Goal: Task Accomplishment & Management: Use online tool/utility

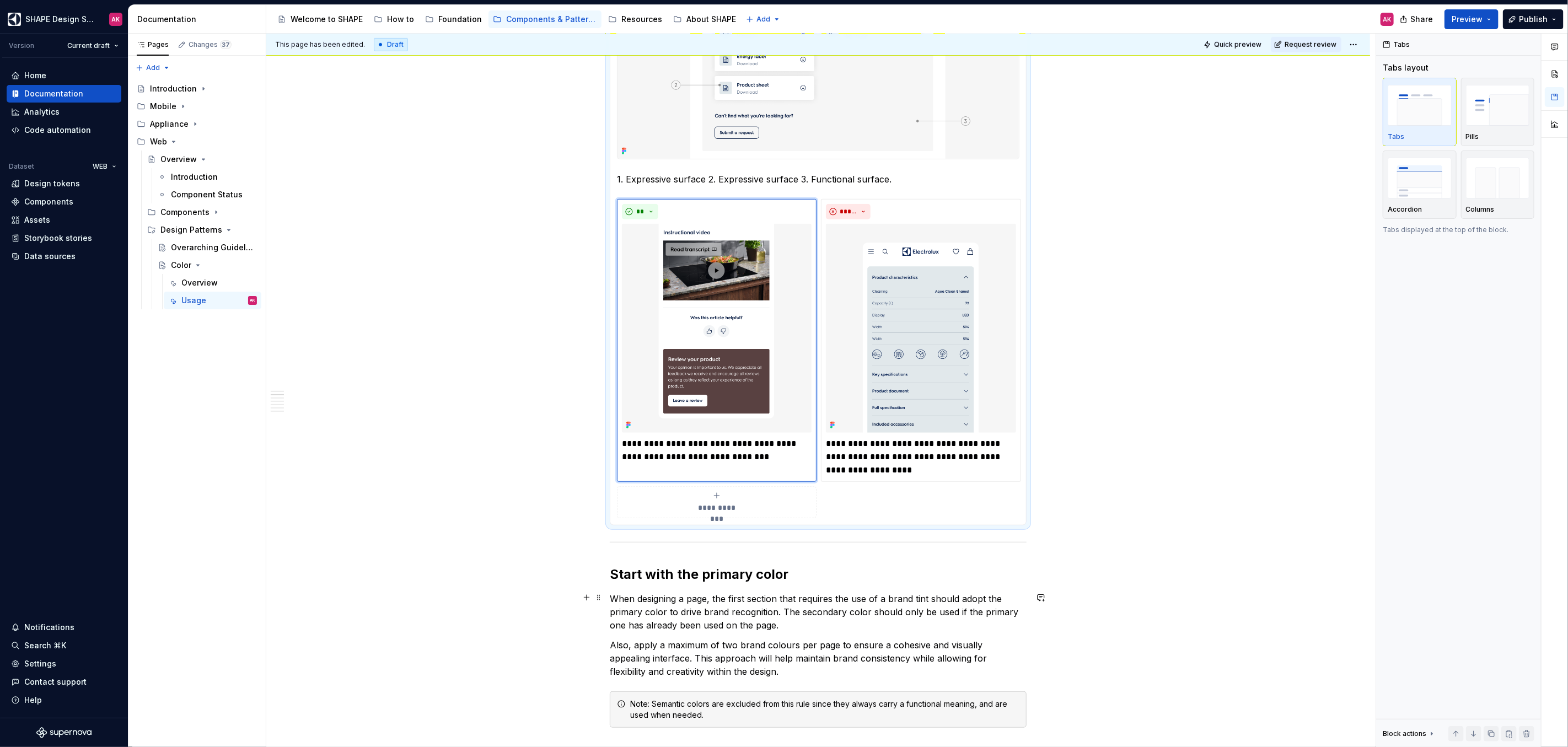
scroll to position [802, 0]
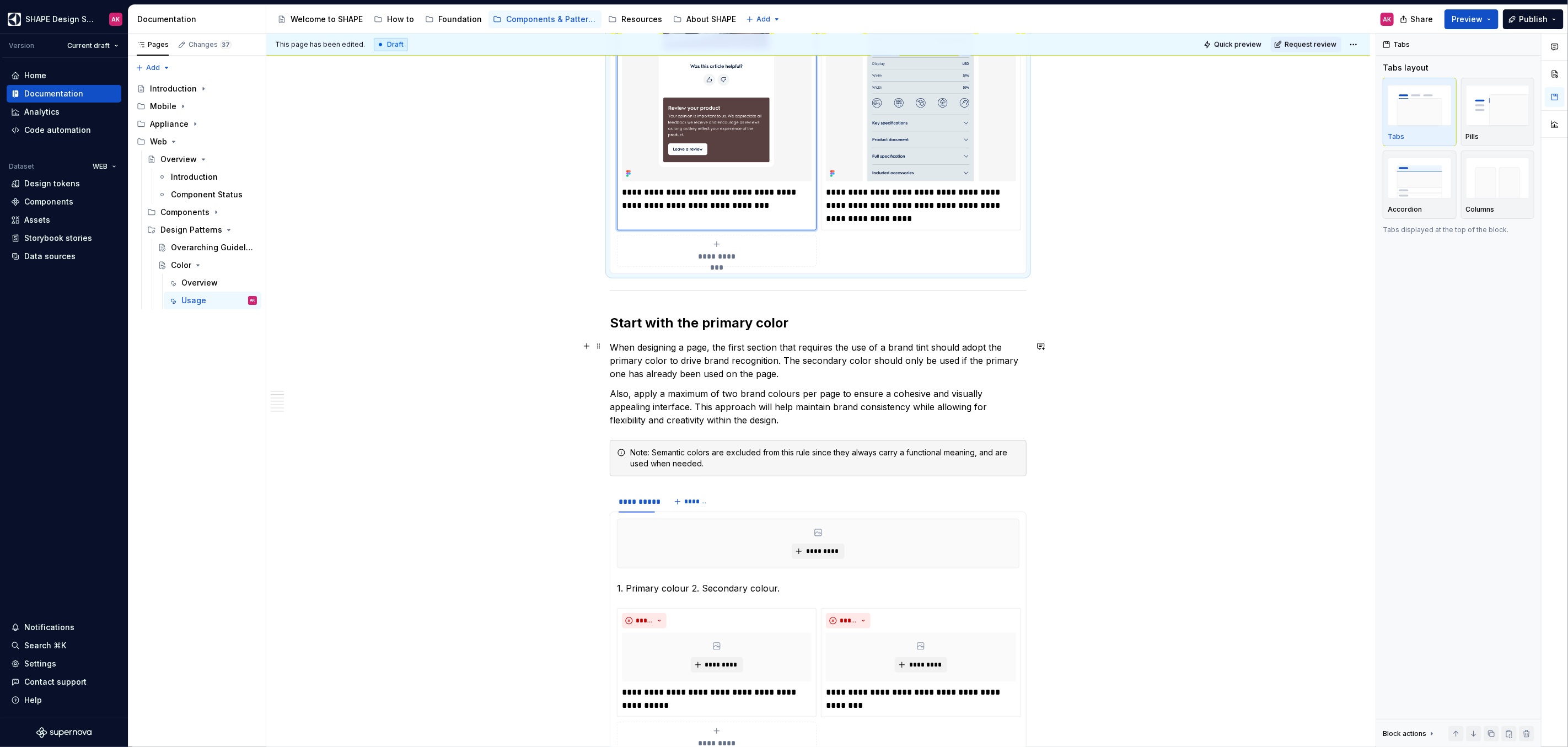
click at [728, 359] on p "When designing a page, the first section that requires the use of a brand tint …" at bounding box center [818, 360] width 417 height 39
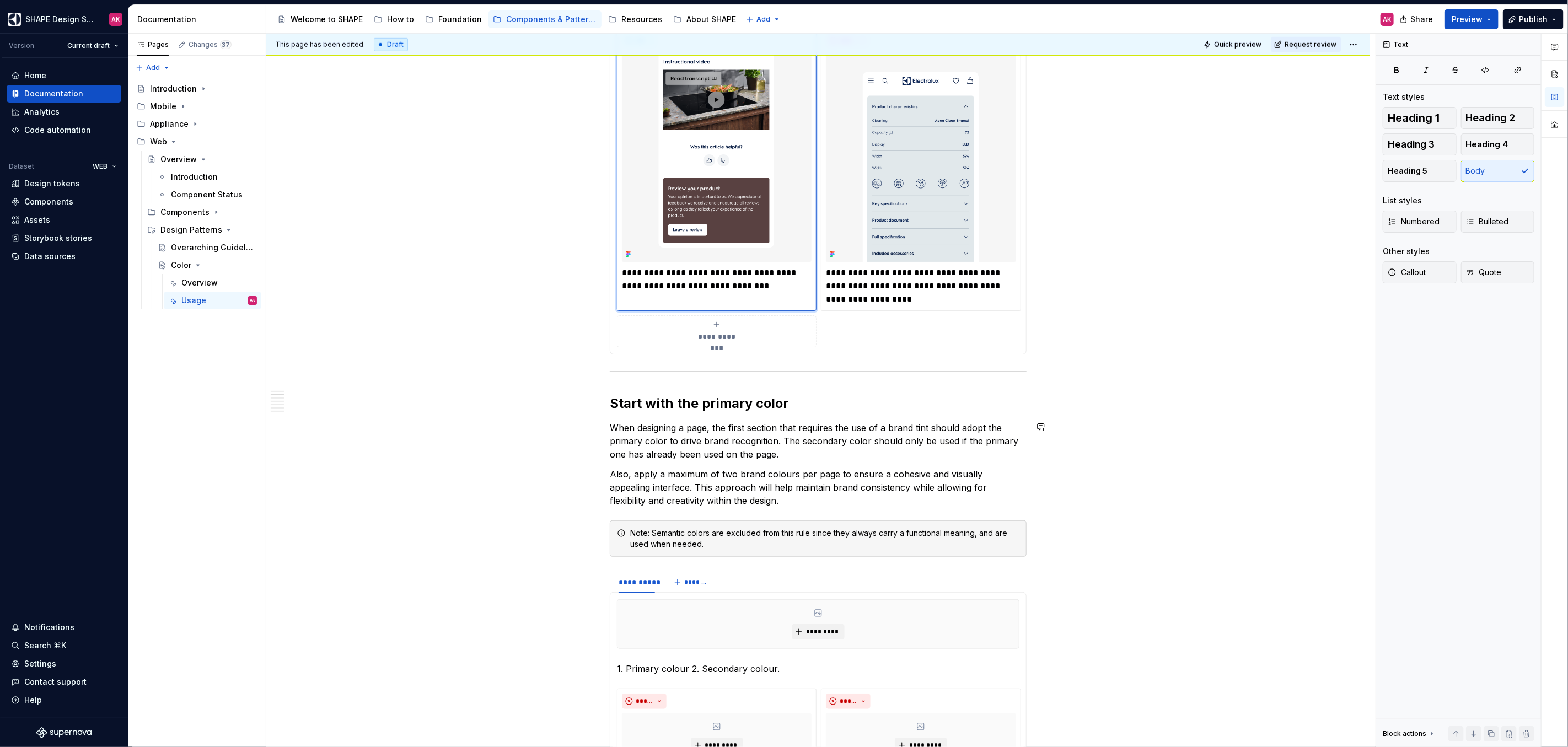
scroll to position [679, 0]
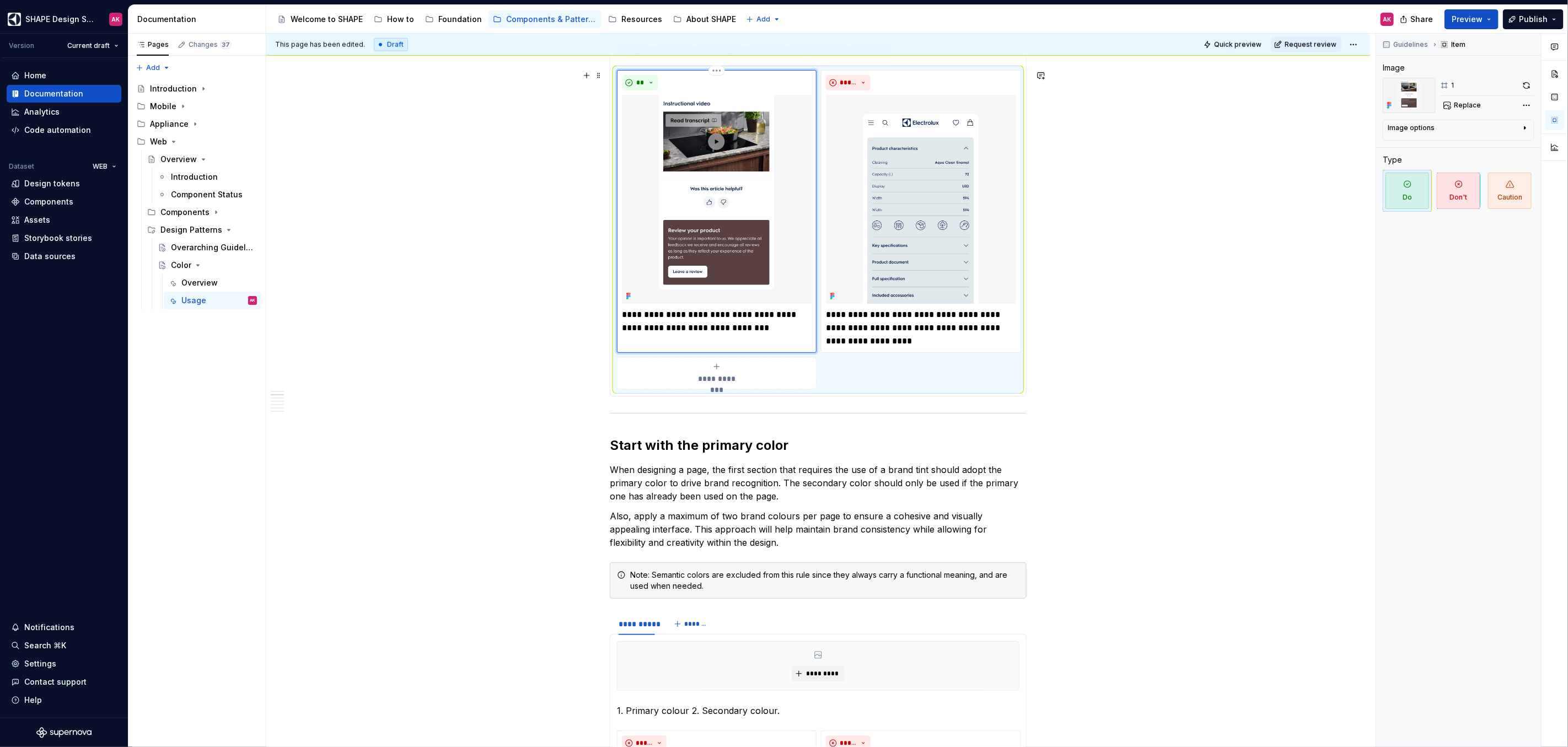
click at [702, 232] on img at bounding box center [717, 199] width 189 height 209
click at [926, 101] on span "Replace" at bounding box center [1467, 105] width 27 height 9
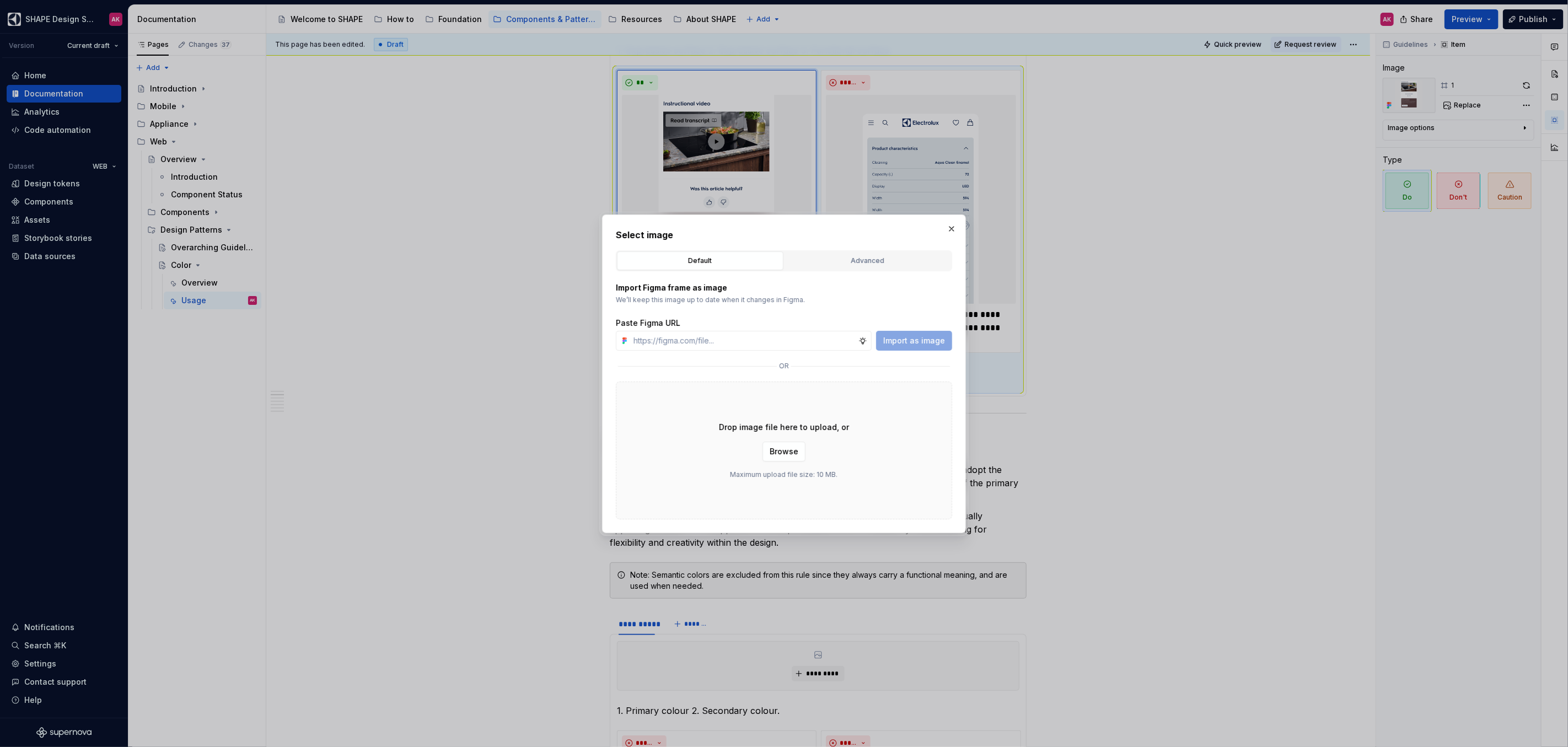
click at [837, 269] on button "Advanced" at bounding box center [868, 260] width 166 height 19
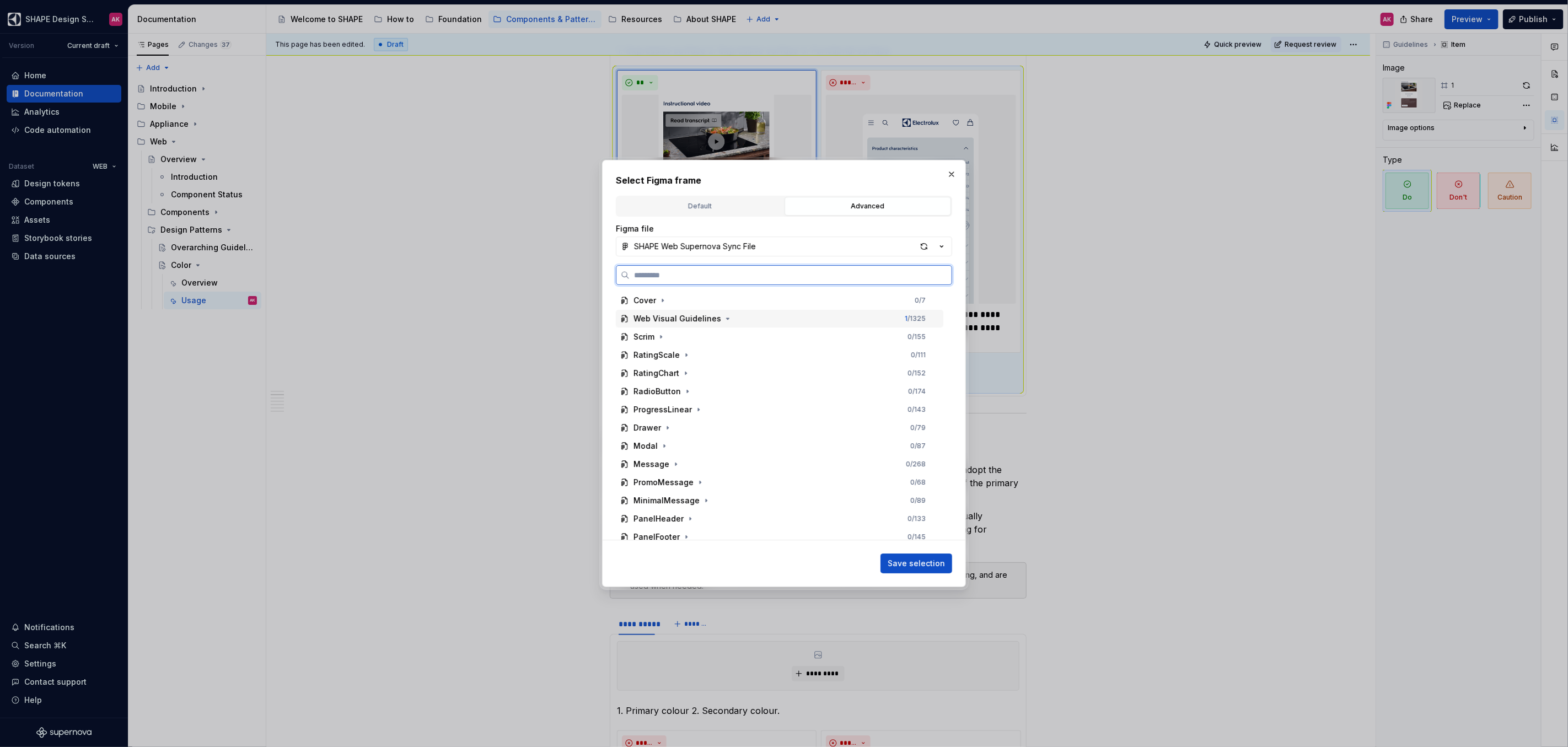
click at [731, 319] on div "Web Visual Guidelines 1 / 1325" at bounding box center [779, 319] width 328 height 18
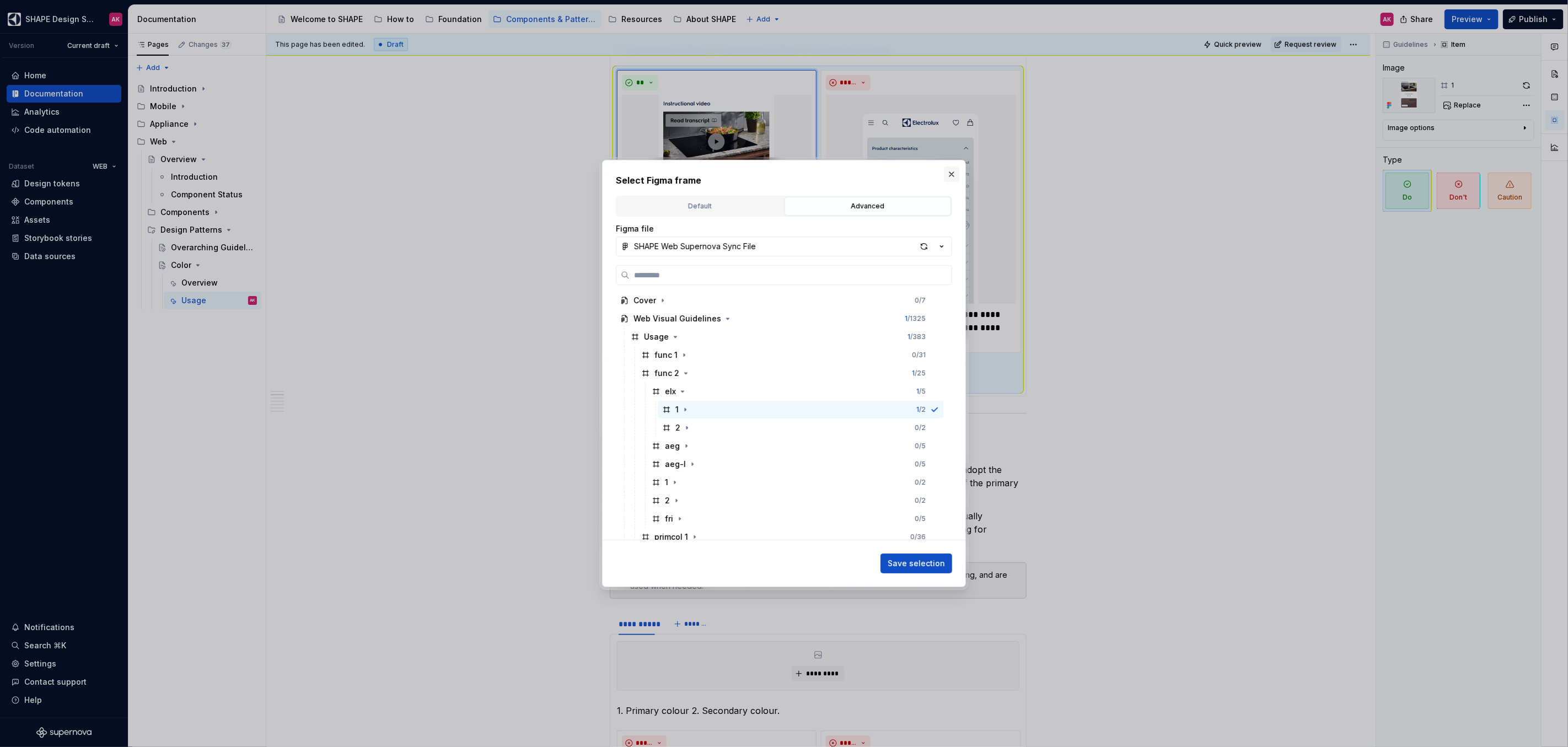
click at [926, 173] on button "button" at bounding box center [952, 173] width 15 height 15
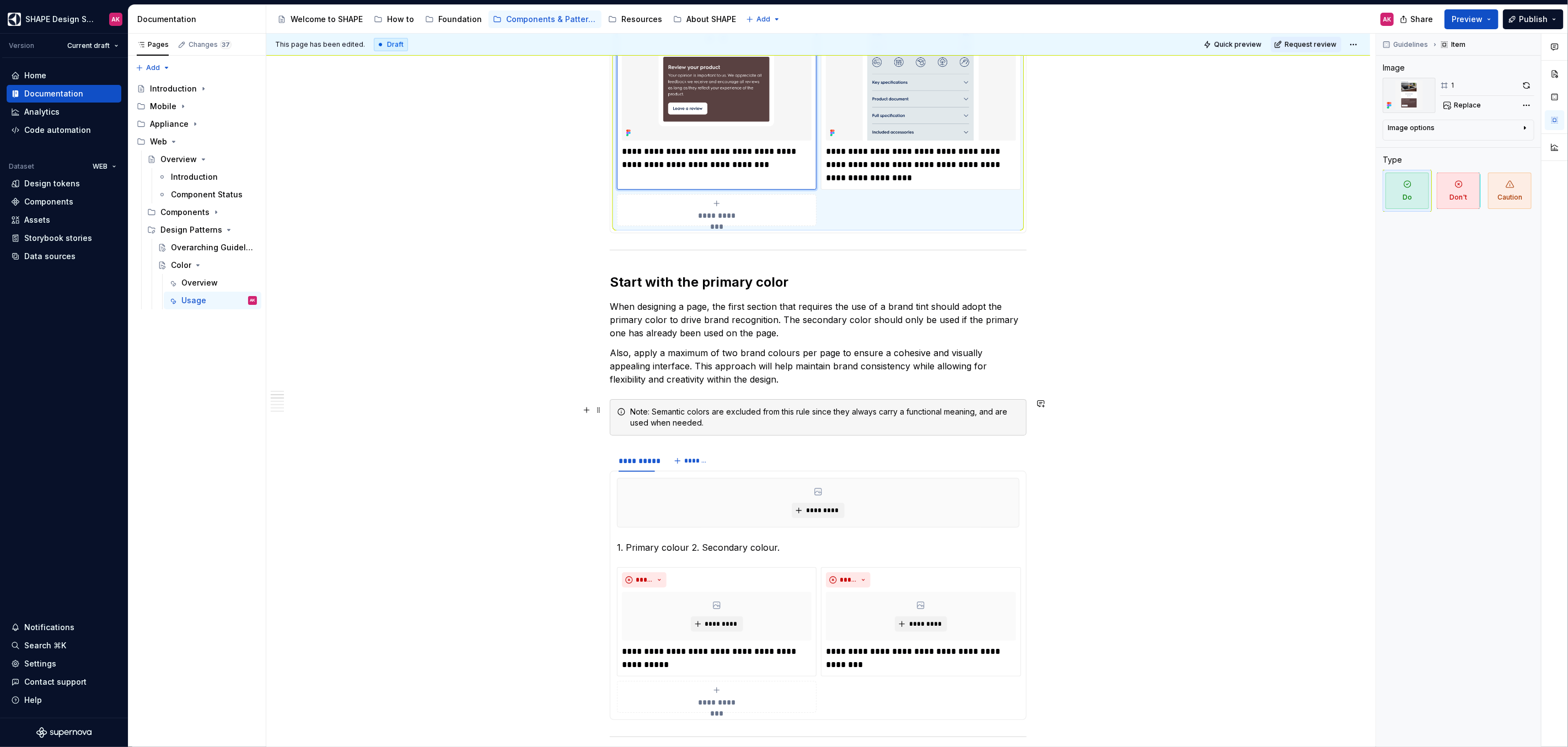
scroll to position [907, 0]
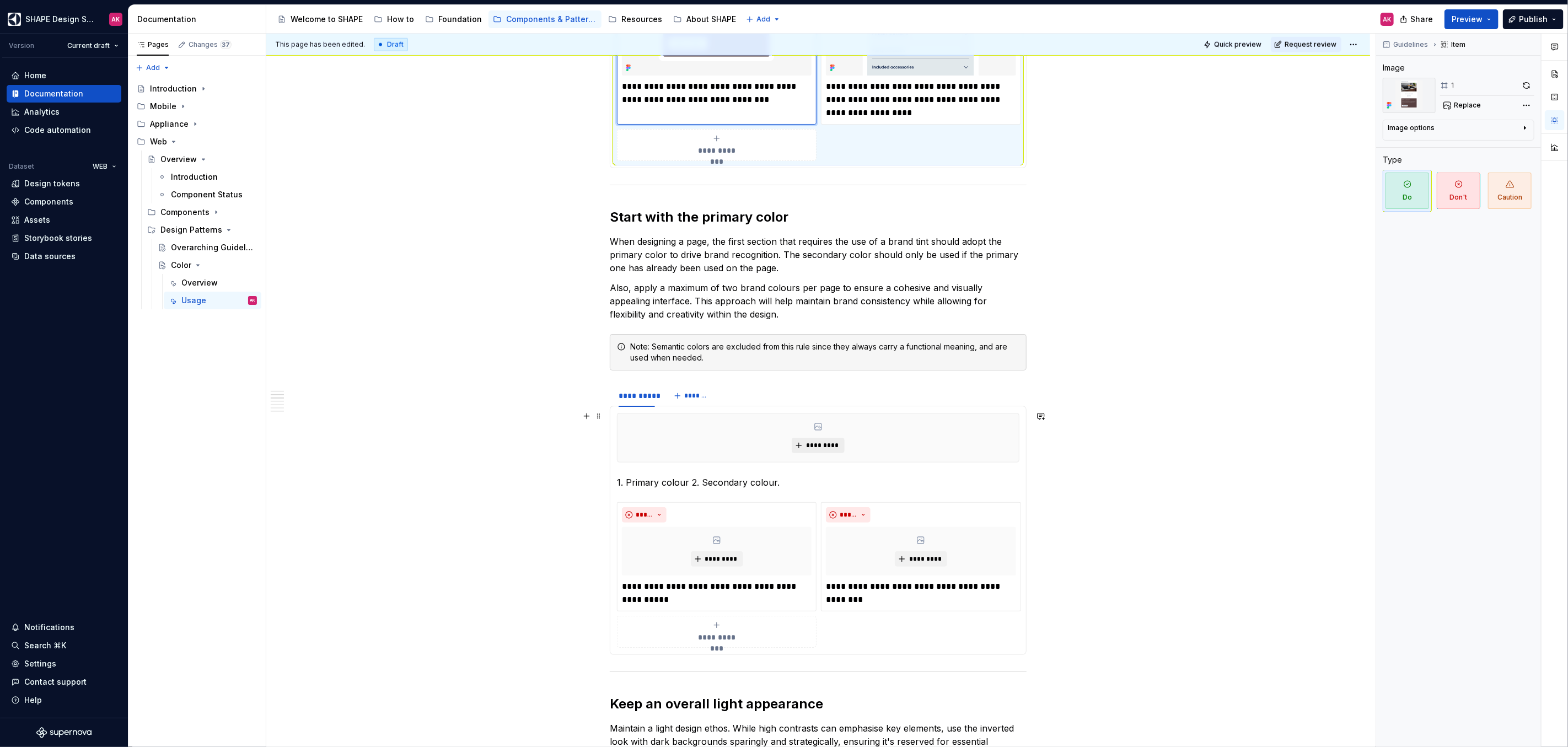
click at [814, 441] on span "*********" at bounding box center [823, 446] width 34 height 9
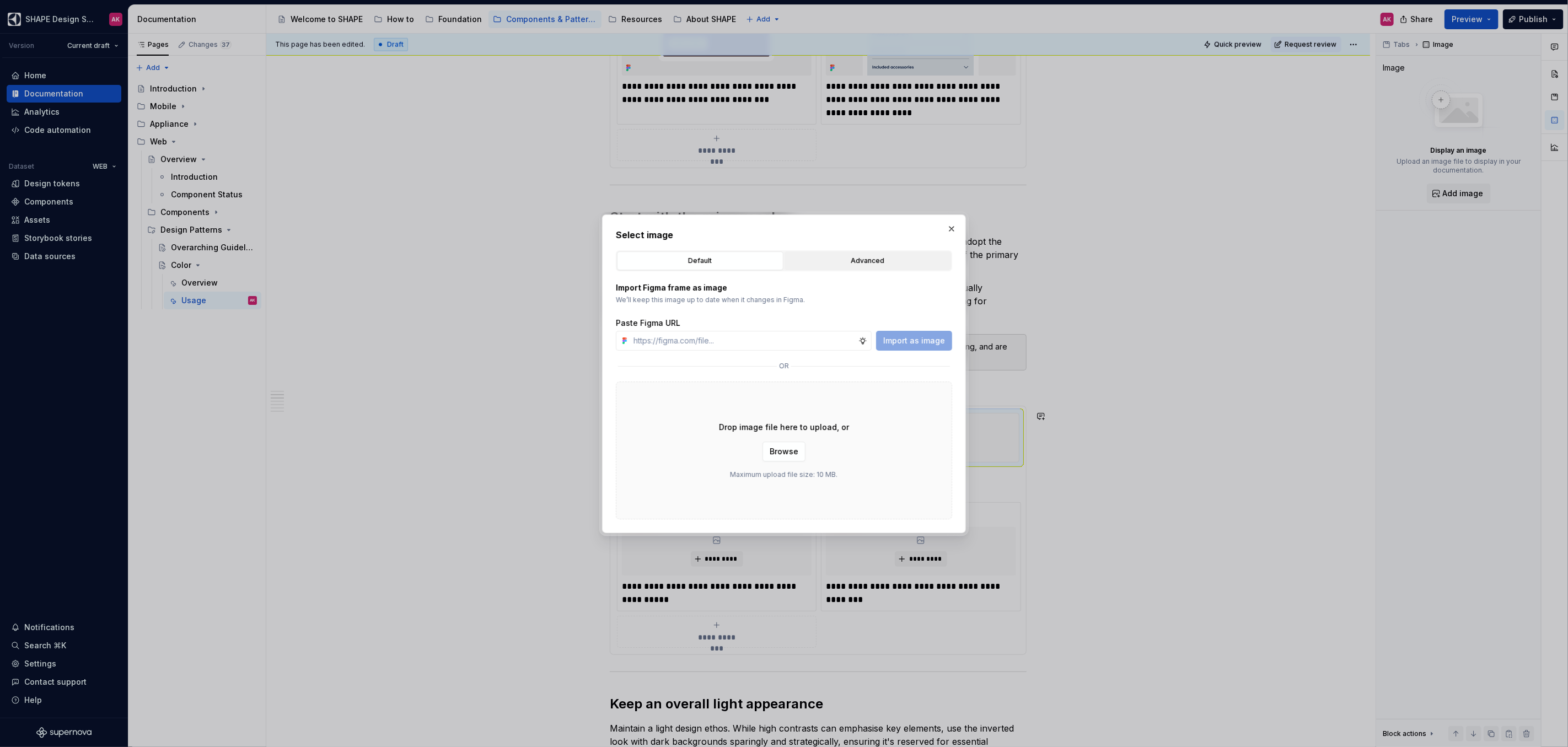
click at [827, 262] on div "Advanced" at bounding box center [868, 261] width 159 height 11
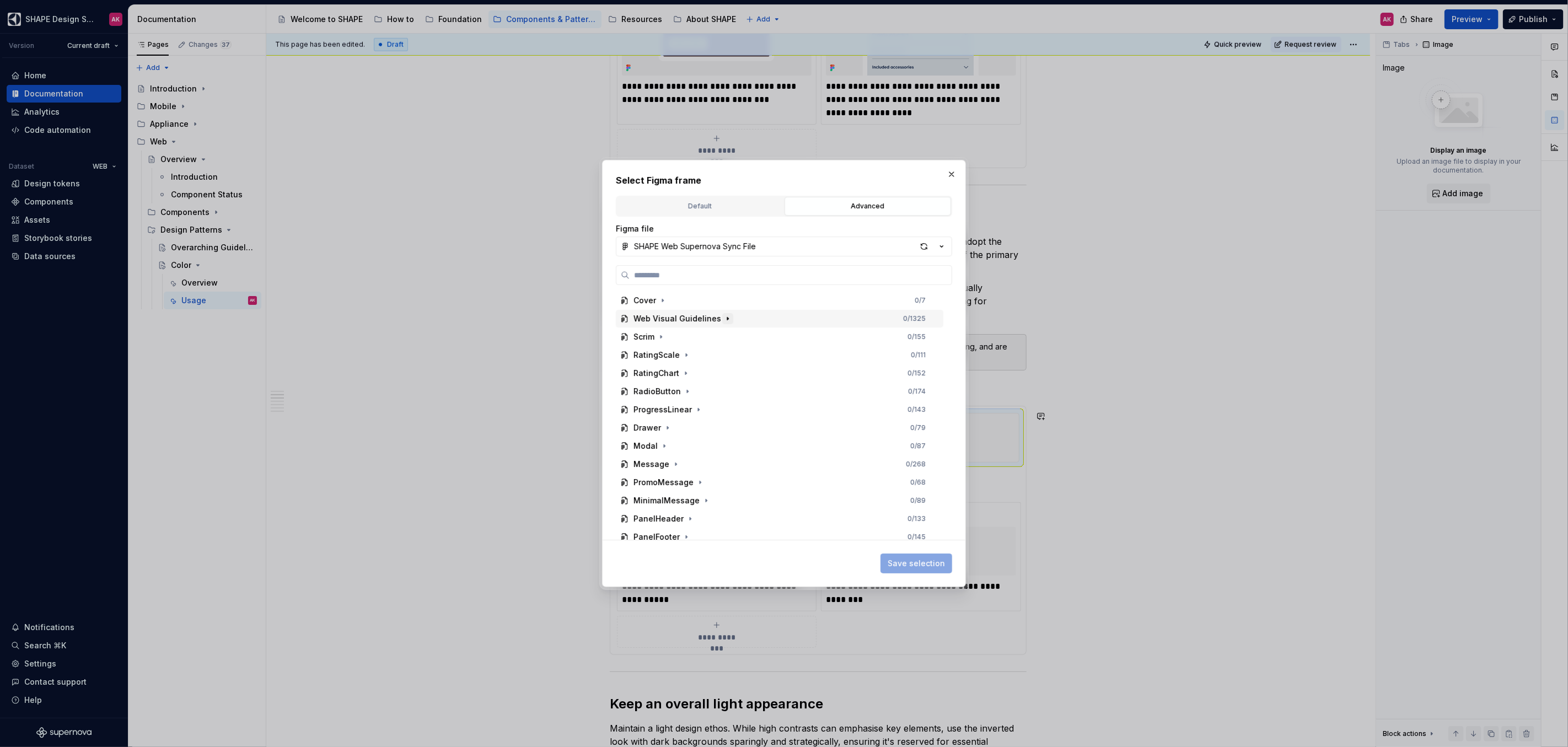
click at [724, 320] on icon "button" at bounding box center [728, 319] width 9 height 9
click at [675, 338] on icon "button" at bounding box center [675, 337] width 9 height 9
click at [696, 388] on icon "button" at bounding box center [695, 391] width 9 height 9
click at [686, 409] on icon "button" at bounding box center [683, 410] width 9 height 9
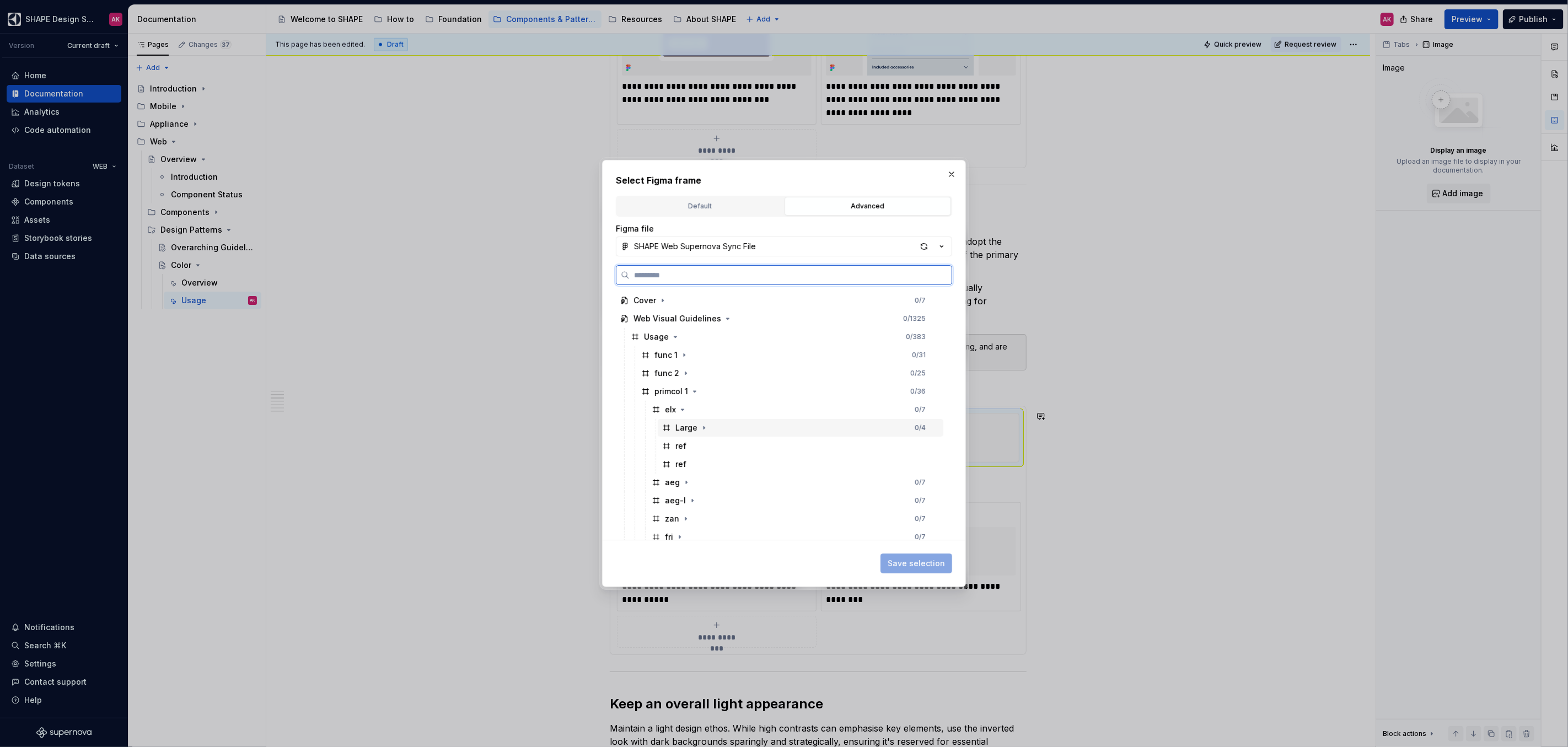
click at [681, 430] on div "Large" at bounding box center [686, 428] width 22 height 11
click at [689, 411] on div "elx 1 / 7" at bounding box center [795, 410] width 296 height 18
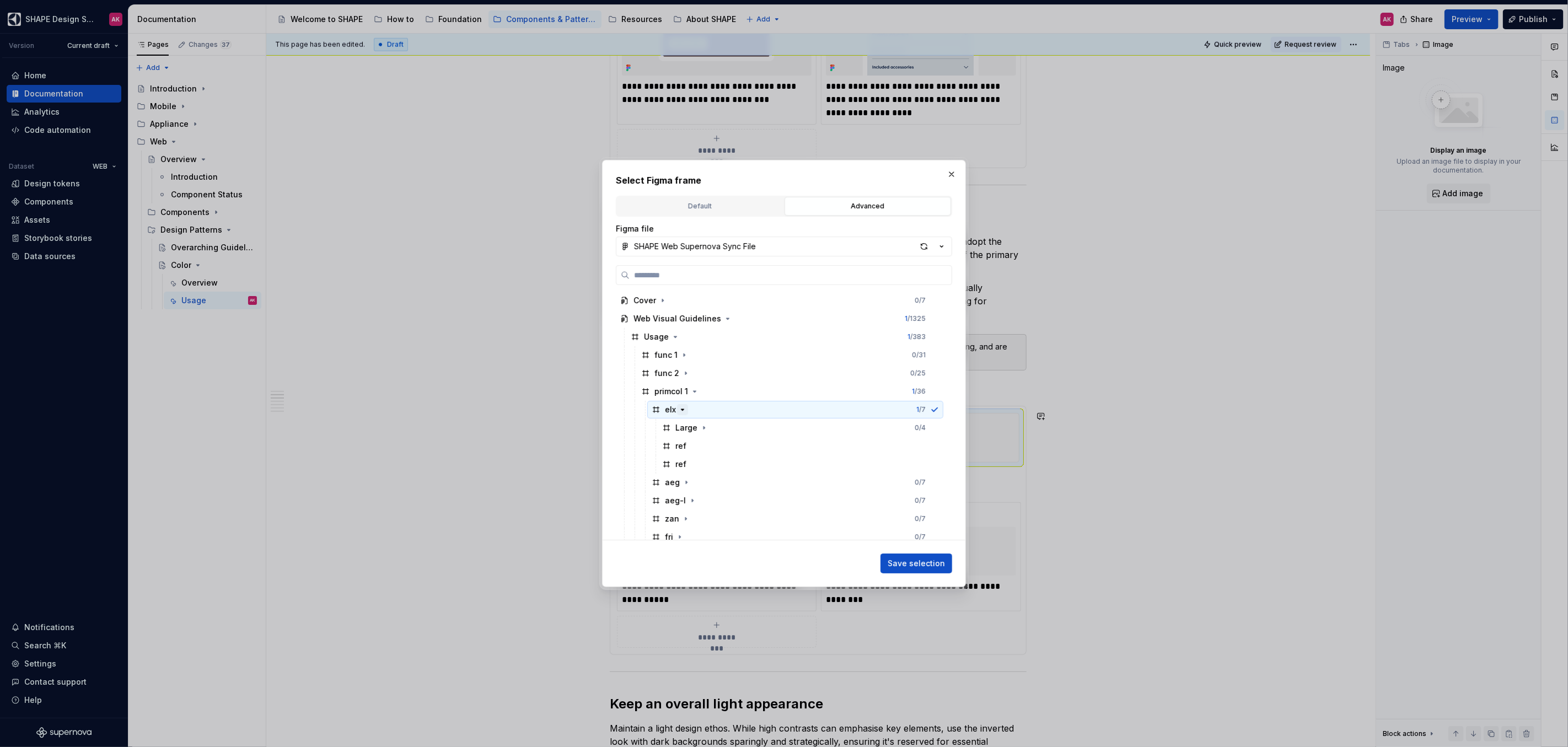
click at [683, 410] on icon "button" at bounding box center [683, 410] width 9 height 9
click at [665, 410] on div "elx" at bounding box center [670, 409] width 11 height 11
click at [926, 458] on span "Save selection" at bounding box center [917, 564] width 57 height 11
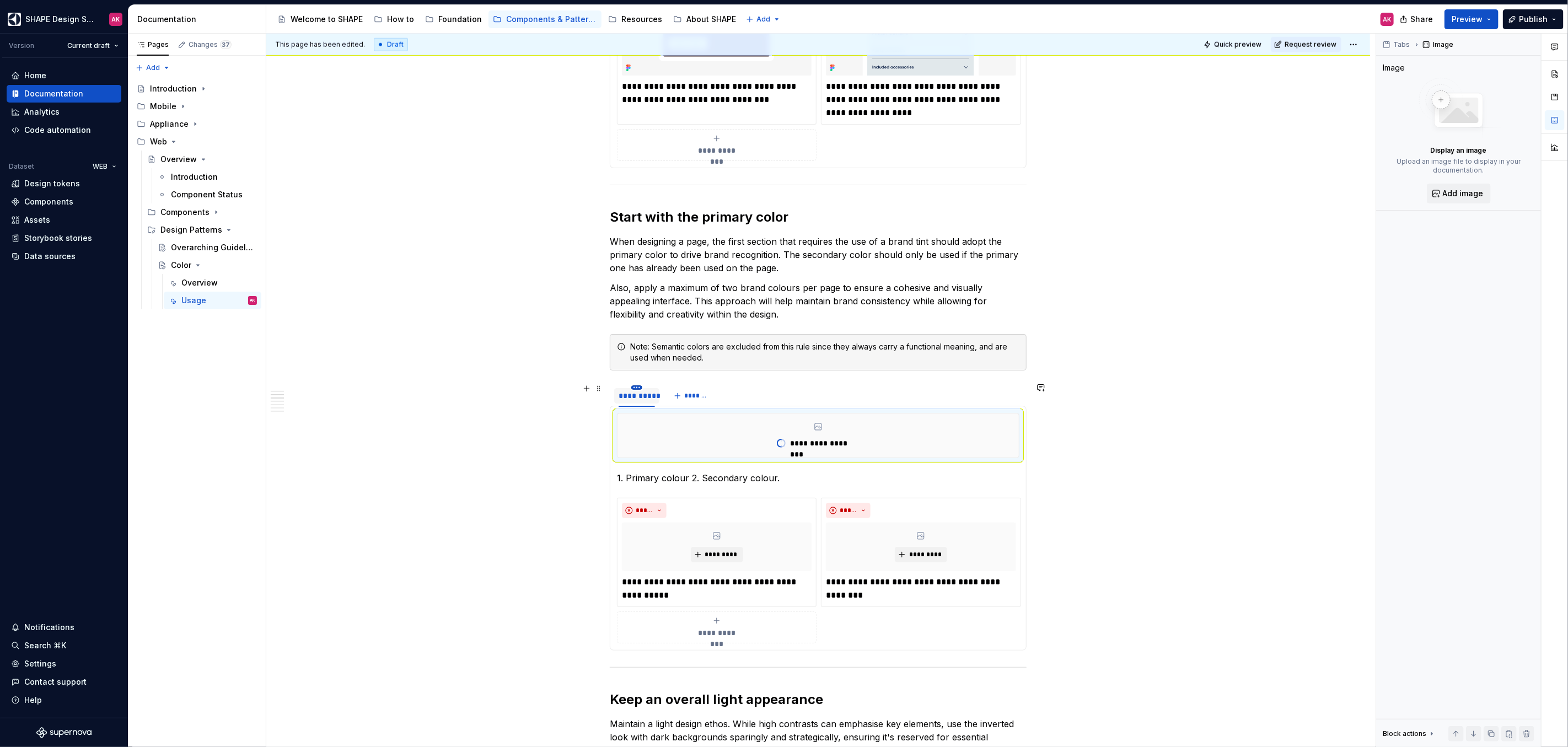
click at [636, 384] on html "SHAPE Design System AK Version Current draft Home Documentation Analytics Code …" at bounding box center [784, 374] width 1568 height 747
type textarea "*"
click at [649, 418] on div "Duplicate tab" at bounding box center [680, 419] width 94 height 18
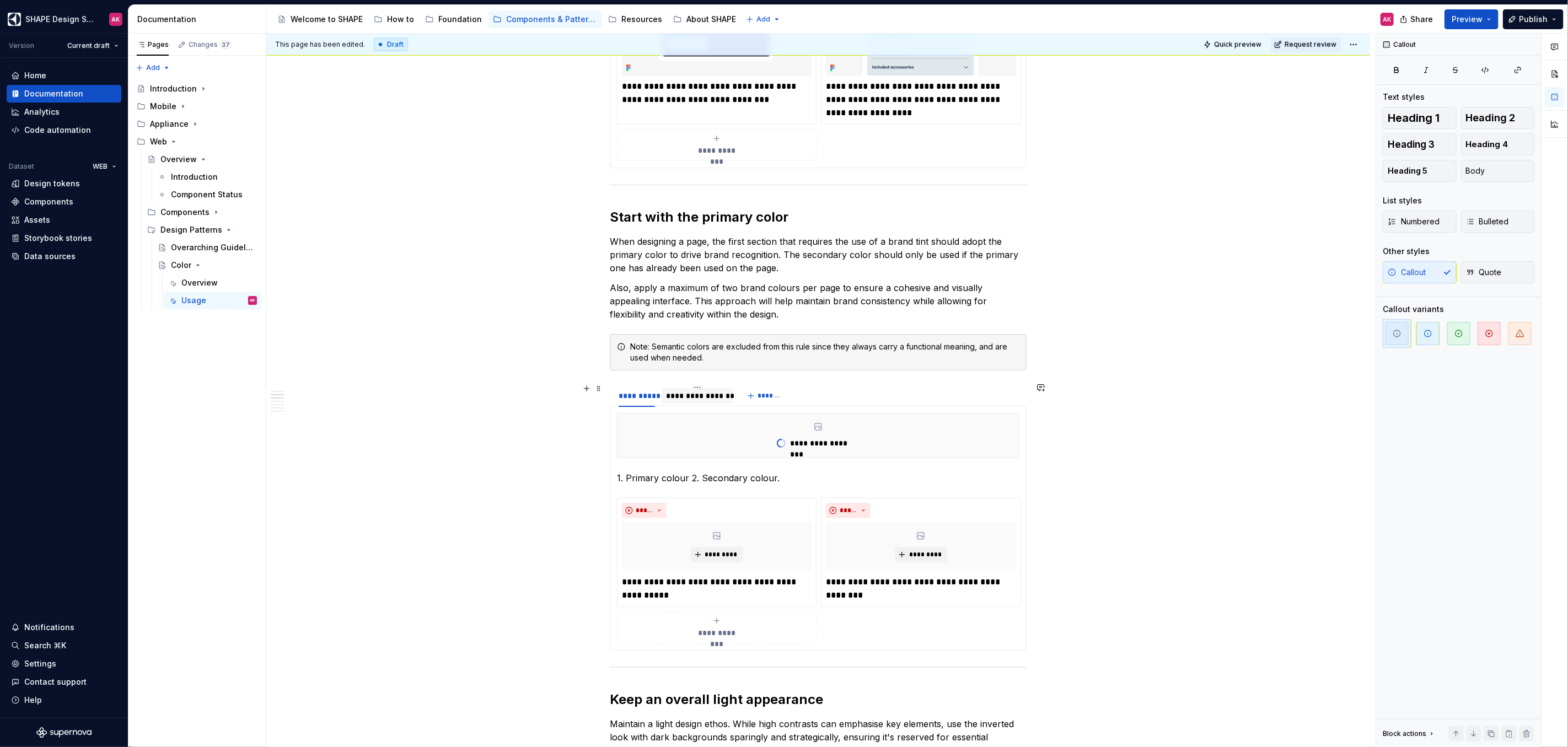
click at [691, 392] on div "**********" at bounding box center [698, 396] width 63 height 11
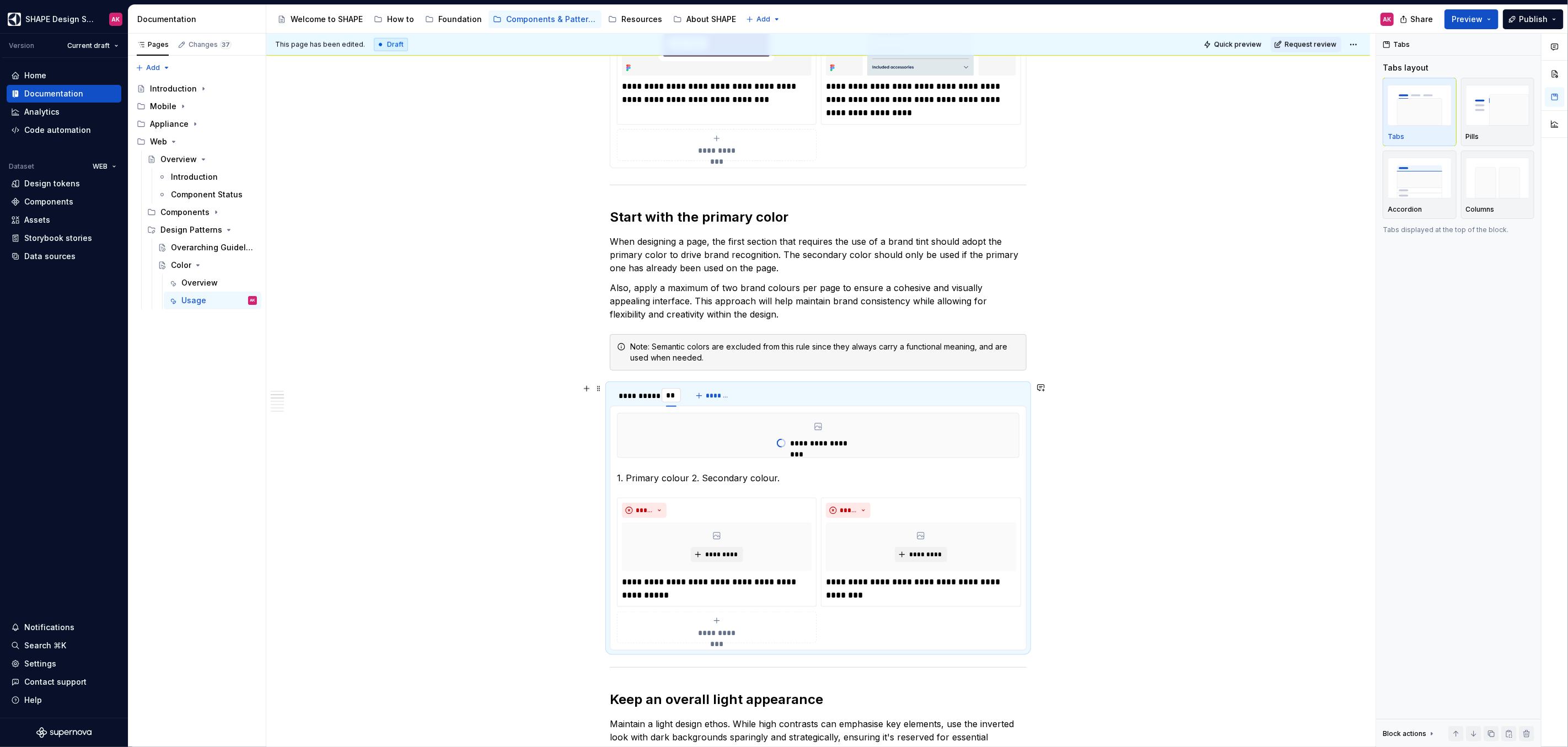
type input "***"
click at [670, 385] on html "SHAPE Design System AK Version Current draft Home Documentation Analytics Code …" at bounding box center [784, 374] width 1568 height 747
click at [692, 458] on div "Delete tab" at bounding box center [725, 476] width 71 height 11
click at [641, 399] on div "**********" at bounding box center [636, 395] width 46 height 15
click at [720, 458] on span "*********" at bounding box center [722, 555] width 34 height 9
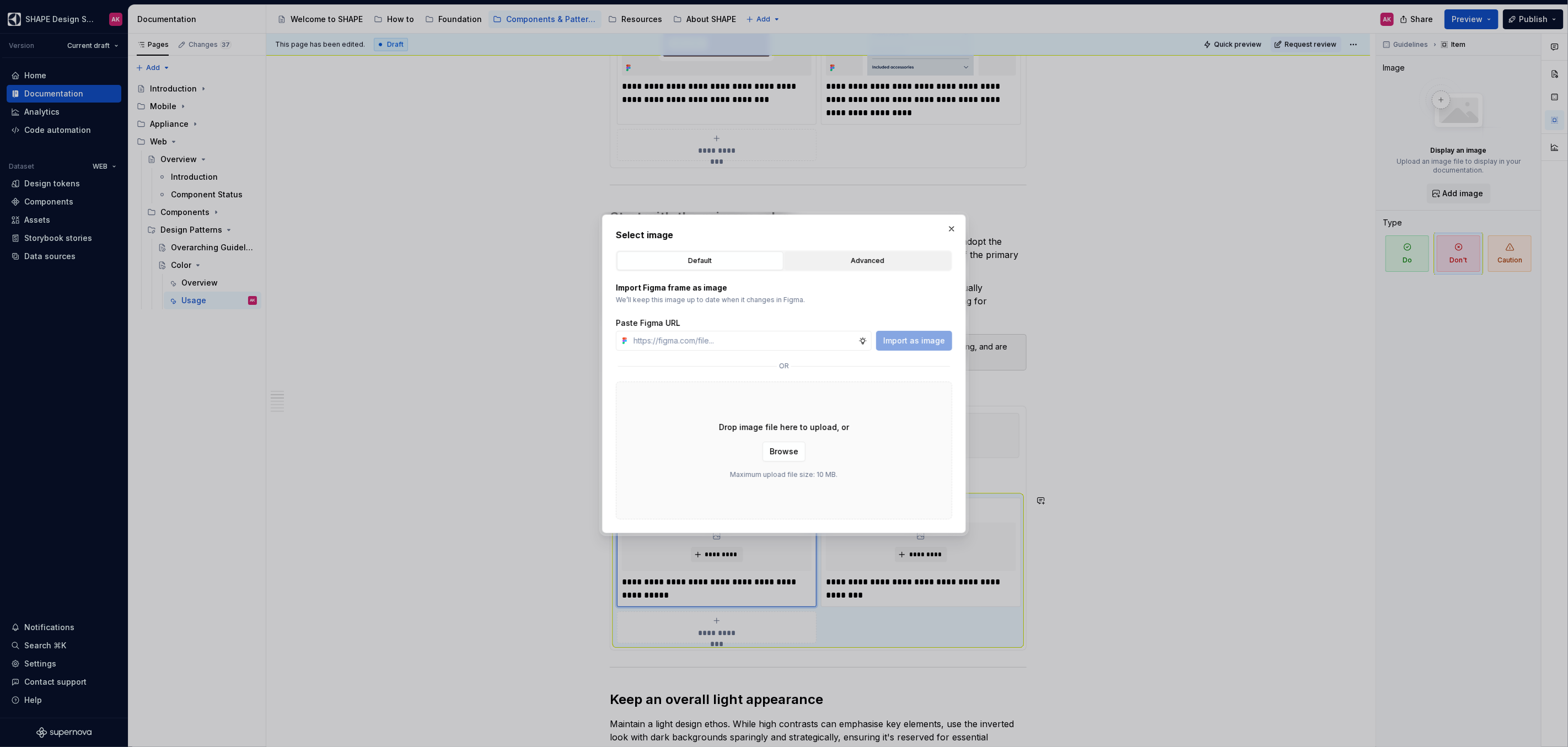
click at [810, 257] on div "Advanced" at bounding box center [868, 261] width 159 height 11
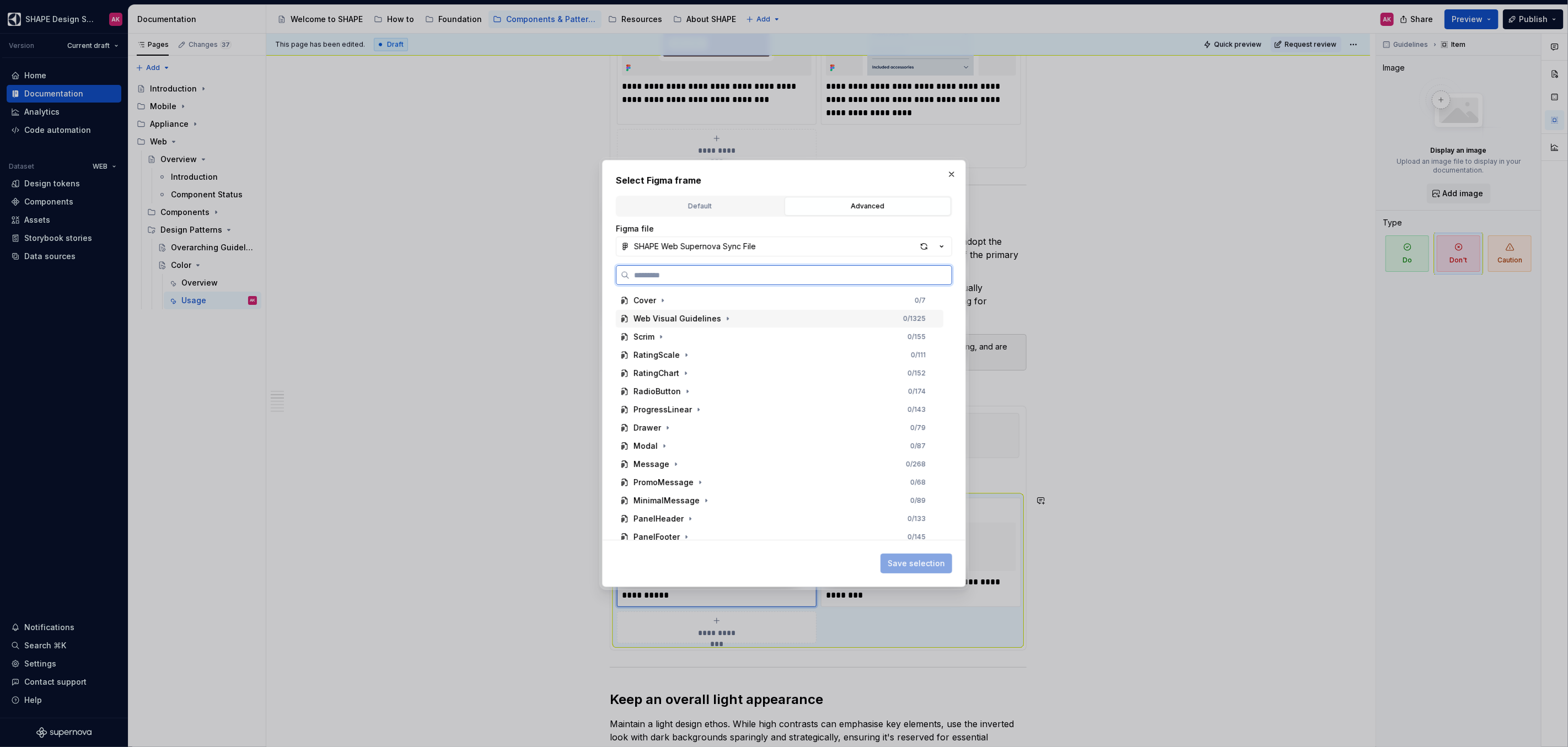
click at [713, 321] on div "Web Visual Guidelines" at bounding box center [677, 319] width 88 height 11
click at [675, 340] on icon "button" at bounding box center [675, 337] width 9 height 9
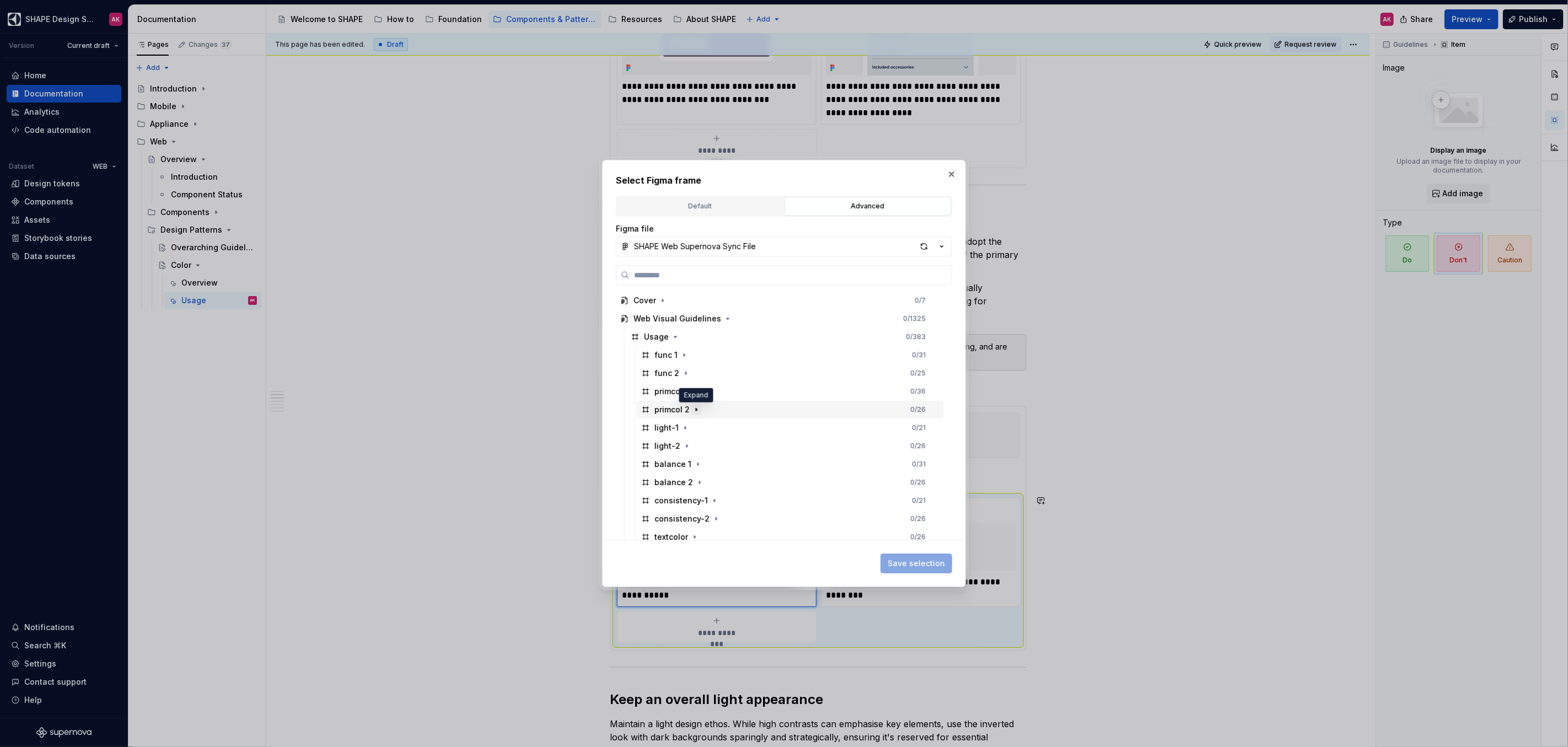
click at [696, 410] on icon "button" at bounding box center [696, 409] width 1 height 3
click at [685, 430] on icon "button" at bounding box center [683, 428] width 9 height 9
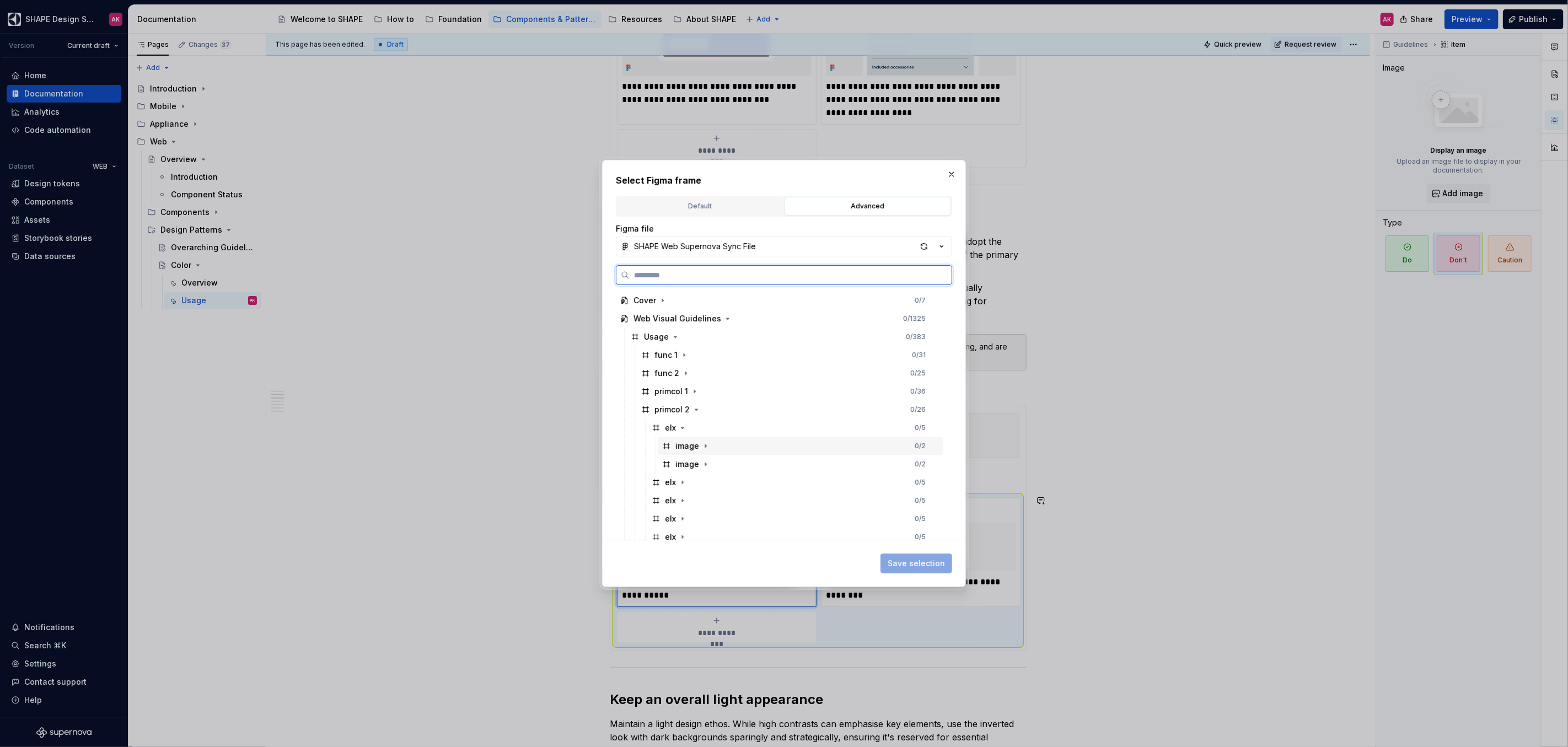
click at [686, 449] on div "image" at bounding box center [687, 446] width 24 height 11
click at [917, 458] on span "Save selection" at bounding box center [917, 564] width 57 height 11
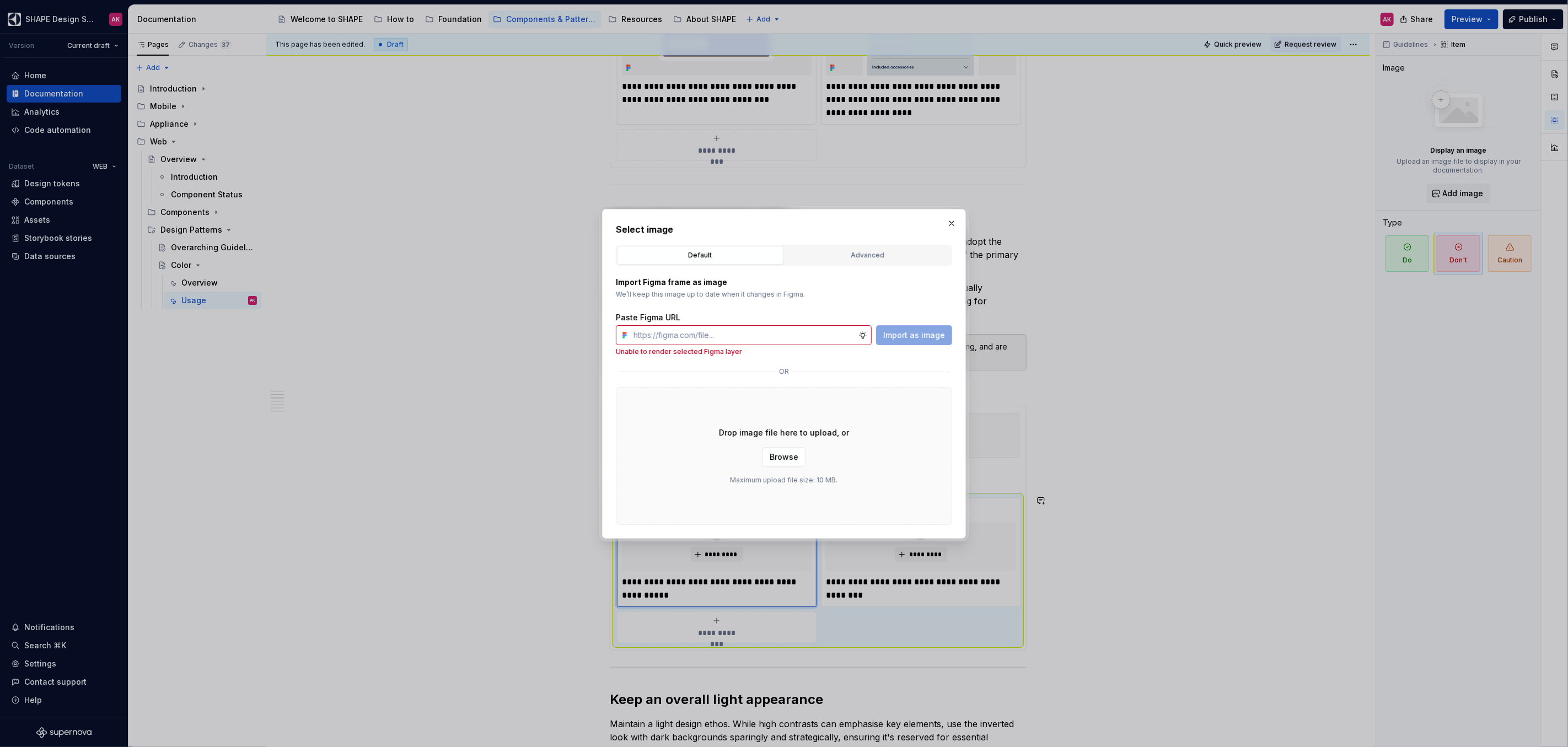
click at [926, 221] on button "button" at bounding box center [952, 222] width 15 height 15
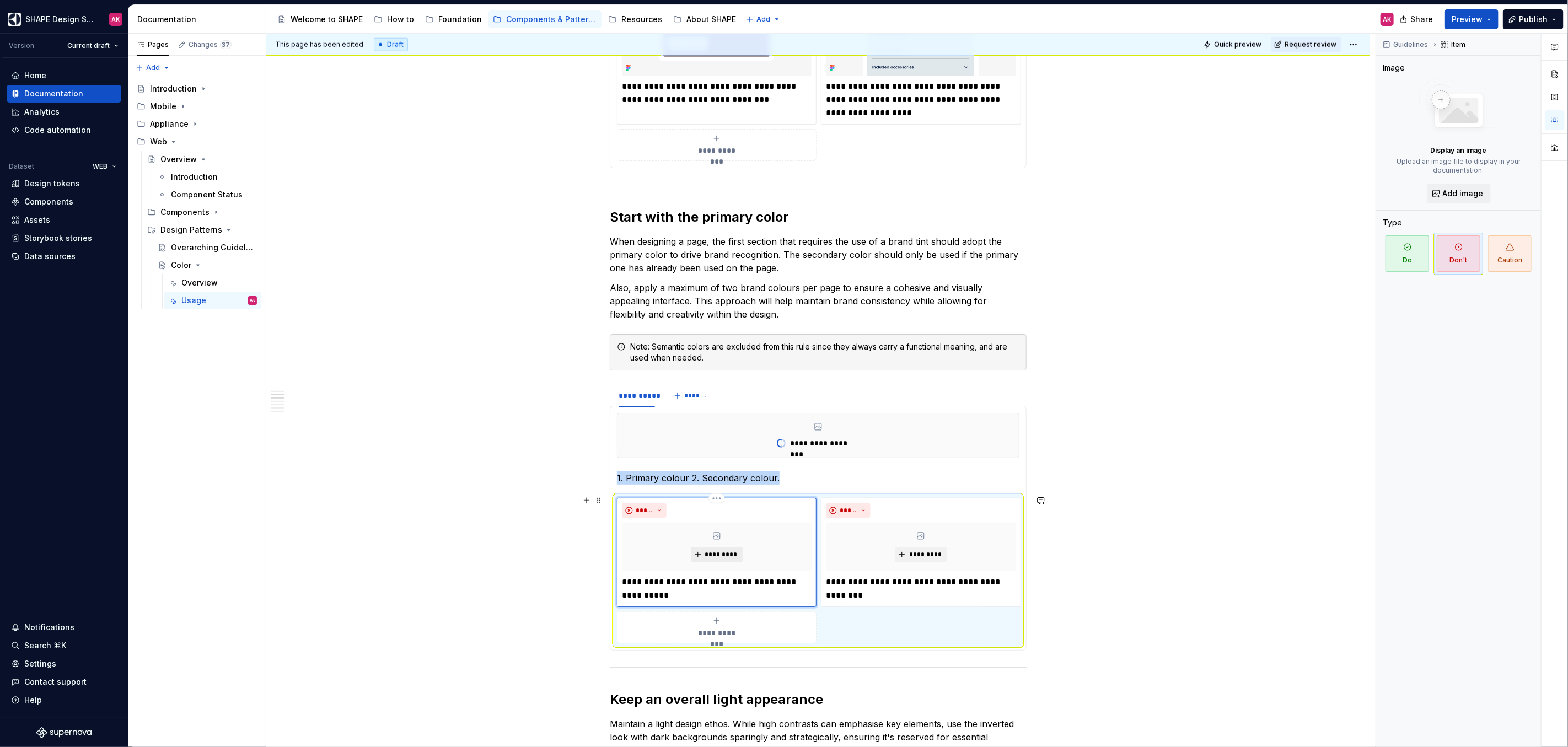
click at [721, 458] on span "*********" at bounding box center [722, 555] width 34 height 9
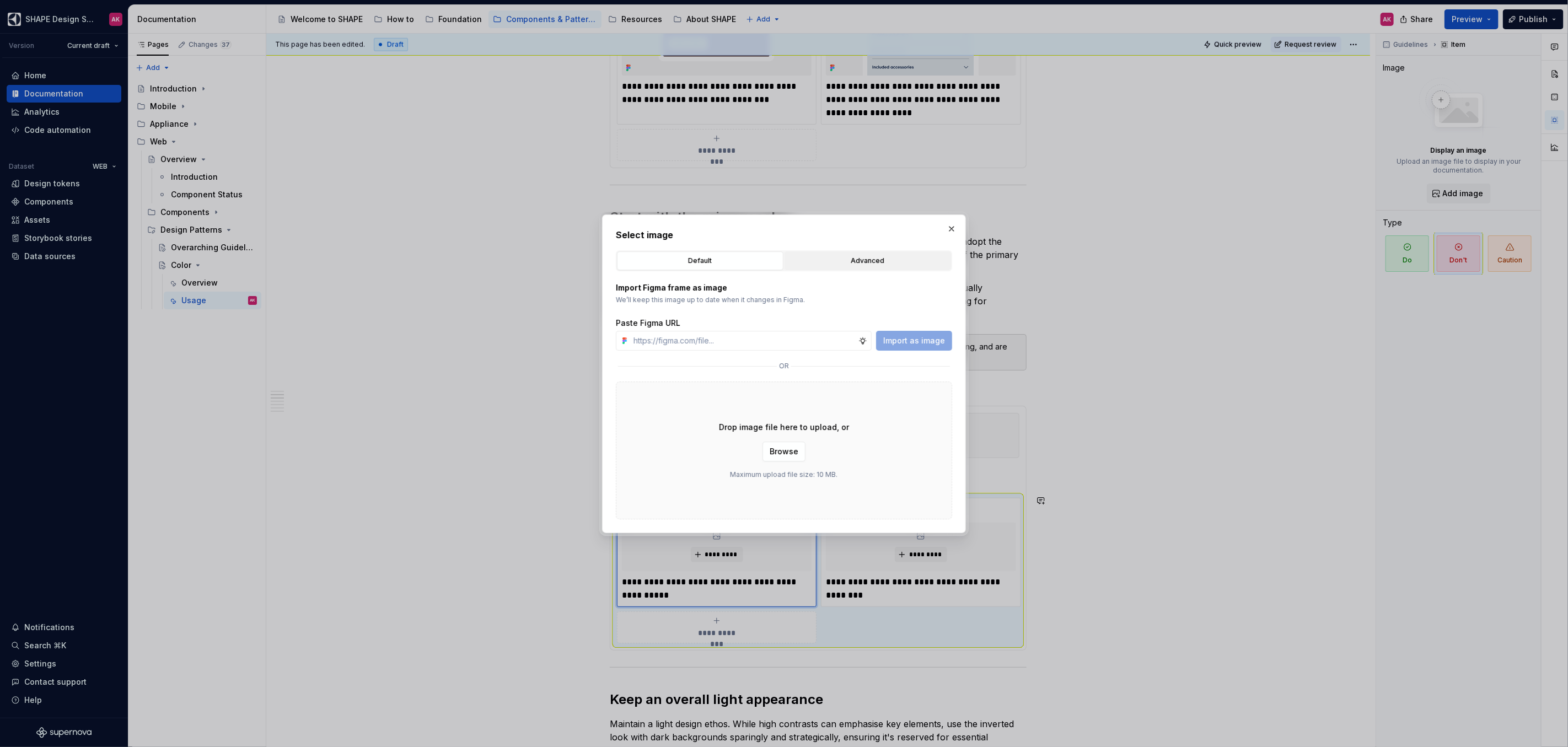
click at [848, 261] on div "Advanced" at bounding box center [868, 261] width 159 height 11
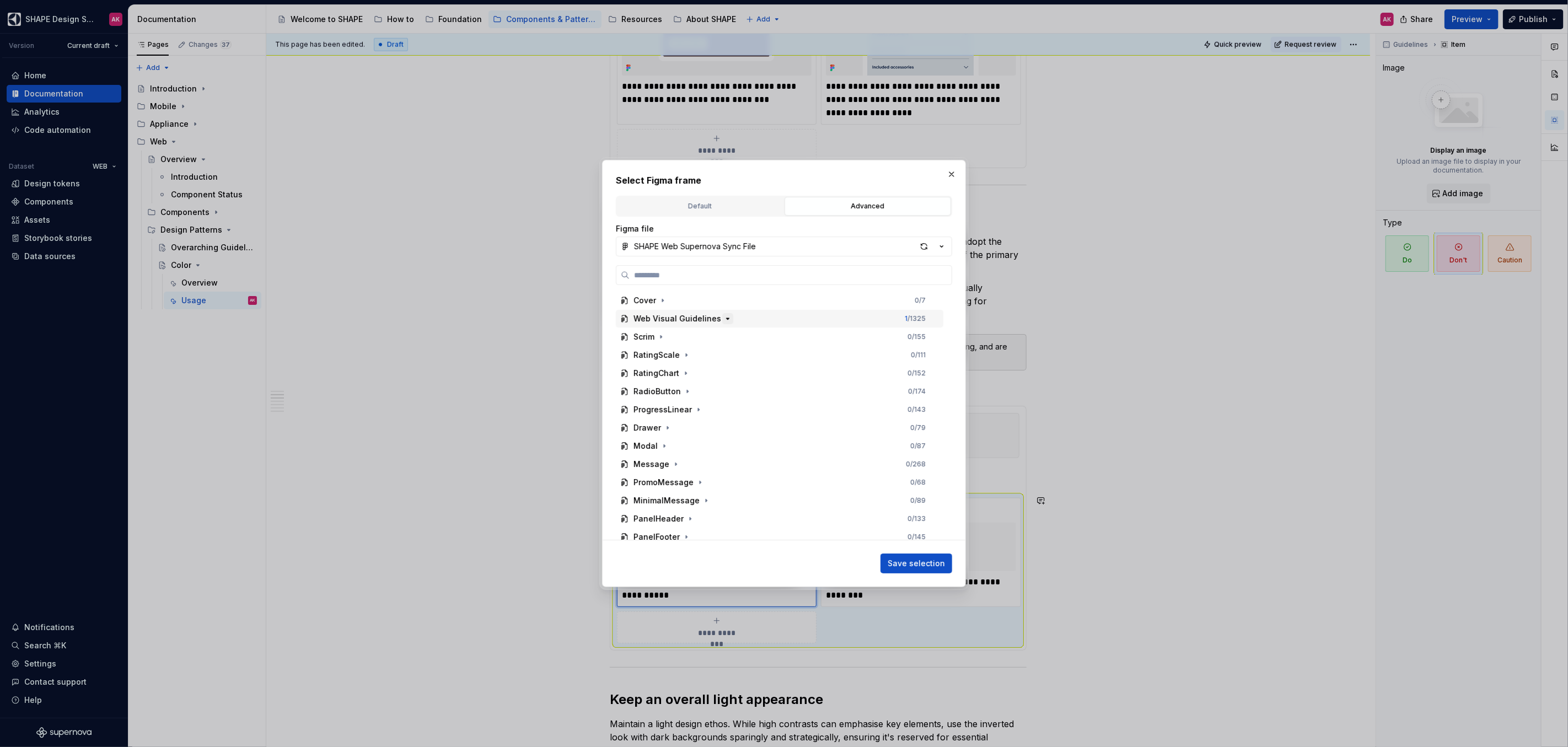
click at [724, 319] on icon "button" at bounding box center [728, 319] width 9 height 9
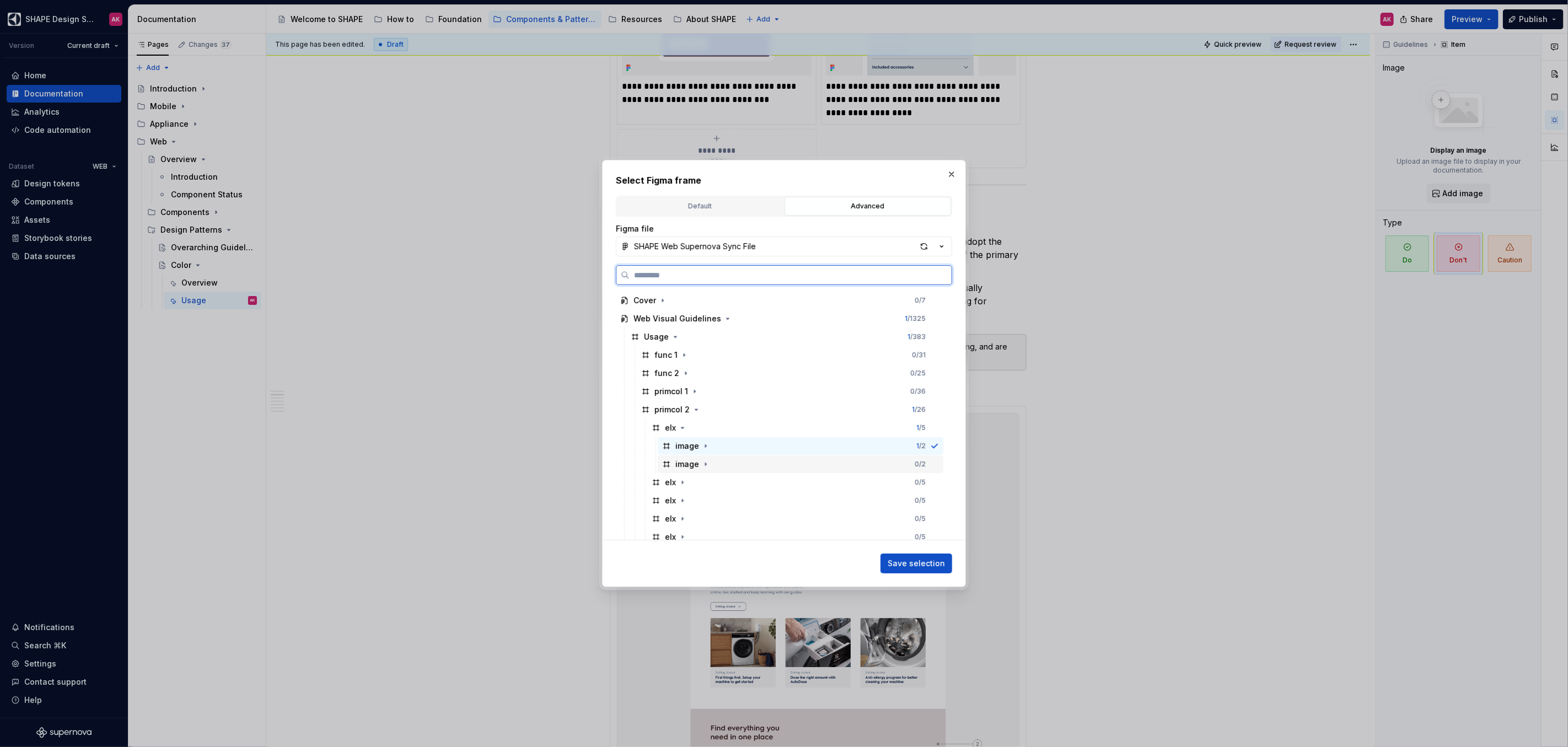
click at [675, 458] on div "image" at bounding box center [687, 464] width 24 height 11
click at [926, 458] on button "Save selection" at bounding box center [917, 564] width 71 height 20
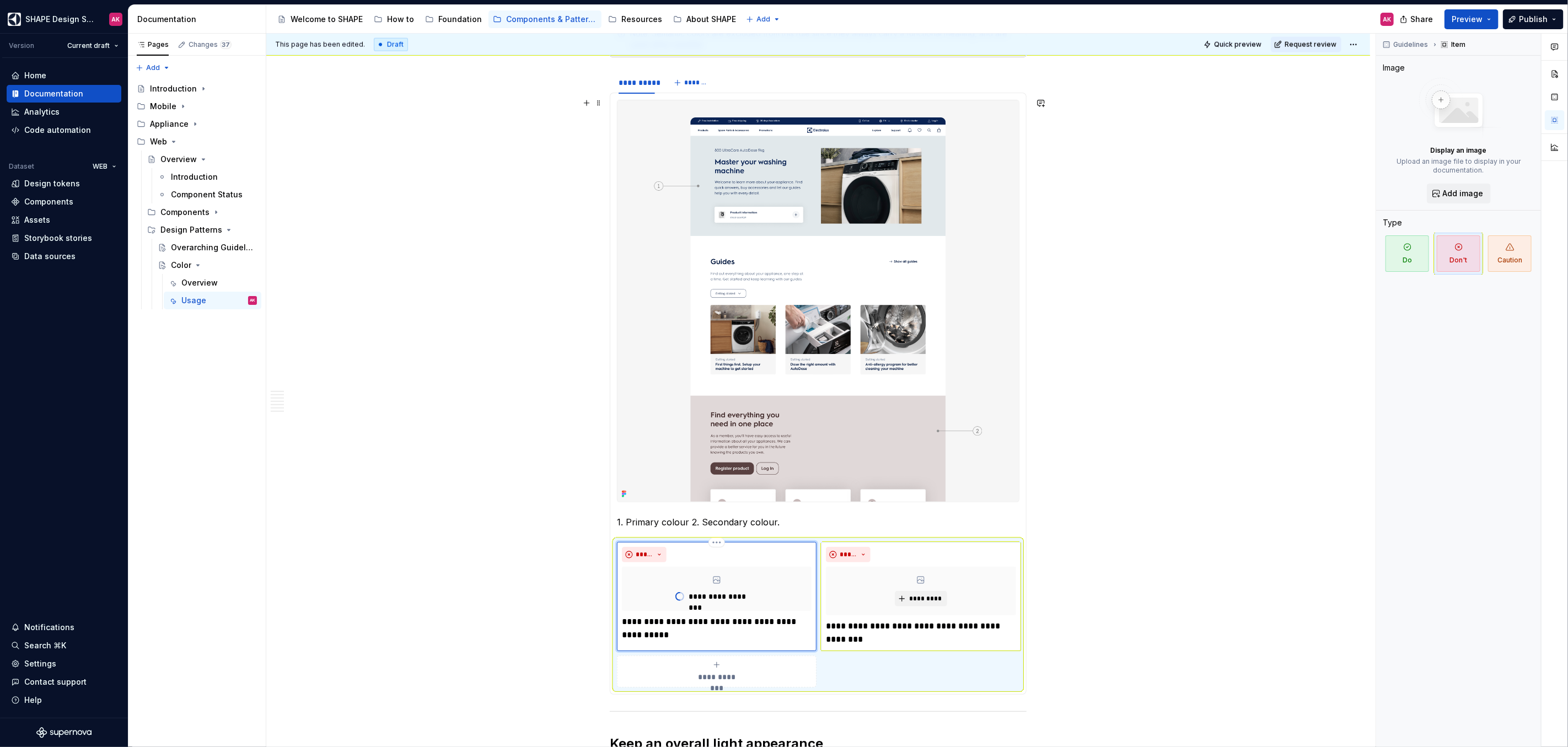
scroll to position [1272, 0]
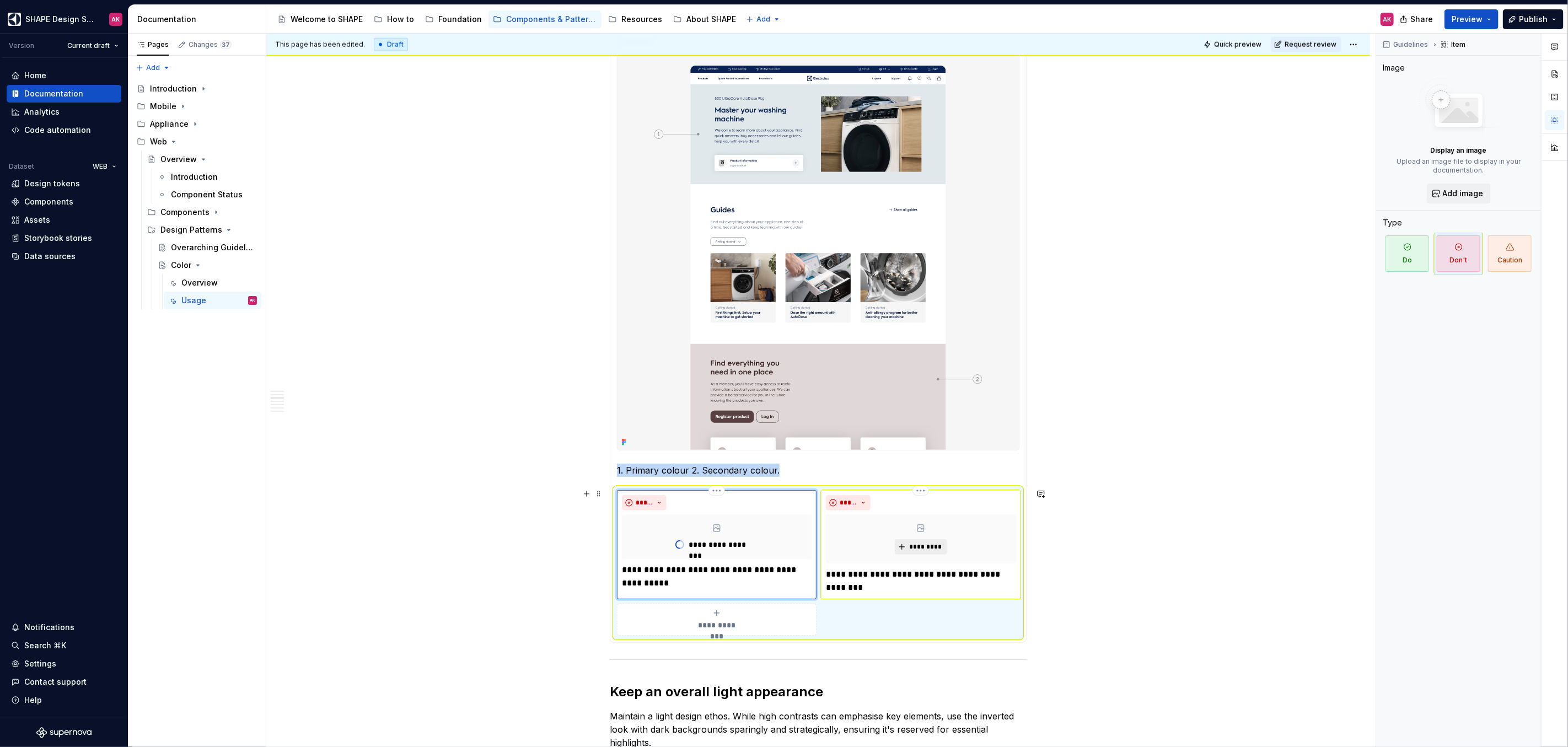
click at [914, 458] on span "*********" at bounding box center [926, 547] width 34 height 9
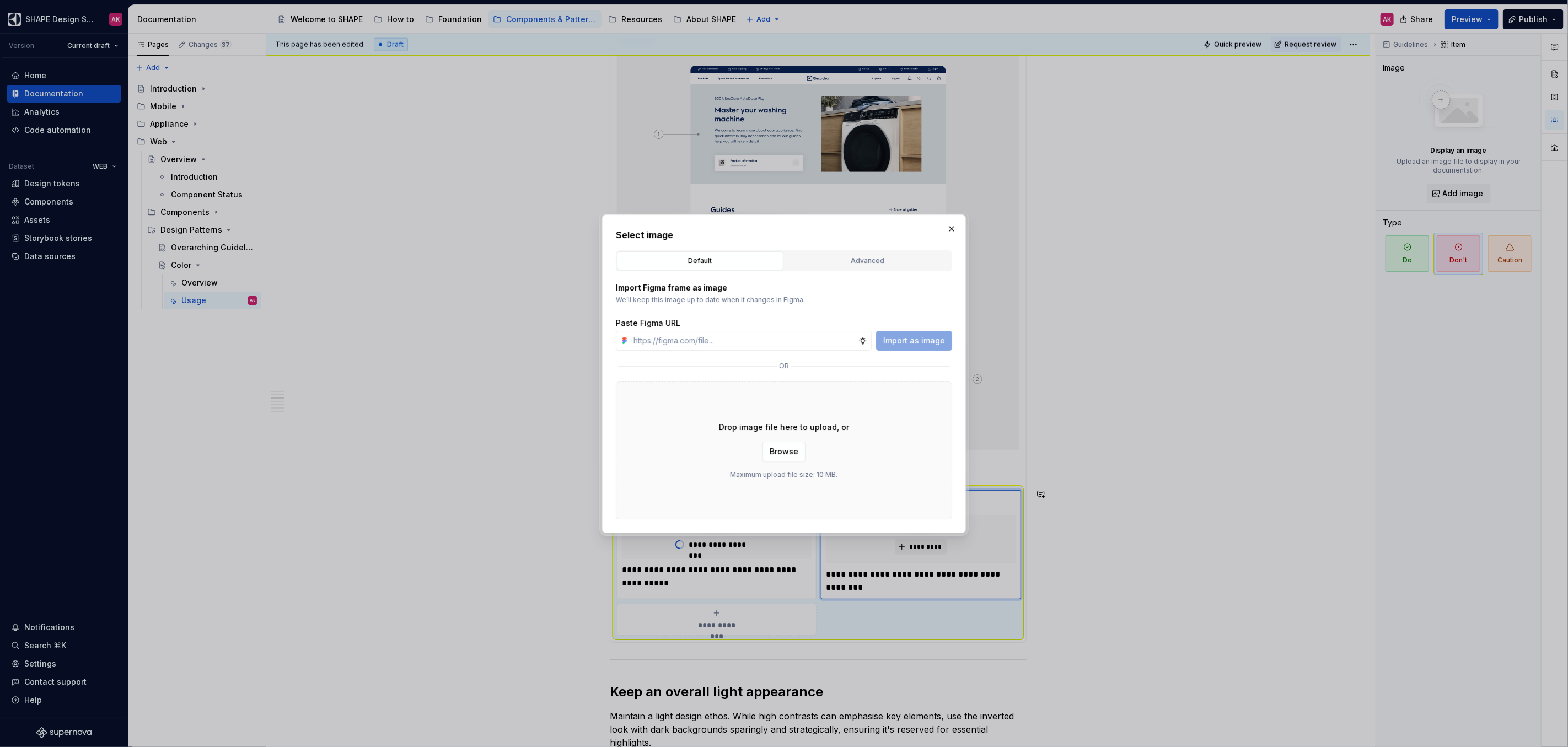
click at [822, 262] on div "Advanced" at bounding box center [868, 261] width 159 height 11
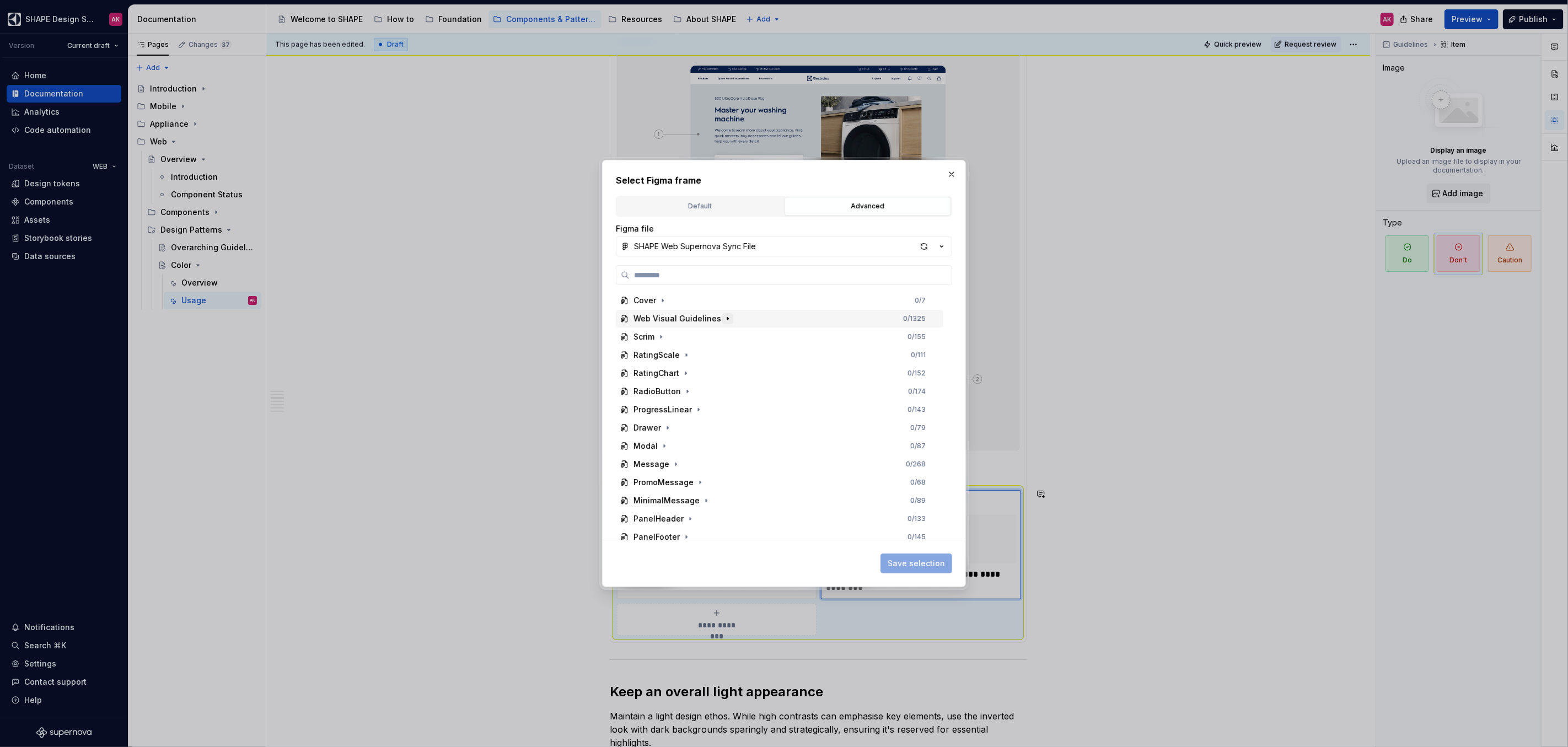
click at [727, 318] on icon "button" at bounding box center [727, 318] width 1 height 3
click at [671, 335] on icon "button" at bounding box center [675, 337] width 9 height 9
click at [695, 411] on icon "button" at bounding box center [697, 410] width 9 height 9
click at [682, 429] on icon "button" at bounding box center [683, 428] width 9 height 9
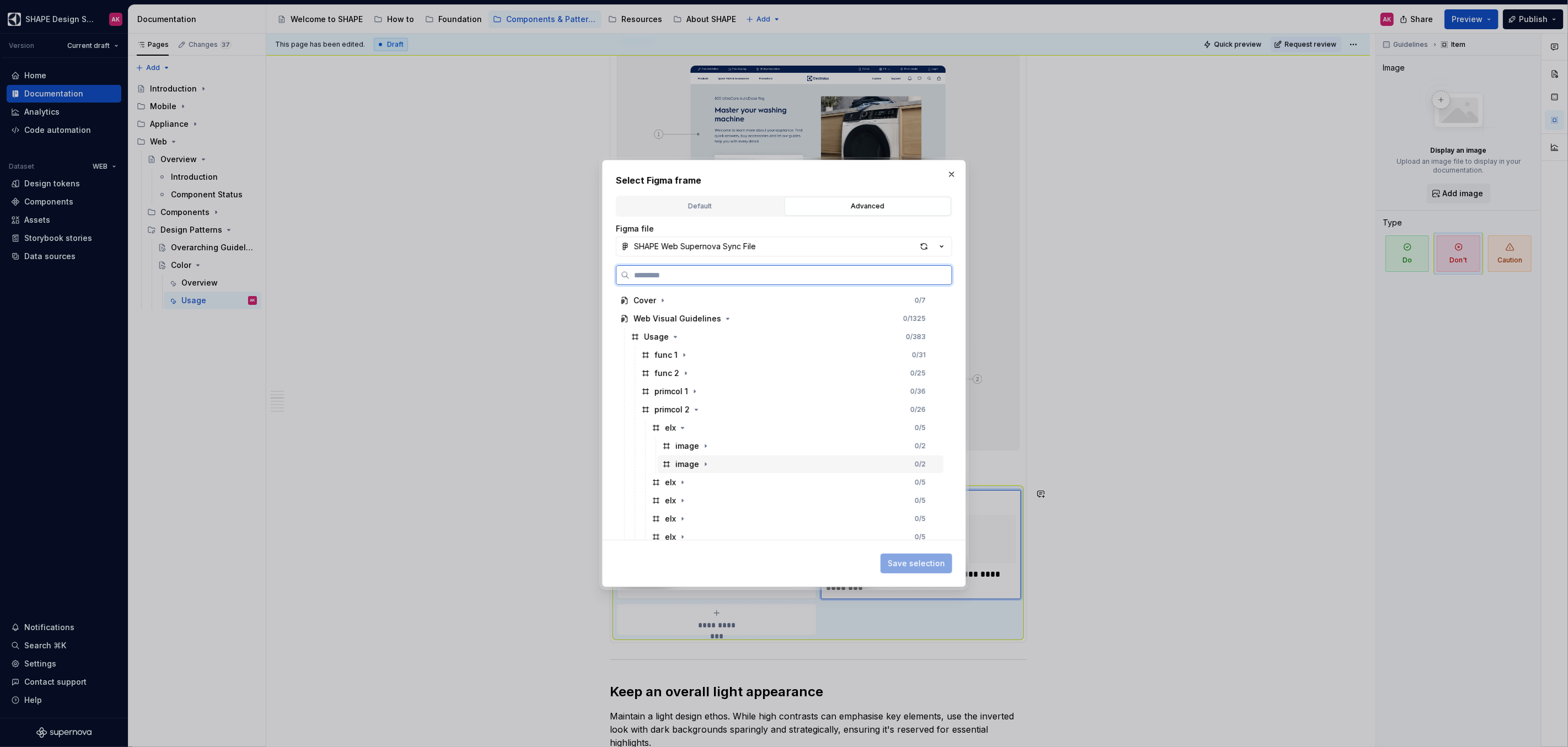
click at [682, 458] on div "image" at bounding box center [687, 464] width 24 height 11
click at [908, 458] on span "Save selection" at bounding box center [917, 564] width 57 height 11
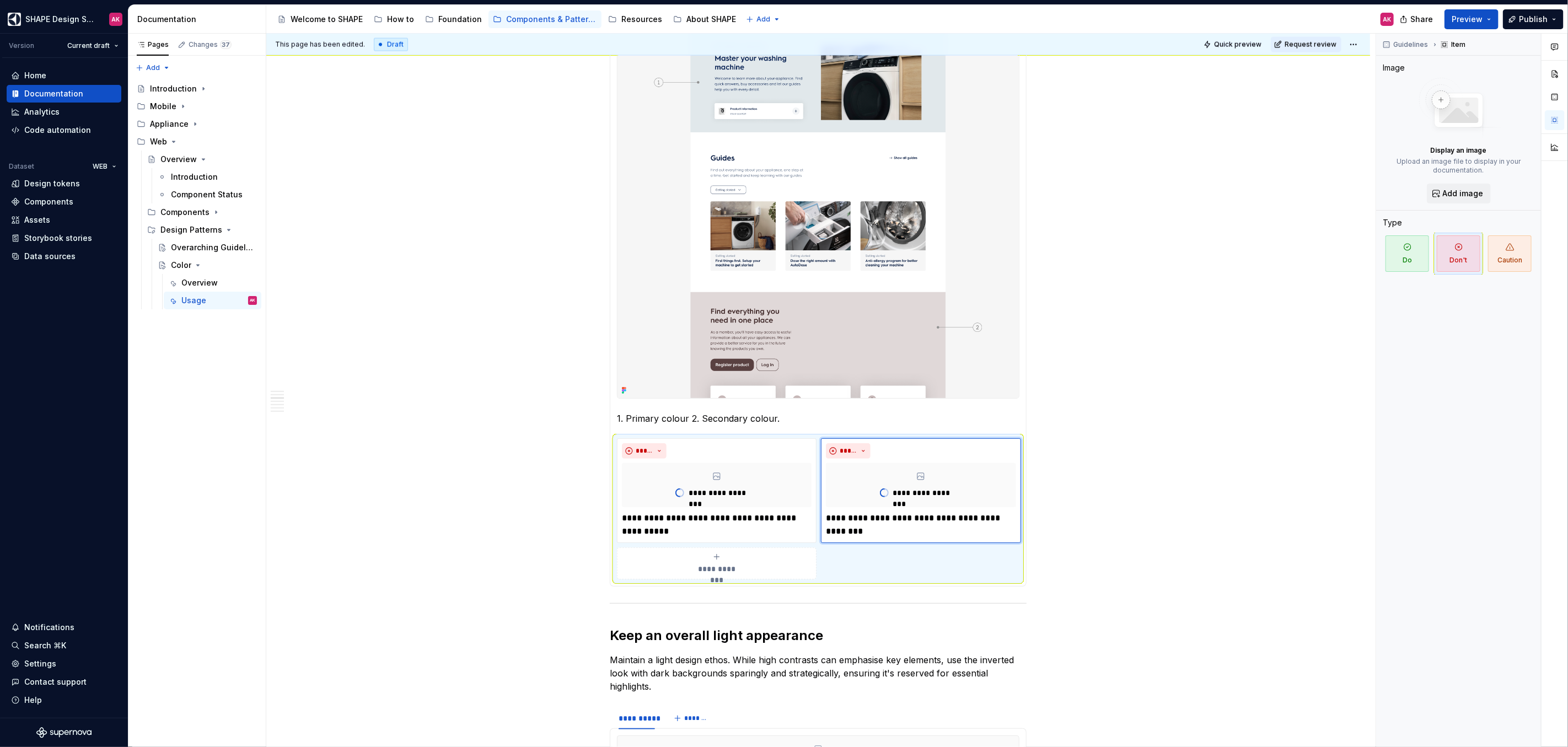
scroll to position [1377, 0]
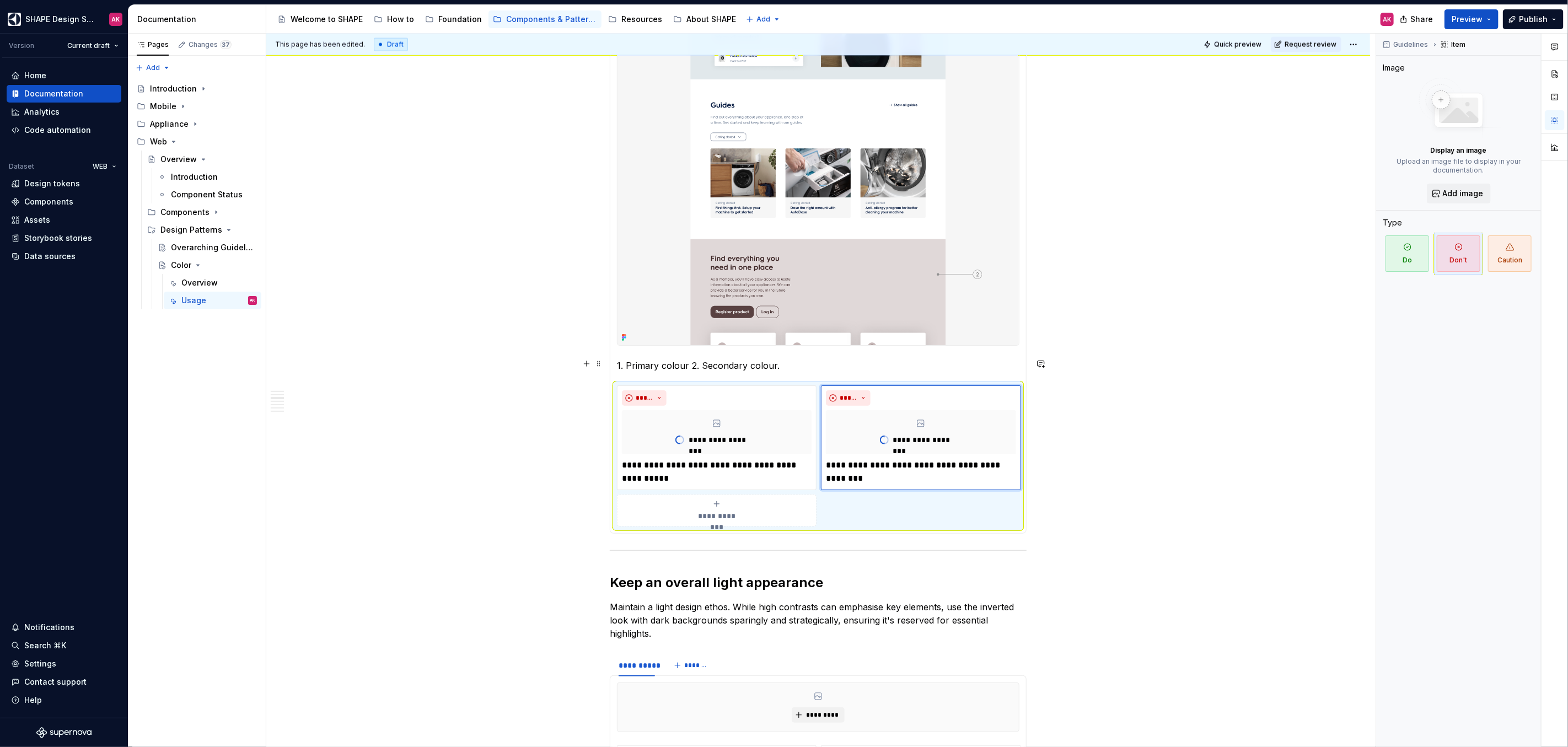
type textarea "*"
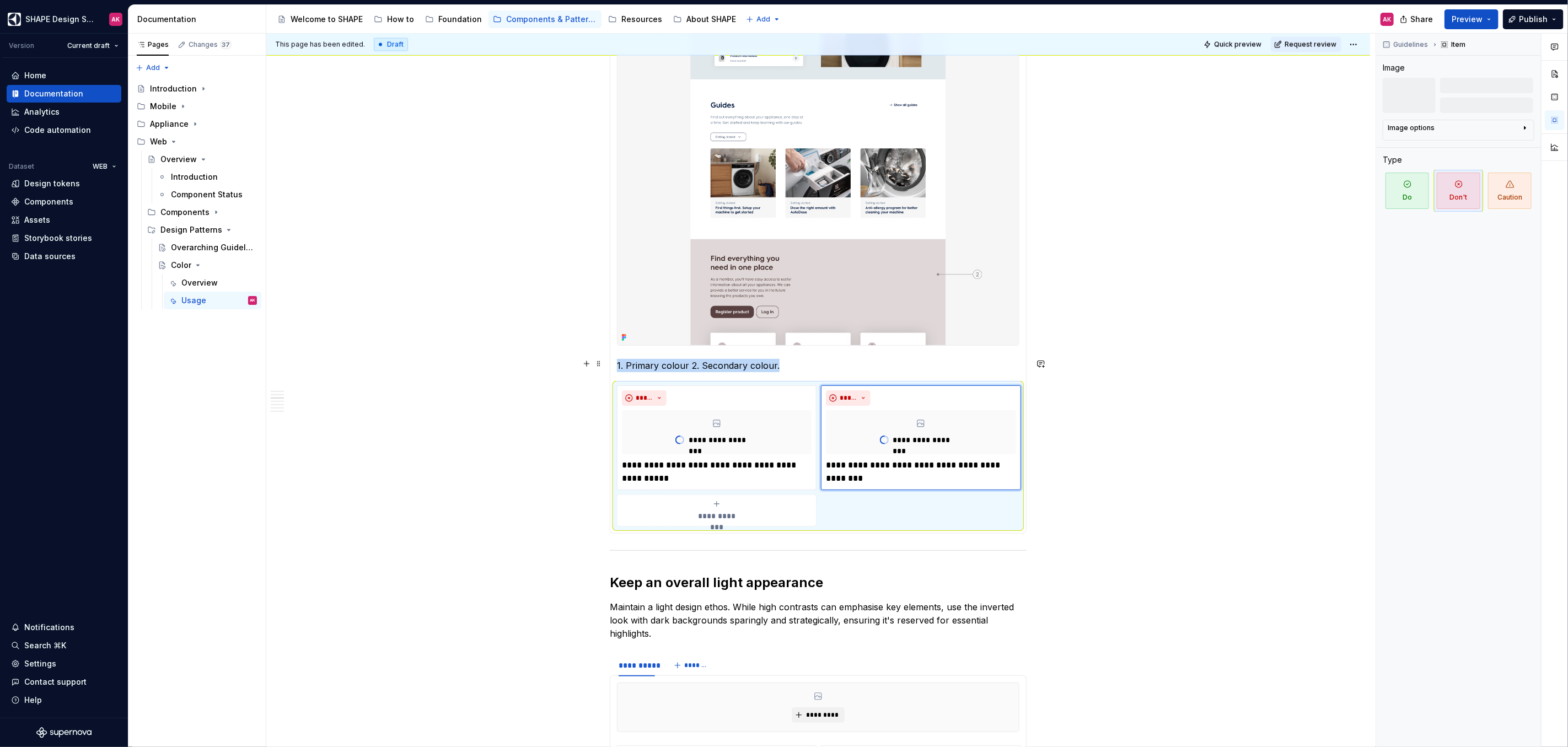
scroll to position [1353, 0]
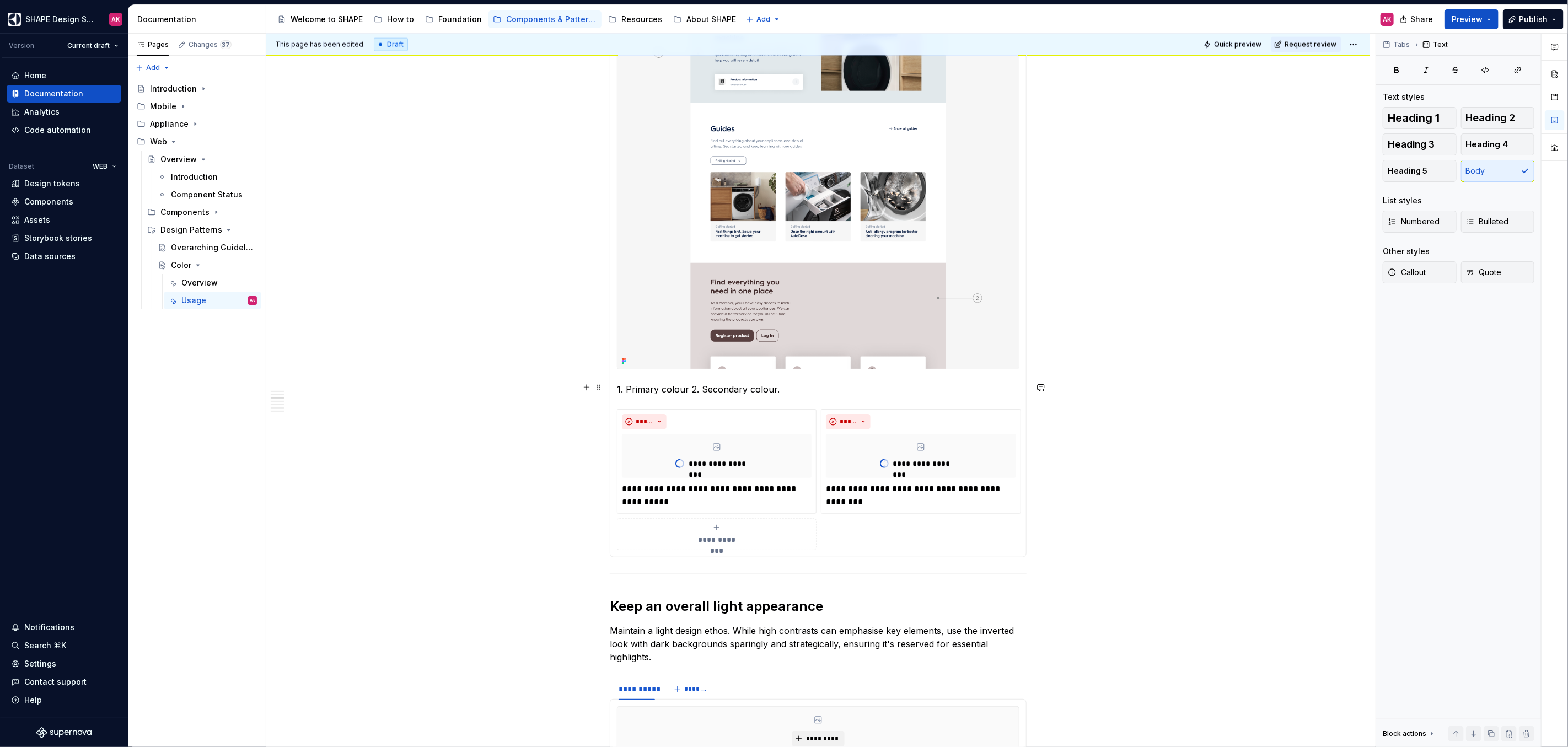
click at [679, 386] on p "1. Primary colour 2. Secondary colour." at bounding box center [818, 389] width 403 height 13
click at [683, 387] on p "1. Primary colour 2. Secondary colour." at bounding box center [818, 389] width 403 height 13
click at [764, 388] on p "1. Primary color 2. Secondary colour." at bounding box center [818, 389] width 403 height 13
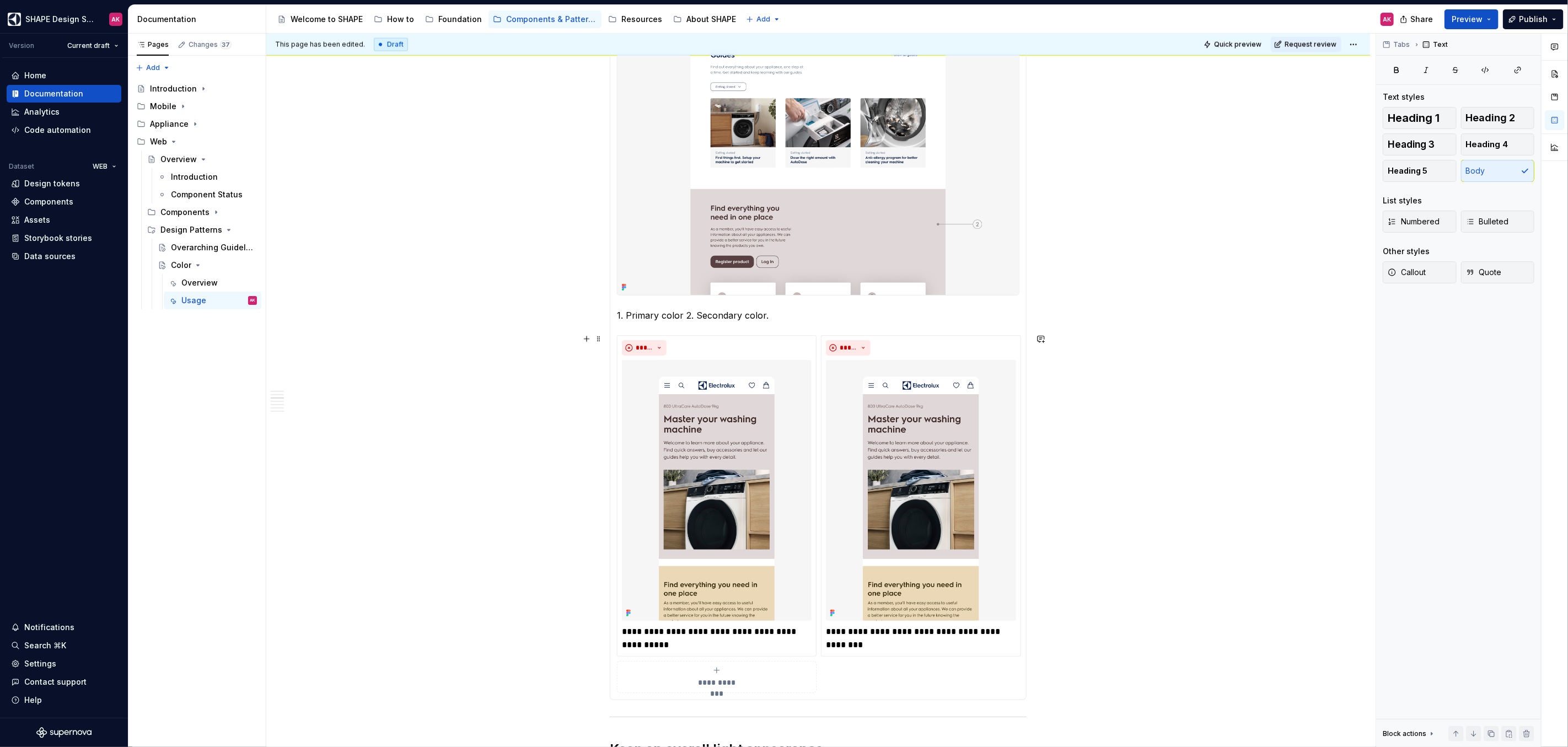
scroll to position [1466, 0]
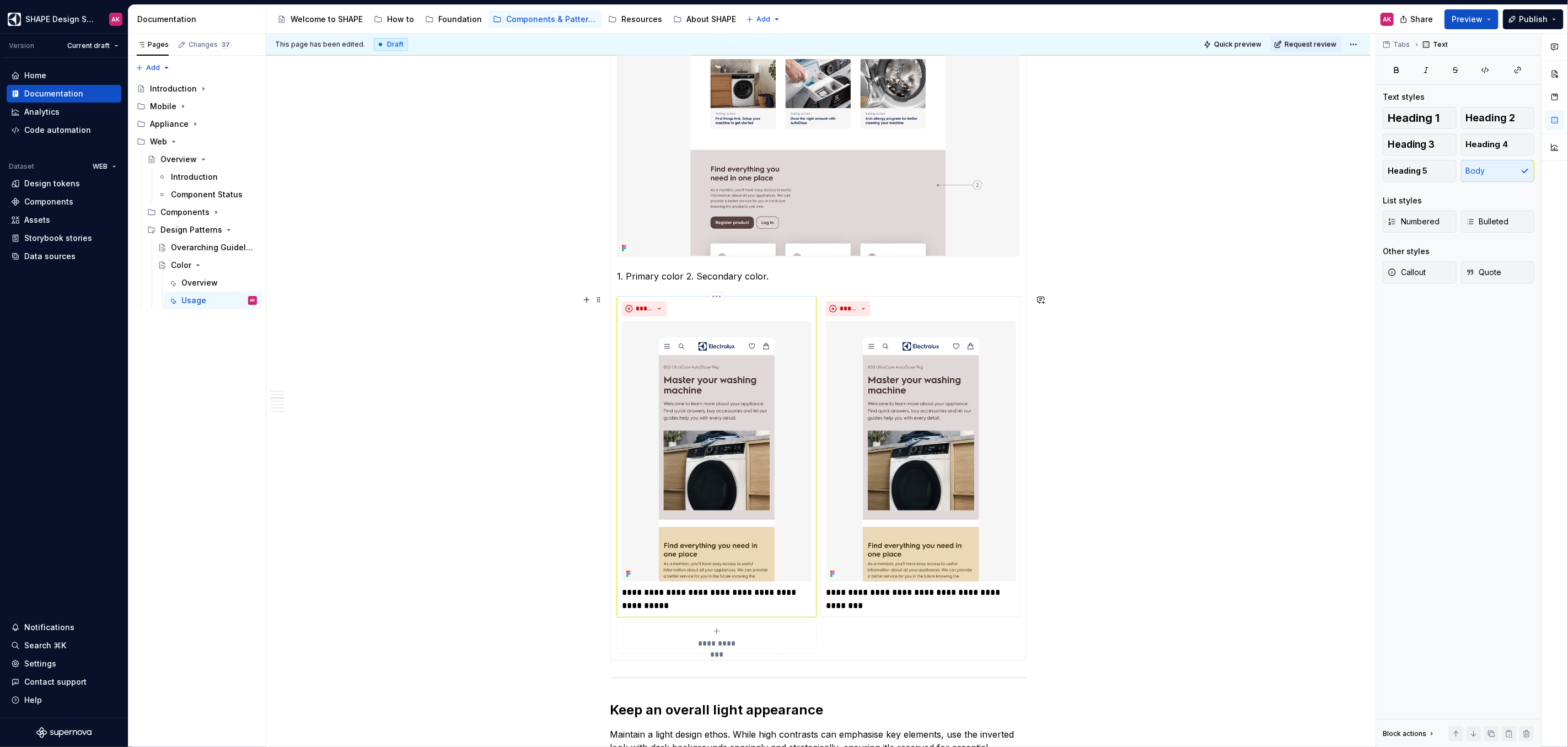
click at [707, 425] on img at bounding box center [717, 451] width 189 height 261
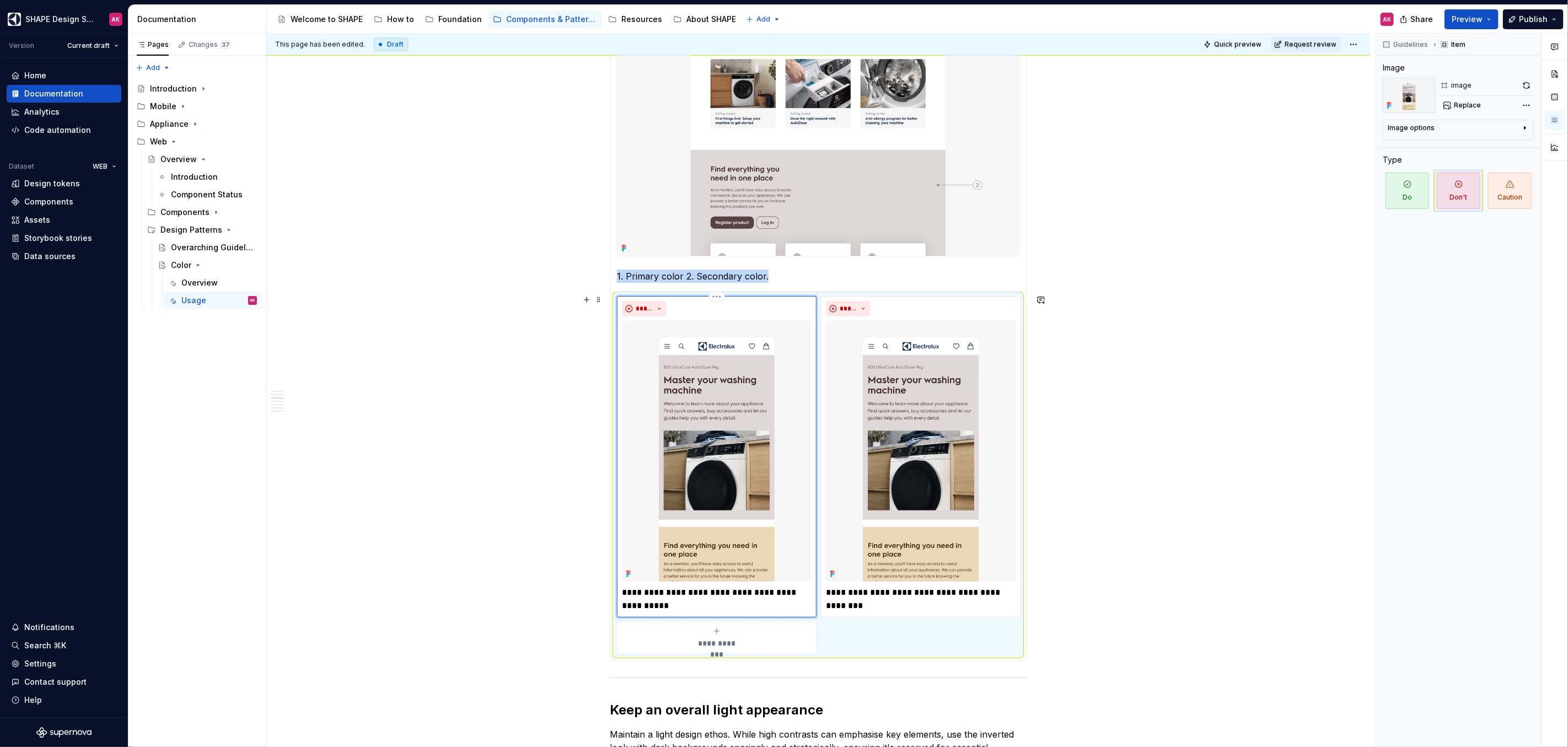
click at [739, 458] on img at bounding box center [717, 451] width 189 height 261
click at [512, 458] on div "**********" at bounding box center [821, 390] width 1110 height 714
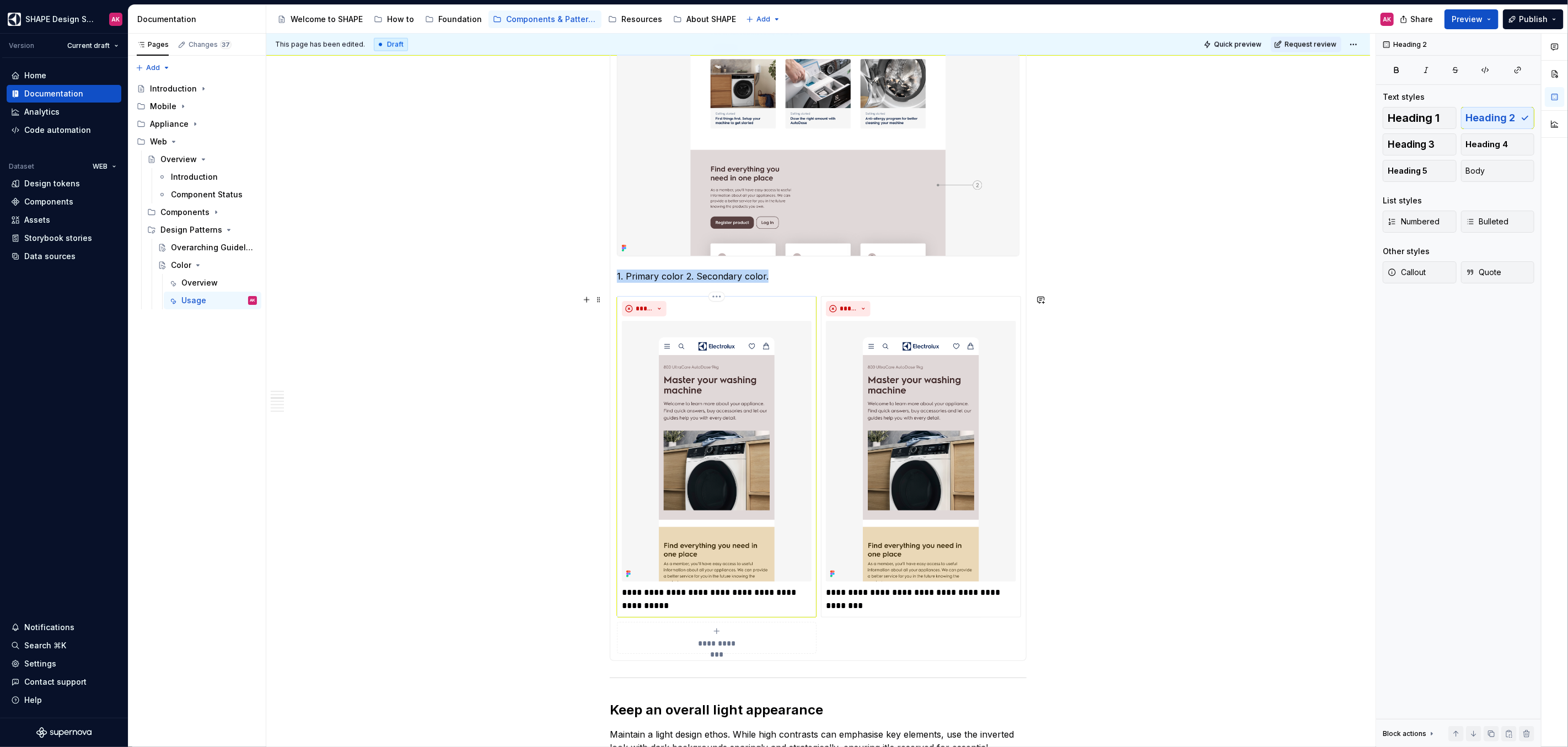
click at [695, 458] on img at bounding box center [717, 451] width 189 height 261
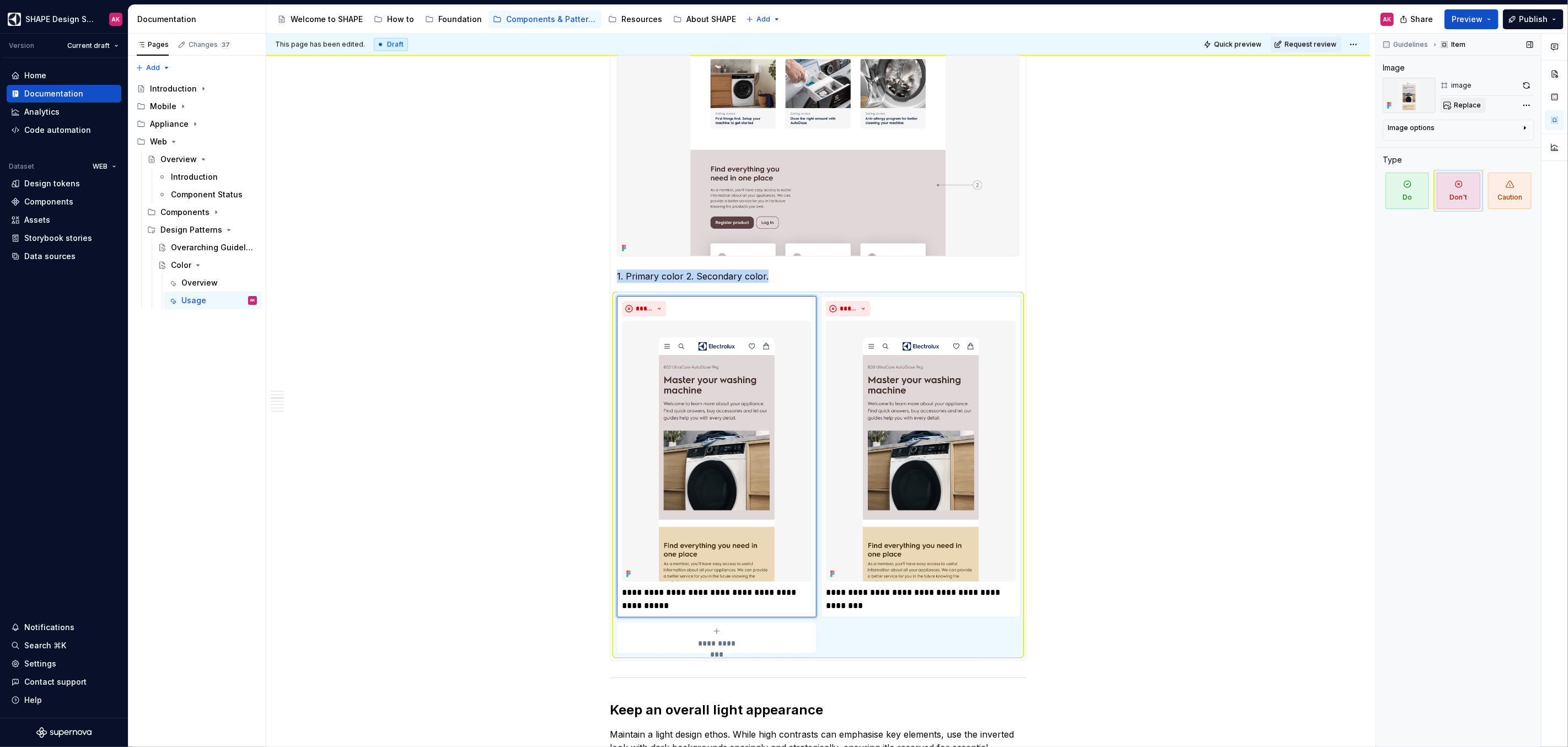
click at [926, 107] on span "Replace" at bounding box center [1467, 105] width 27 height 9
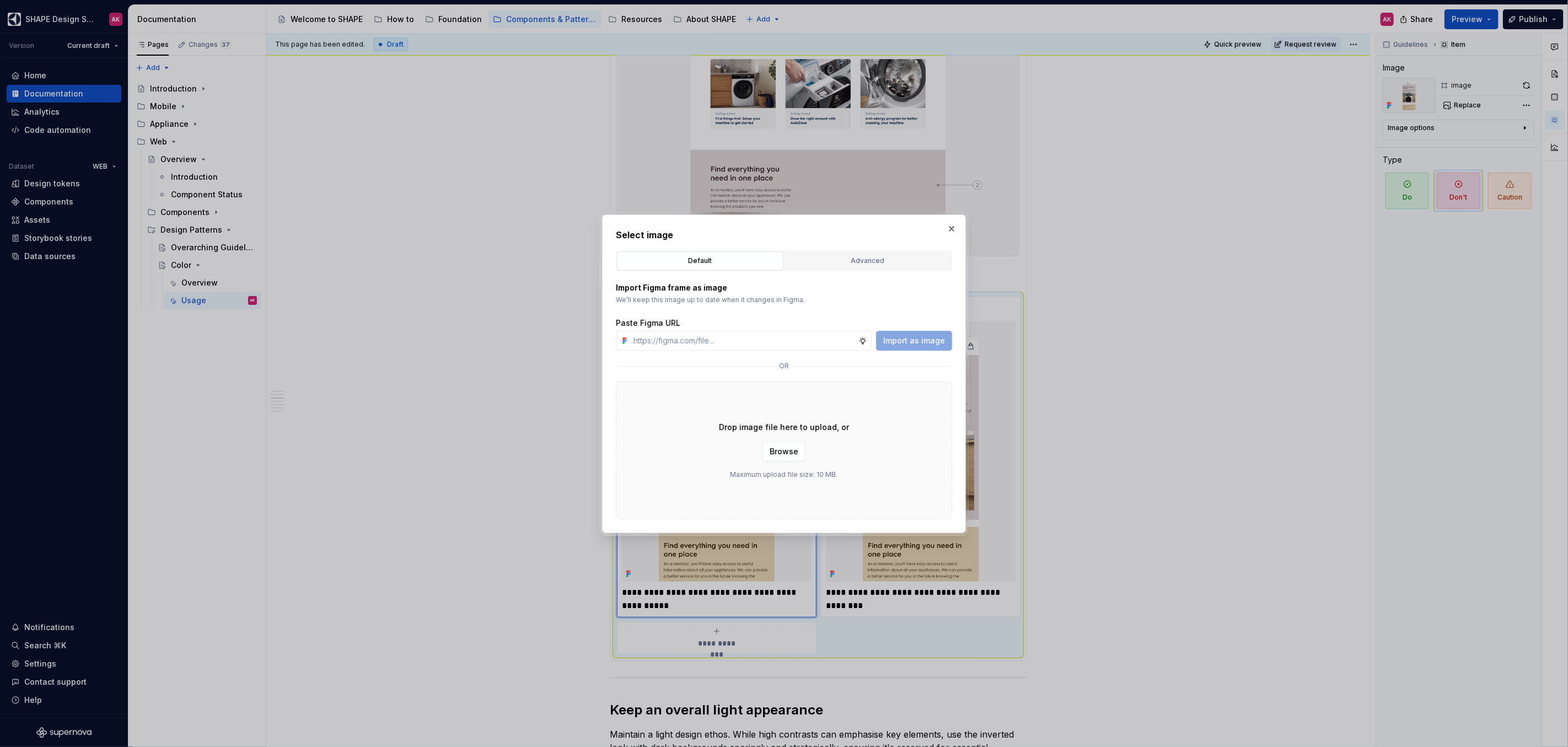
click at [836, 250] on div "Default Advanced" at bounding box center [784, 260] width 336 height 21
click at [838, 256] on div "Advanced" at bounding box center [868, 261] width 159 height 11
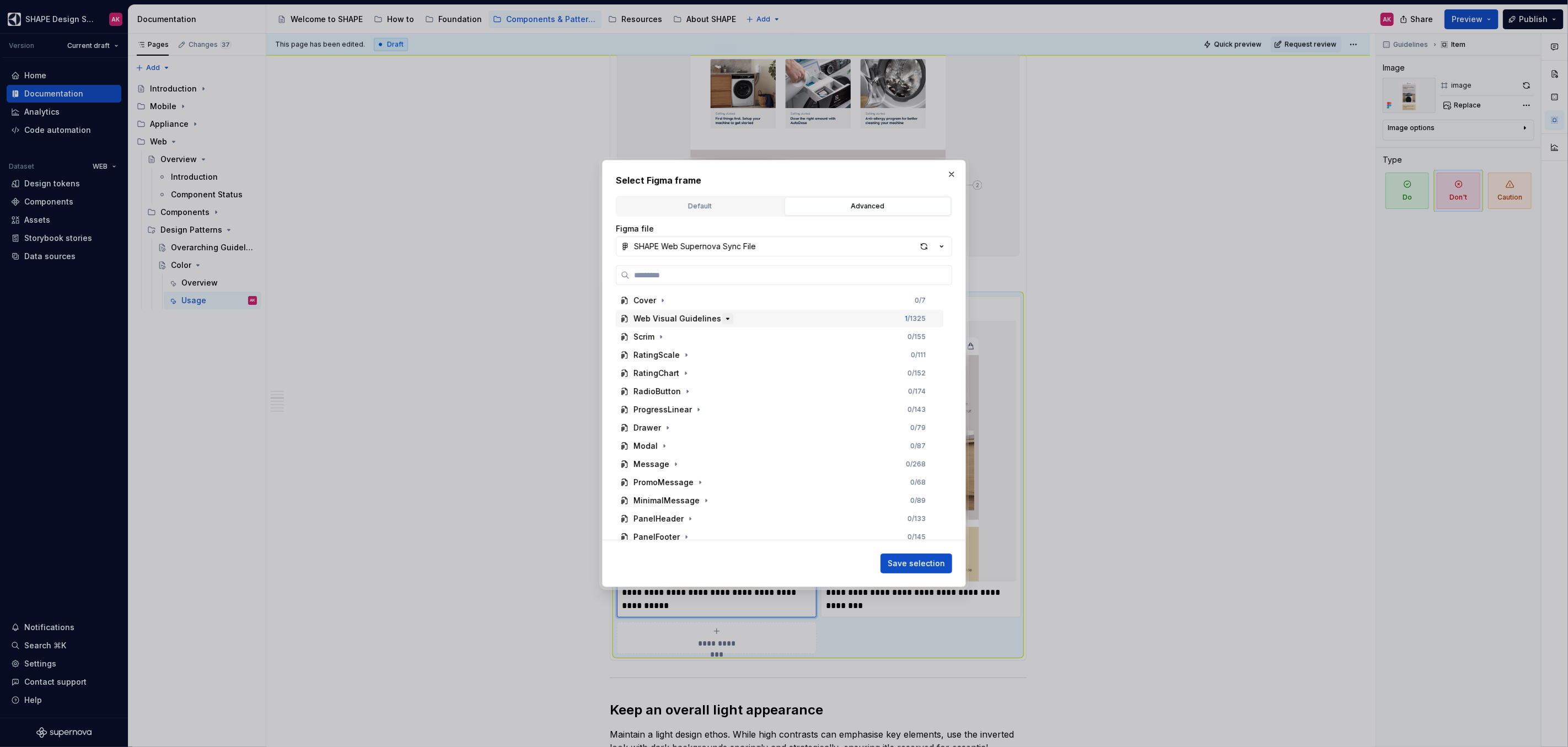
click at [724, 319] on icon "button" at bounding box center [728, 319] width 9 height 9
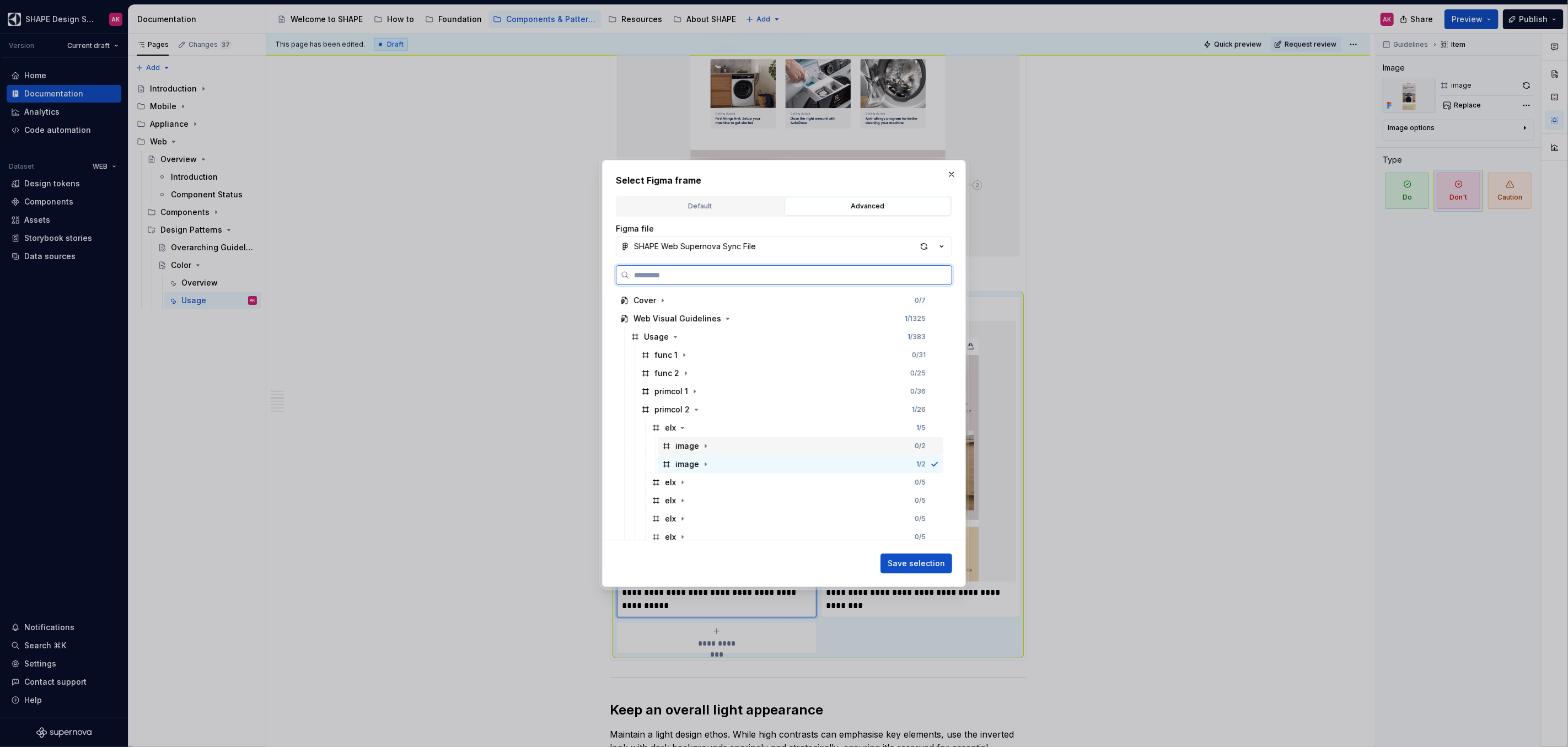
click at [677, 449] on div "image" at bounding box center [687, 446] width 24 height 11
click at [914, 458] on span "Save selection" at bounding box center [917, 564] width 57 height 11
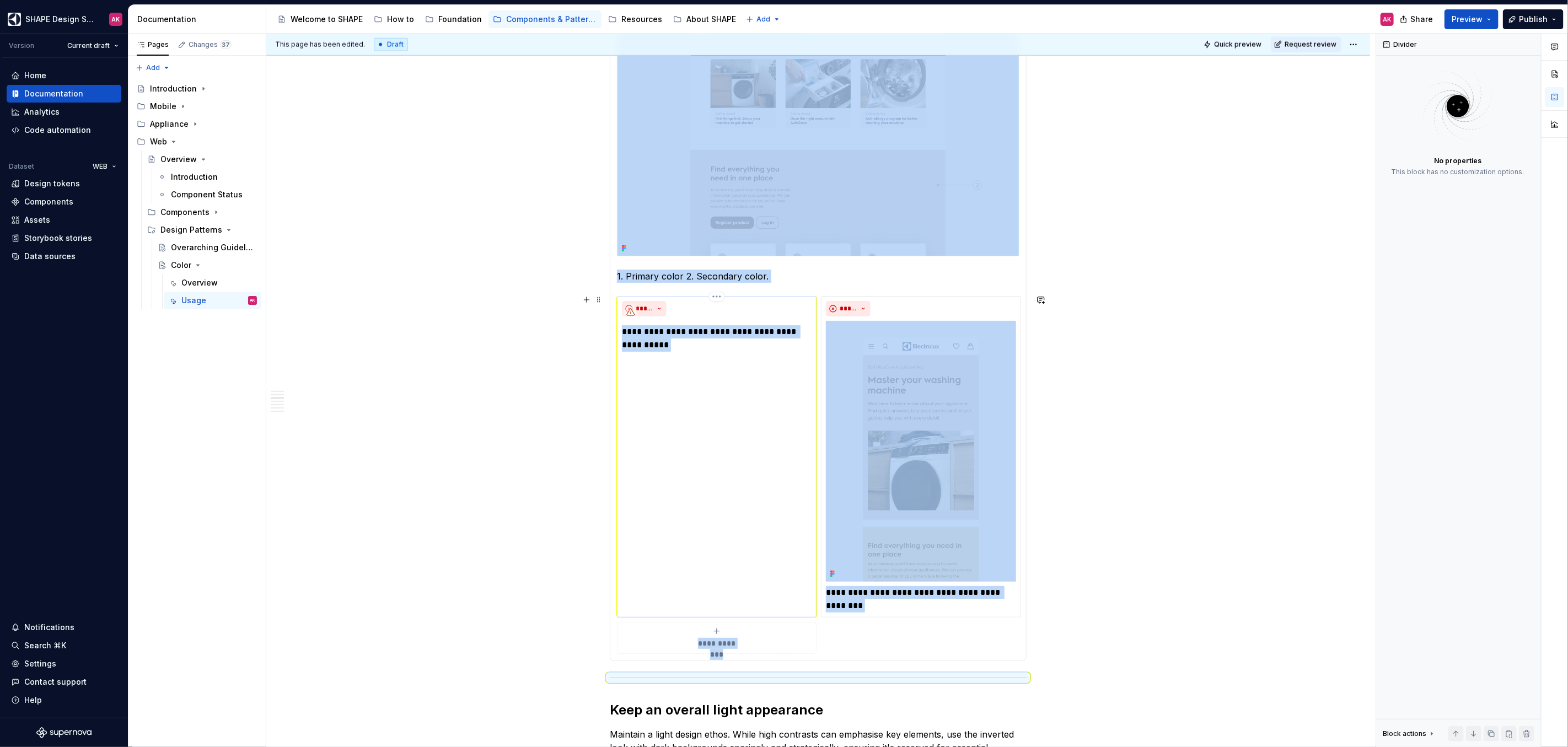
type textarea "*"
click at [705, 358] on div "**********" at bounding box center [717, 457] width 199 height 322
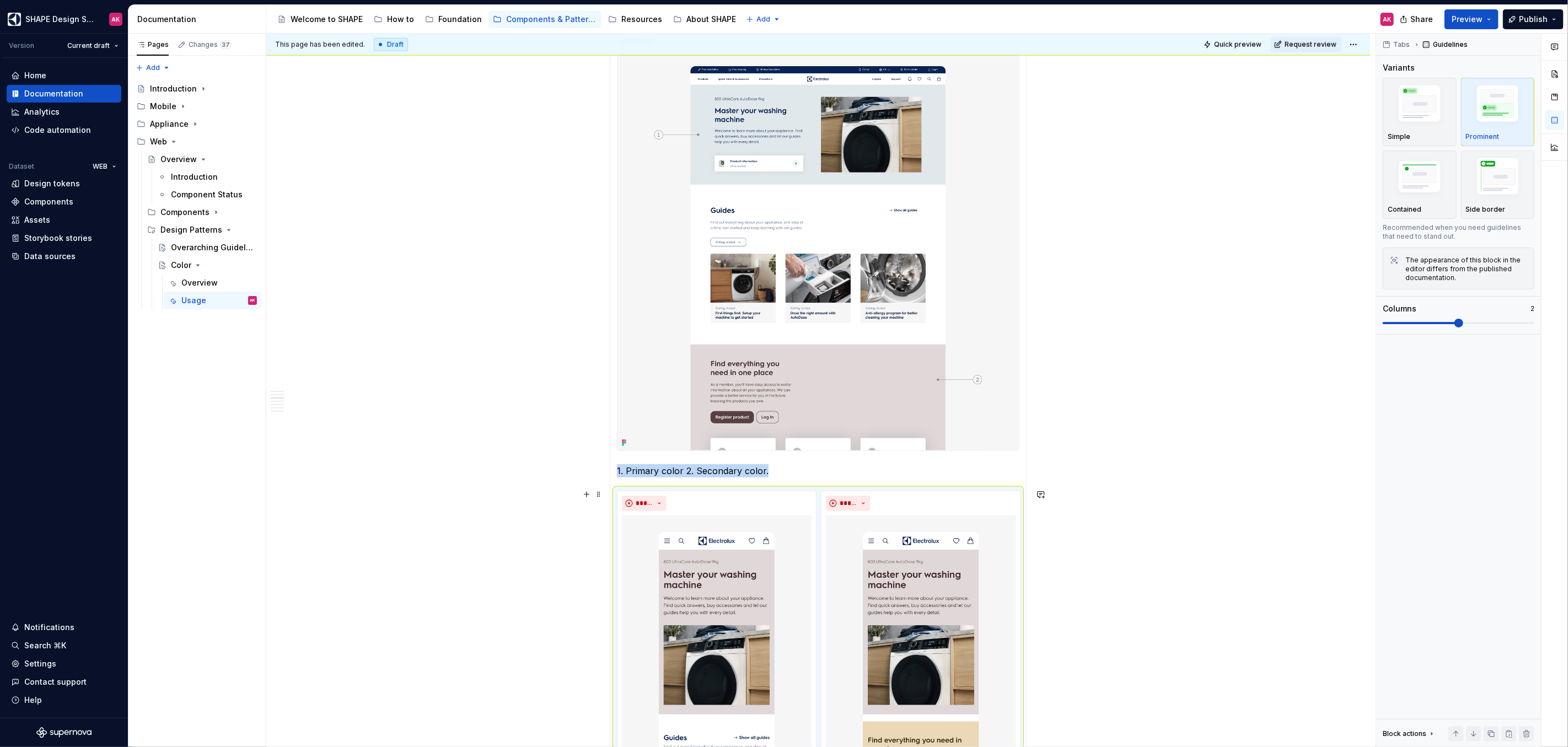
scroll to position [1104, 0]
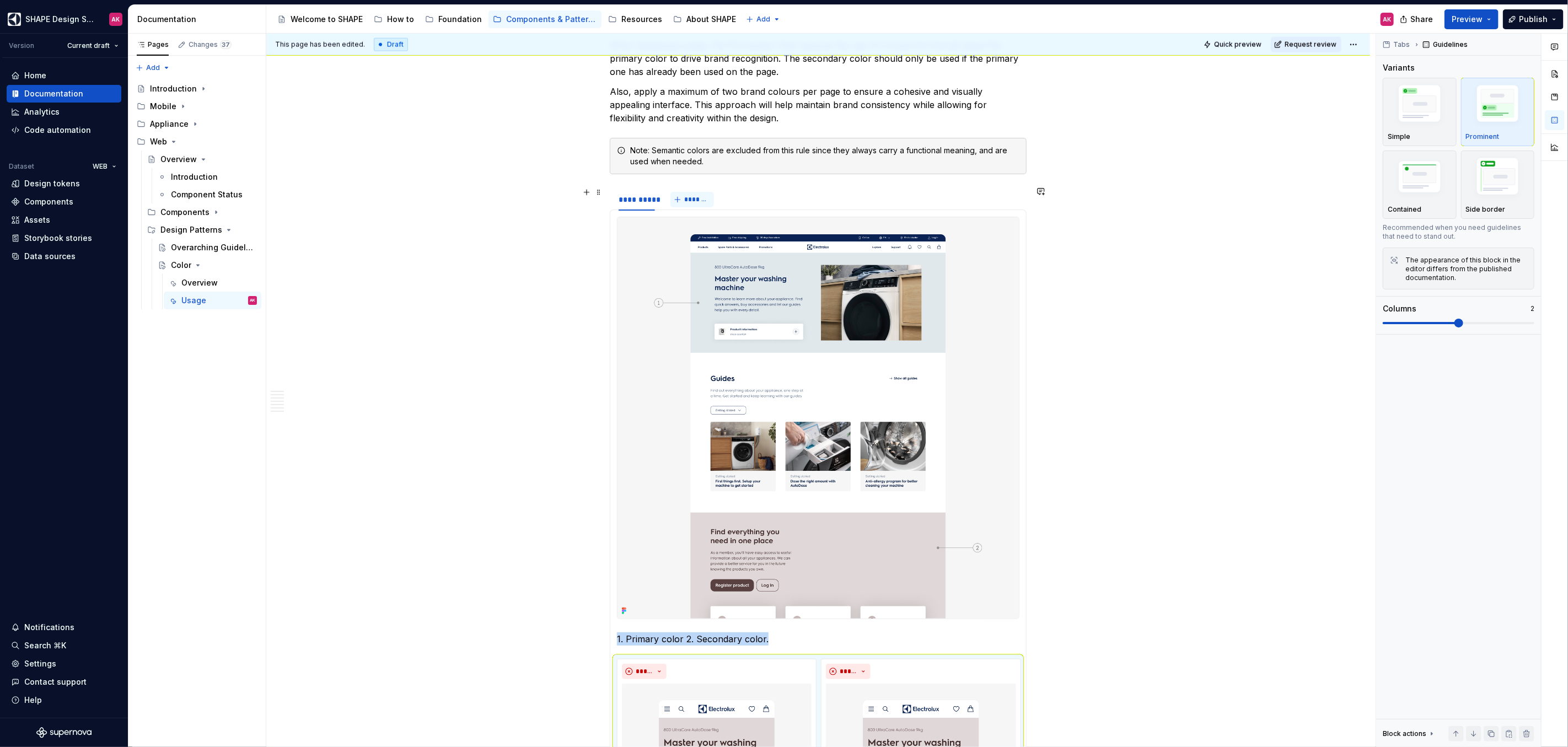
click at [696, 198] on span "*******" at bounding box center [697, 199] width 25 height 9
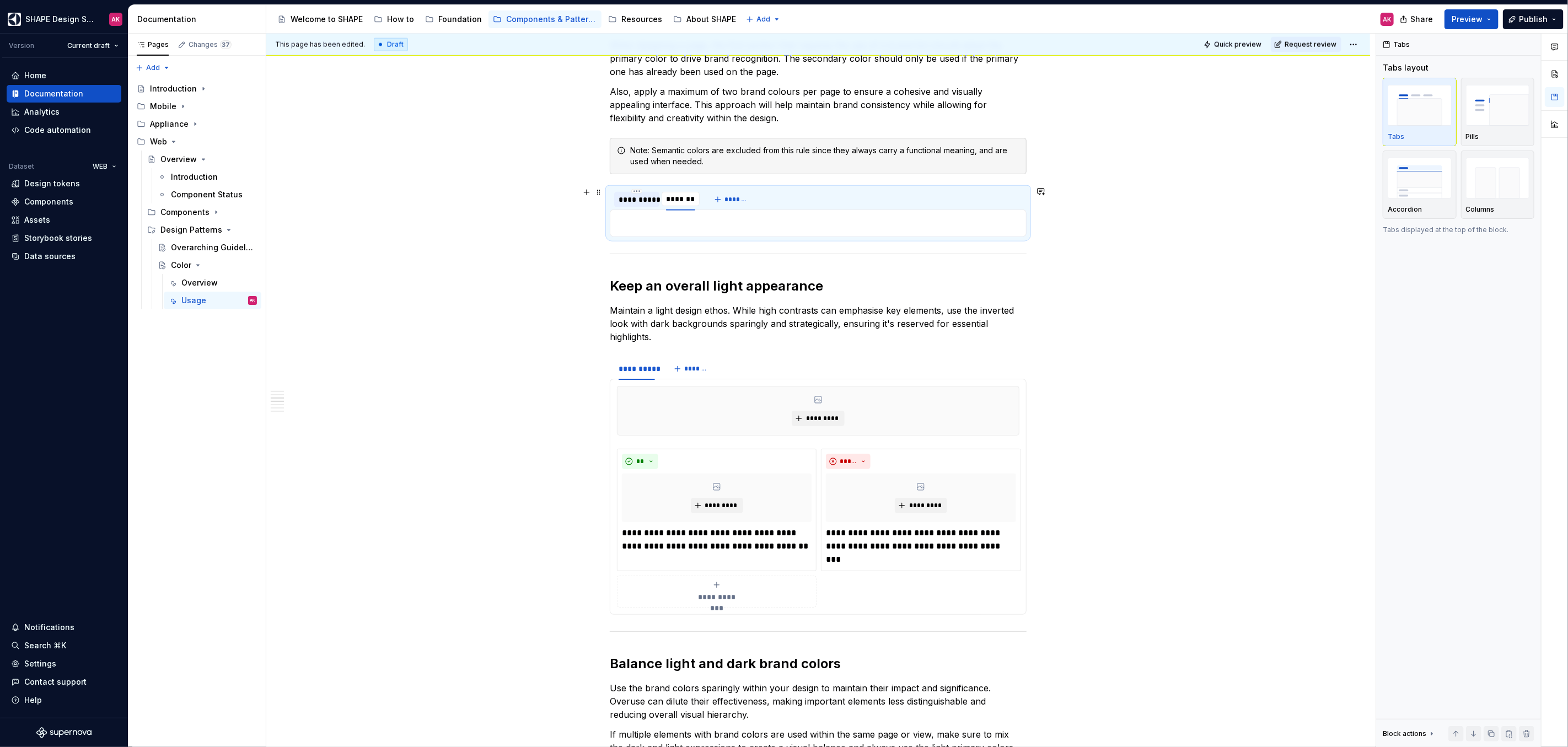
click at [641, 194] on div "**********" at bounding box center [636, 199] width 37 height 11
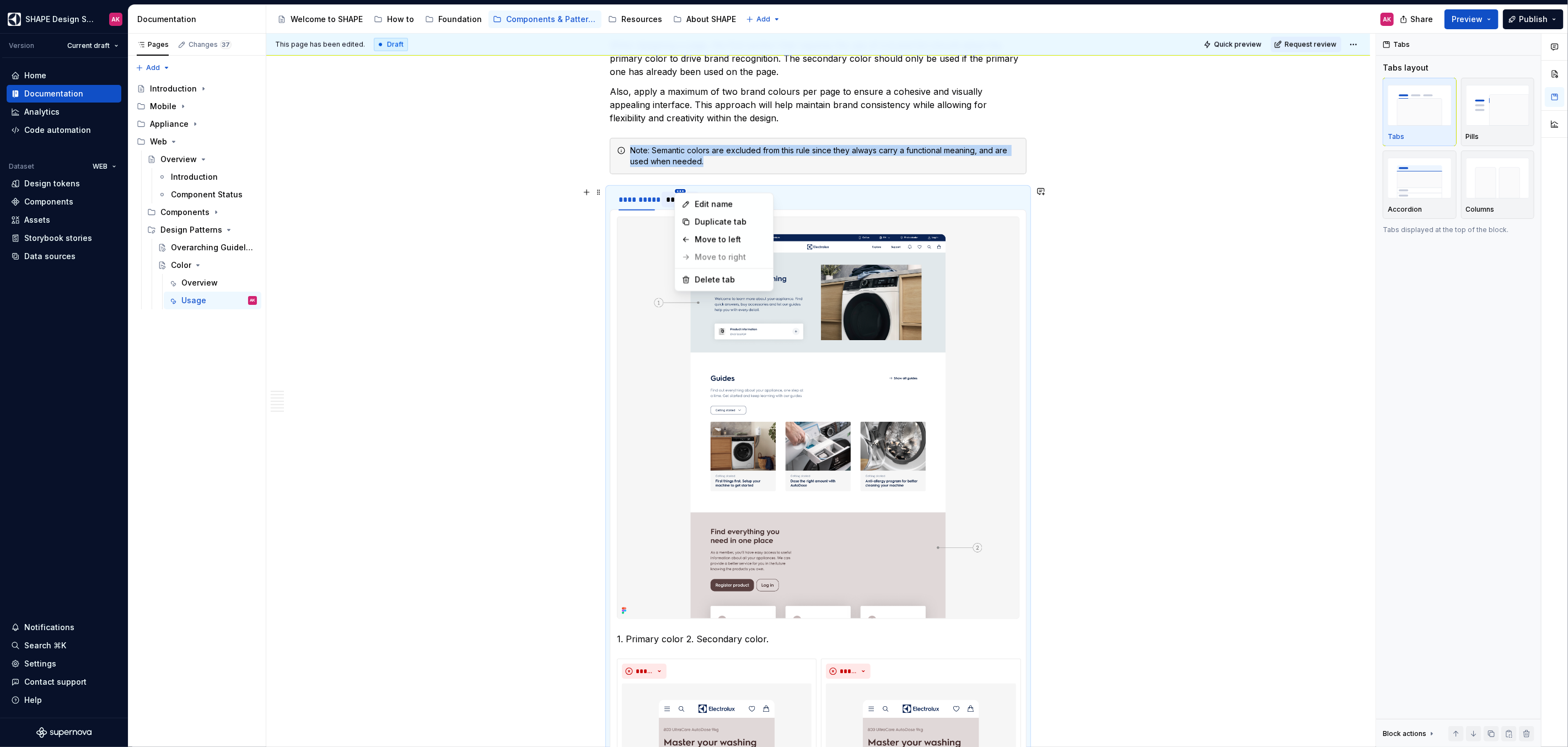
click at [681, 187] on html "SHAPE Design System AK Version Current draft Home Documentation Analytics Code …" at bounding box center [784, 374] width 1568 height 747
click at [720, 277] on div "Delete tab" at bounding box center [731, 280] width 71 height 11
click at [636, 189] on html "SHAPE Design System AK Version Current draft Home Documentation Analytics Code …" at bounding box center [784, 374] width 1568 height 747
click at [657, 217] on div "Duplicate tab" at bounding box center [687, 222] width 71 height 11
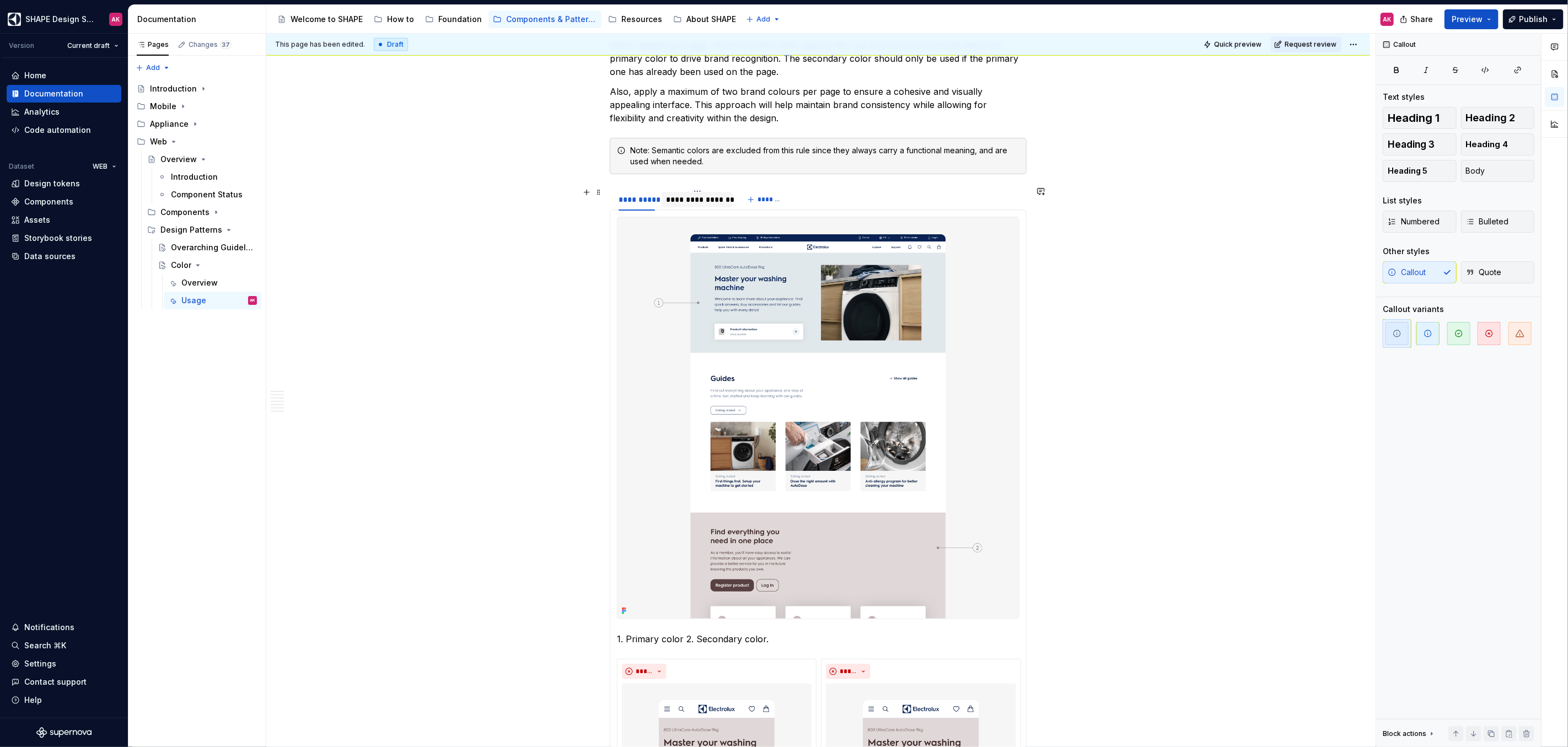
click at [695, 197] on div "**********" at bounding box center [698, 199] width 63 height 11
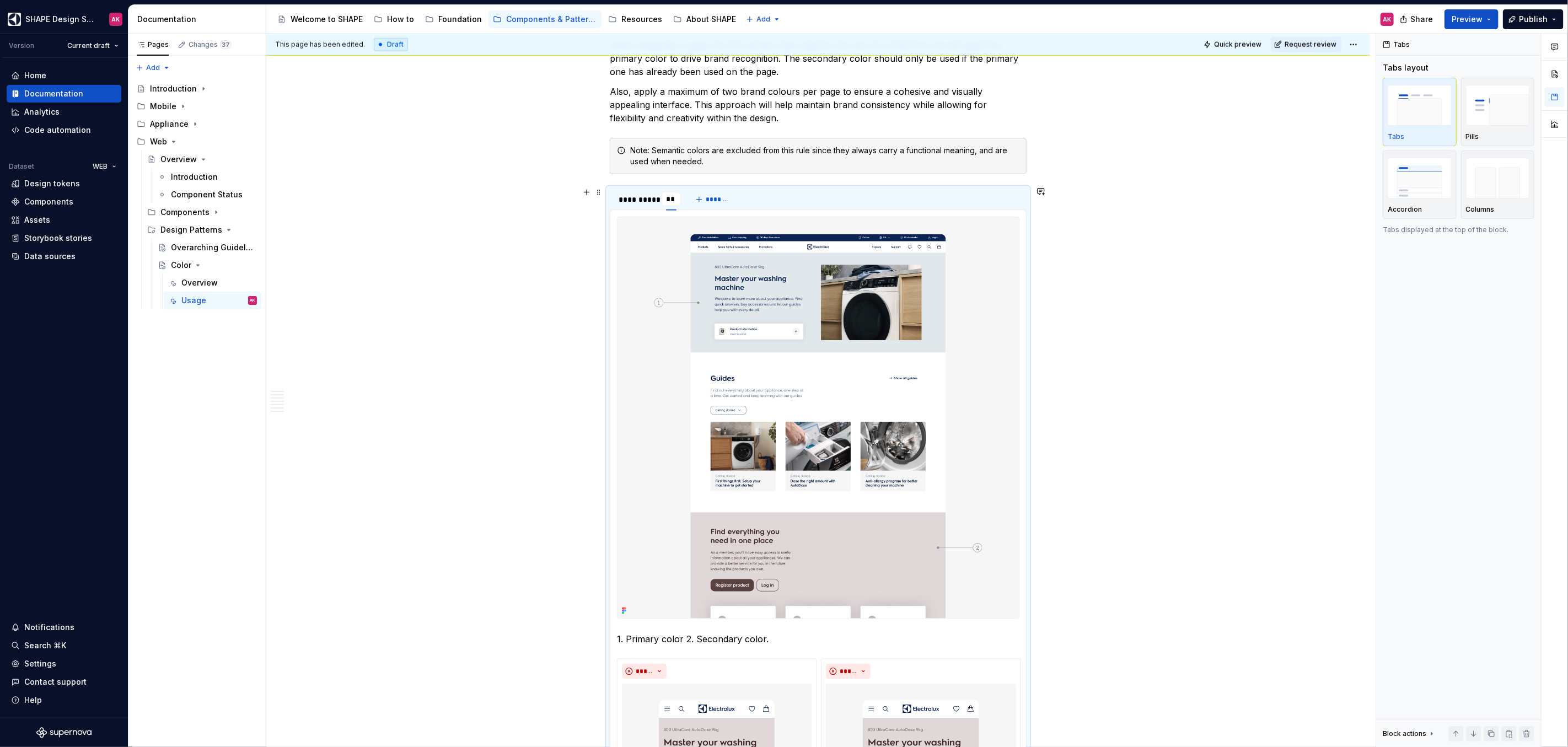
type input "***"
click at [777, 189] on div "**********" at bounding box center [818, 199] width 417 height 22
click at [674, 187] on html "SHAPE Design System AK Version Current draft Home Documentation Analytics Code …" at bounding box center [784, 374] width 1568 height 747
click at [695, 216] on div "Duplicate tab" at bounding box center [725, 222] width 71 height 11
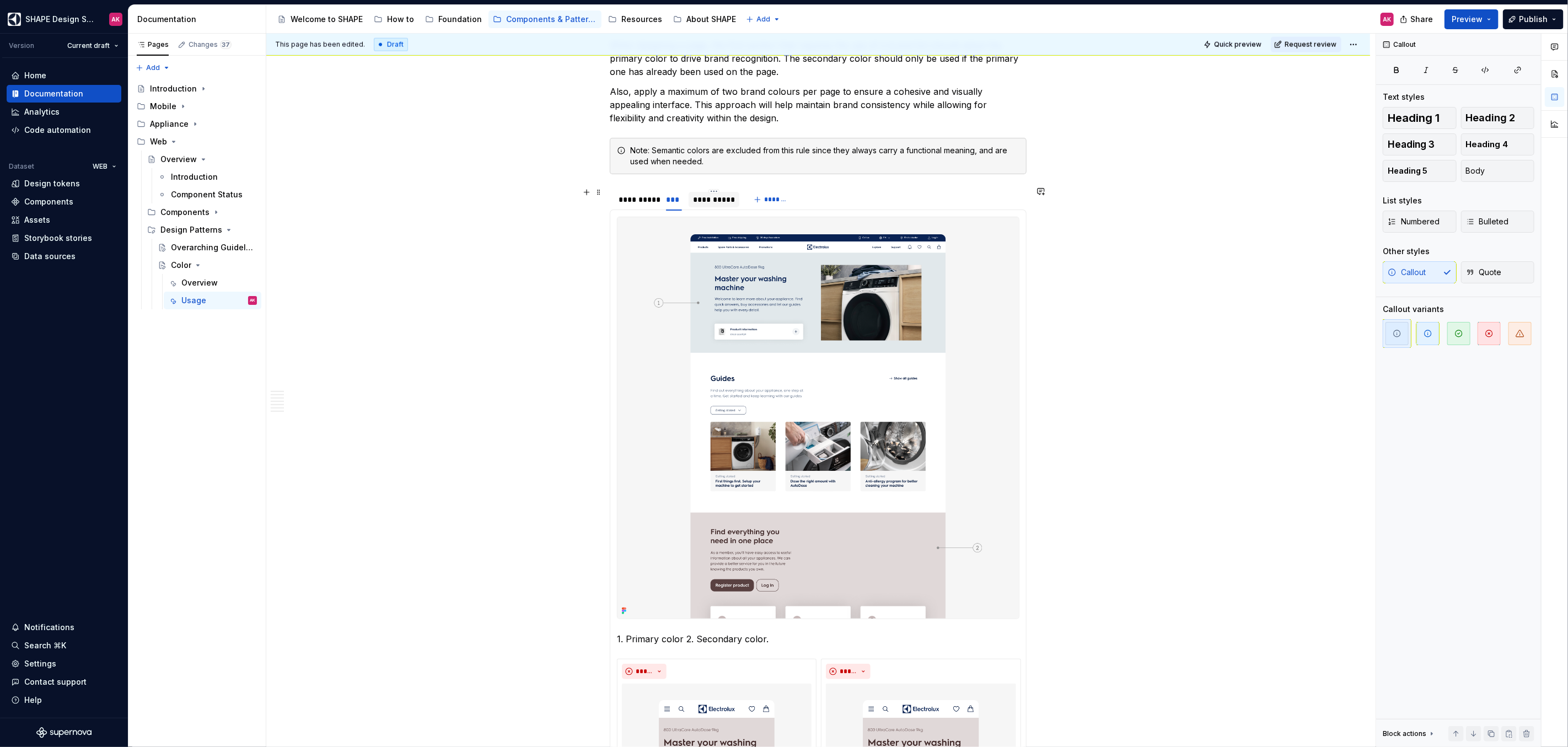
click at [717, 195] on div "**********" at bounding box center [714, 199] width 42 height 11
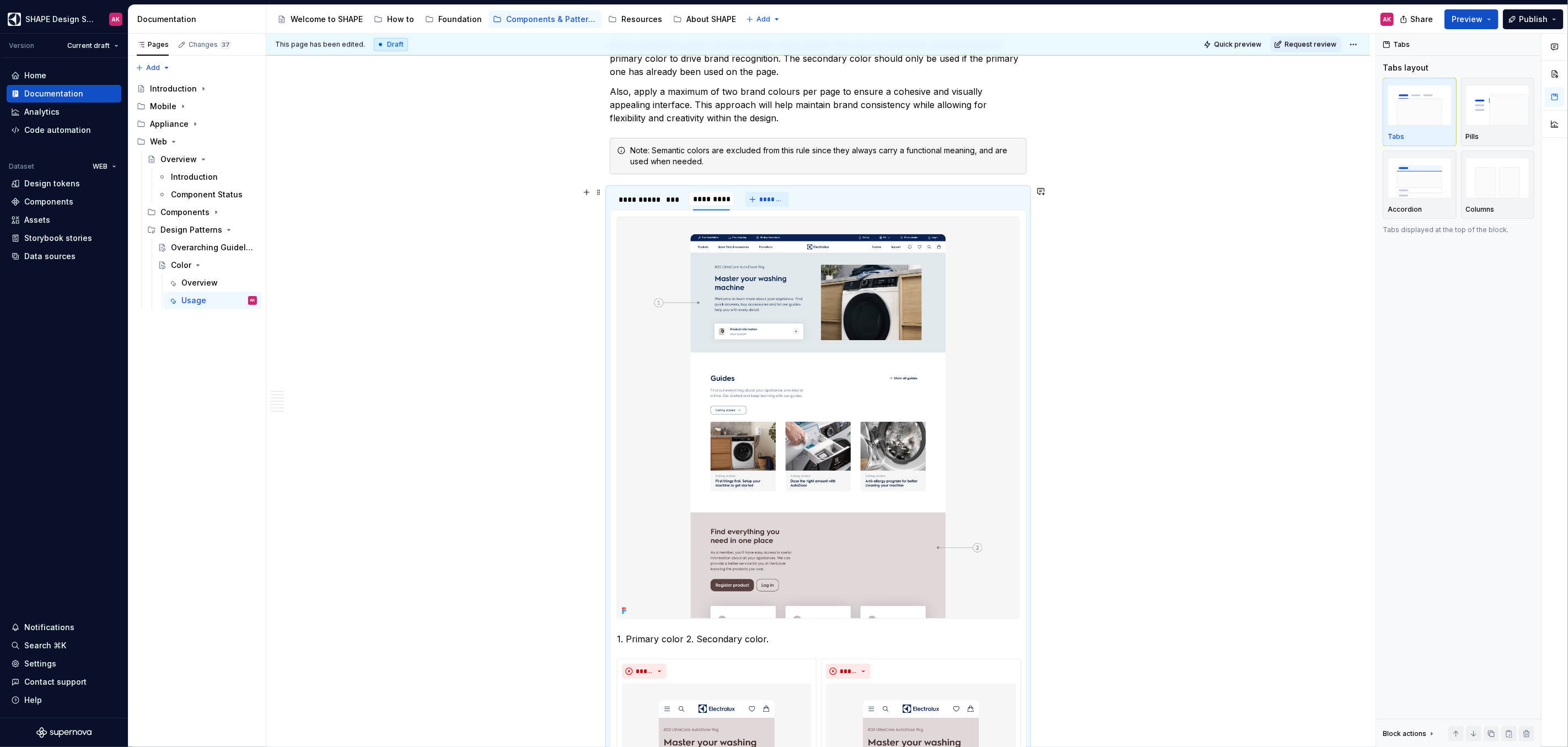
type input "**********"
click at [710, 187] on html "SHAPE Design System AK Version Current draft Home Documentation Analytics Code …" at bounding box center [784, 374] width 1568 height 747
drag, startPoint x: 730, startPoint y: 218, endPoint x: 738, endPoint y: 198, distance: 21.5
click at [730, 218] on div "Duplicate tab" at bounding box center [763, 222] width 71 height 11
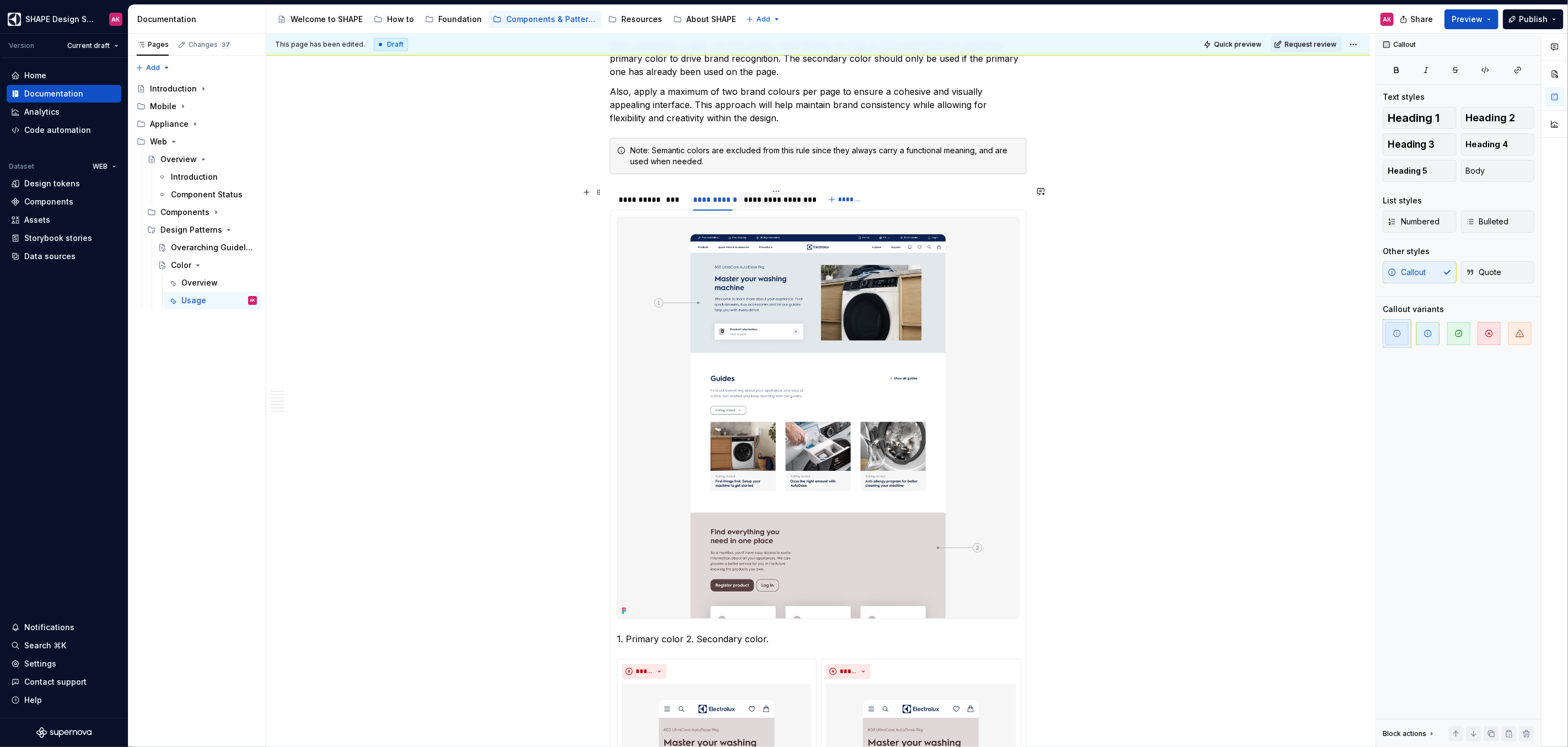
click at [764, 197] on div "**********" at bounding box center [776, 199] width 65 height 11
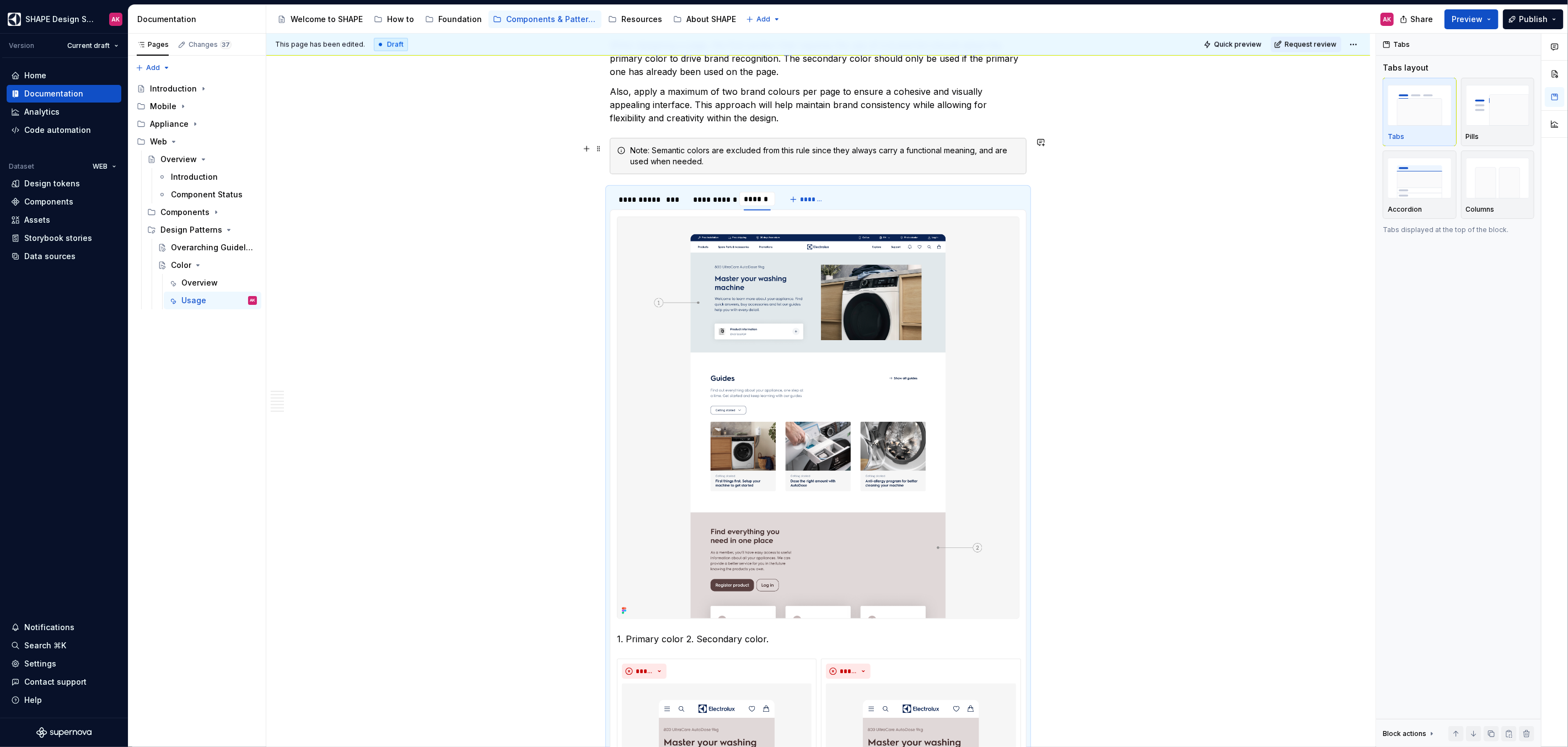
type input "*******"
click at [760, 189] on html "SHAPE Design System AK Version Current draft Home Documentation Analytics Code …" at bounding box center [784, 374] width 1568 height 747
click at [777, 220] on div "Duplicate tab" at bounding box center [809, 222] width 71 height 11
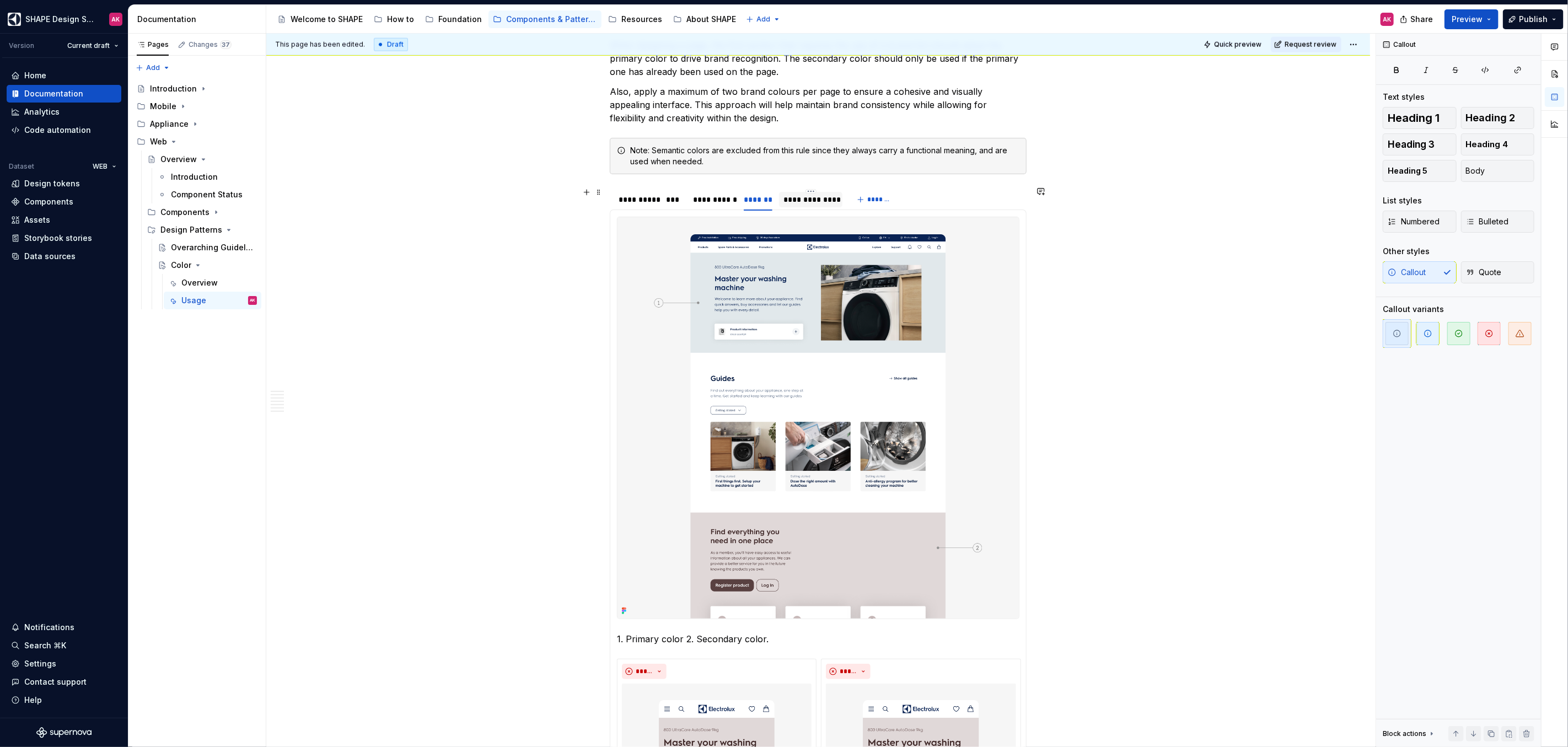
click at [804, 199] on div "**********" at bounding box center [810, 199] width 55 height 11
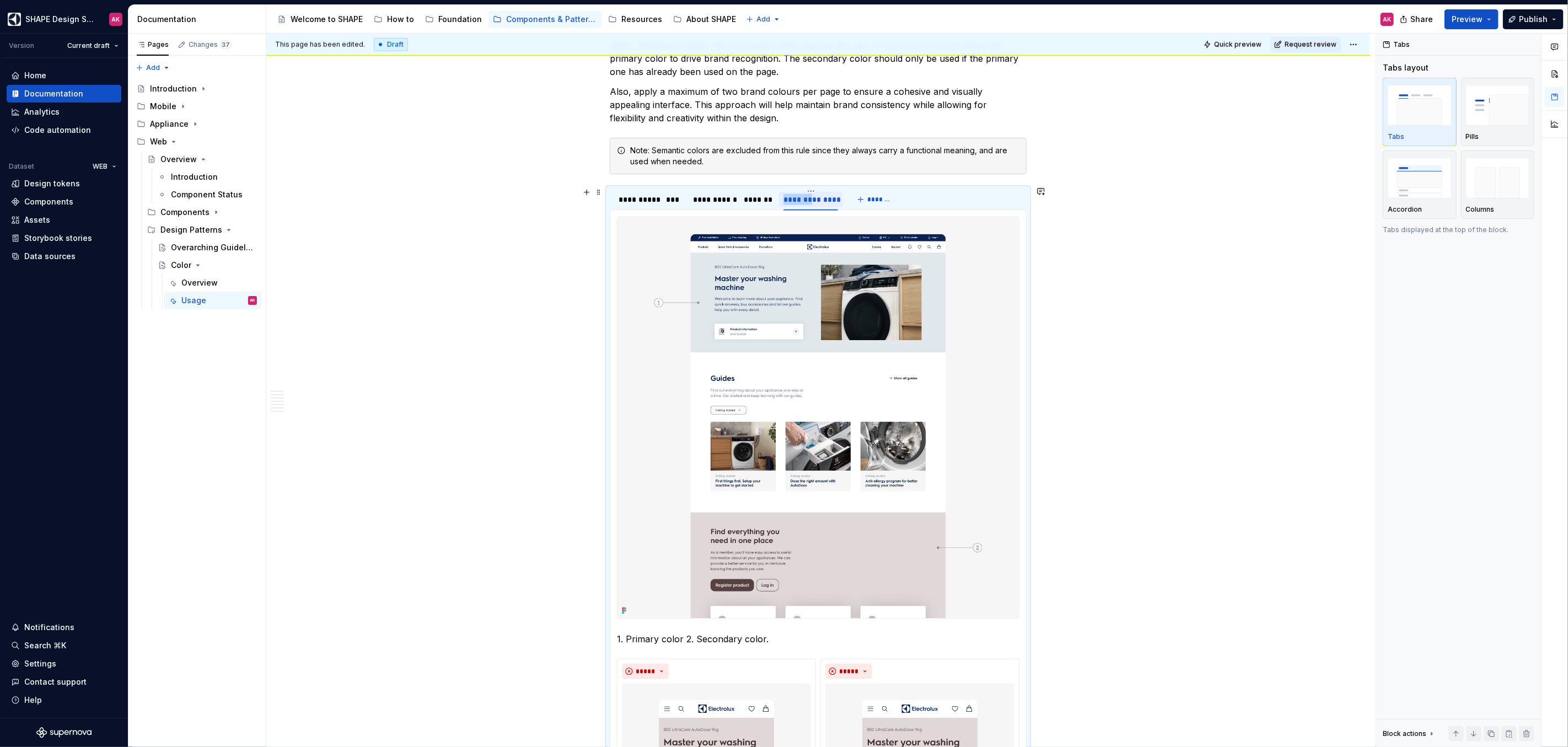
click at [804, 199] on div "**********" at bounding box center [810, 199] width 55 height 11
type input "*********"
click at [670, 196] on div "***" at bounding box center [675, 199] width 16 height 11
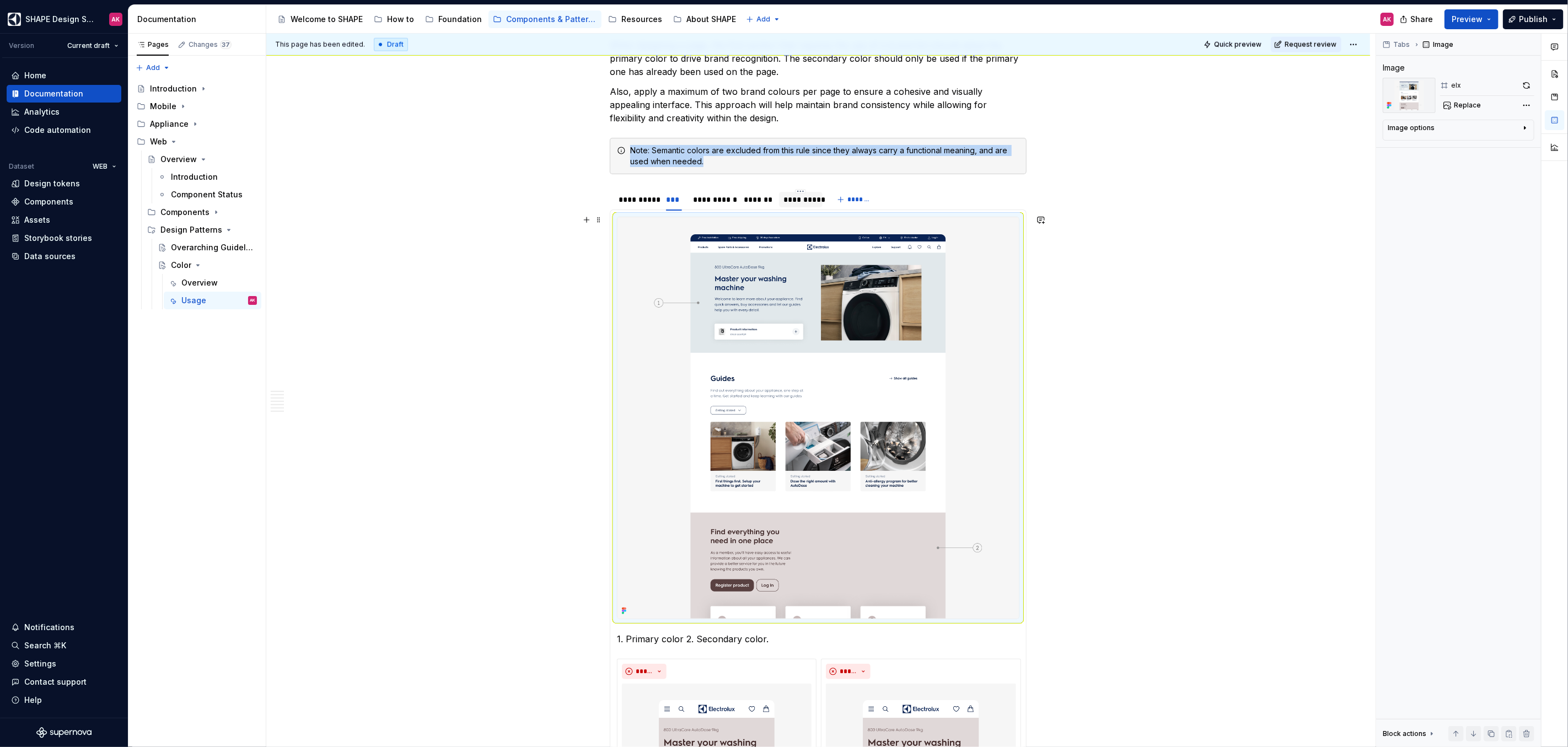
click at [757, 289] on img at bounding box center [818, 417] width 401 height 401
click at [926, 105] on span "Replace" at bounding box center [1467, 105] width 27 height 9
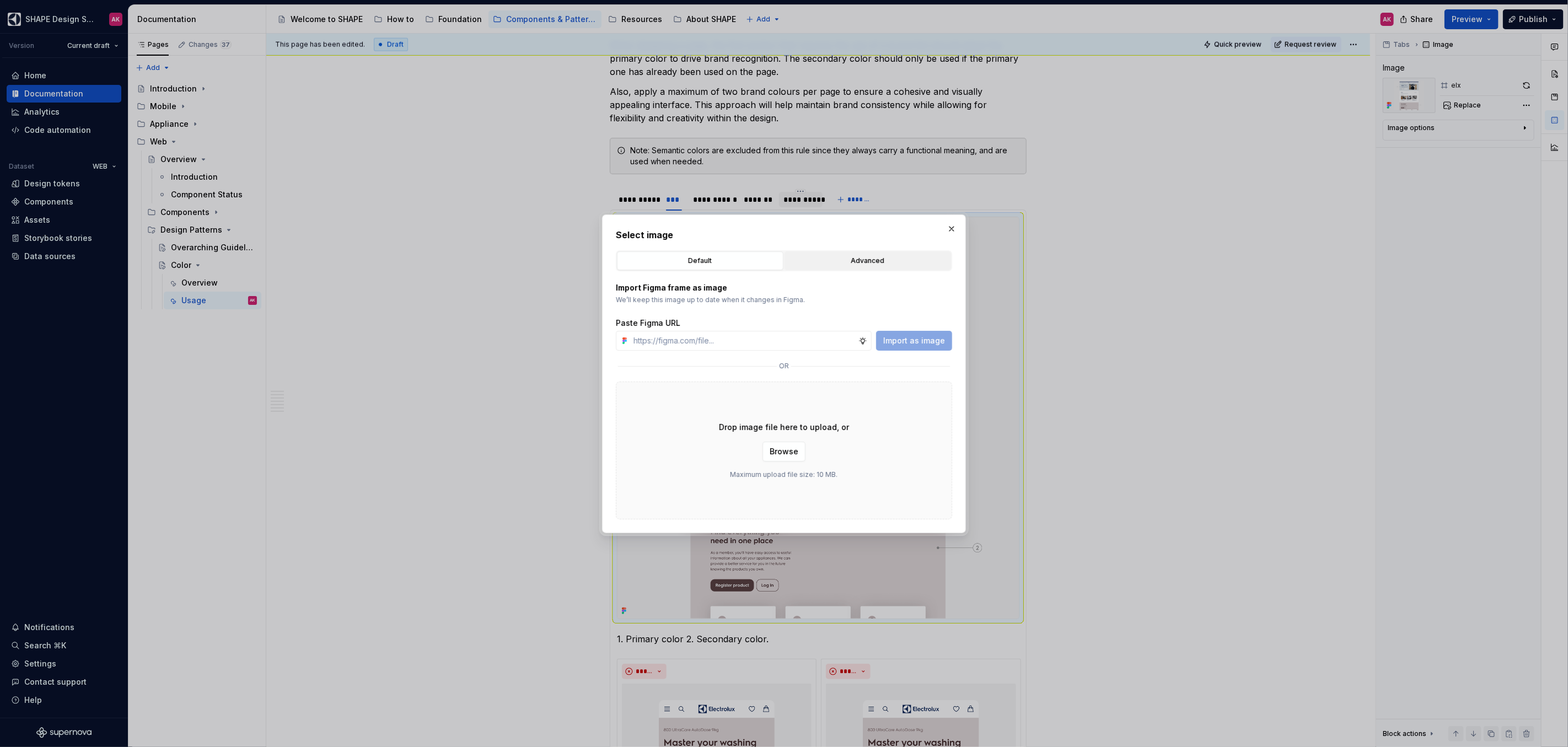
click at [845, 256] on div "Advanced" at bounding box center [868, 261] width 159 height 11
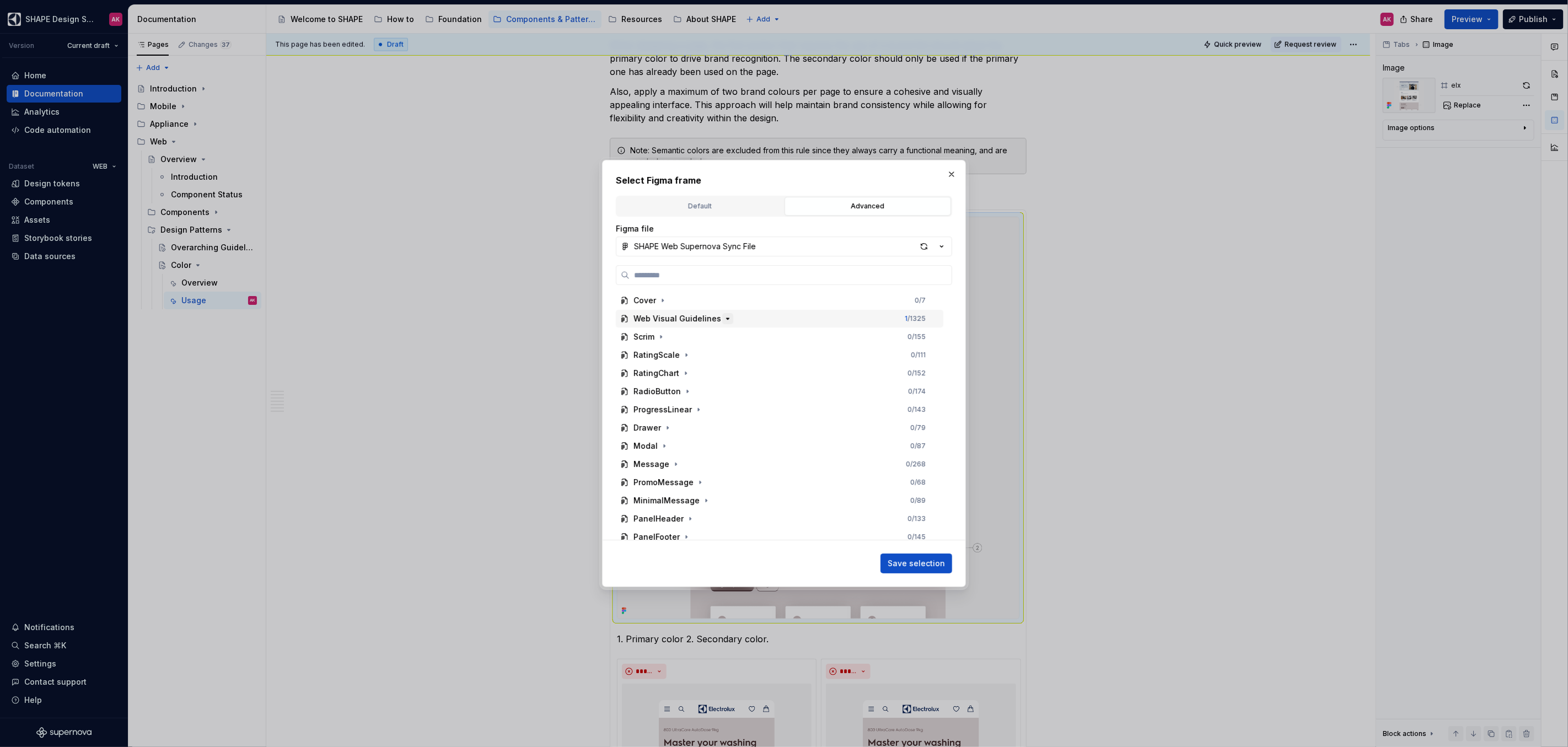
click at [724, 321] on icon "button" at bounding box center [728, 319] width 9 height 9
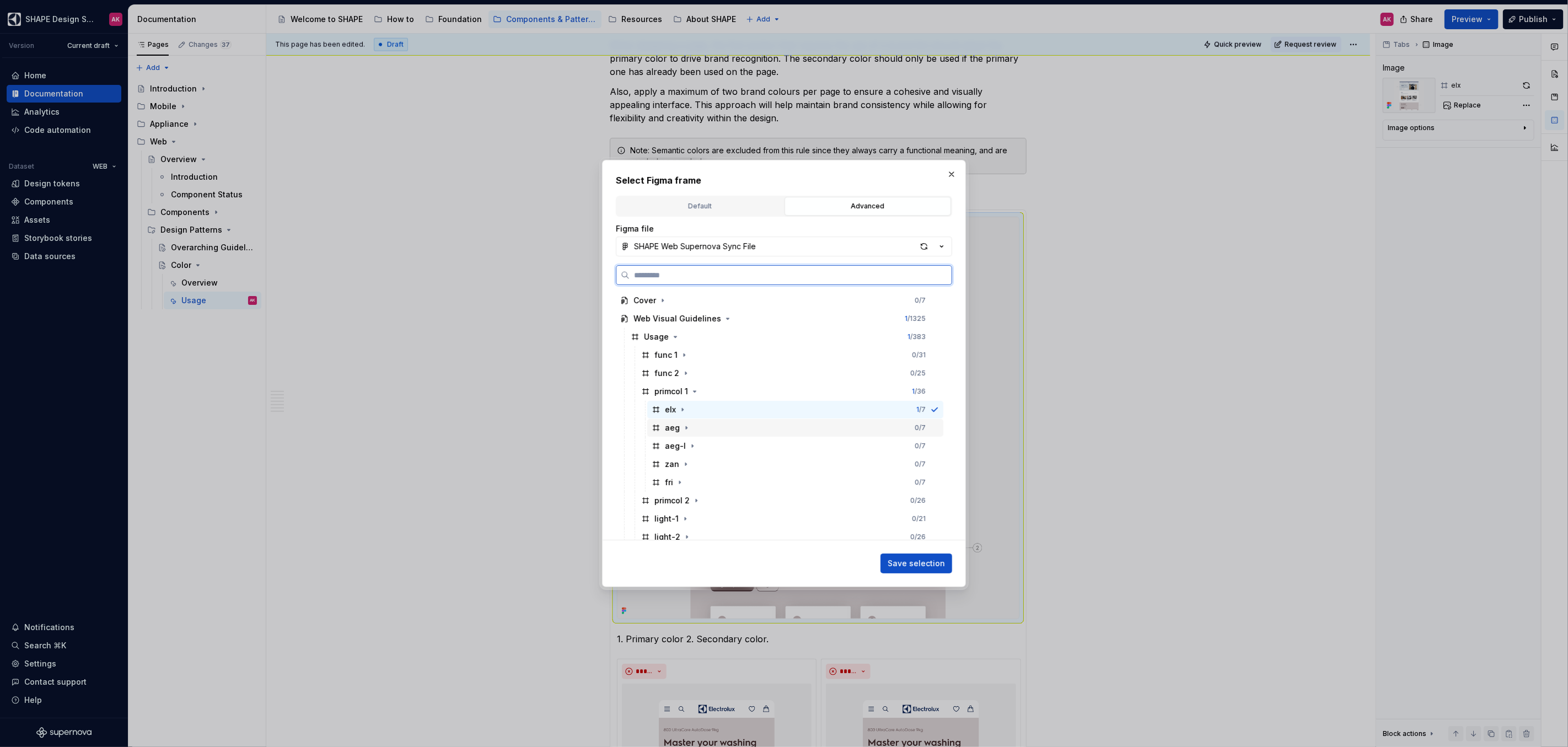
click at [659, 429] on icon at bounding box center [656, 428] width 9 height 9
click at [914, 458] on span "Save selection" at bounding box center [917, 564] width 57 height 11
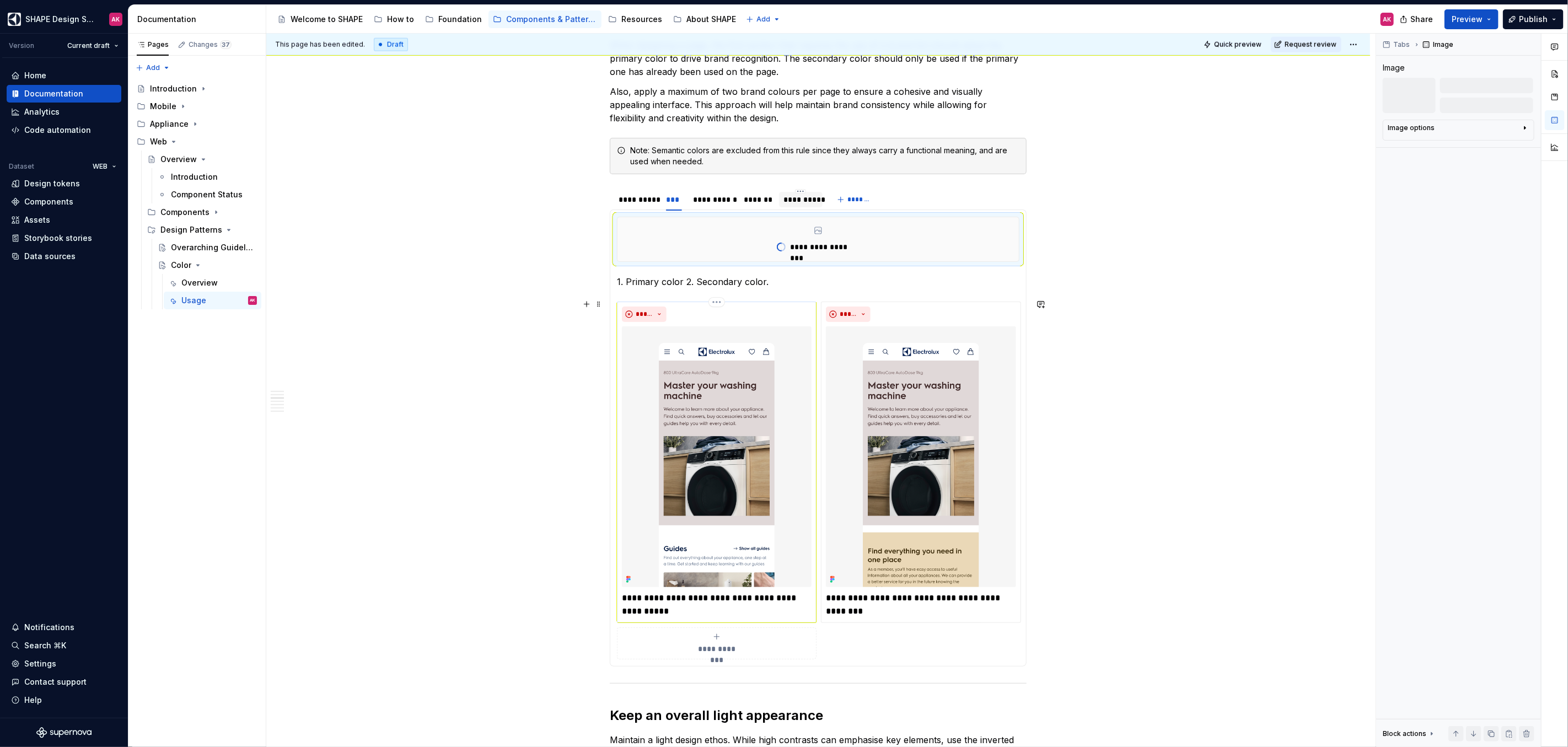
click at [677, 439] on img at bounding box center [717, 457] width 189 height 261
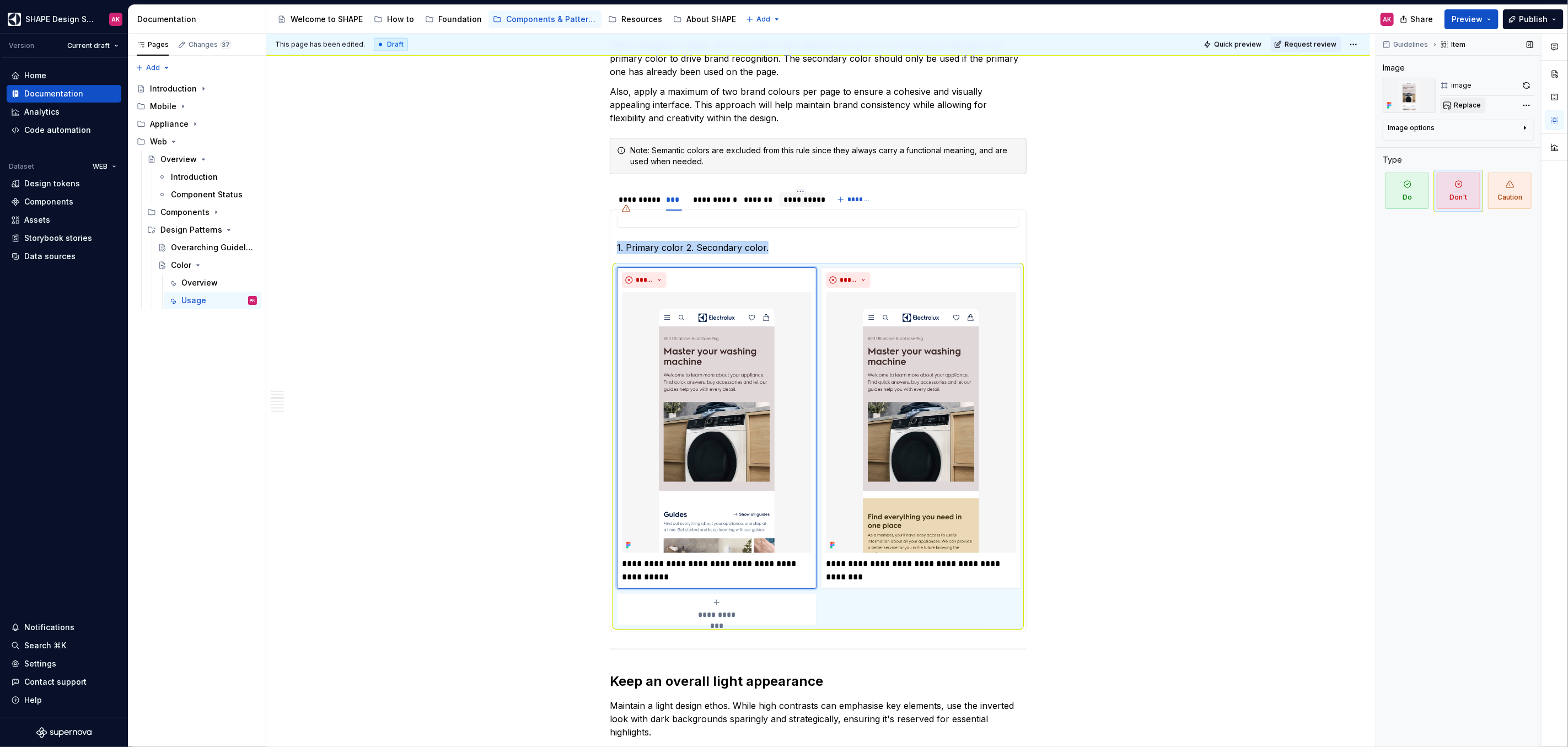
click at [926, 105] on span "Replace" at bounding box center [1467, 105] width 27 height 9
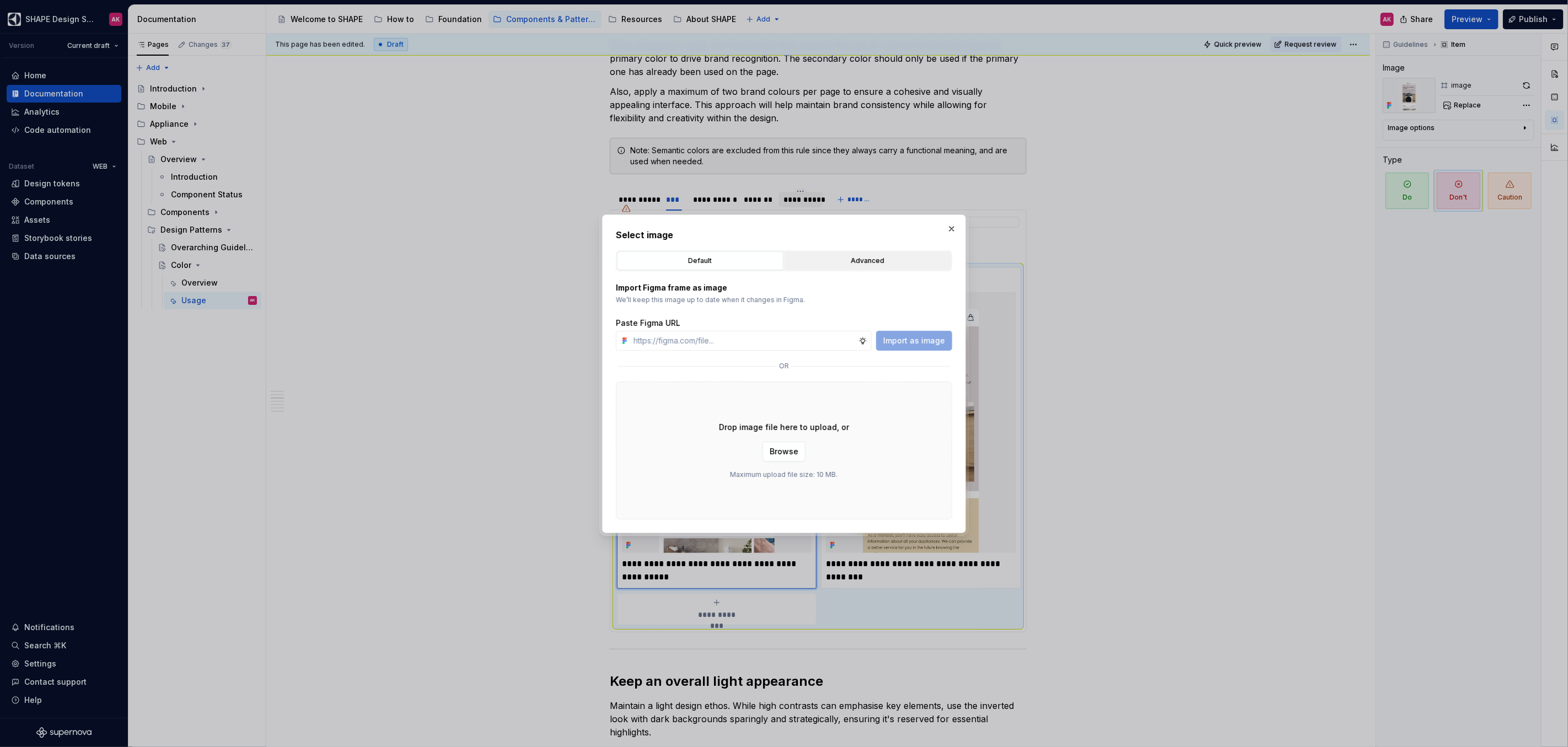
click at [839, 264] on div "Advanced" at bounding box center [868, 261] width 159 height 11
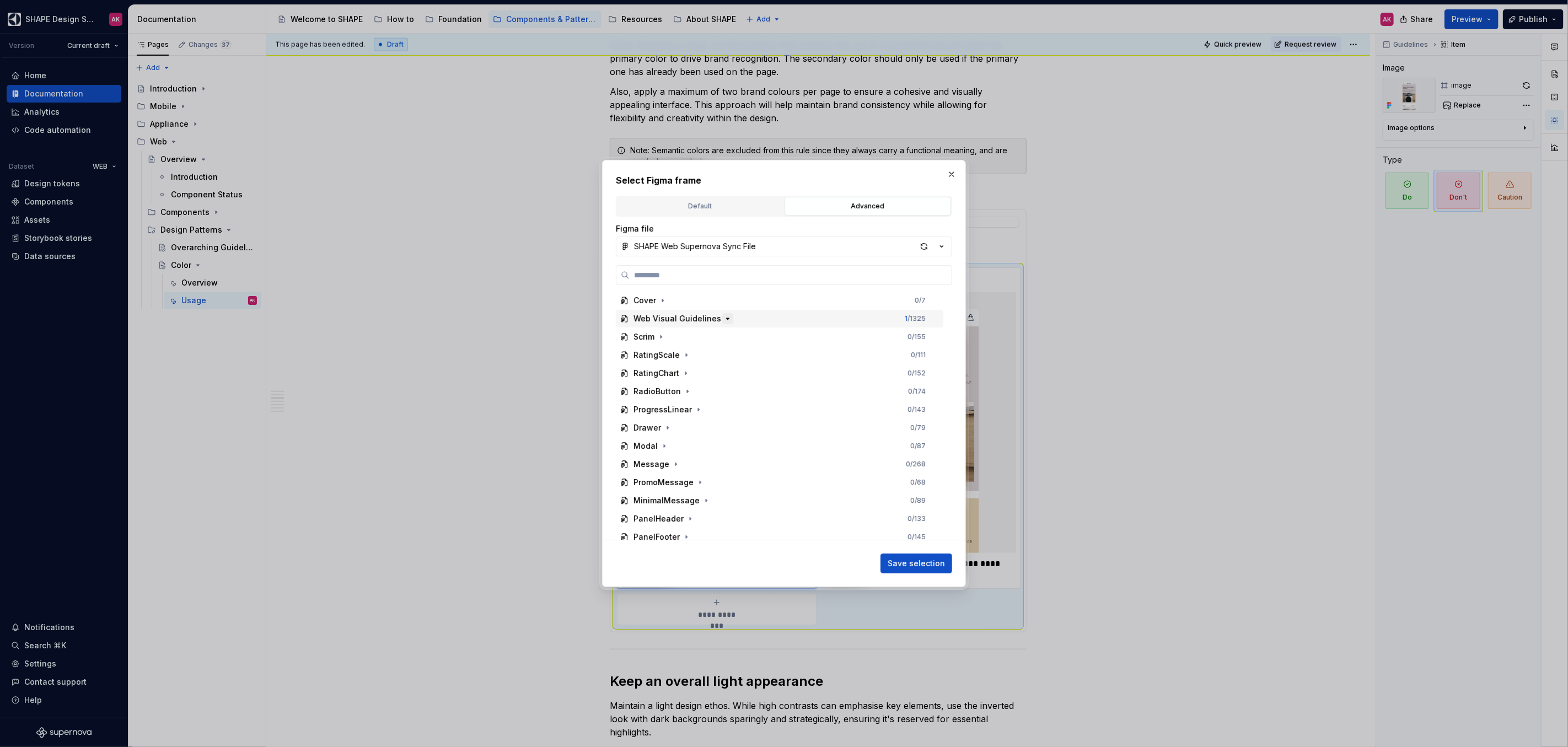
click at [724, 317] on icon "button" at bounding box center [728, 319] width 9 height 9
click at [681, 458] on icon "button" at bounding box center [683, 483] width 9 height 9
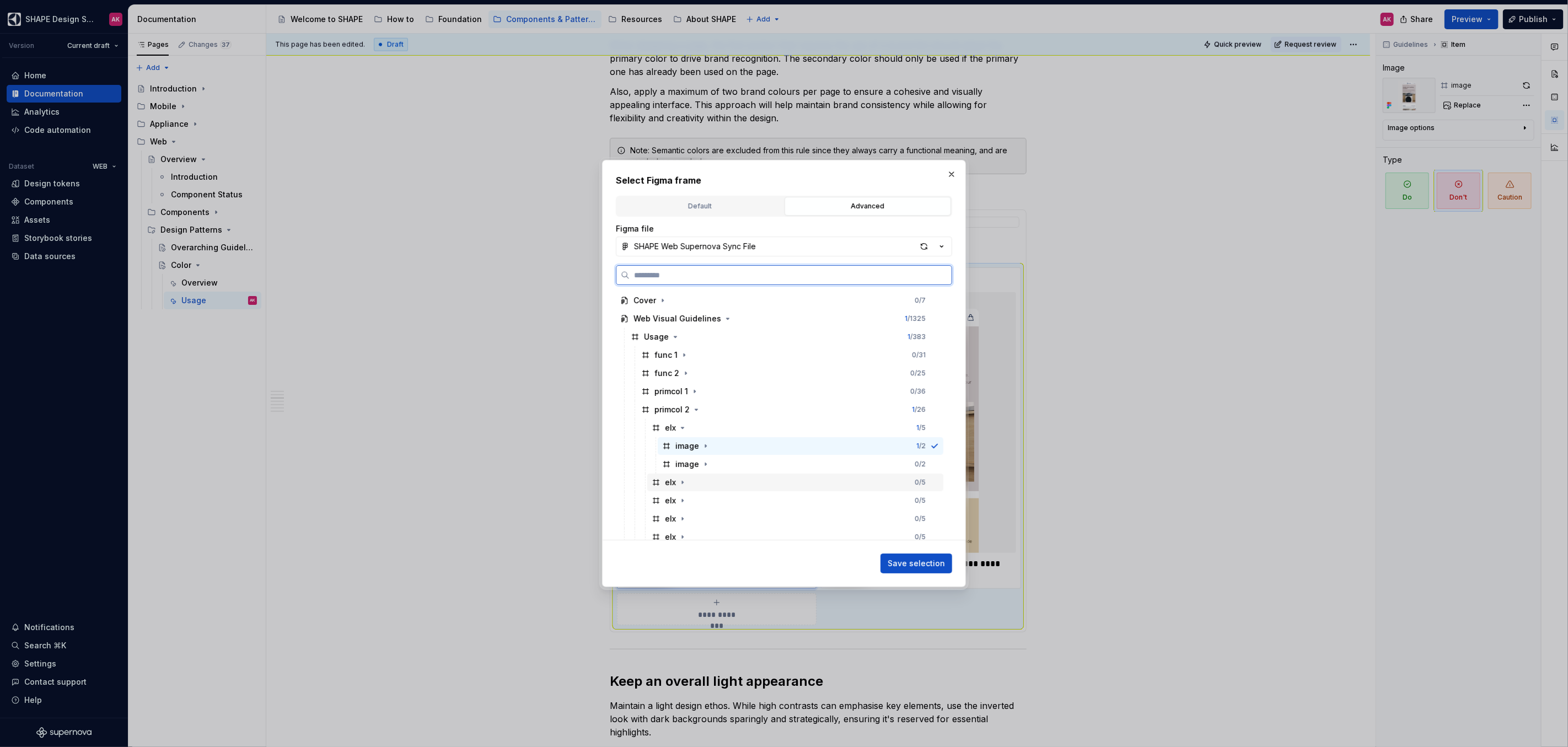
click at [666, 458] on div "elx" at bounding box center [670, 483] width 11 height 11
click at [683, 458] on icon "button" at bounding box center [683, 483] width 9 height 9
click at [682, 458] on div "image" at bounding box center [687, 500] width 24 height 11
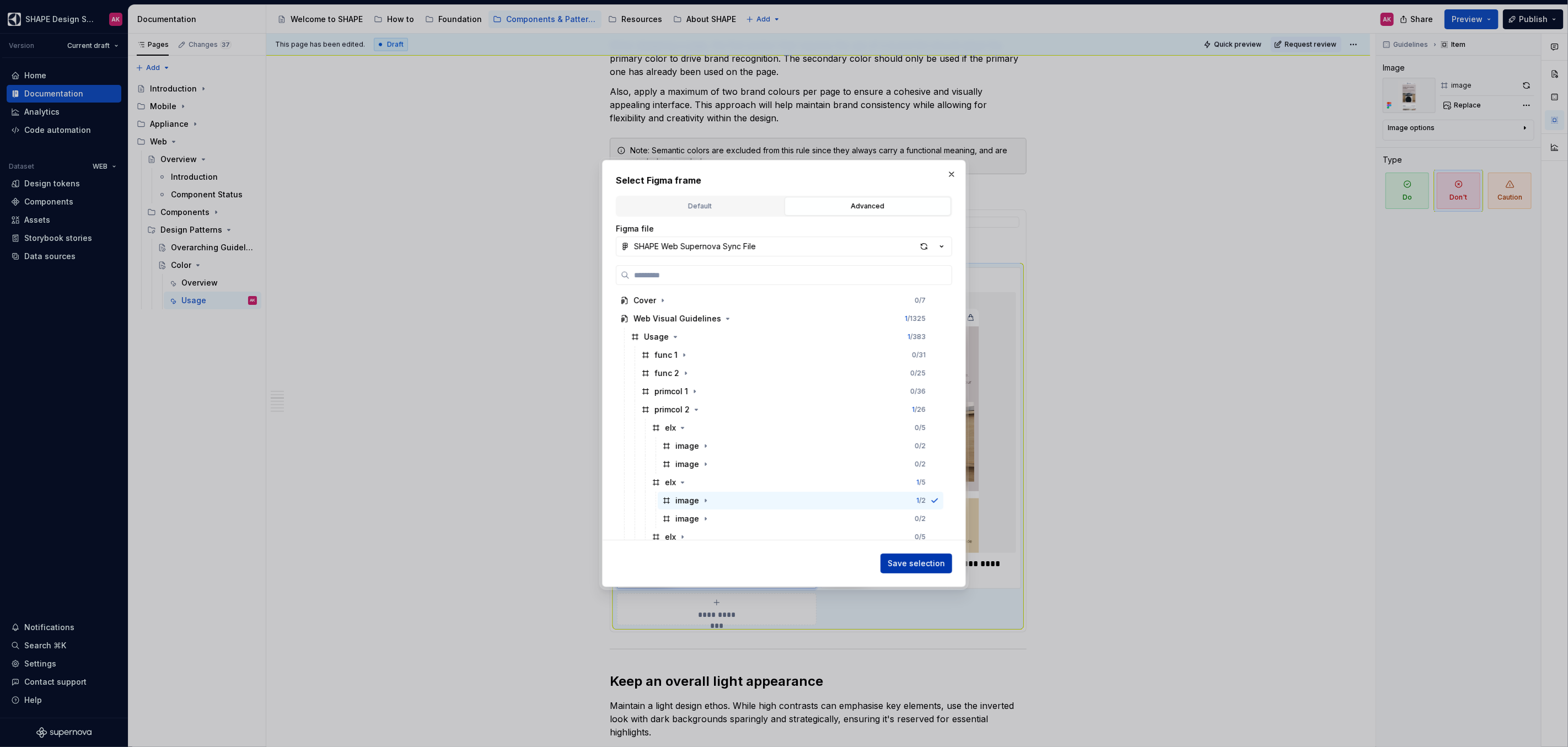
click at [904, 458] on span "Save selection" at bounding box center [917, 564] width 57 height 11
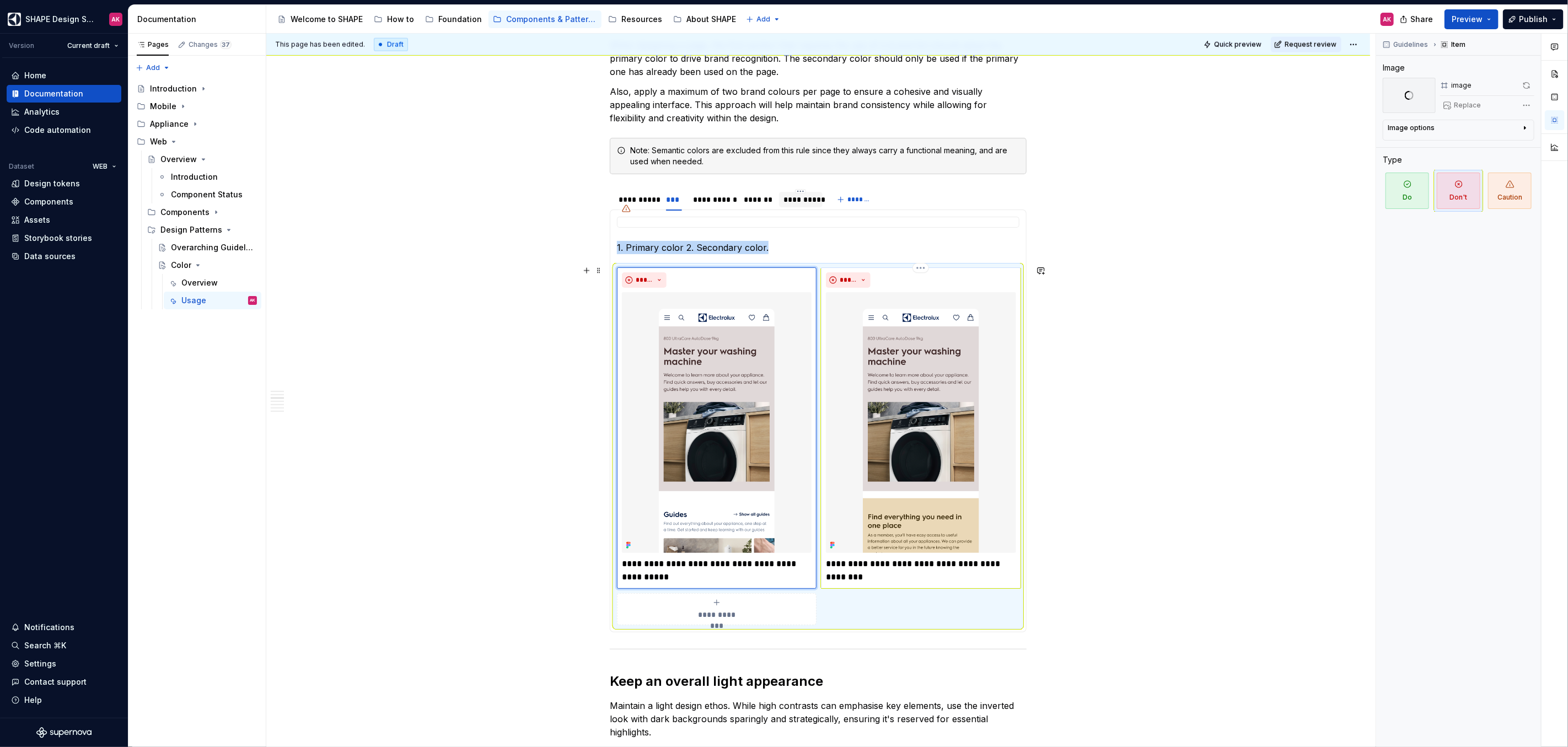
click at [918, 432] on img at bounding box center [920, 423] width 189 height 261
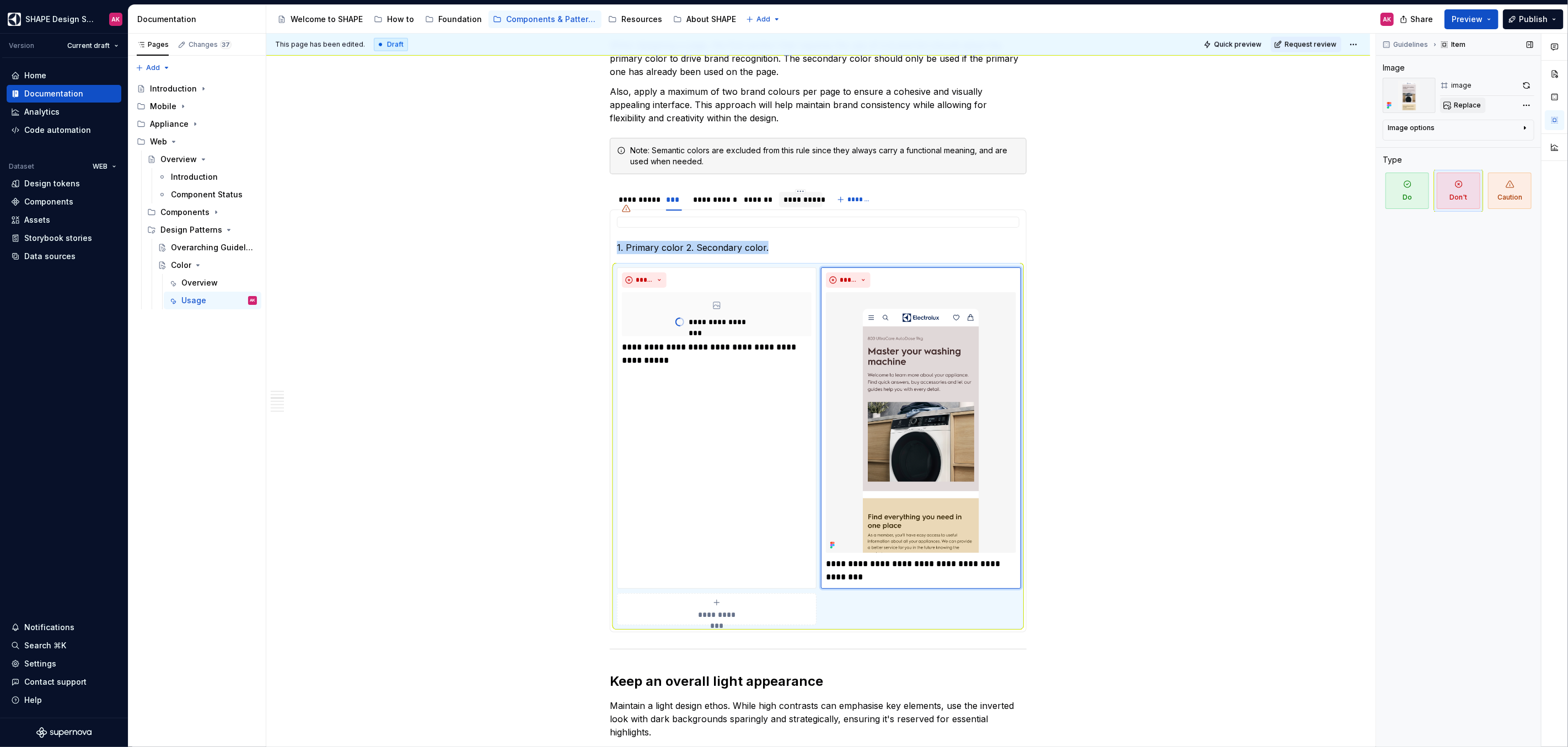
click at [926, 105] on span "Replace" at bounding box center [1467, 105] width 27 height 9
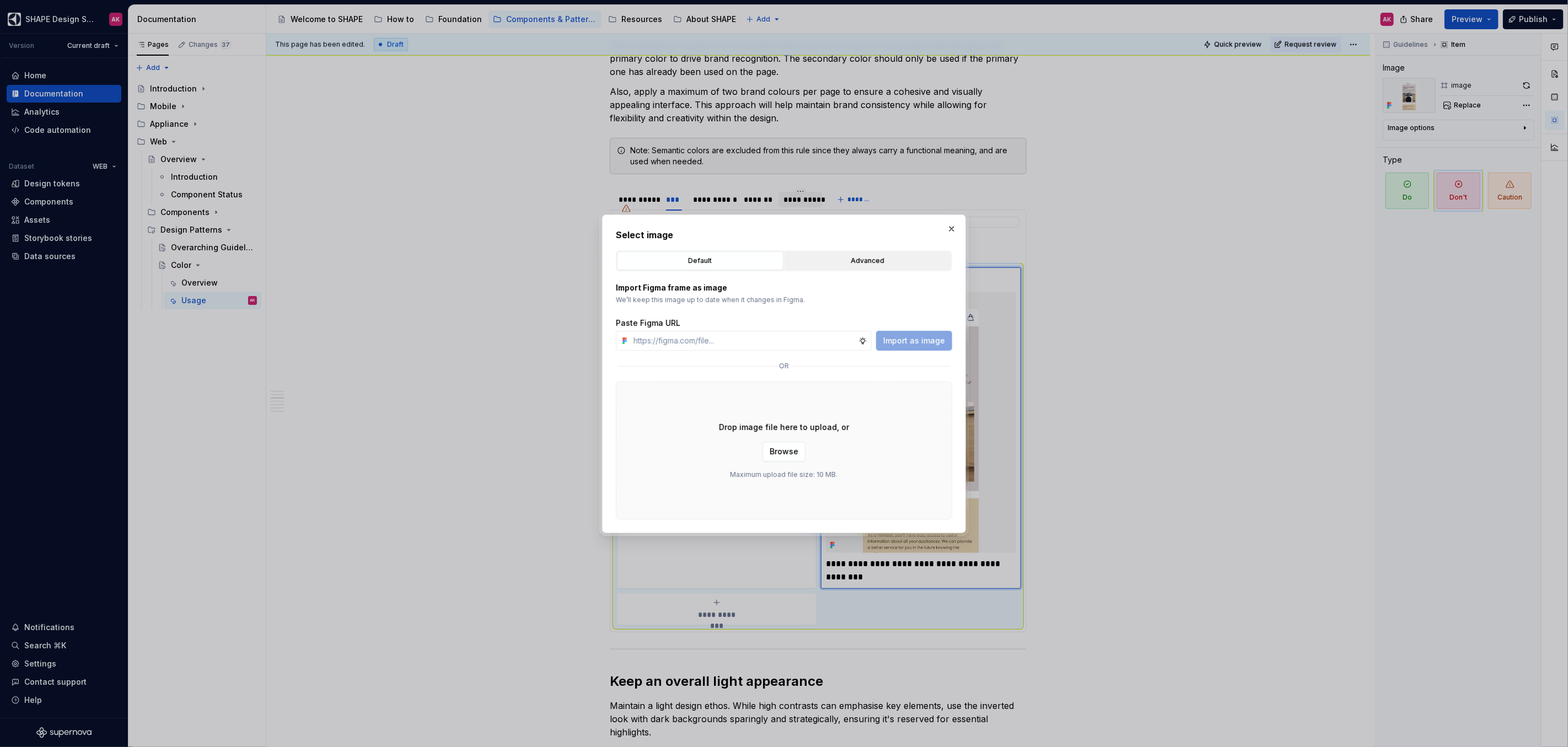
click at [863, 253] on button "Advanced" at bounding box center [868, 260] width 166 height 19
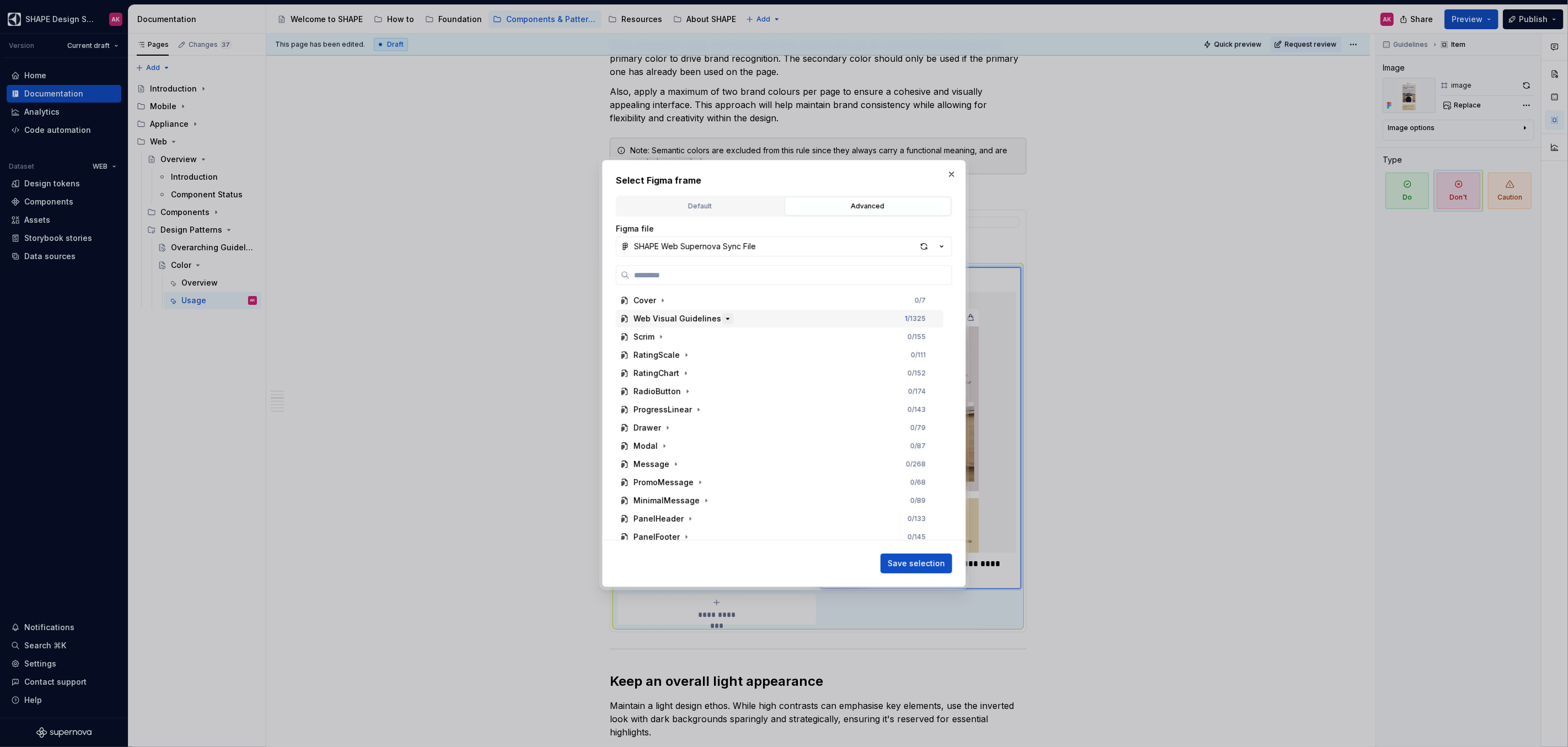
click at [724, 319] on icon "button" at bounding box center [728, 319] width 9 height 9
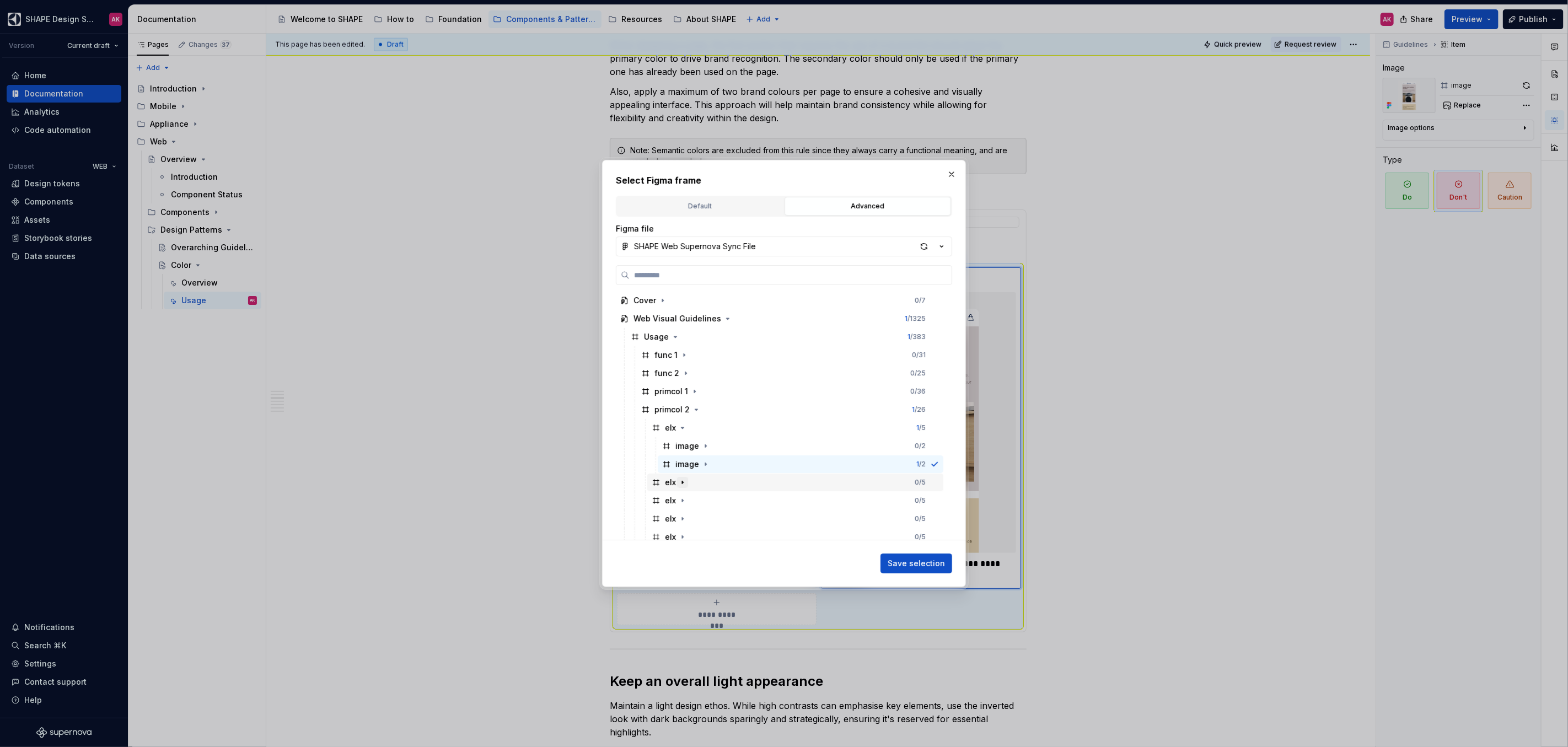
click at [681, 458] on icon "button" at bounding box center [683, 483] width 9 height 9
click at [683, 458] on div "image" at bounding box center [687, 519] width 24 height 11
click at [913, 458] on span "Save selection" at bounding box center [917, 564] width 57 height 11
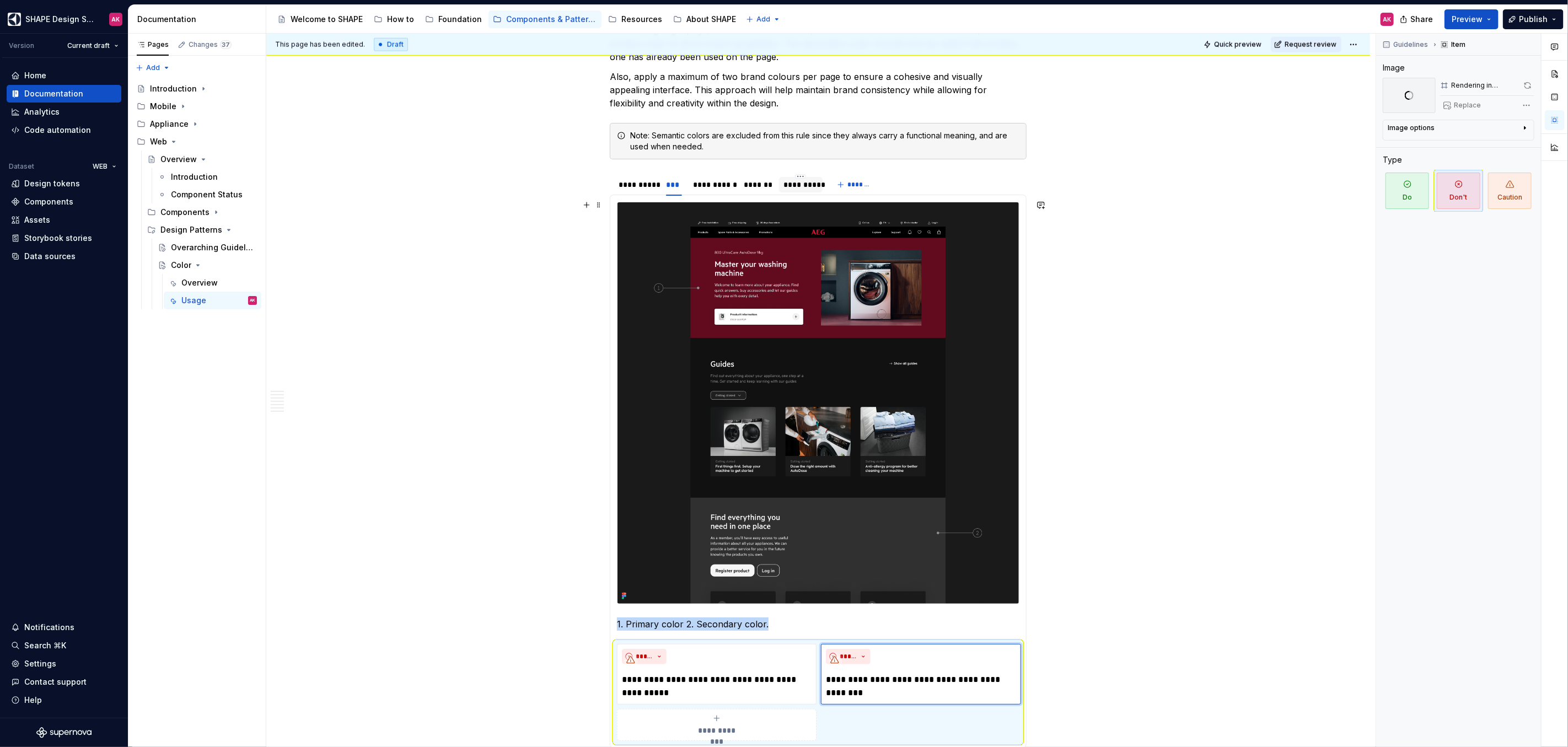
scroll to position [1126, 0]
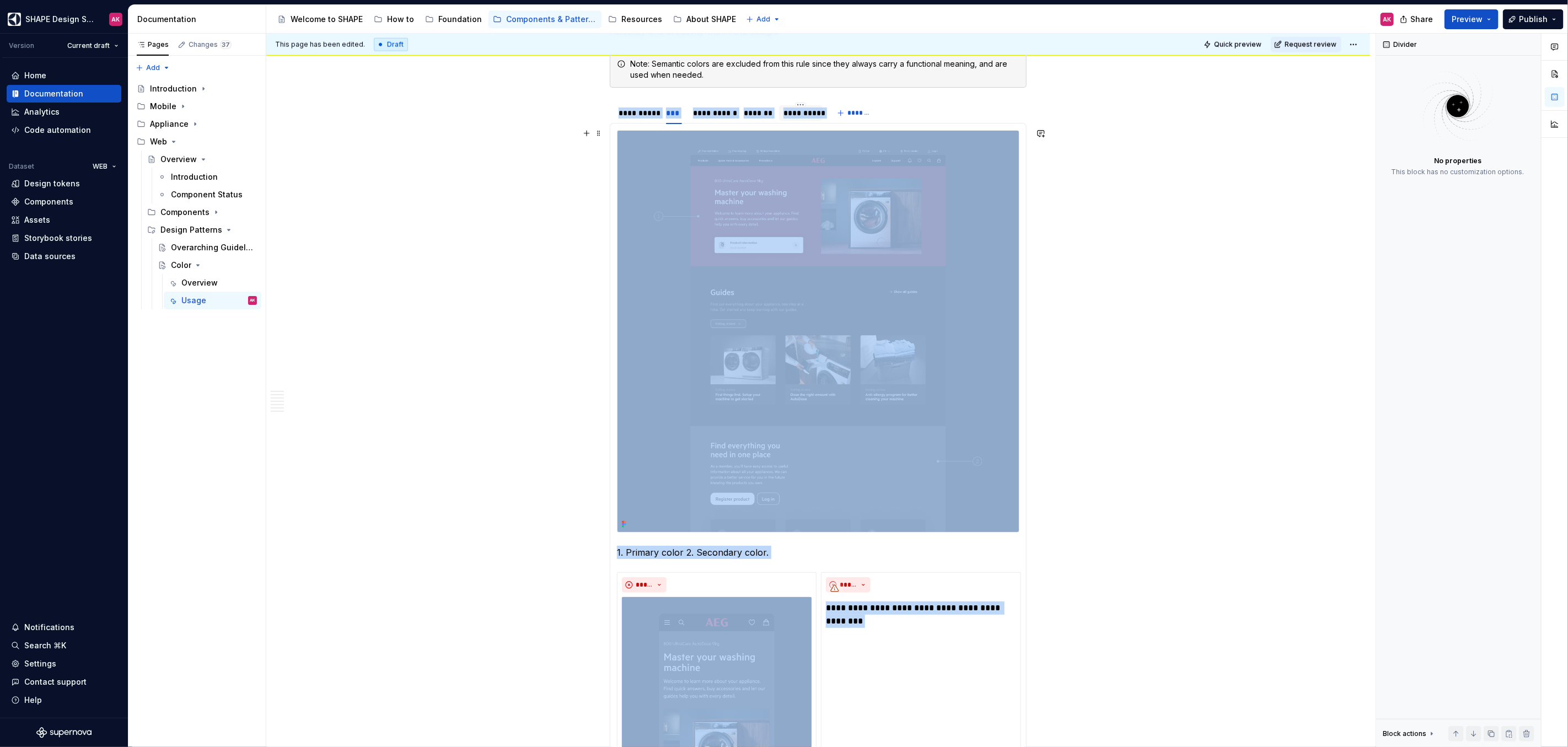
scroll to position [1353, 0]
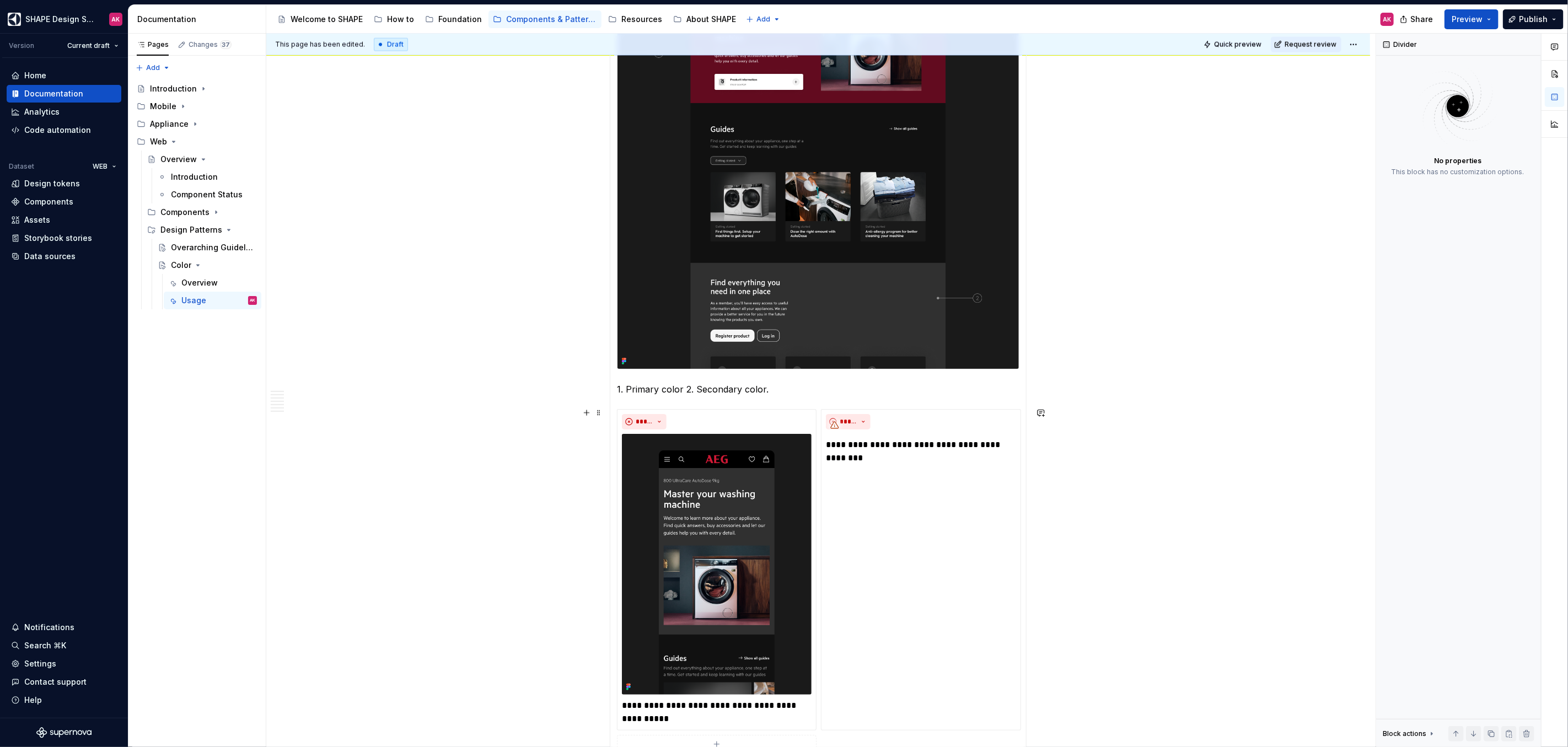
click at [790, 409] on div "**********" at bounding box center [818, 588] width 403 height 358
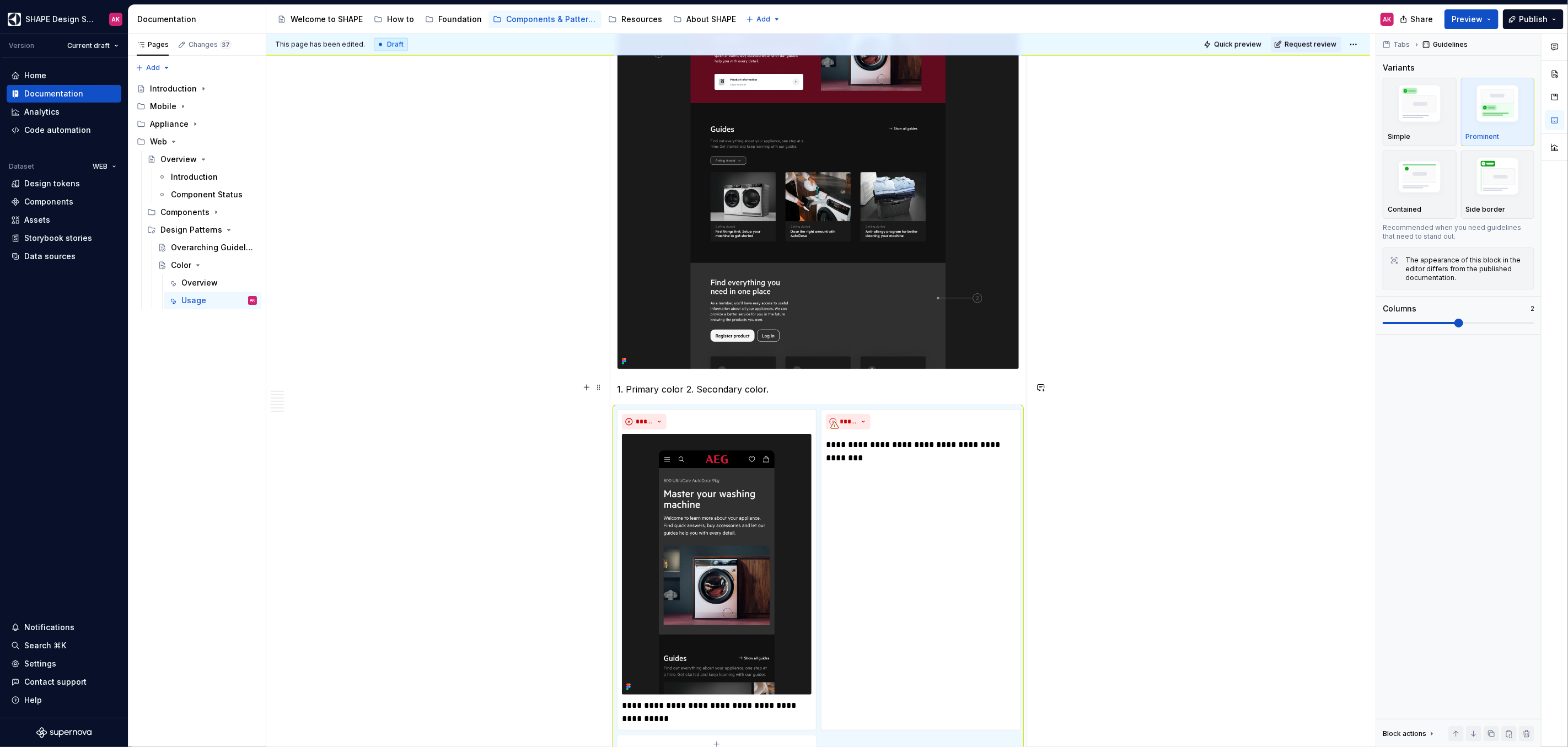
click at [776, 383] on p "1. Primary color 2. Secondary color." at bounding box center [818, 389] width 403 height 13
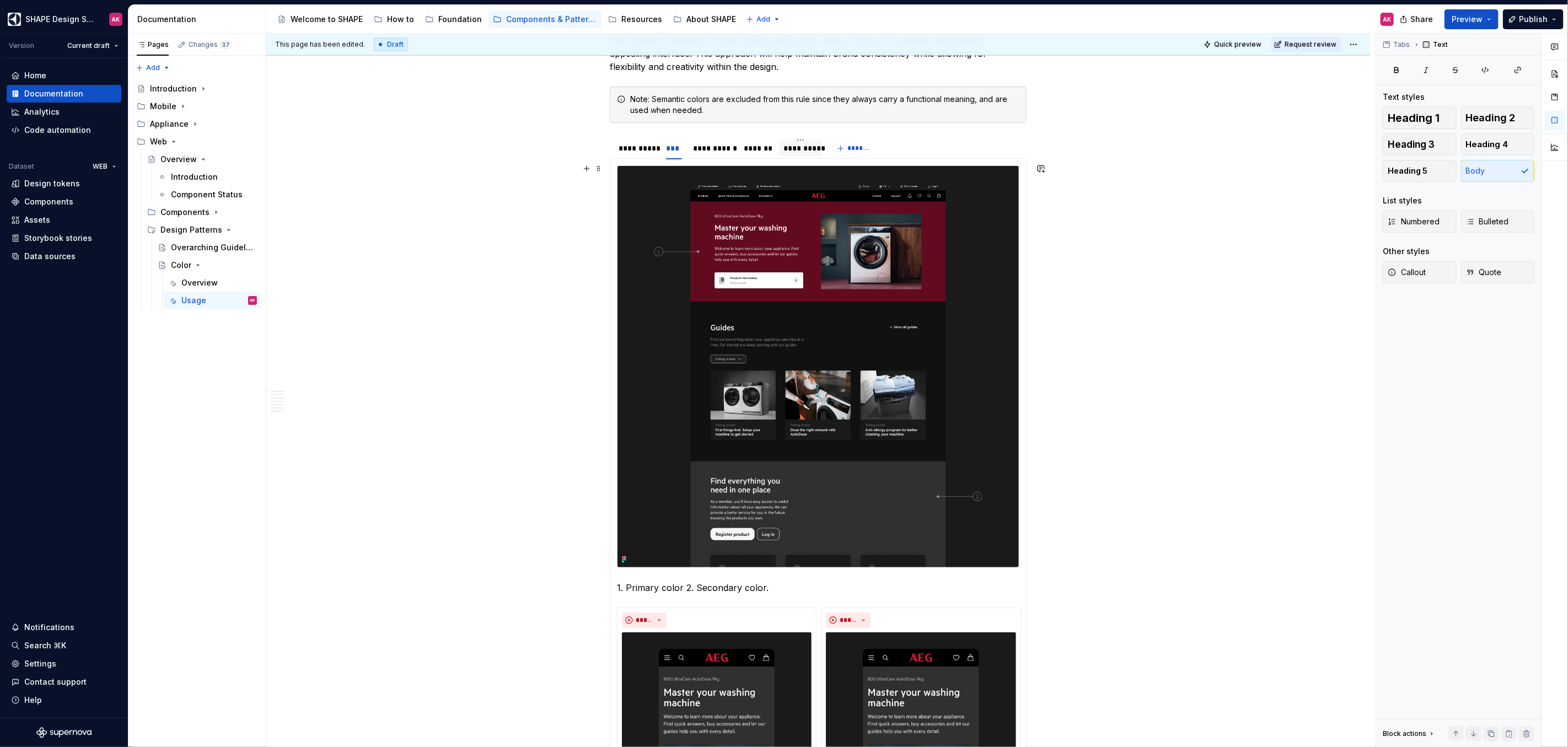
scroll to position [1140, 0]
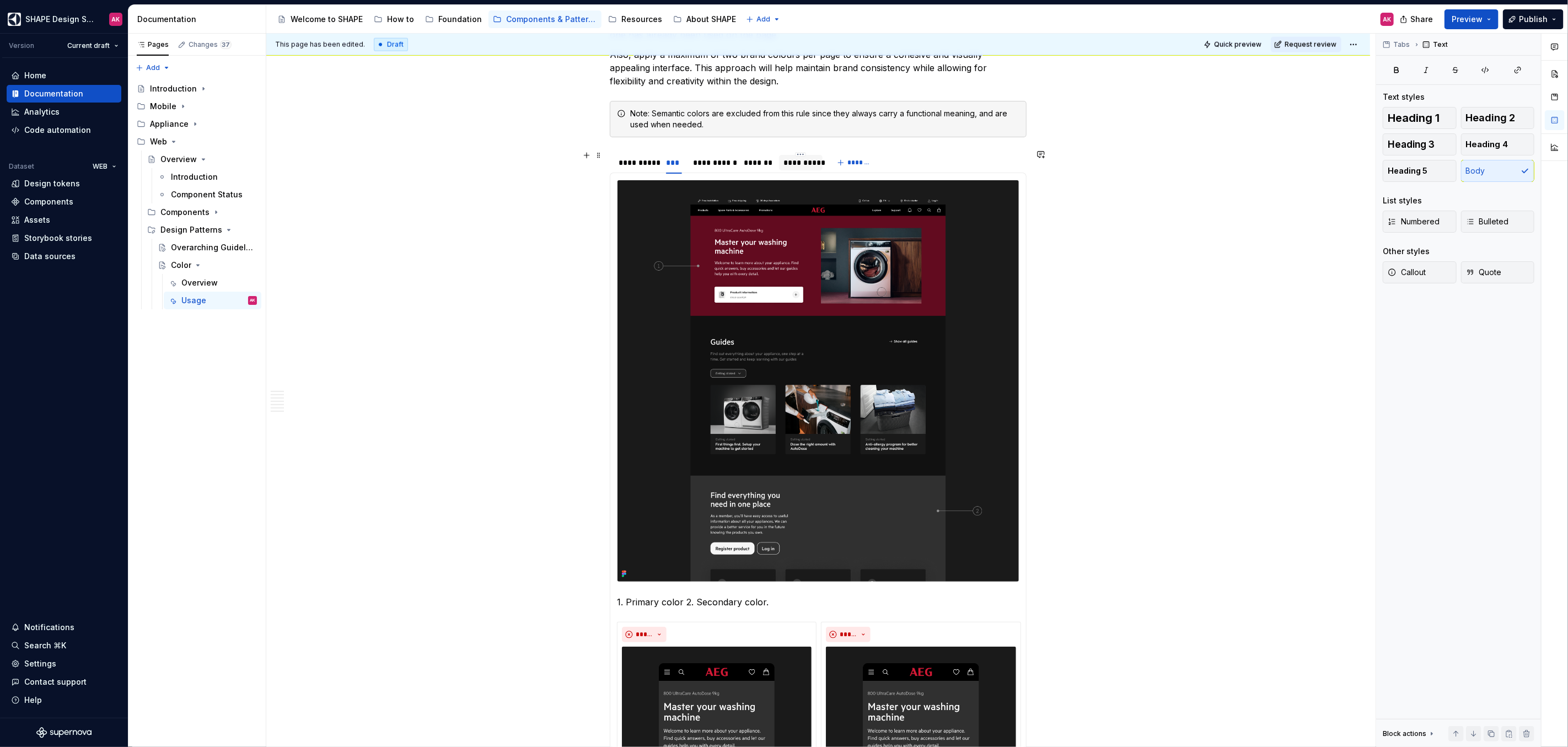
click at [704, 157] on div "**********" at bounding box center [713, 163] width 39 height 11
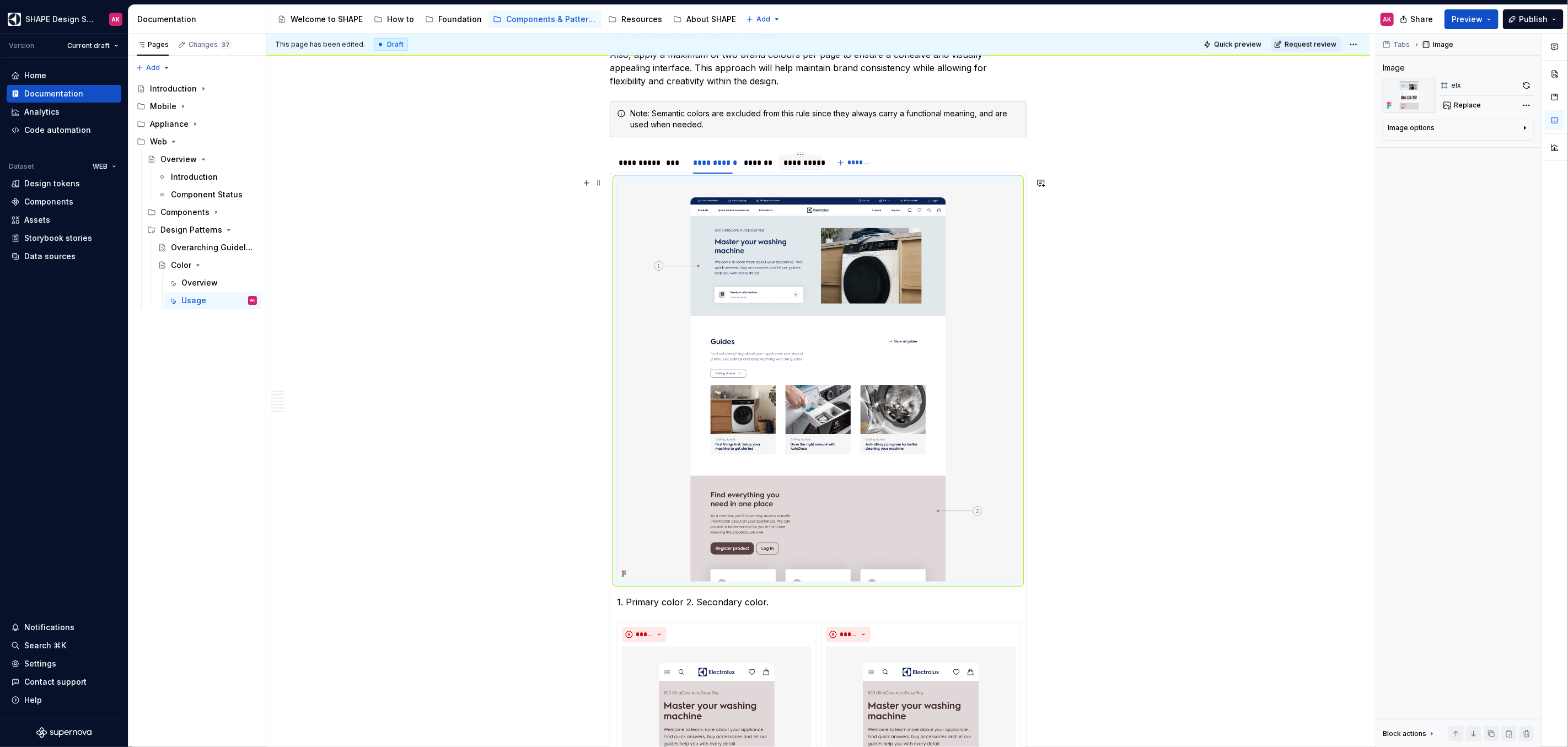
click at [787, 295] on img at bounding box center [818, 381] width 401 height 401
click at [926, 104] on button "Replace" at bounding box center [1463, 105] width 46 height 15
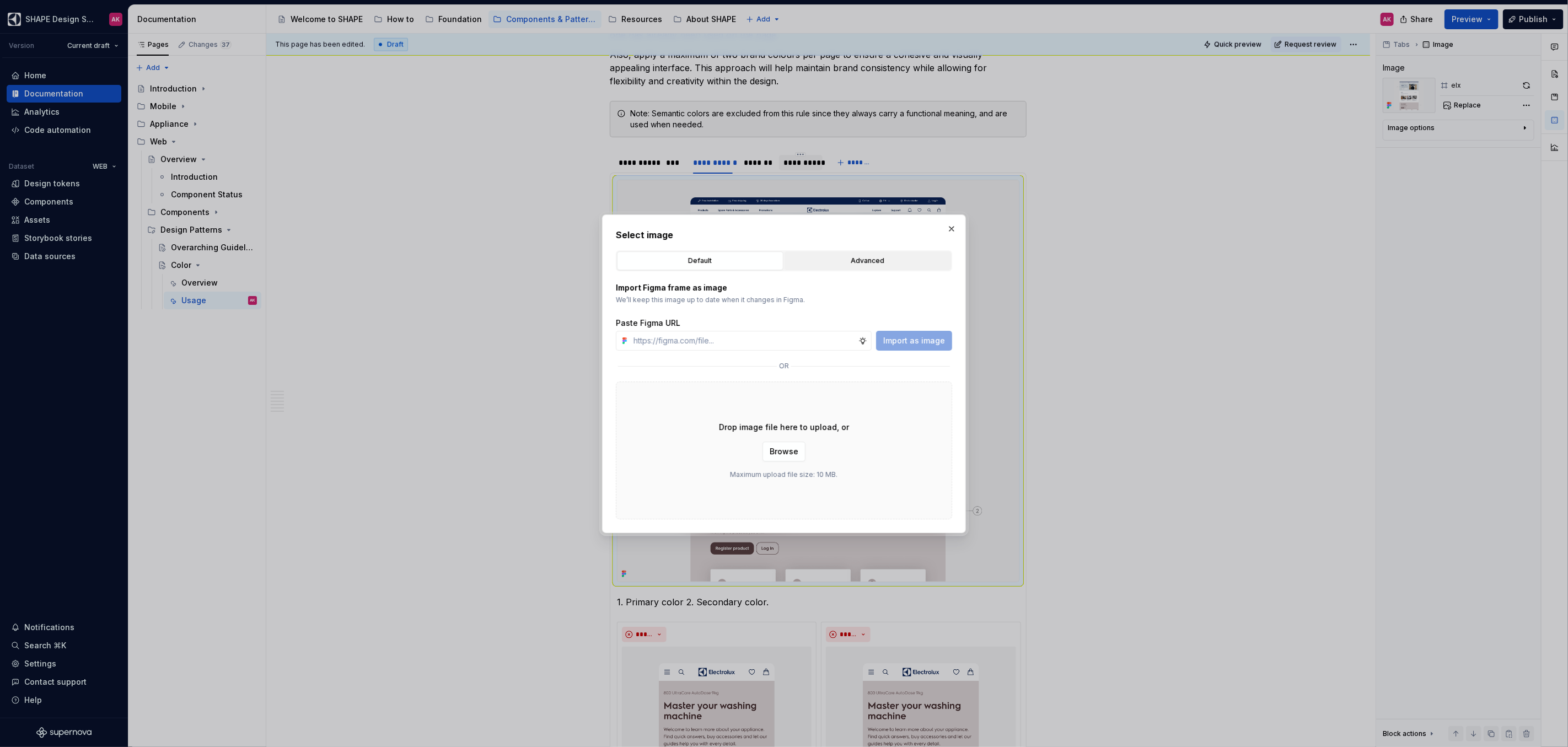
click at [847, 261] on div "Advanced" at bounding box center [868, 261] width 159 height 11
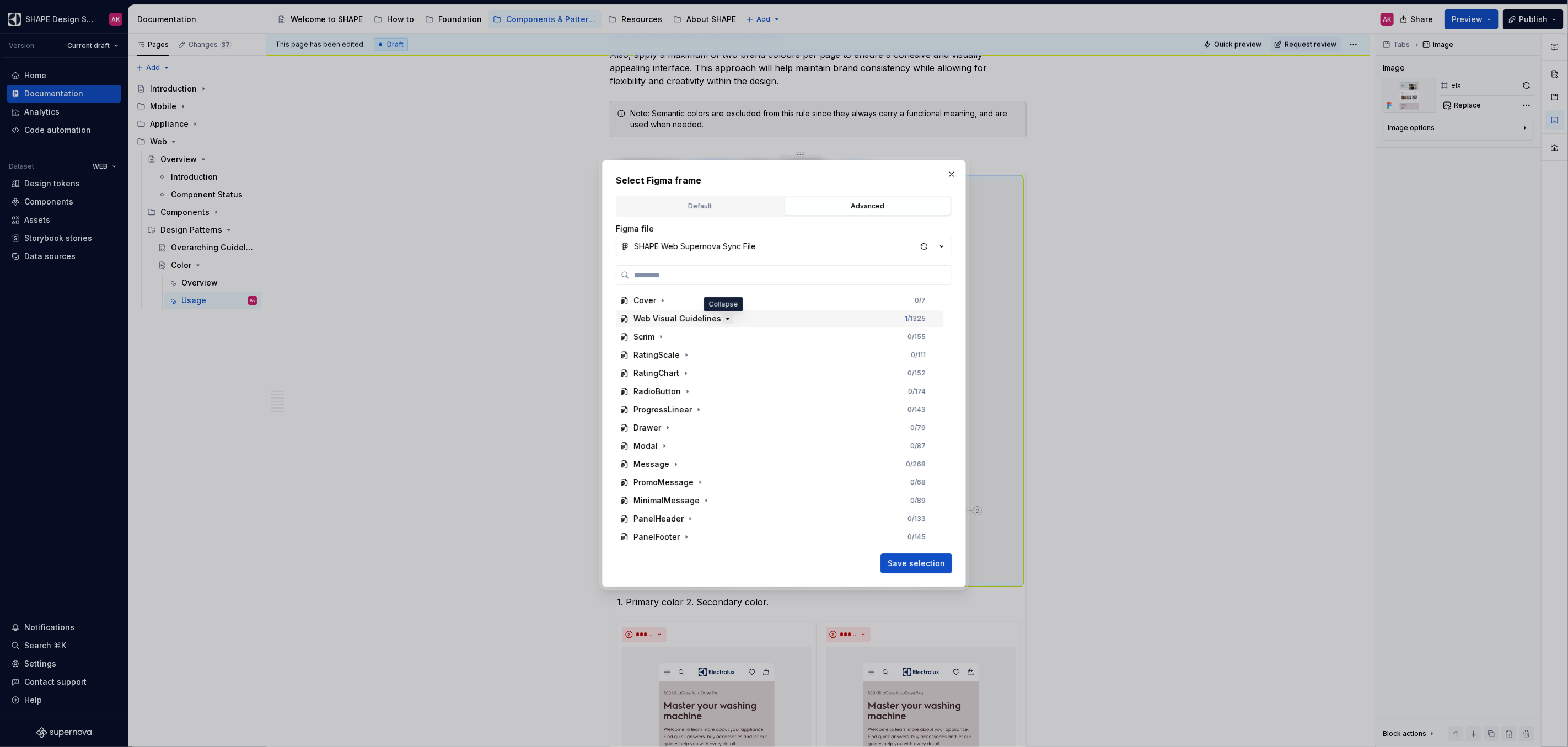
click at [726, 318] on icon "button" at bounding box center [727, 318] width 3 height 1
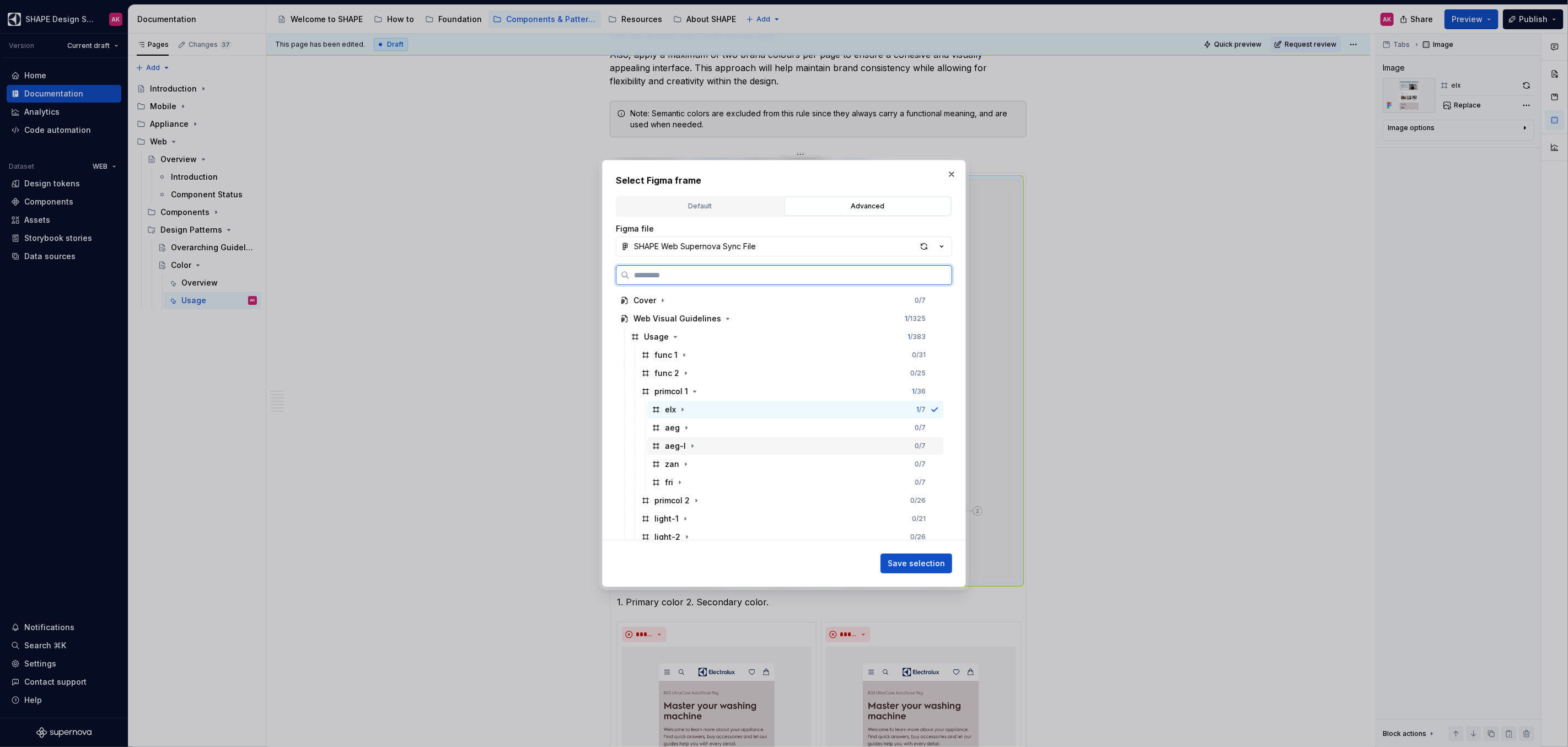
click at [663, 447] on div "aeg-l" at bounding box center [675, 446] width 46 height 11
click at [907, 458] on span "Save selection" at bounding box center [917, 564] width 57 height 11
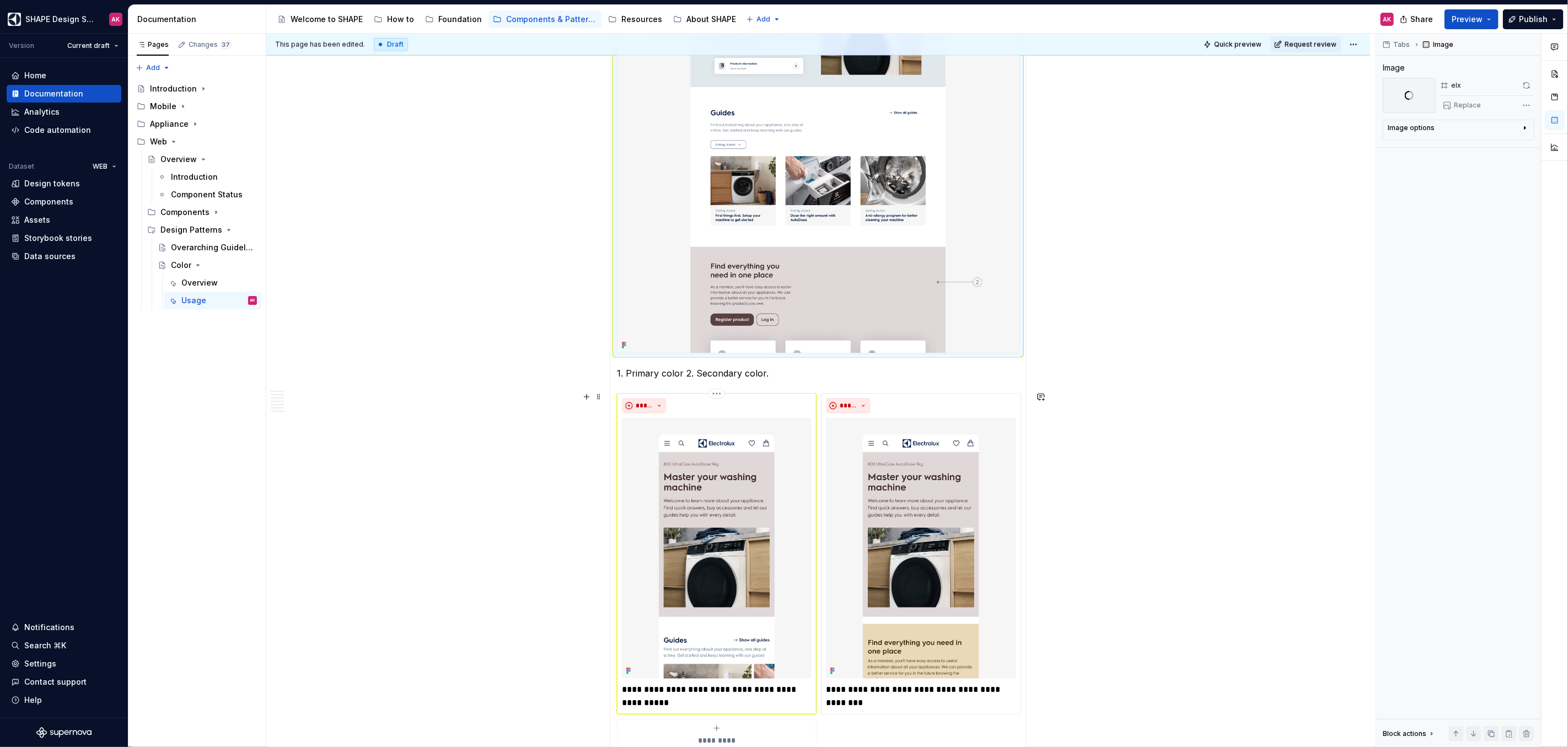
scroll to position [1371, 0]
click at [710, 458] on img at bounding box center [717, 547] width 189 height 261
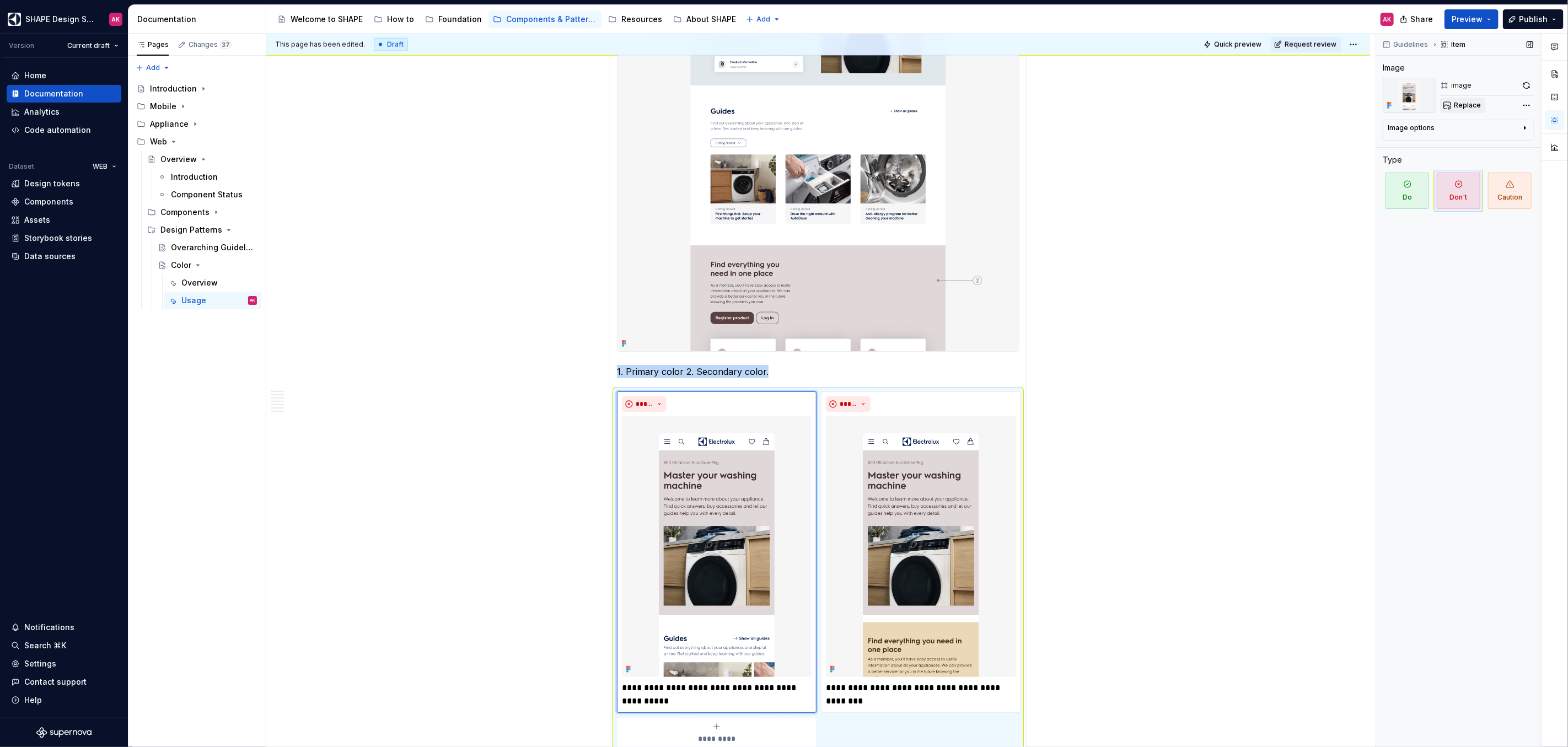
click at [926, 105] on span "Replace" at bounding box center [1467, 105] width 27 height 9
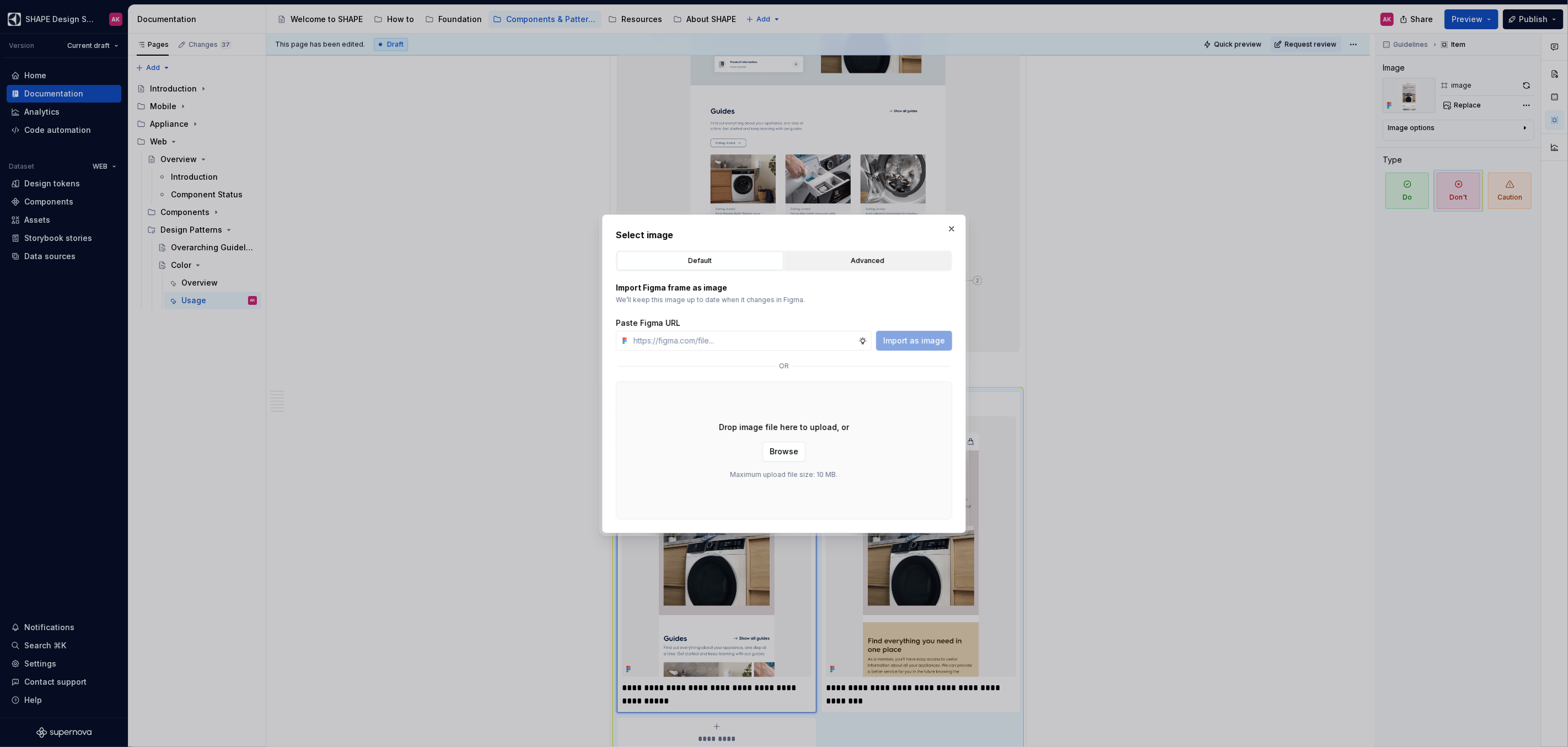
click at [839, 258] on div "Advanced" at bounding box center [868, 261] width 159 height 11
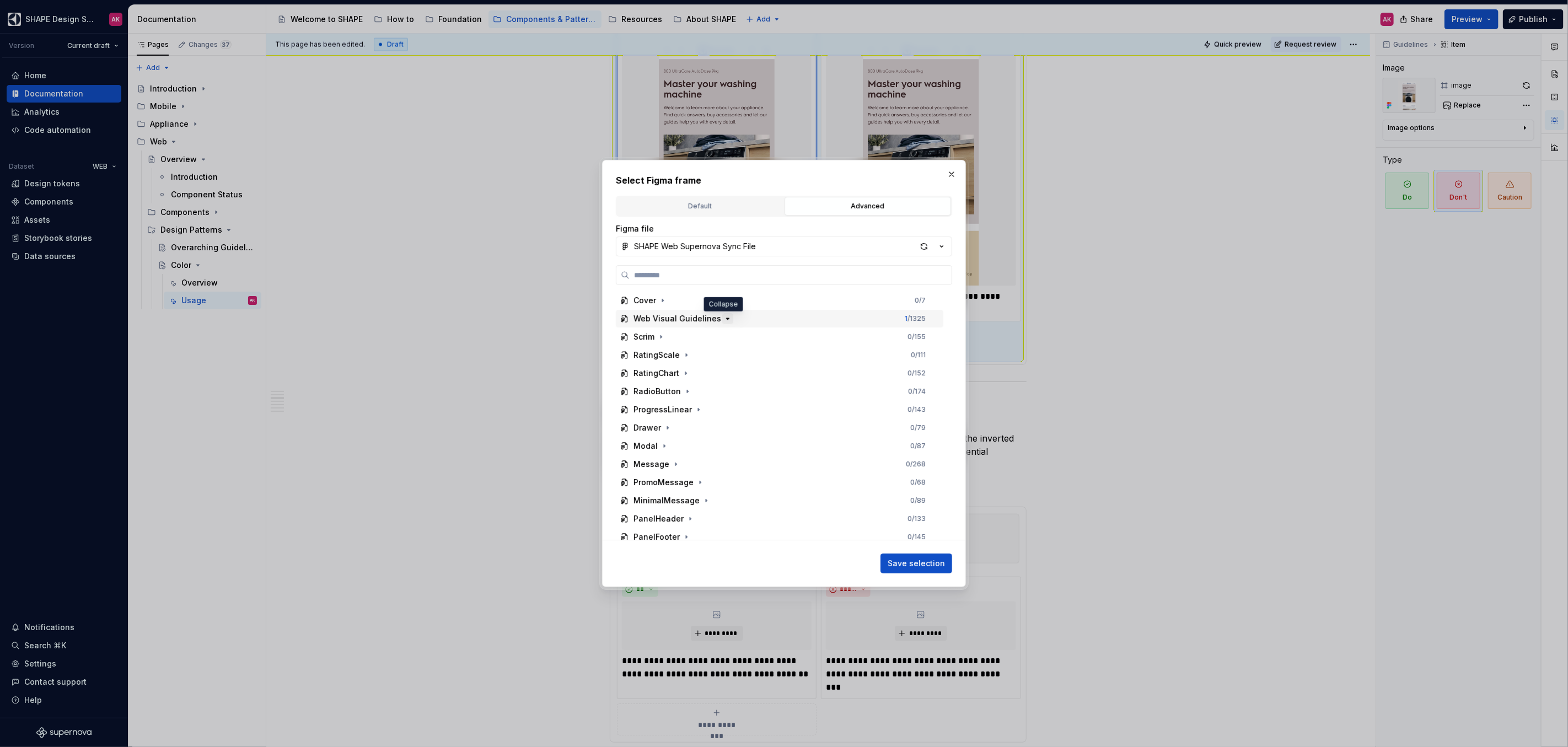
click at [724, 319] on icon "button" at bounding box center [728, 319] width 9 height 9
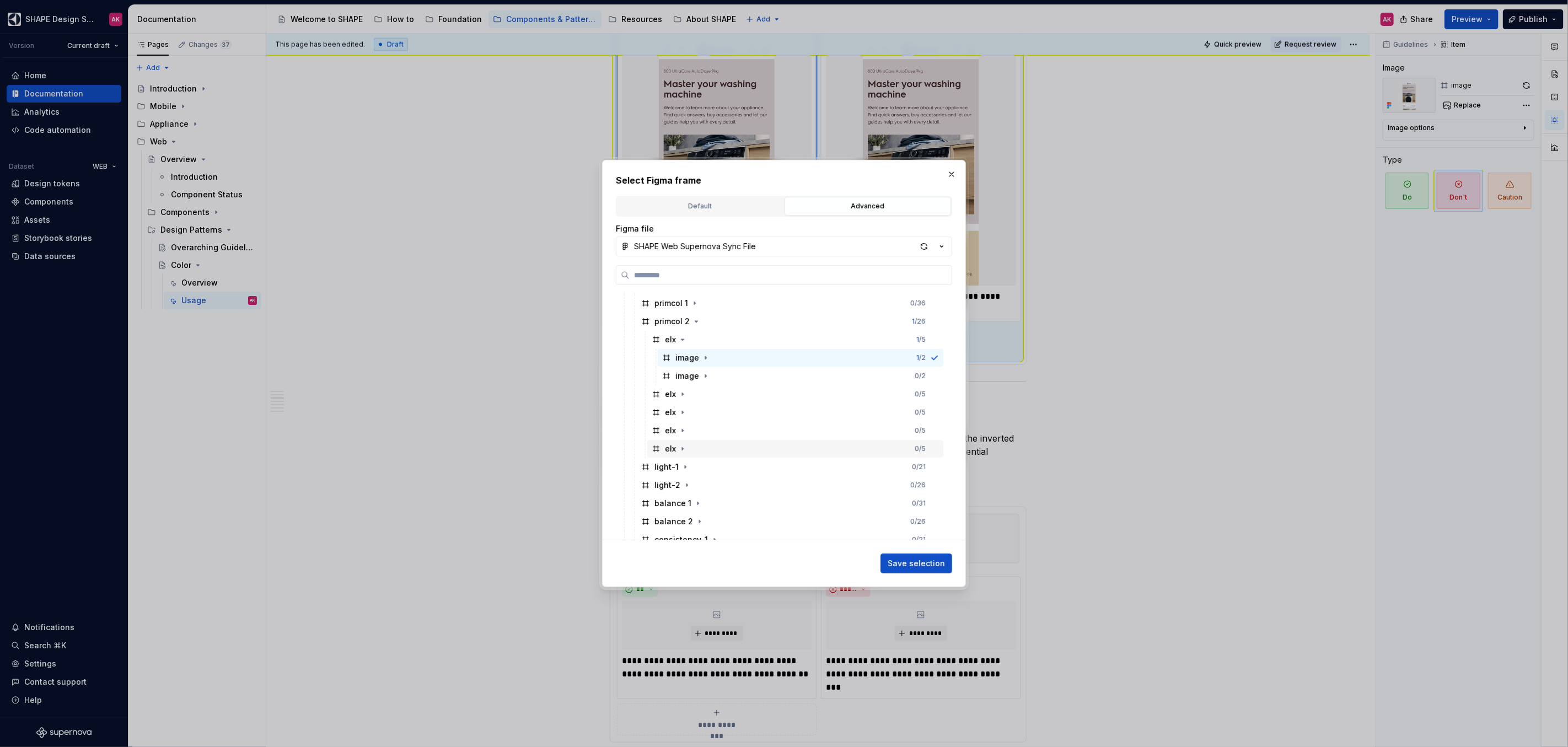
scroll to position [90, 0]
click at [682, 411] on icon "button" at bounding box center [683, 410] width 9 height 9
click at [688, 432] on div "image" at bounding box center [687, 428] width 24 height 11
click at [905, 458] on span "Save selection" at bounding box center [917, 564] width 57 height 11
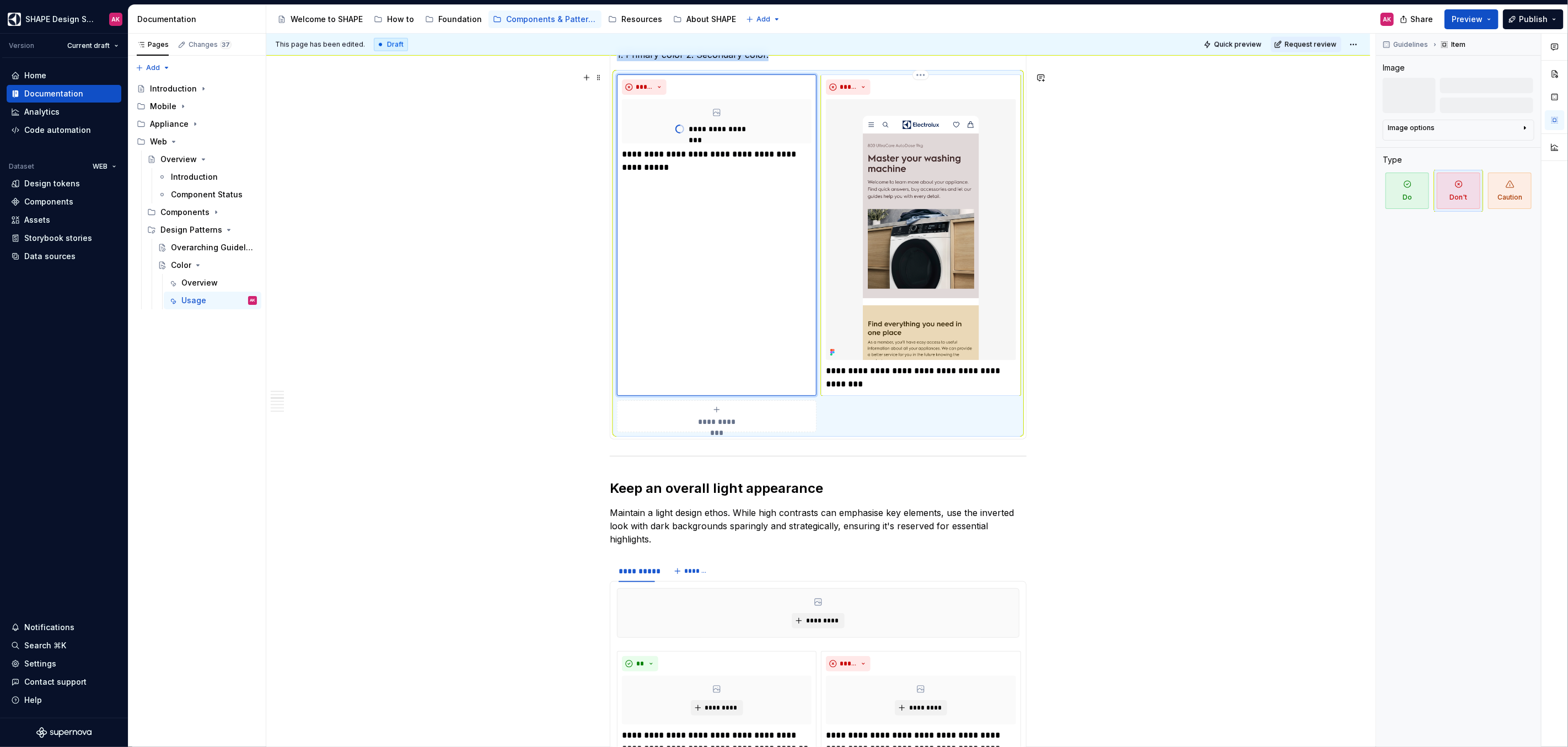
scroll to position [1179, 0]
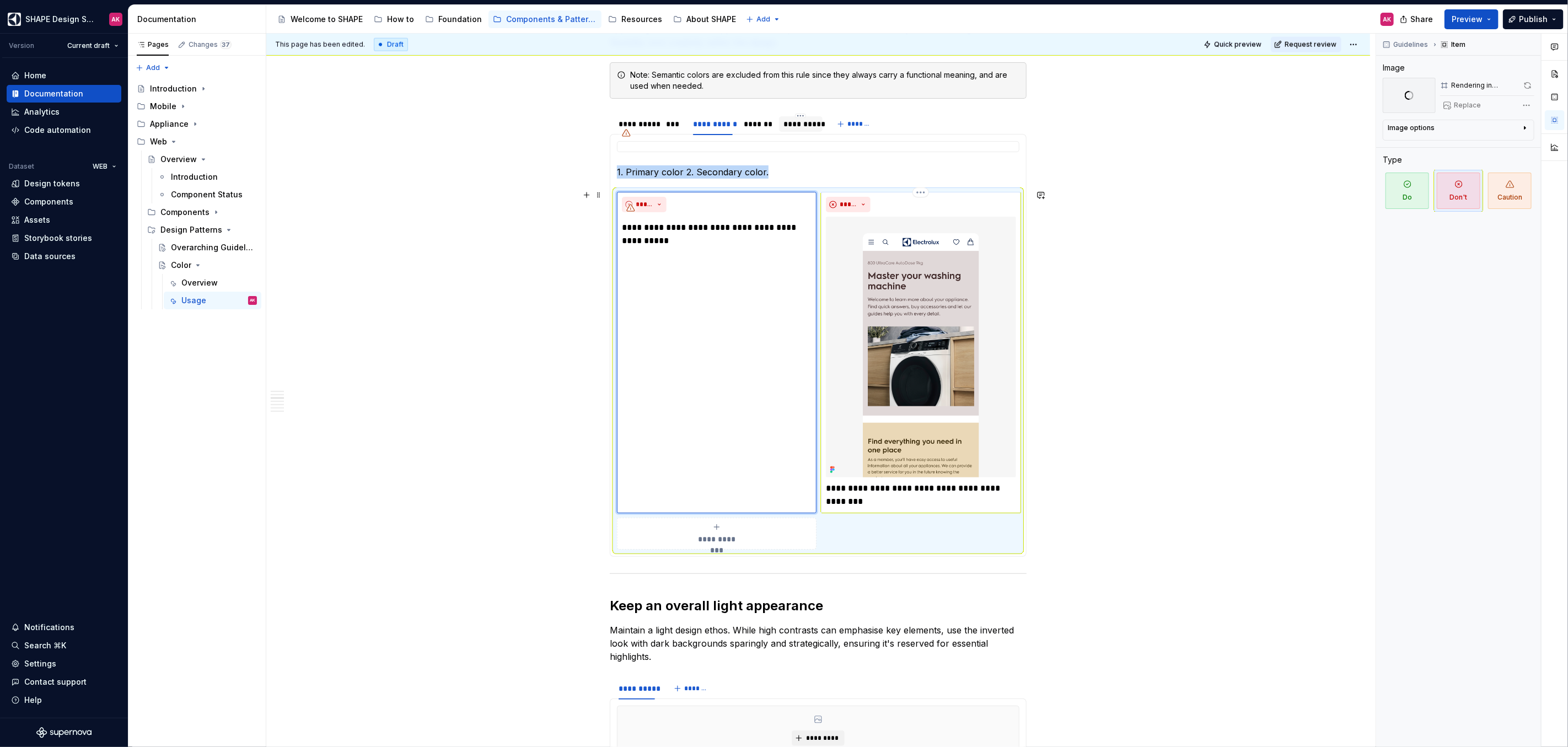
click at [889, 331] on img at bounding box center [920, 348] width 189 height 261
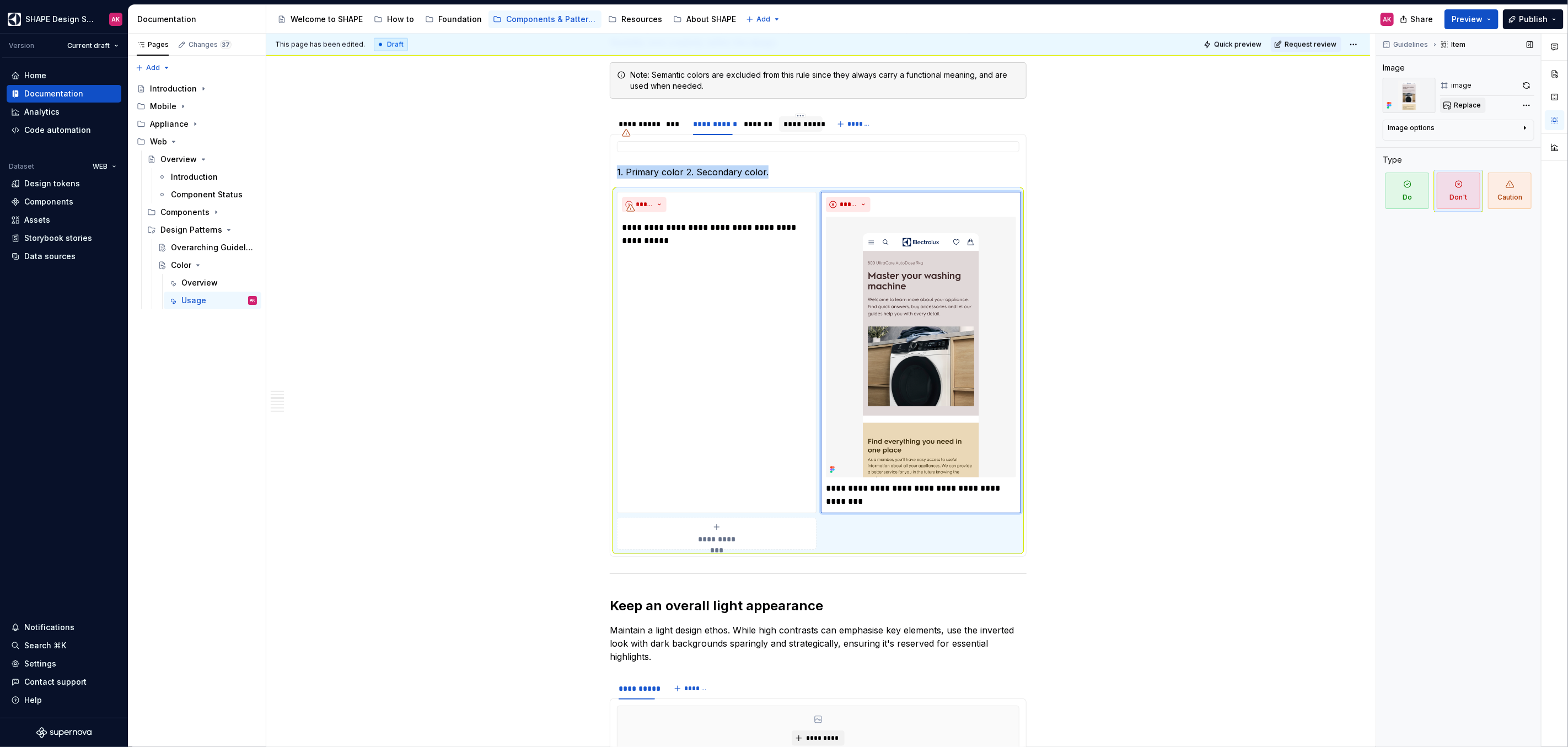
click at [926, 109] on span "Replace" at bounding box center [1467, 105] width 27 height 9
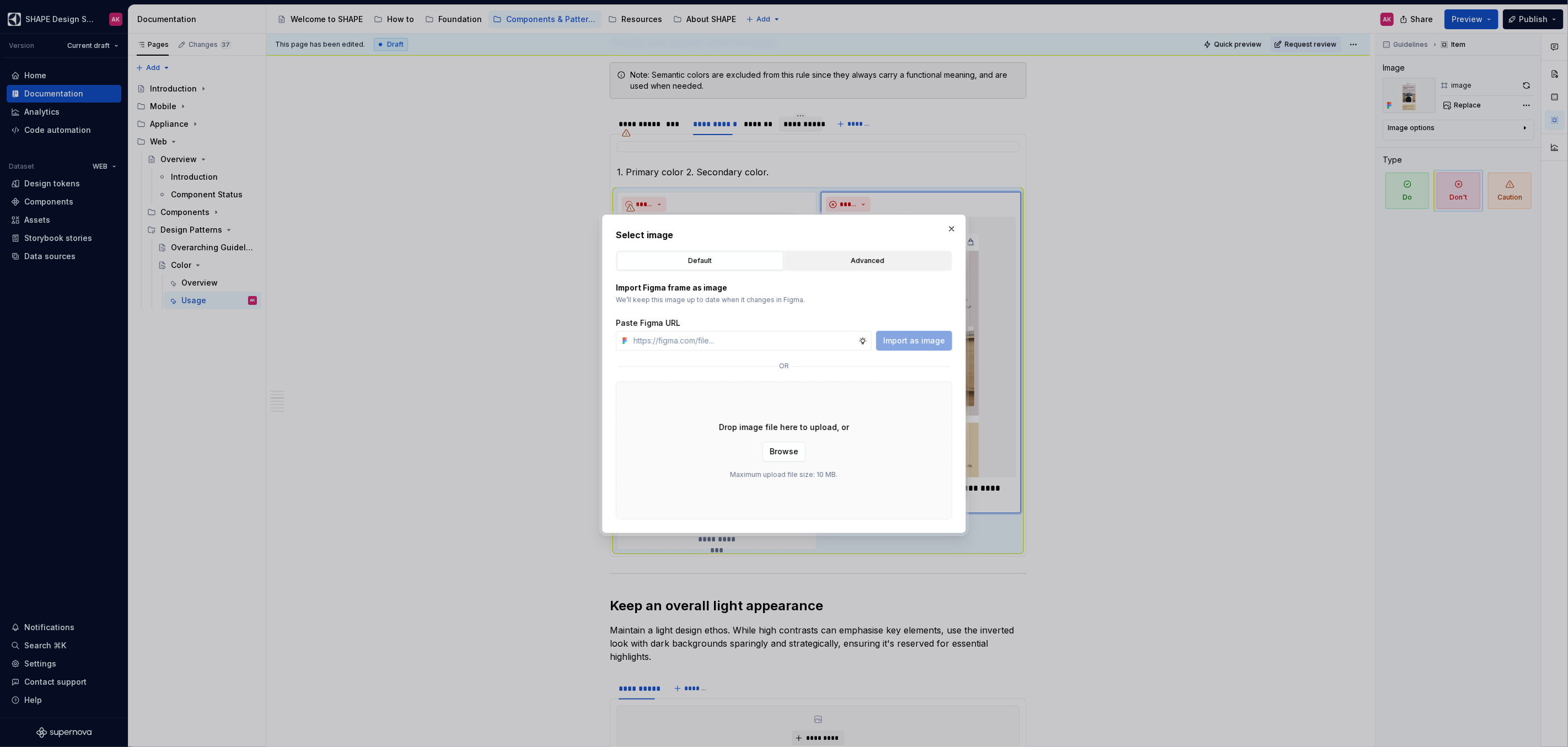
click at [843, 269] on button "Advanced" at bounding box center [868, 260] width 166 height 19
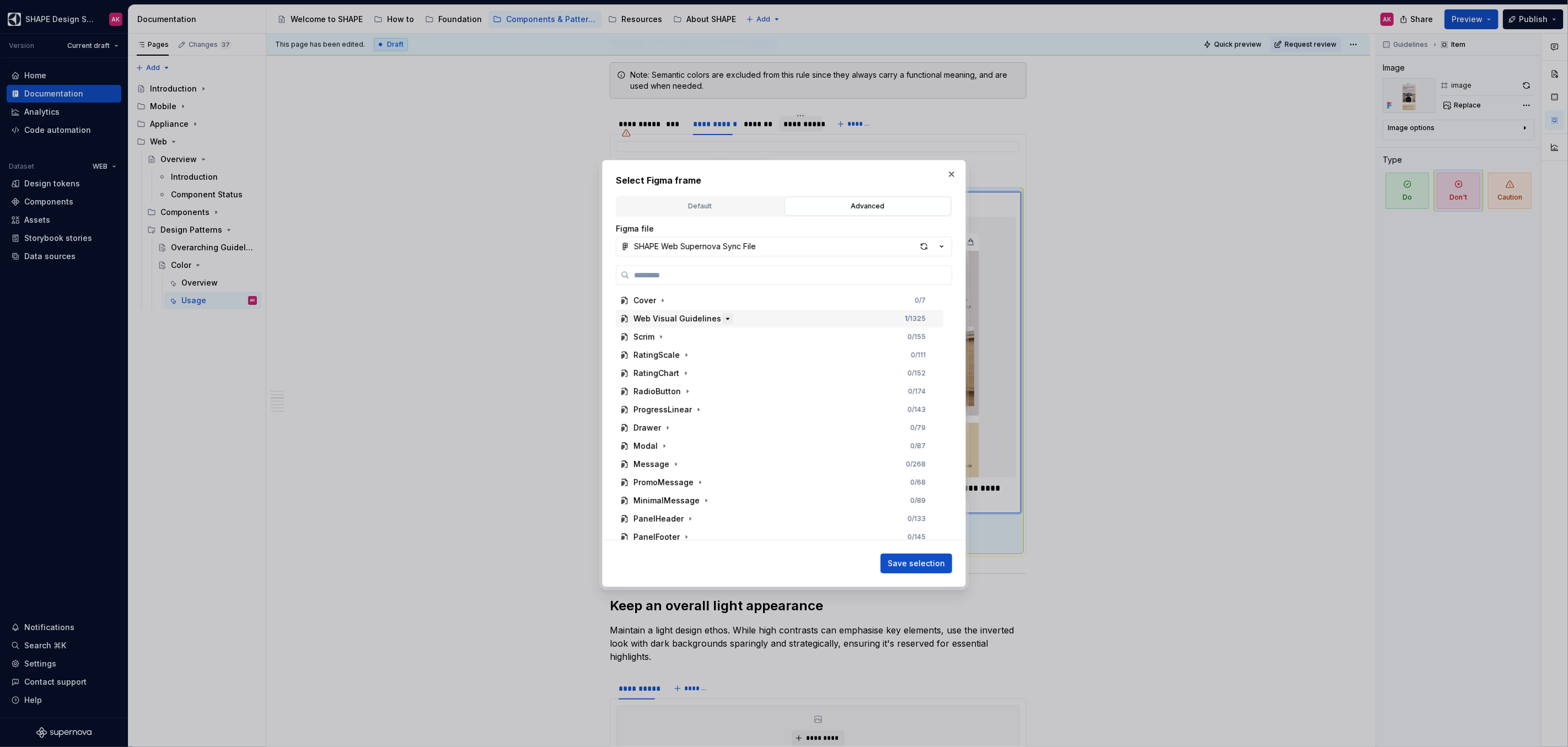
click at [724, 320] on icon "button" at bounding box center [728, 319] width 9 height 9
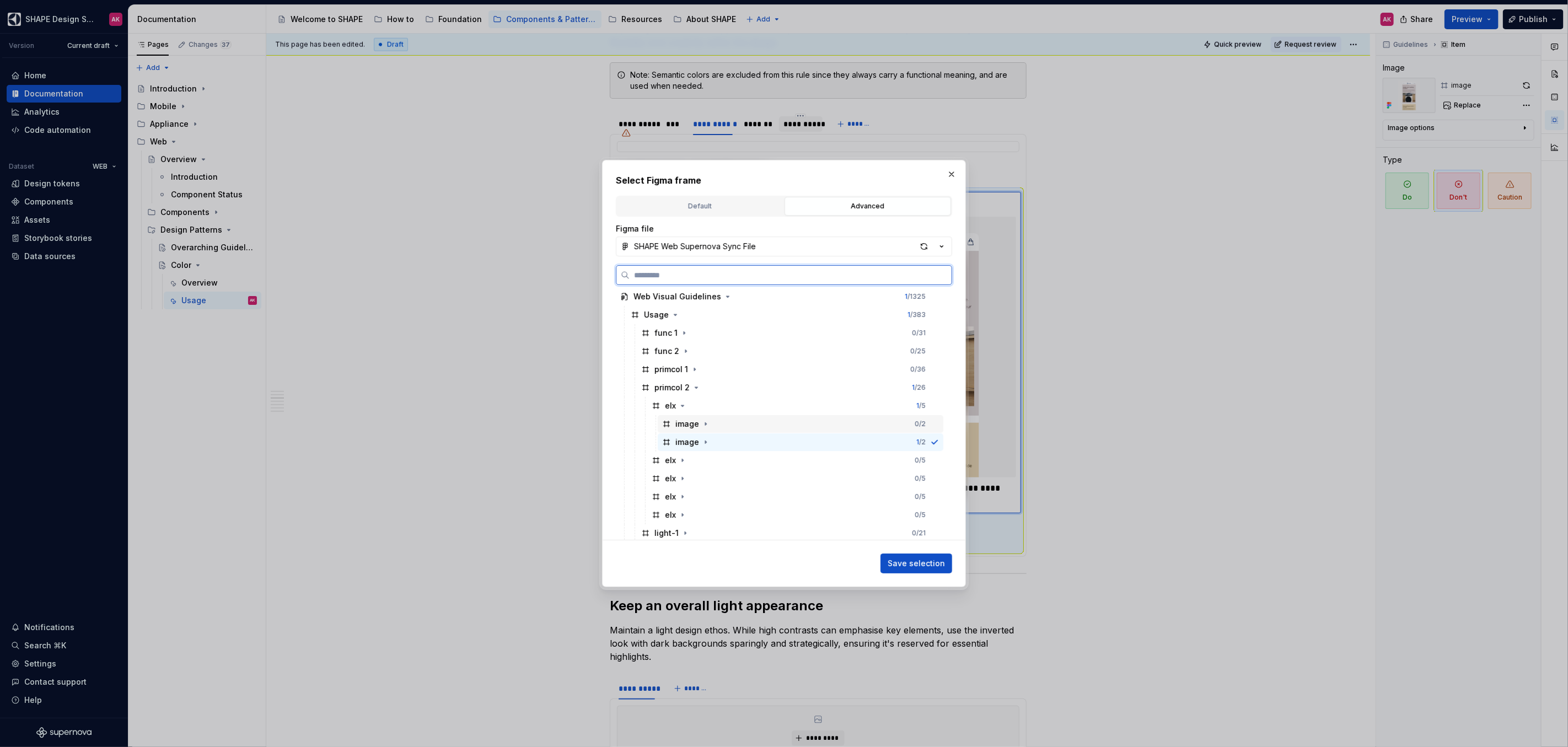
click at [684, 423] on div "image" at bounding box center [687, 424] width 24 height 11
click at [926, 458] on span "Save selection" at bounding box center [917, 564] width 57 height 11
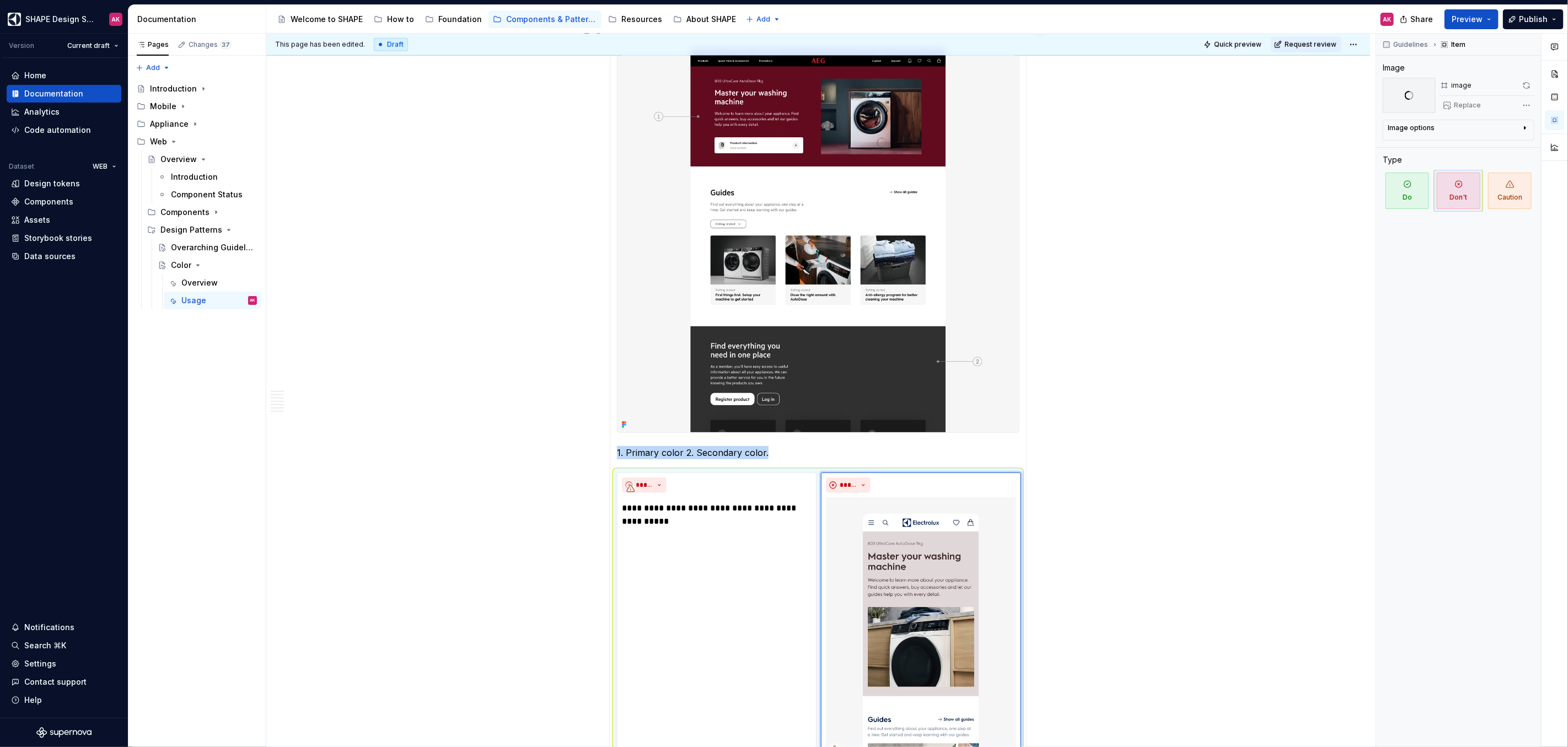
scroll to position [1533, 0]
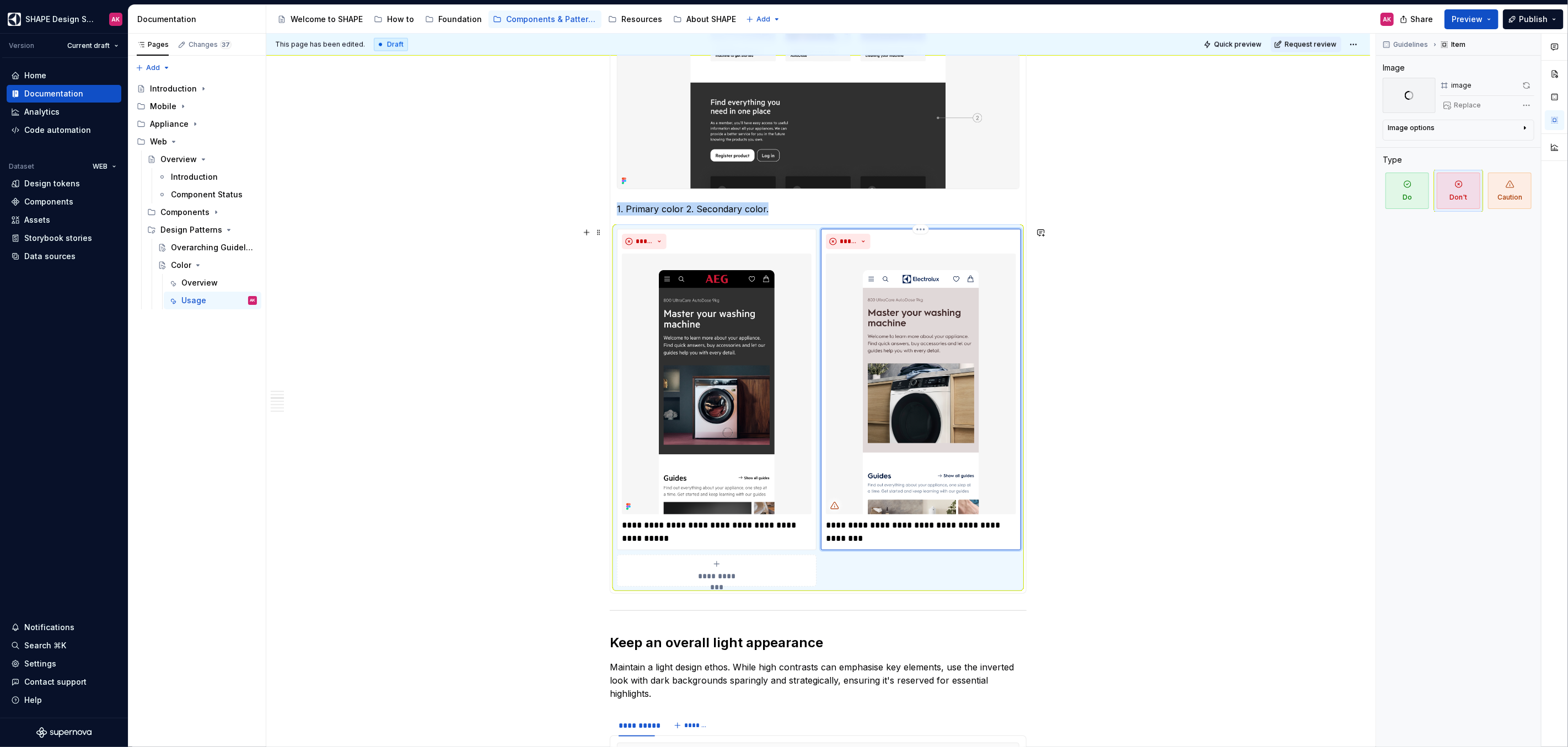
click at [926, 357] on img at bounding box center [920, 384] width 189 height 261
click at [711, 348] on img at bounding box center [717, 384] width 189 height 261
click at [899, 358] on img at bounding box center [920, 384] width 189 height 261
click at [719, 351] on img at bounding box center [717, 384] width 189 height 261
click at [926, 350] on img at bounding box center [920, 384] width 189 height 261
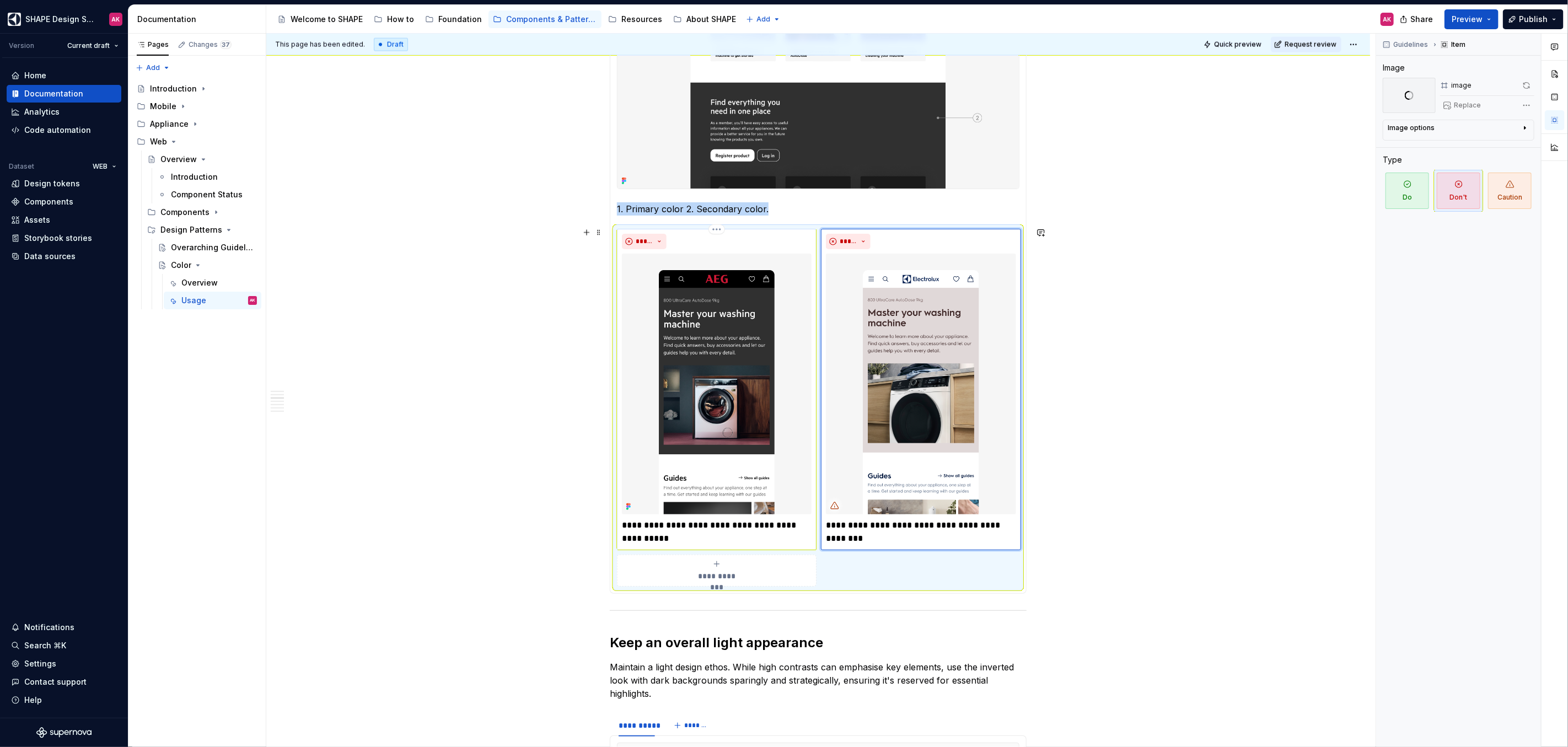
click at [698, 368] on img at bounding box center [717, 384] width 189 height 261
click at [860, 368] on img at bounding box center [920, 384] width 189 height 261
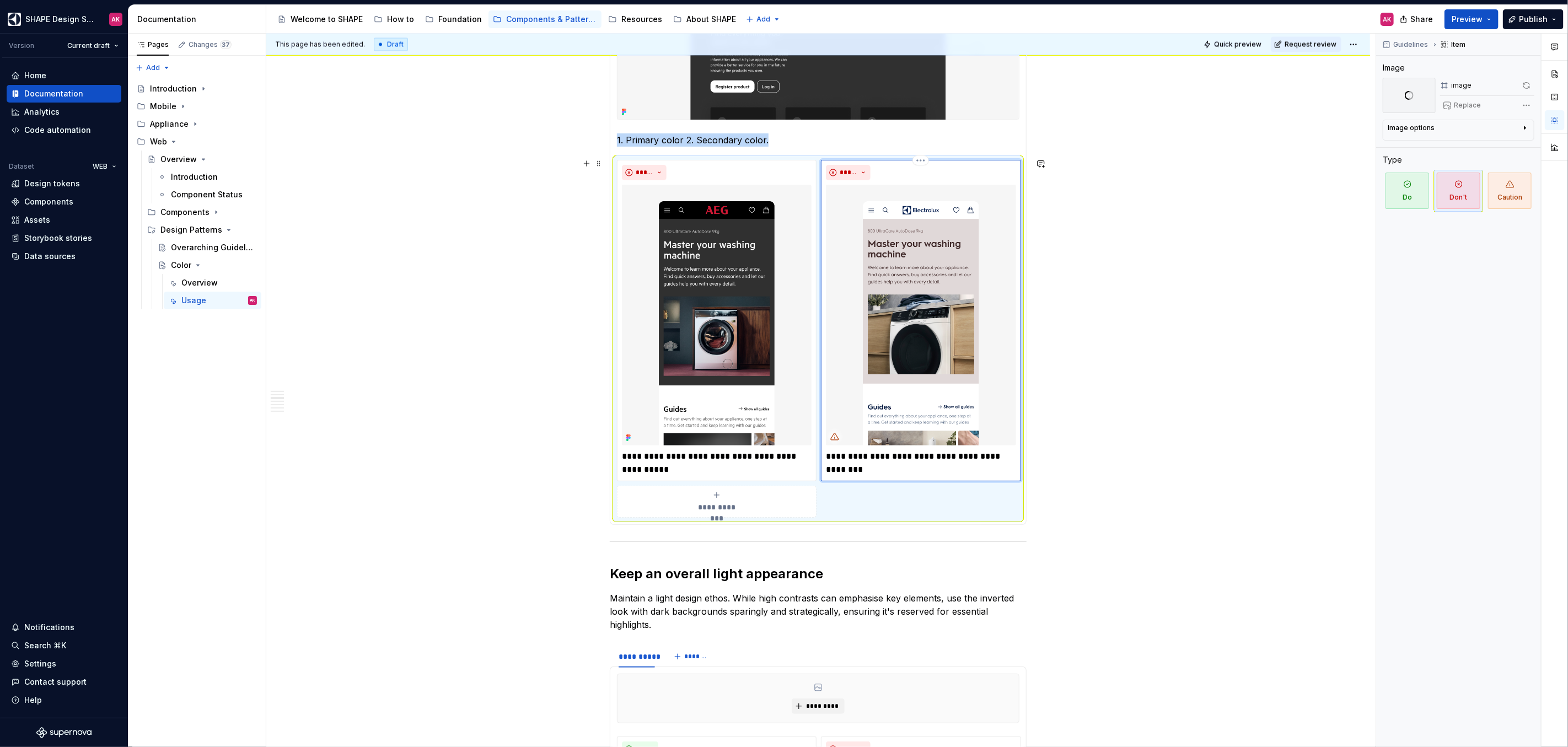
scroll to position [1592, 0]
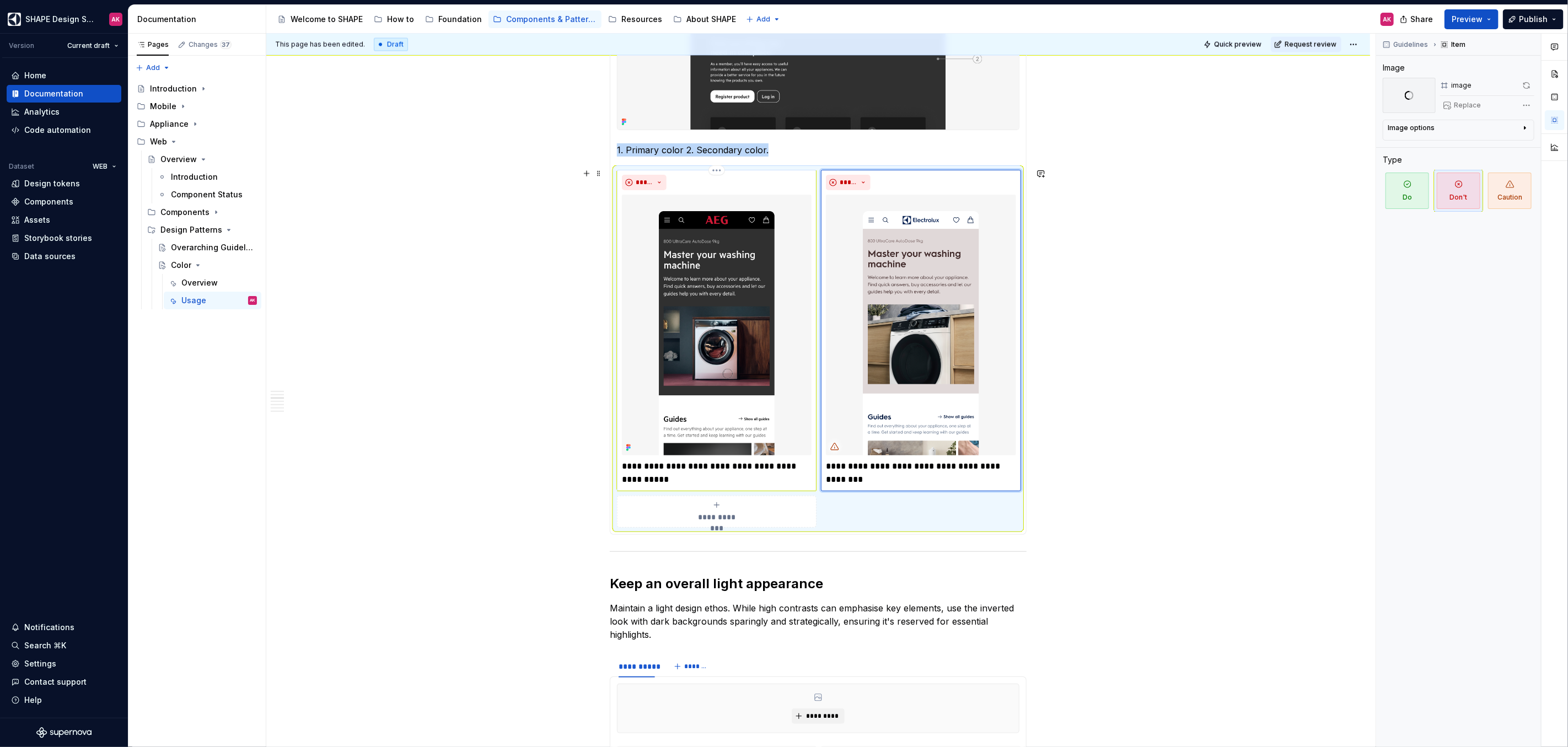
click at [792, 323] on img at bounding box center [717, 325] width 189 height 261
click at [876, 325] on img at bounding box center [920, 325] width 189 height 261
click at [926, 367] on div "**********" at bounding box center [821, 390] width 1110 height 714
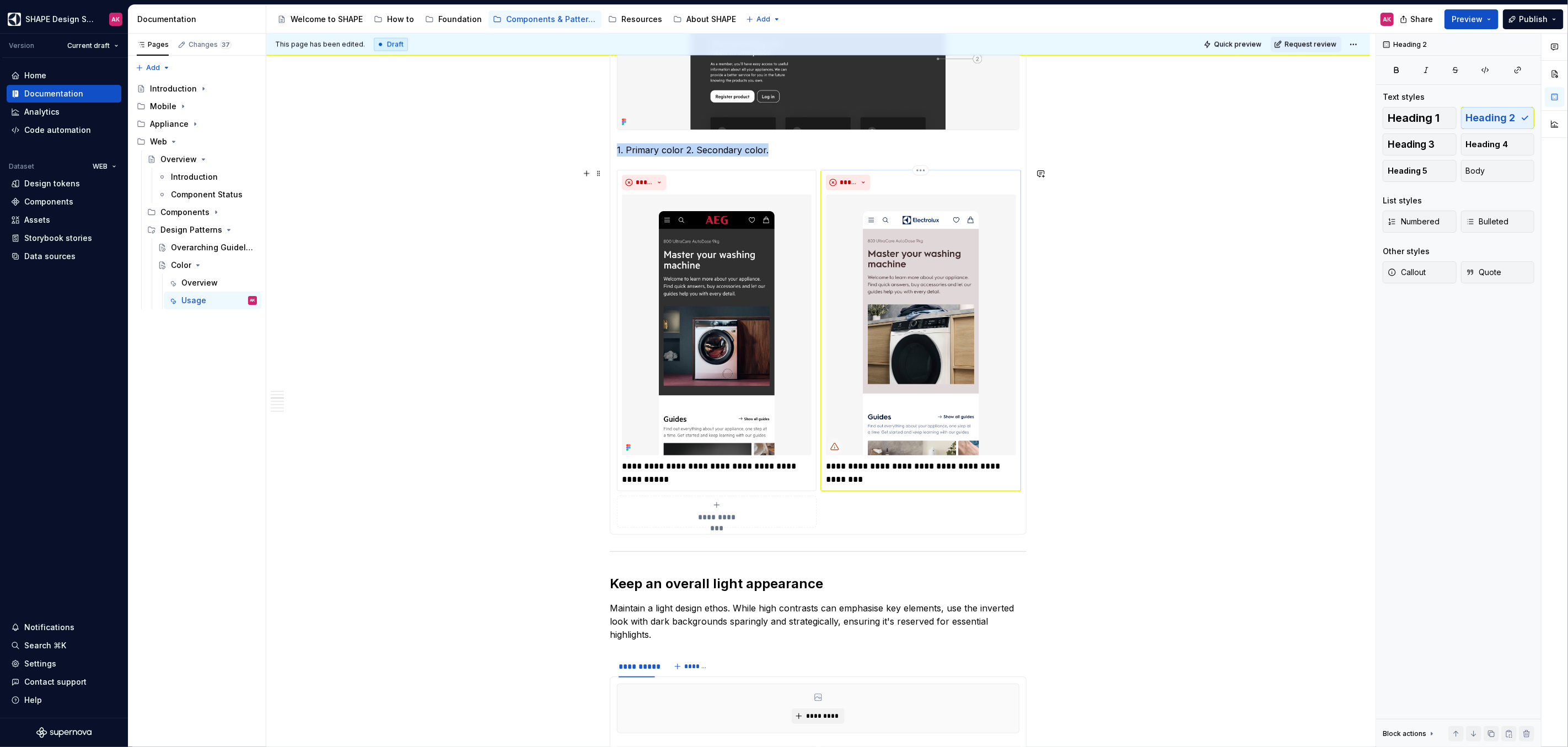
click at [923, 348] on img at bounding box center [920, 325] width 189 height 261
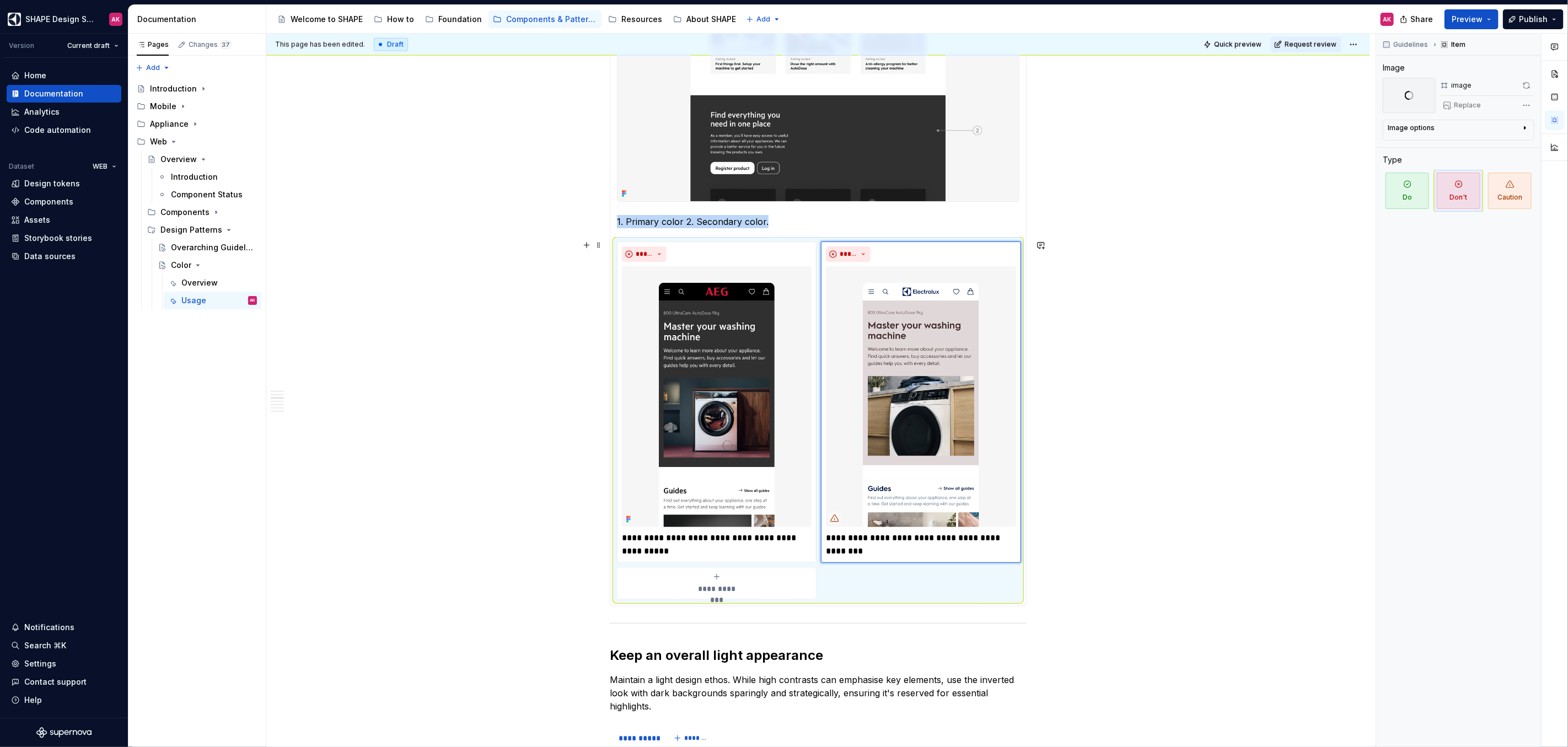
scroll to position [1478, 0]
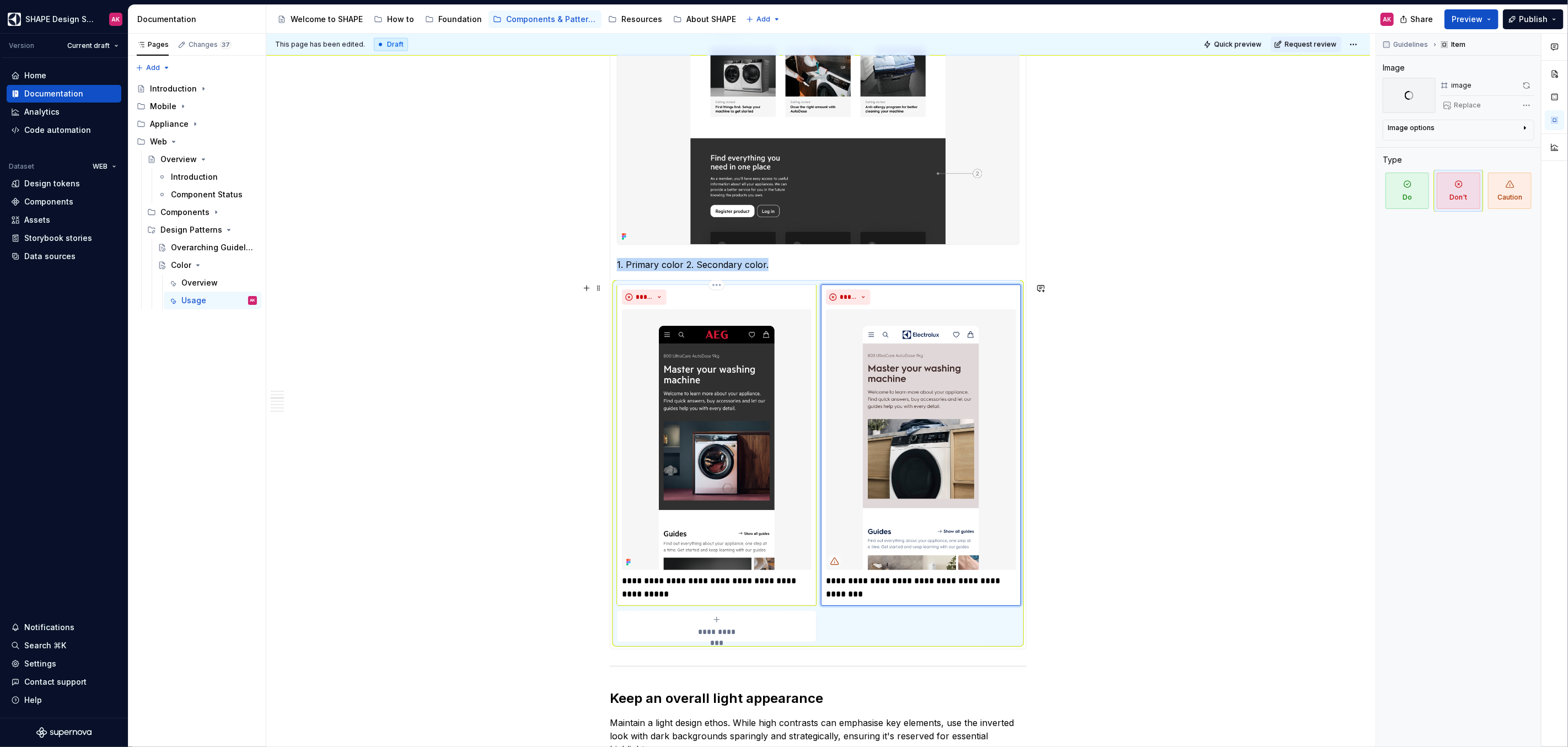
click at [735, 409] on img at bounding box center [717, 440] width 189 height 261
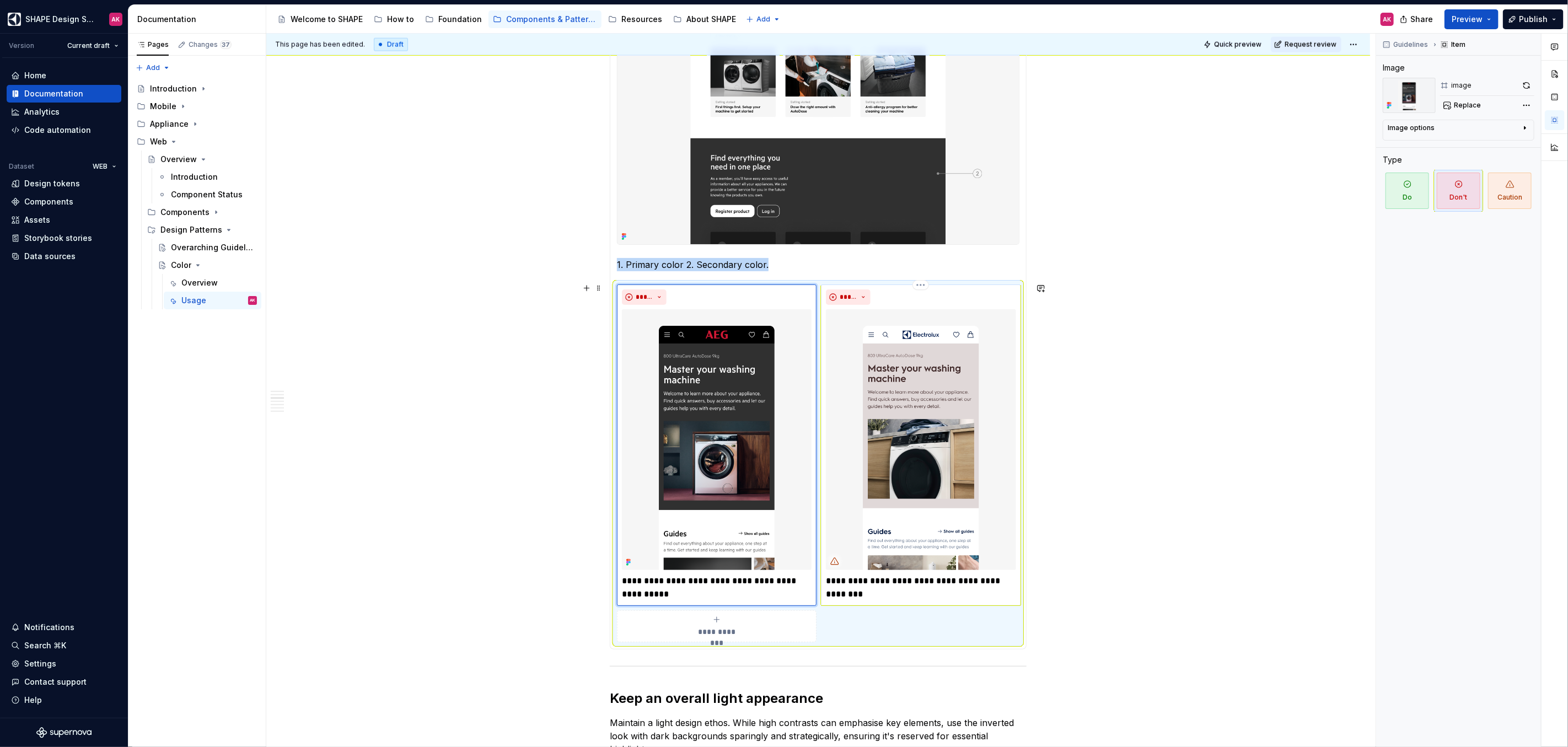
click at [901, 408] on img at bounding box center [920, 440] width 189 height 261
click at [792, 405] on img at bounding box center [717, 440] width 189 height 261
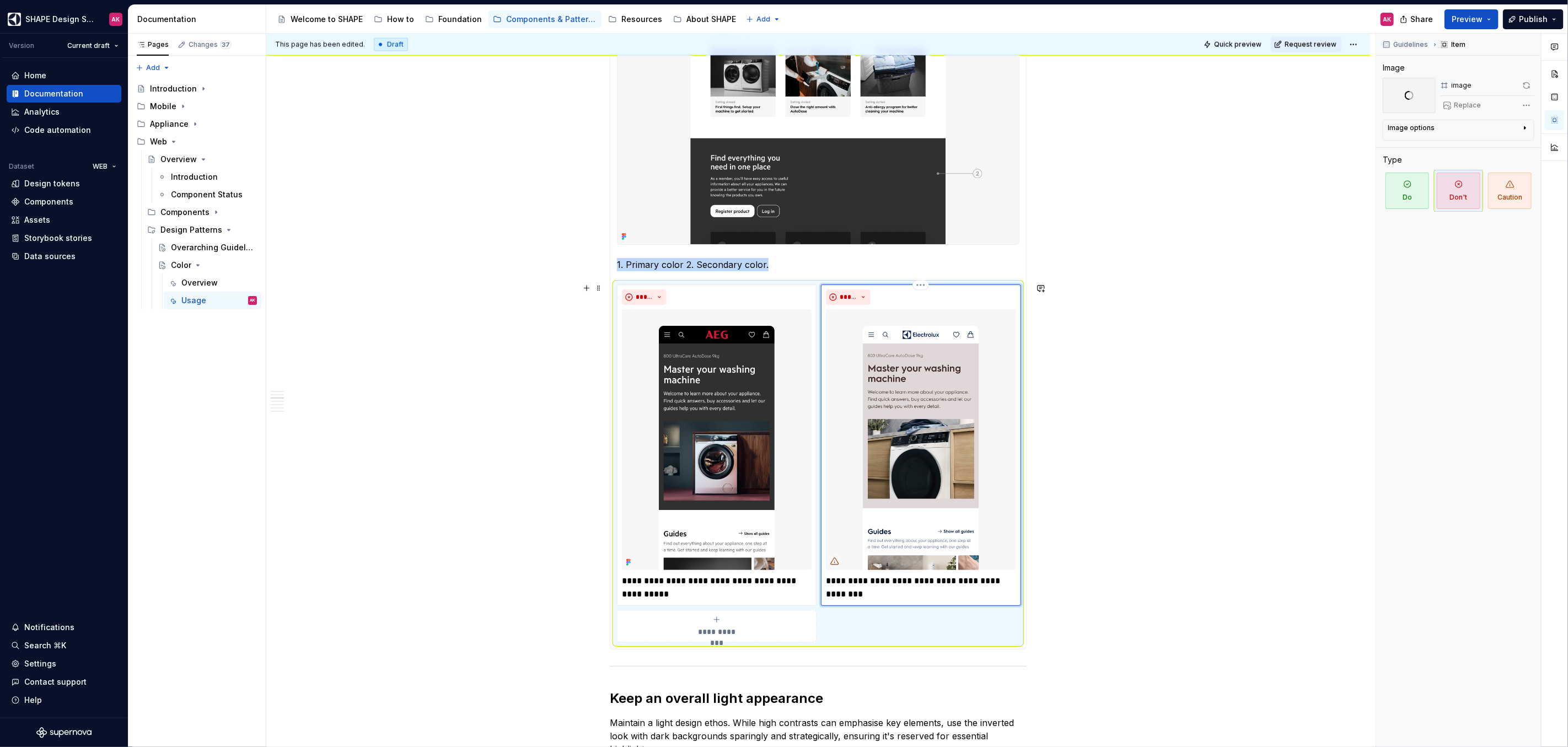
click at [899, 432] on img at bounding box center [920, 440] width 189 height 261
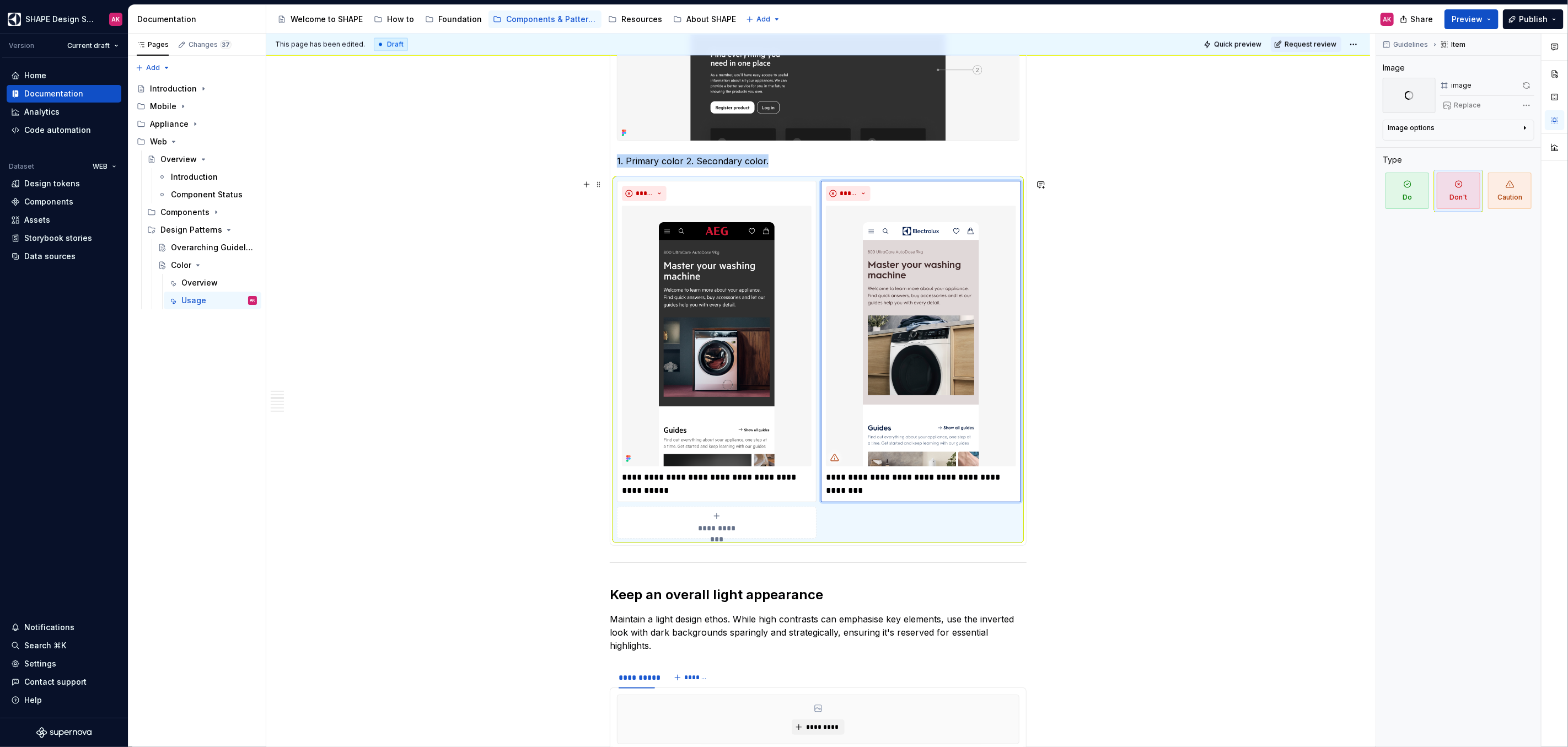
scroll to position [1558, 0]
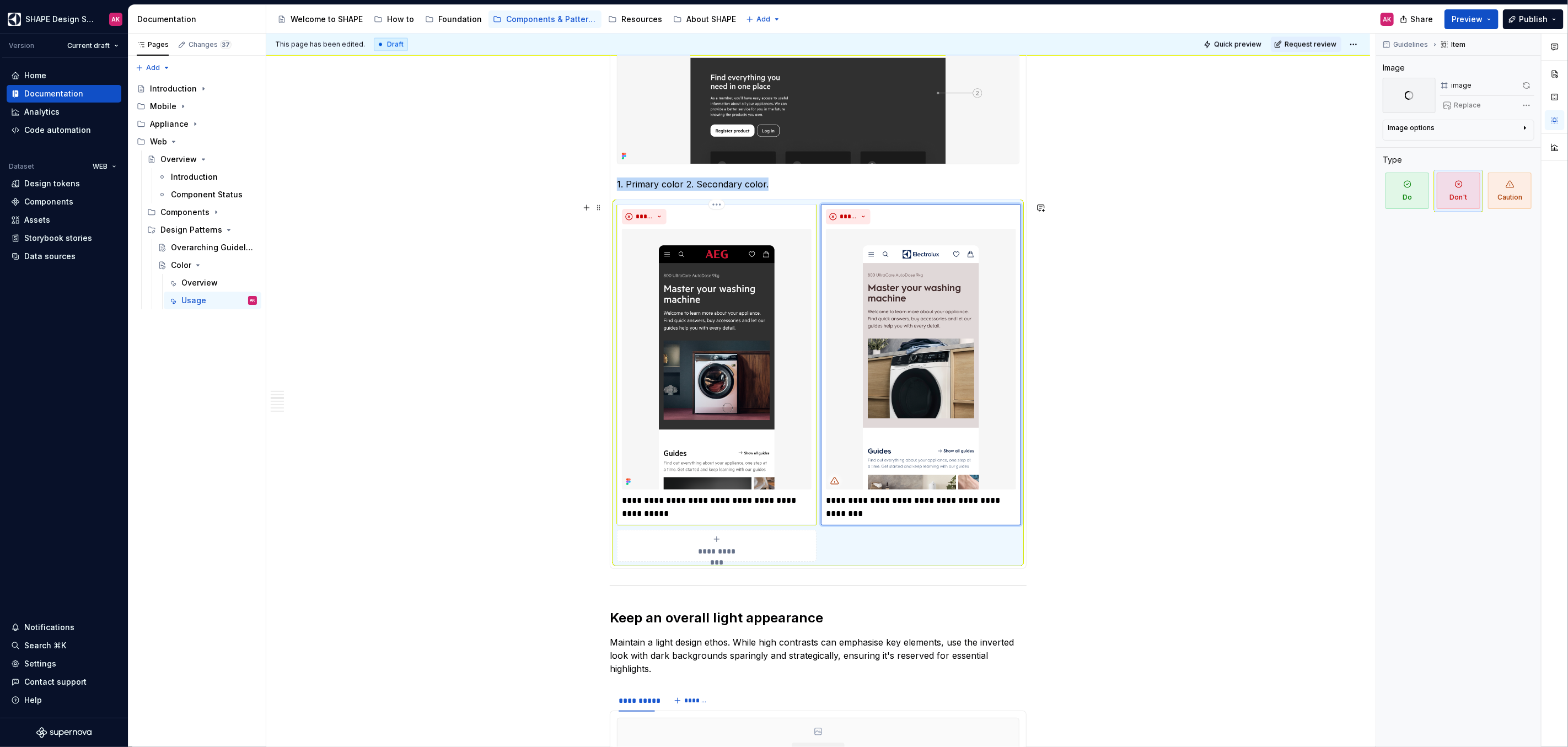
click at [775, 341] on img at bounding box center [717, 359] width 189 height 261
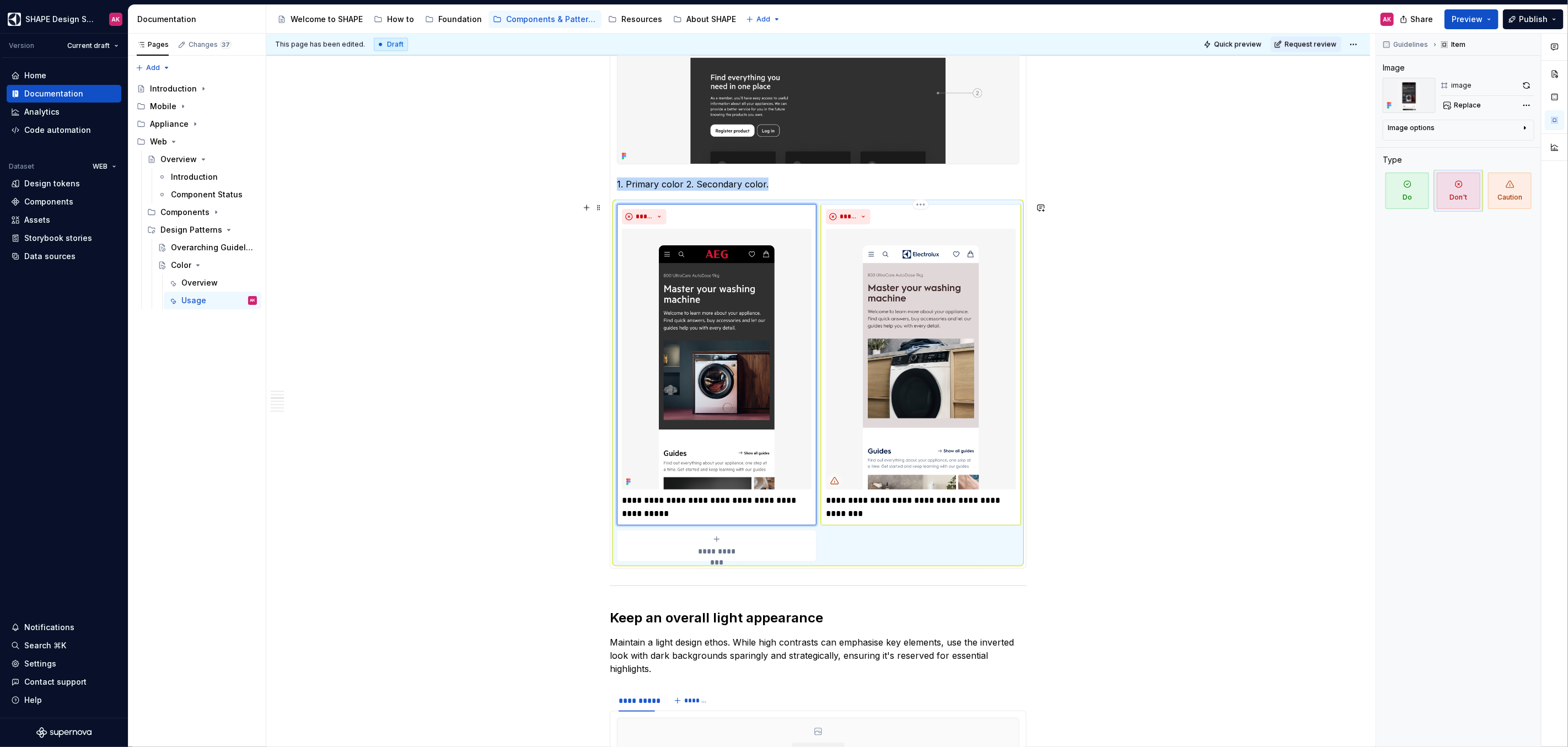
click at [889, 341] on img at bounding box center [920, 359] width 189 height 261
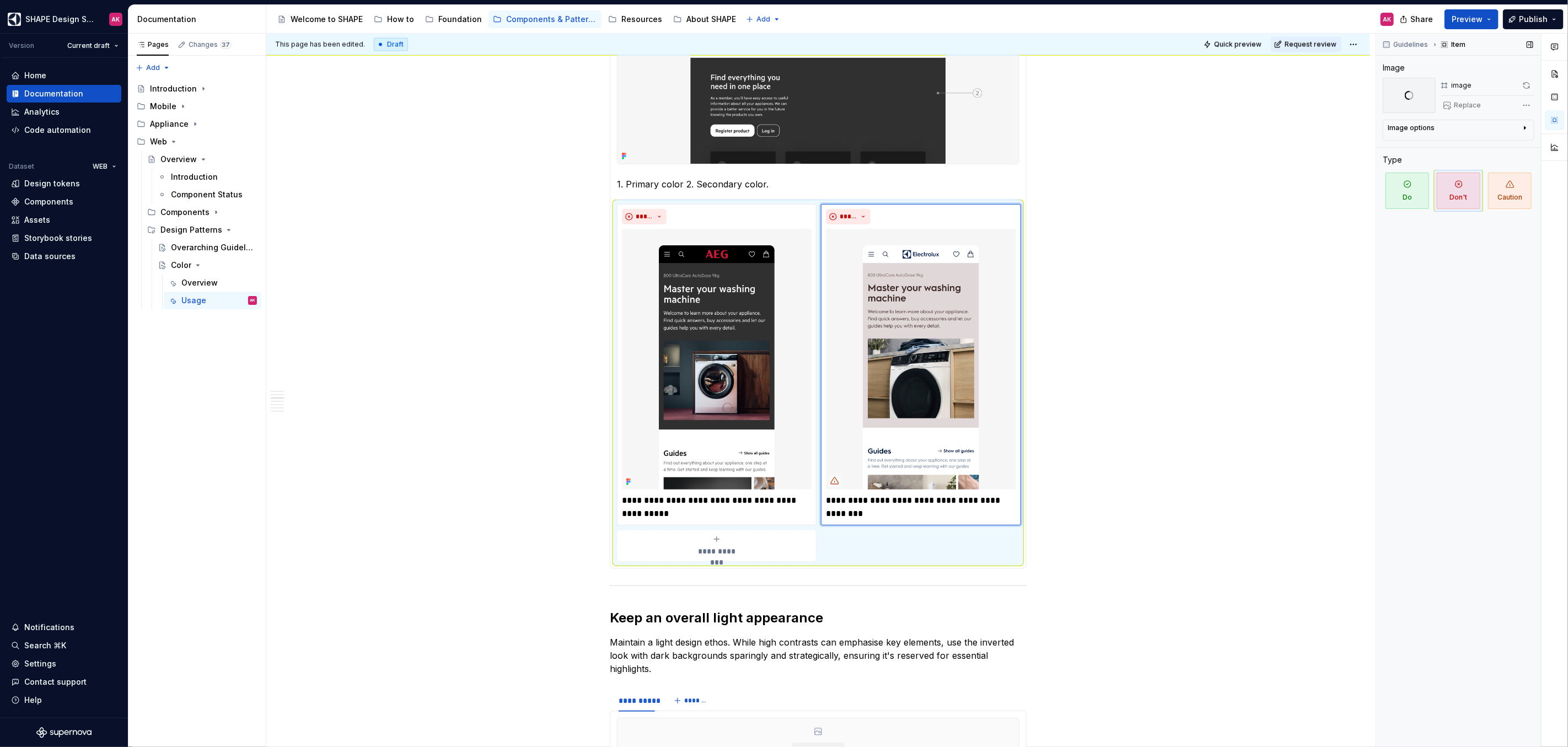
click at [926, 88] on div "image" at bounding box center [1461, 86] width 21 height 9
click at [926, 362] on div "**********" at bounding box center [821, 390] width 1110 height 714
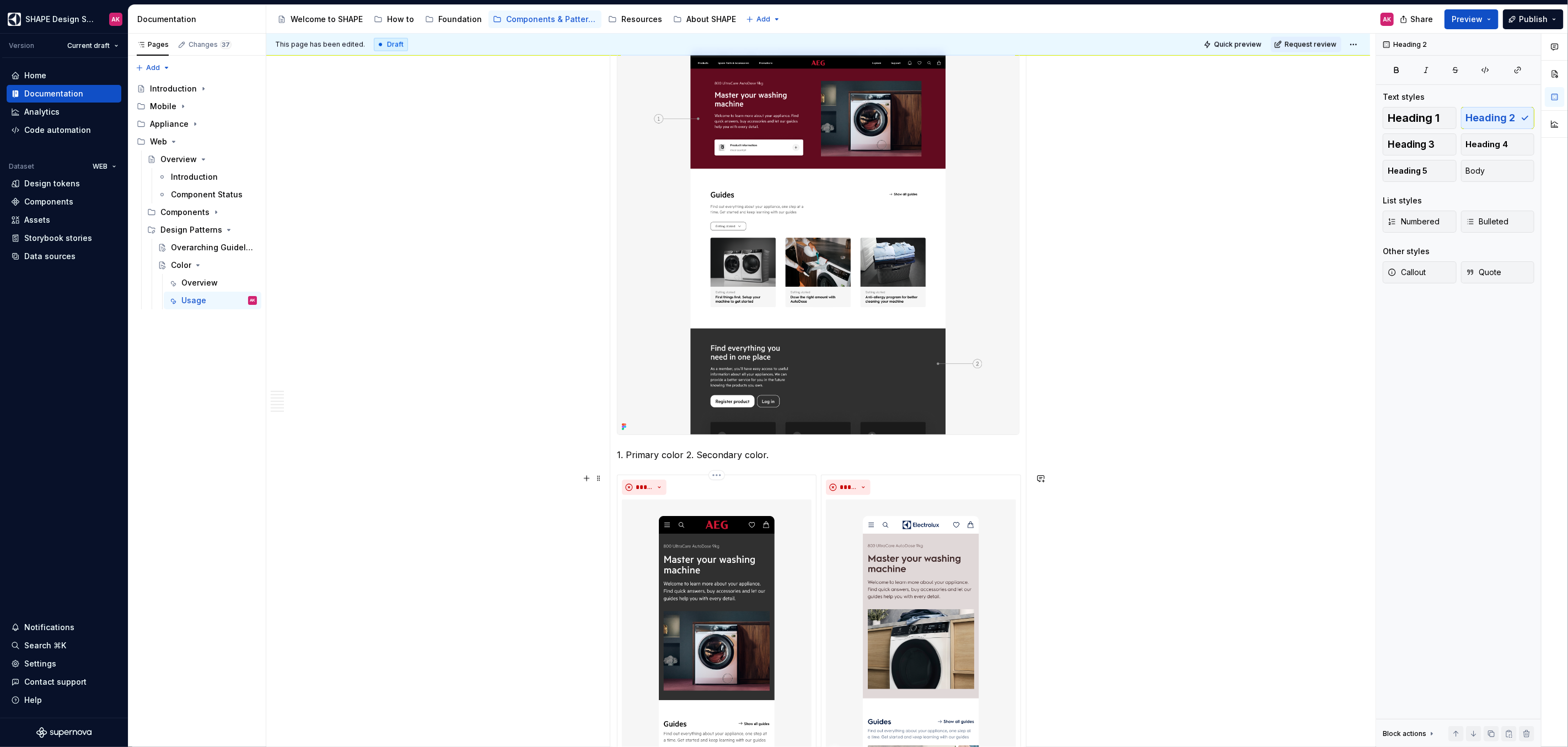
scroll to position [1144, 0]
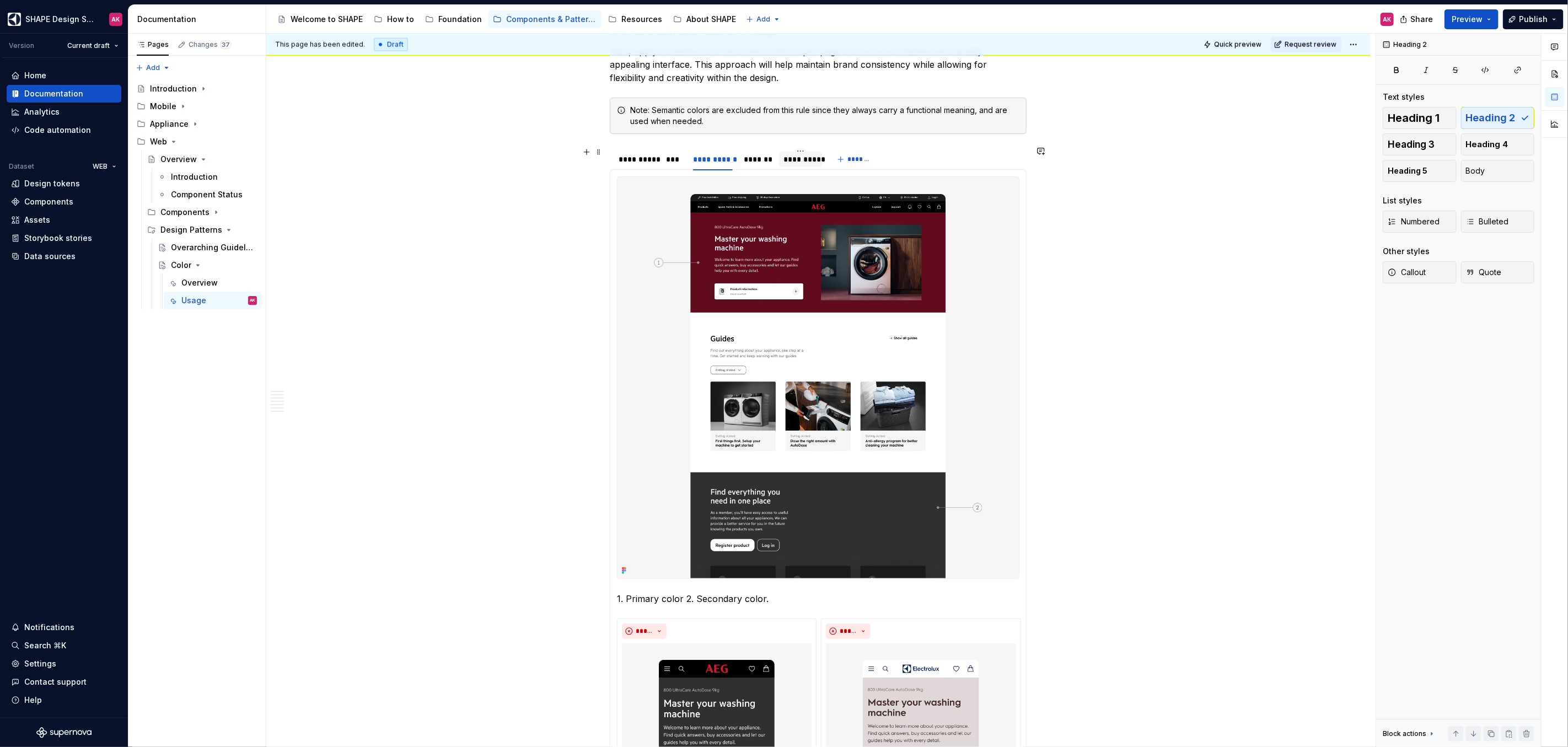
click at [757, 159] on div "*******" at bounding box center [759, 159] width 29 height 11
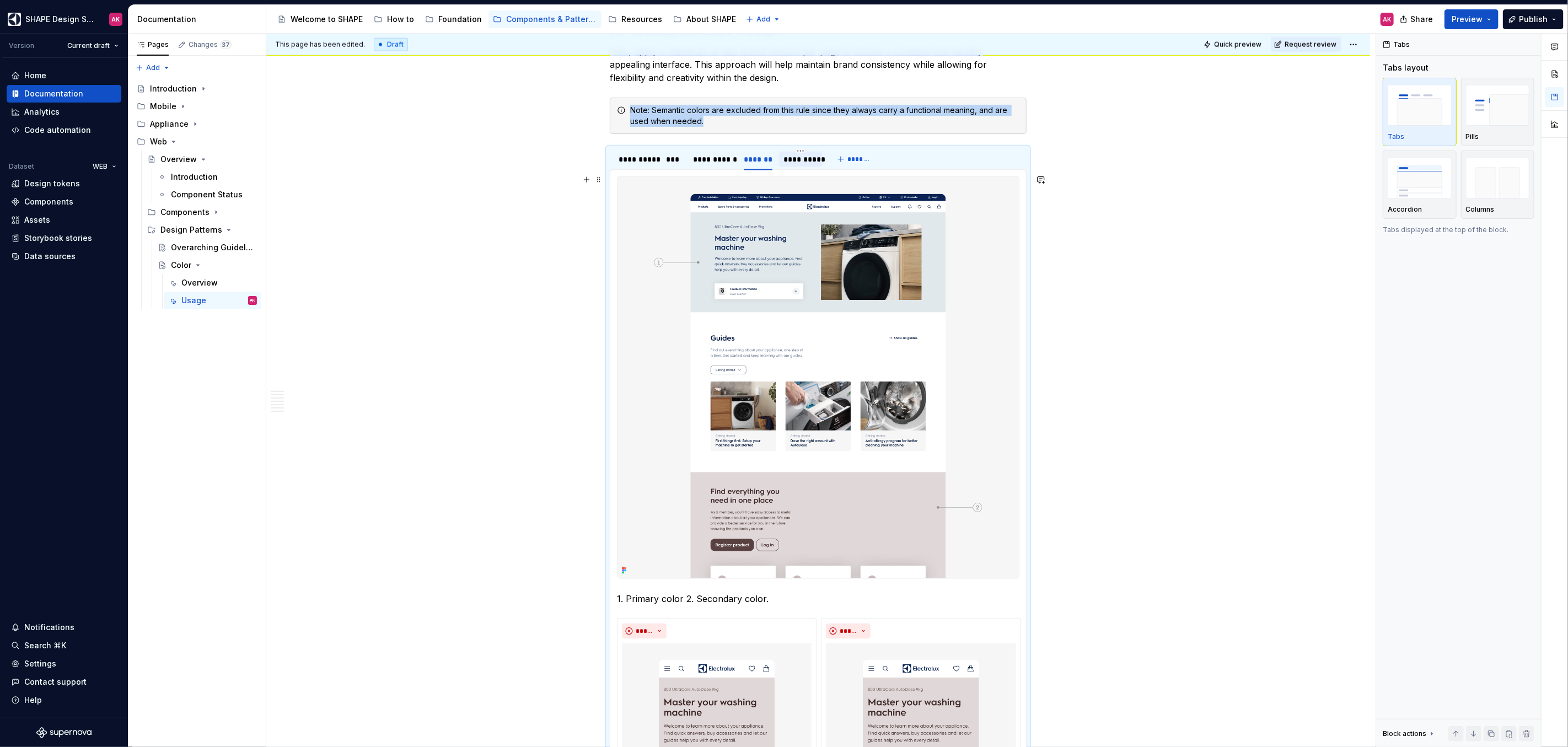
click at [799, 324] on img at bounding box center [818, 377] width 401 height 401
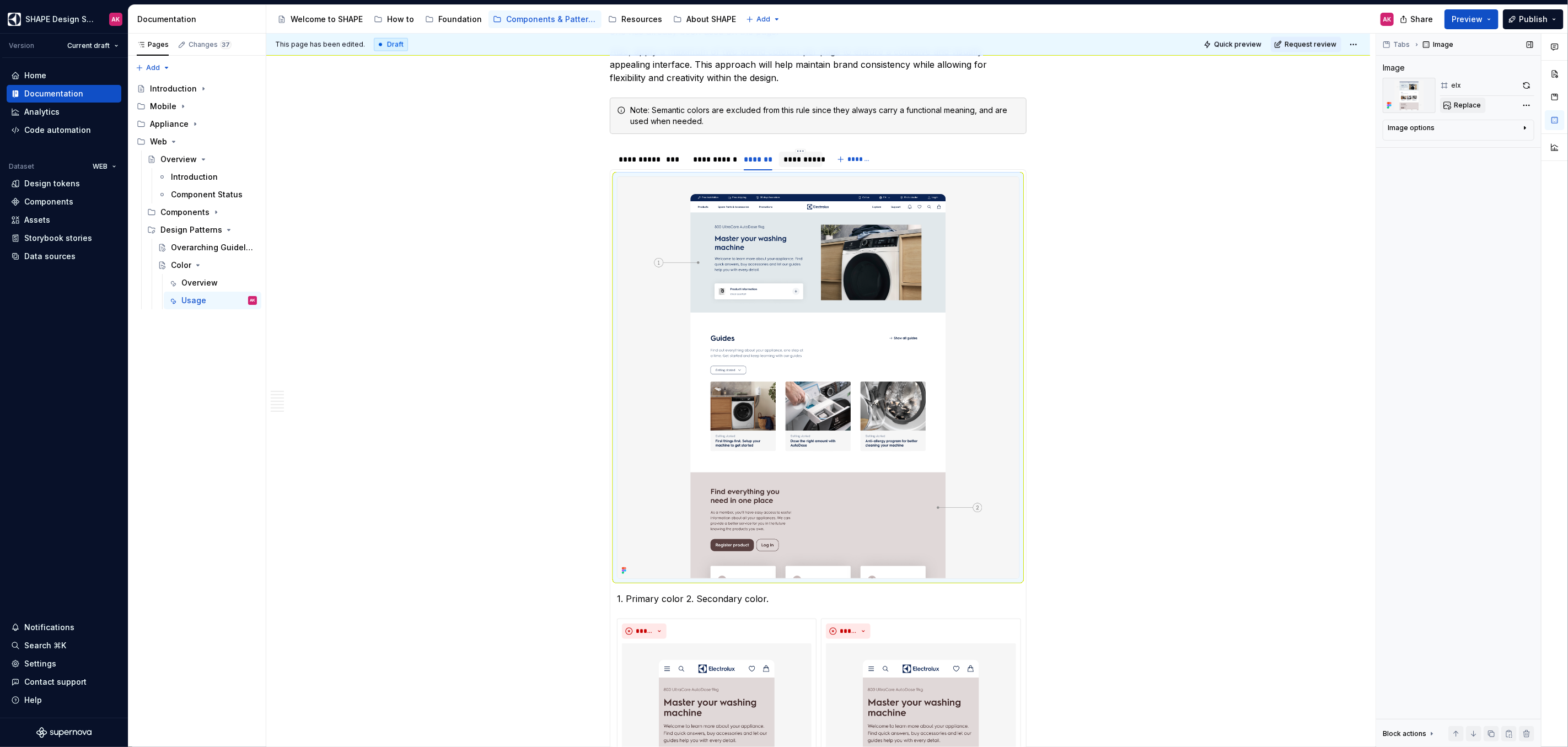
click at [926, 105] on span "Replace" at bounding box center [1467, 105] width 27 height 9
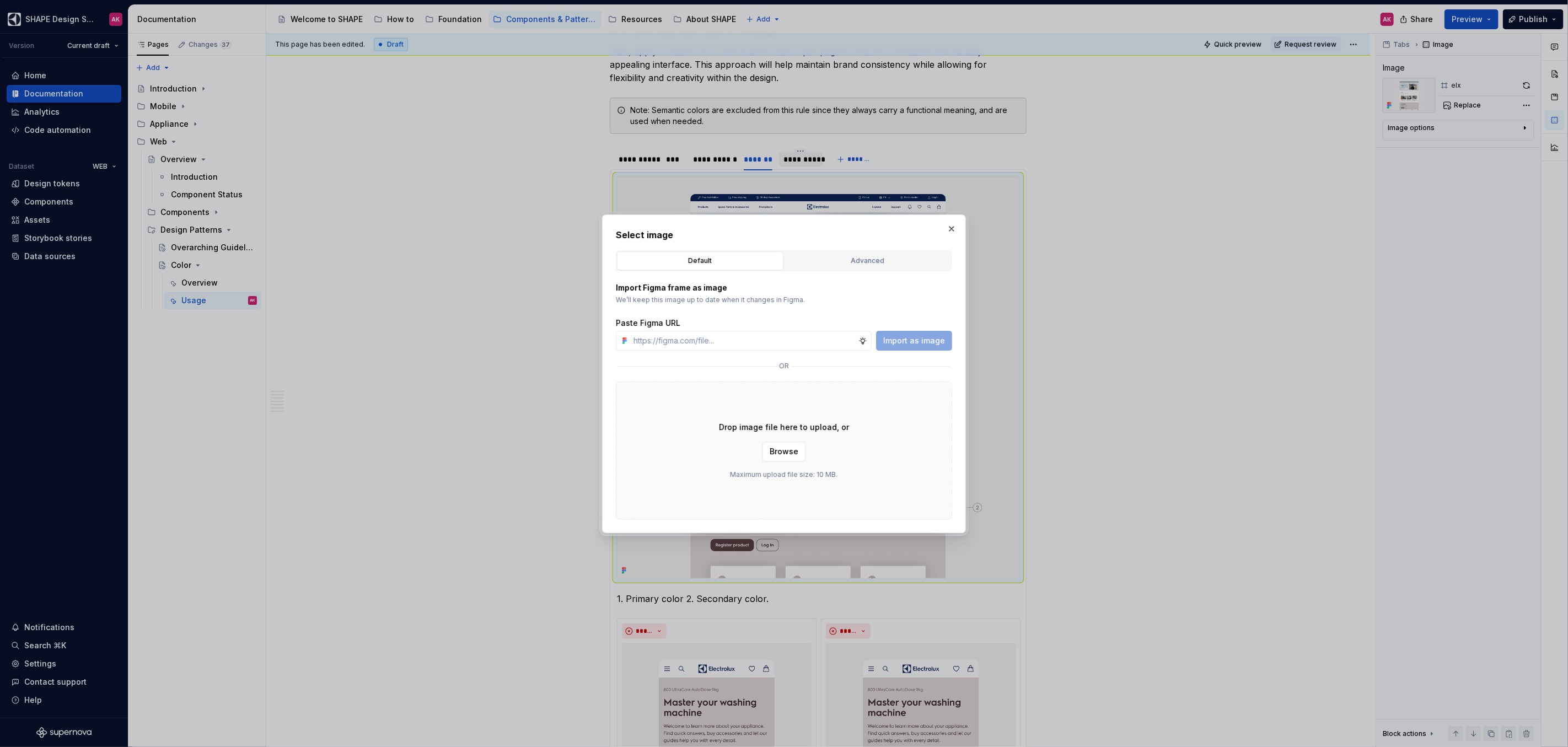
click at [858, 250] on div "Default Advanced" at bounding box center [784, 260] width 336 height 21
click at [851, 257] on div "Advanced" at bounding box center [868, 261] width 159 height 11
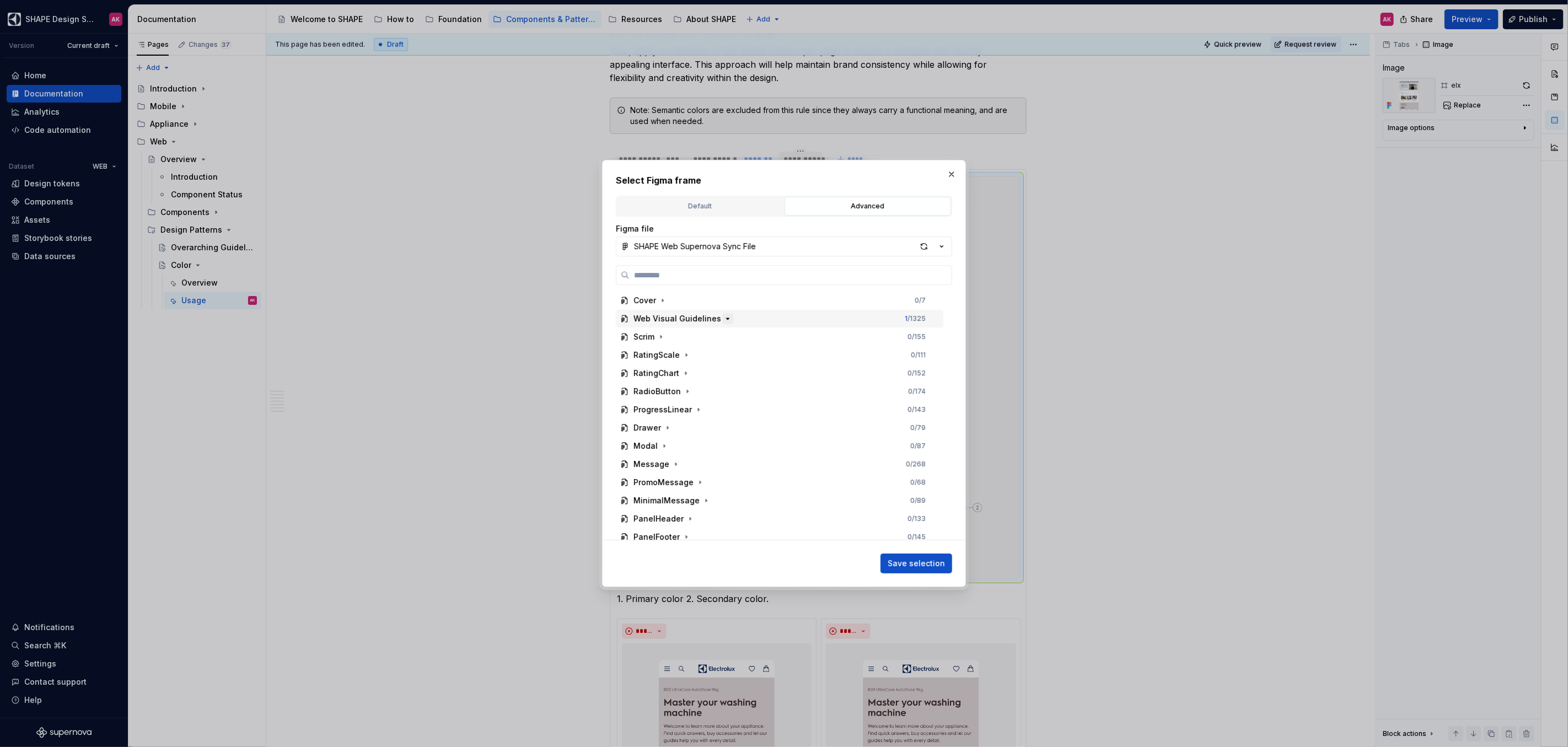
click at [726, 318] on icon "button" at bounding box center [727, 318] width 3 height 1
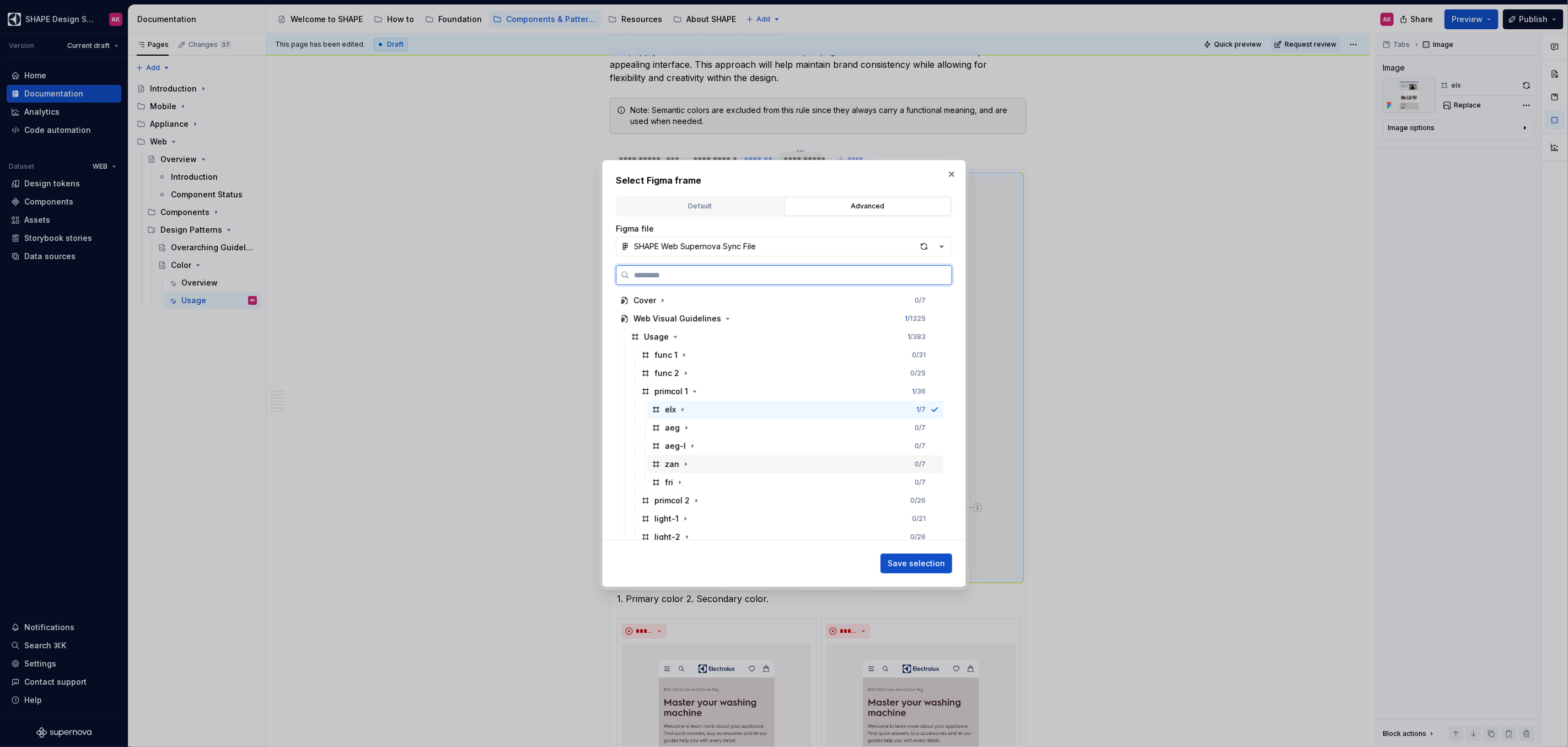
click at [667, 458] on div "zan" at bounding box center [672, 464] width 14 height 11
drag, startPoint x: 910, startPoint y: 559, endPoint x: 903, endPoint y: 548, distance: 13.0
click at [910, 458] on span "Save selection" at bounding box center [917, 564] width 57 height 11
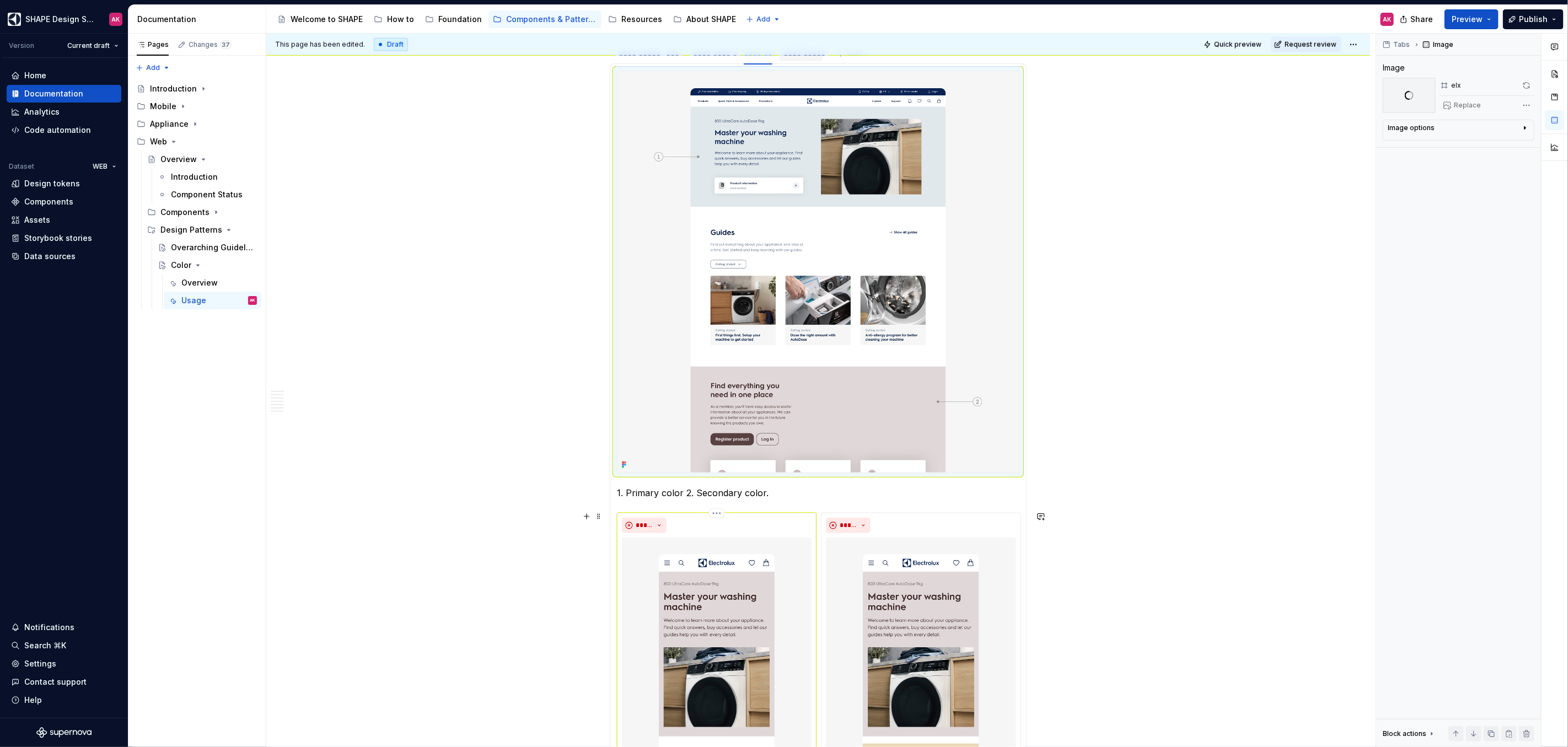
click at [755, 458] on img at bounding box center [717, 668] width 189 height 261
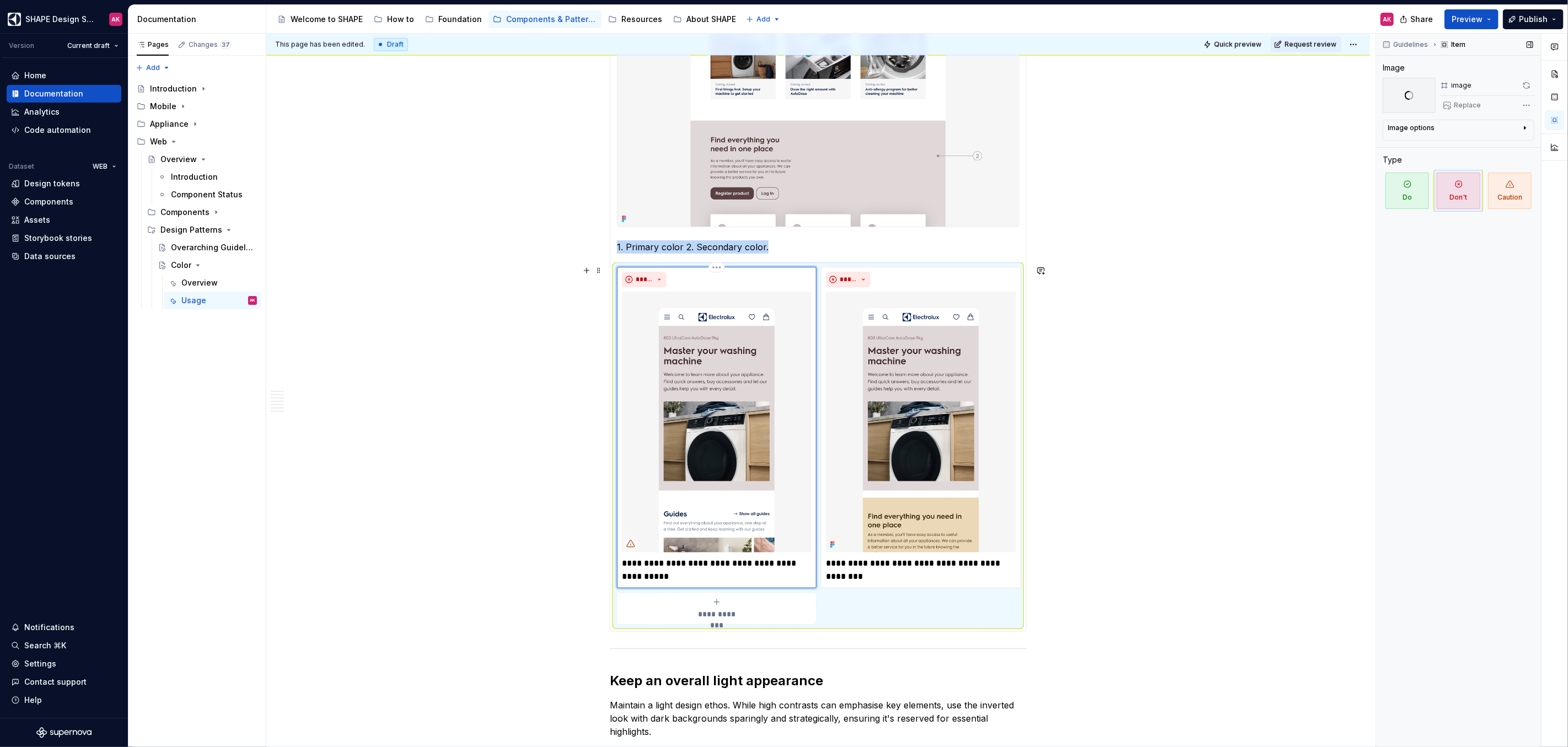
scroll to position [1508, 0]
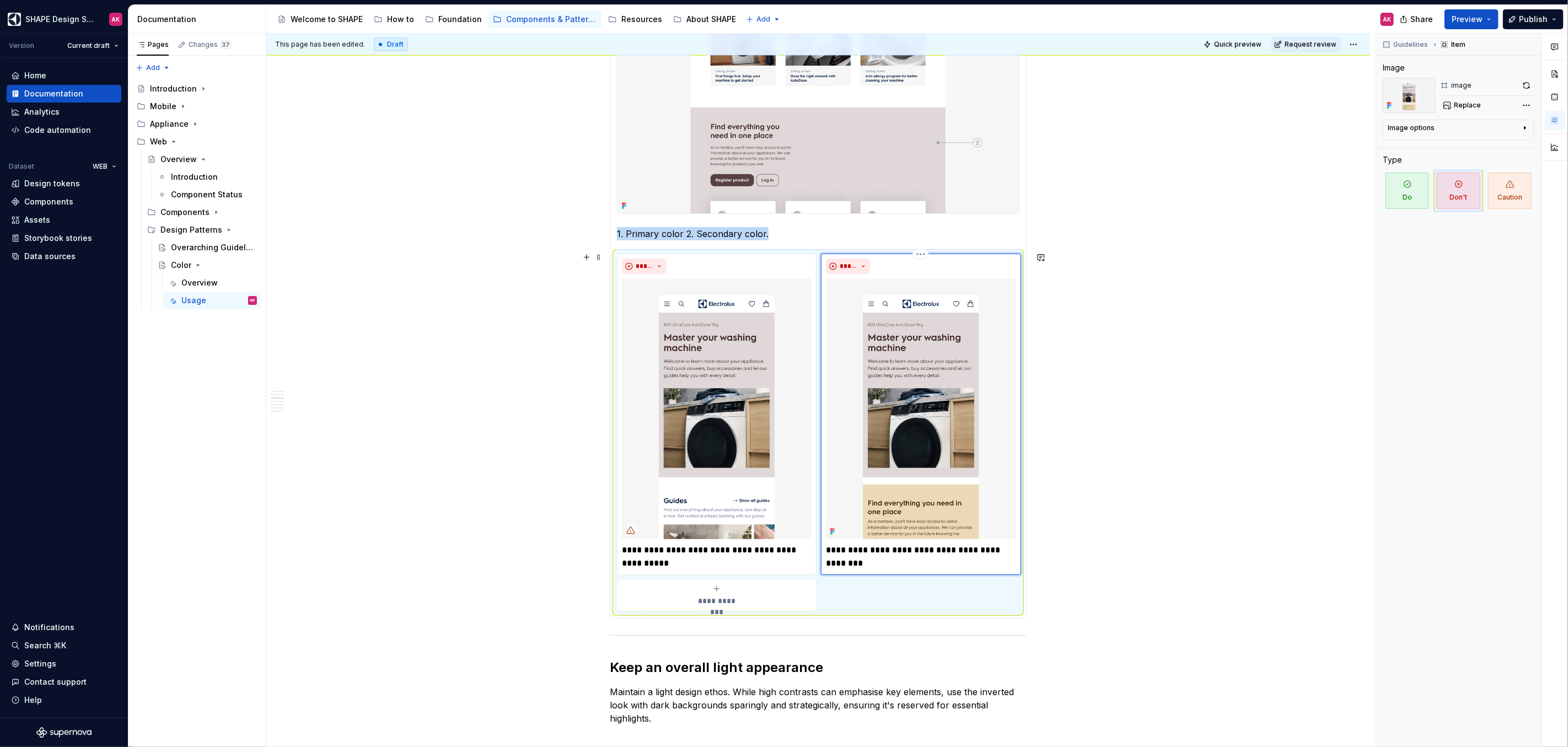
click at [865, 342] on img at bounding box center [920, 409] width 189 height 261
click at [724, 345] on img at bounding box center [717, 409] width 189 height 261
click at [926, 340] on img at bounding box center [920, 409] width 189 height 261
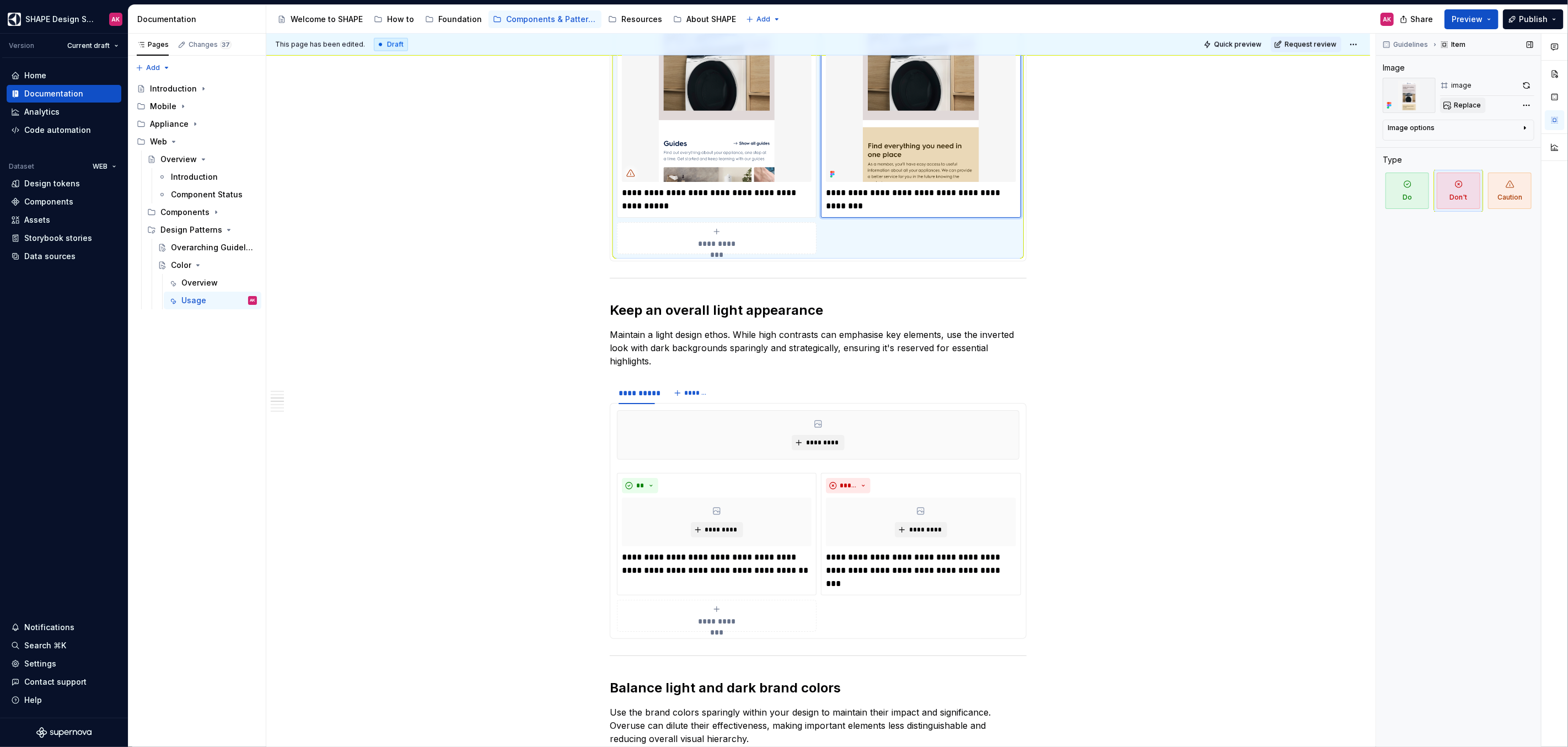
click at [926, 105] on span "Replace" at bounding box center [1467, 105] width 27 height 9
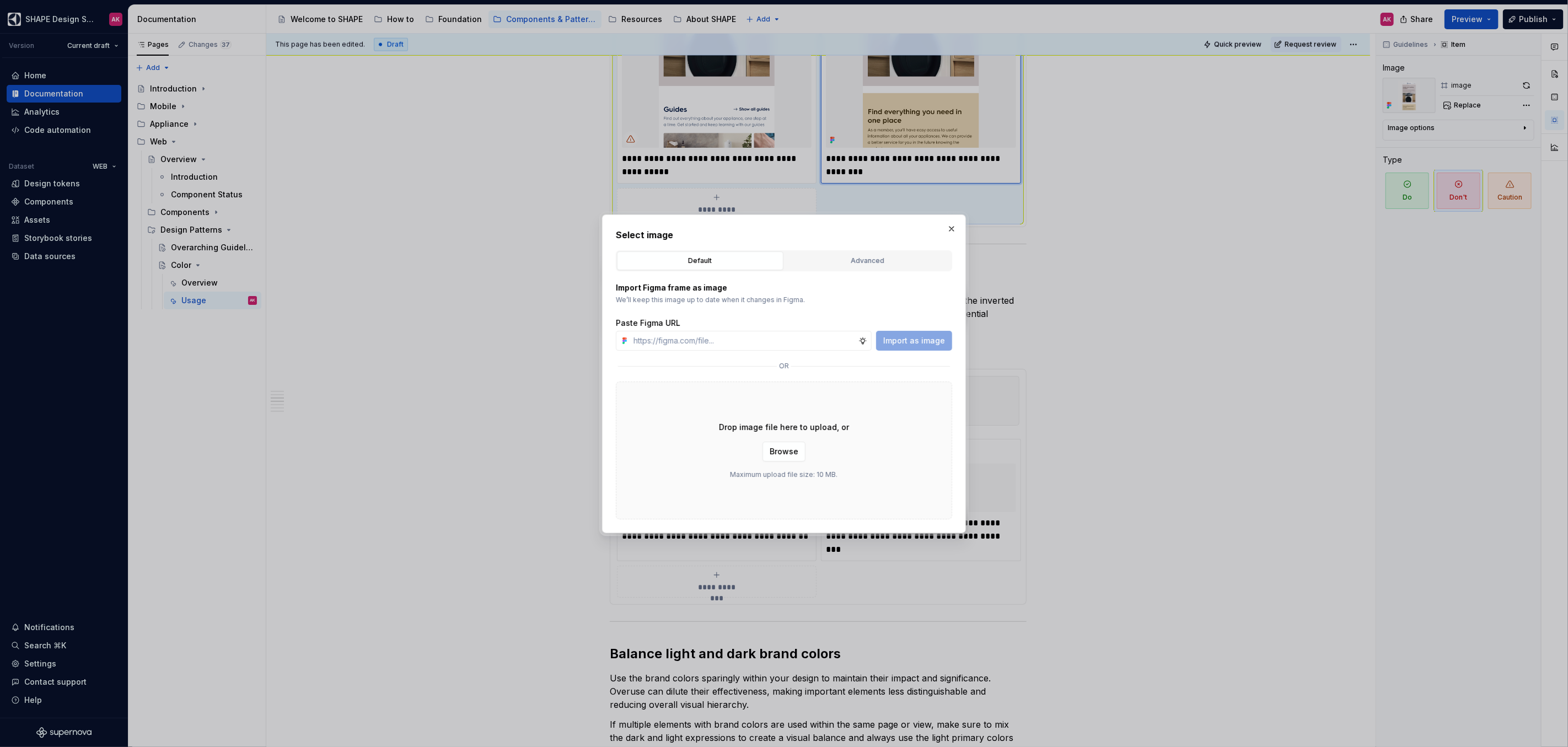
click at [843, 260] on div "Advanced" at bounding box center [868, 261] width 159 height 11
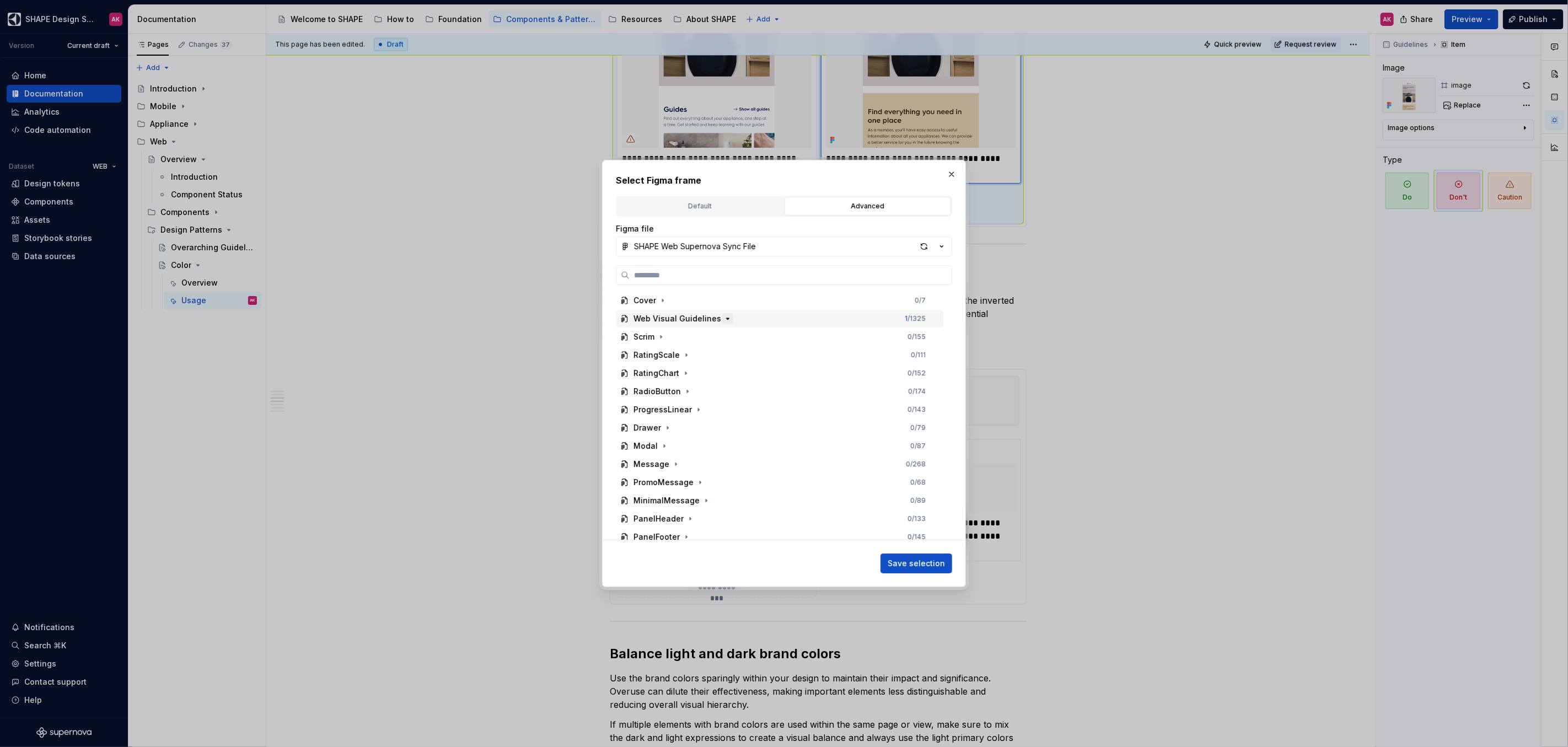
click at [726, 321] on button "button" at bounding box center [727, 319] width 11 height 11
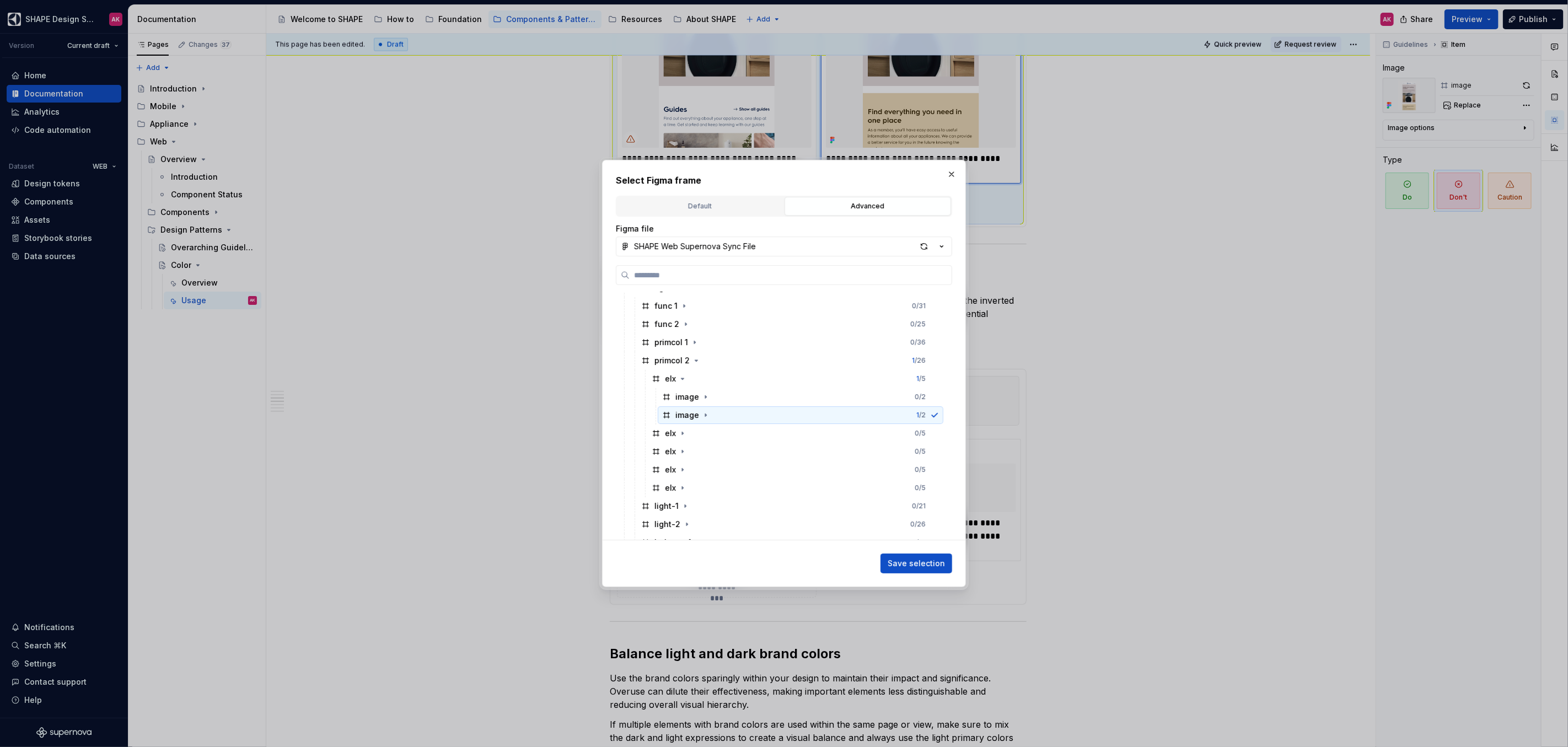
scroll to position [112, 0]
click at [682, 407] on icon "button" at bounding box center [682, 407] width 1 height 3
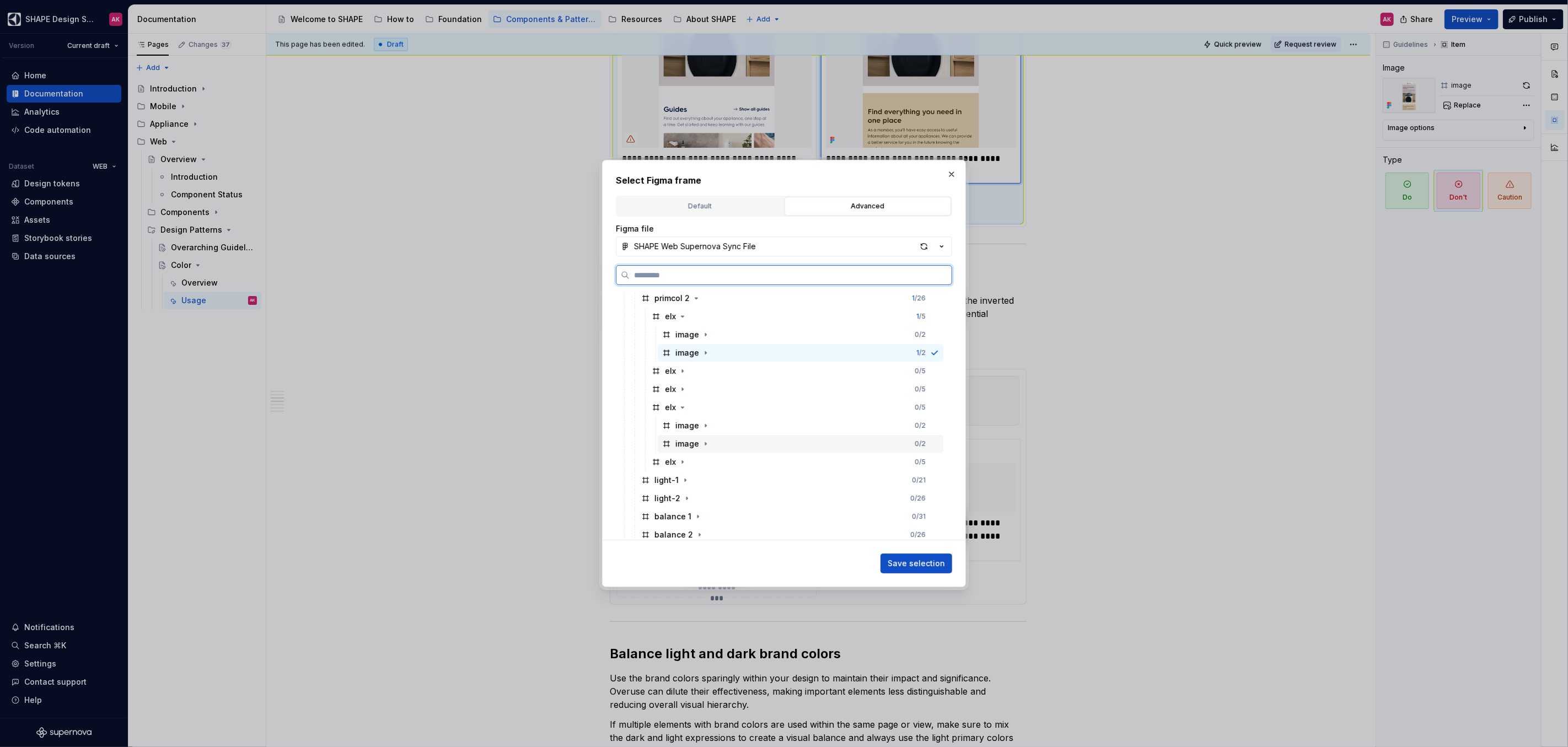
click at [686, 444] on div "image" at bounding box center [687, 444] width 24 height 11
click at [912, 458] on span "Save selection" at bounding box center [917, 564] width 57 height 11
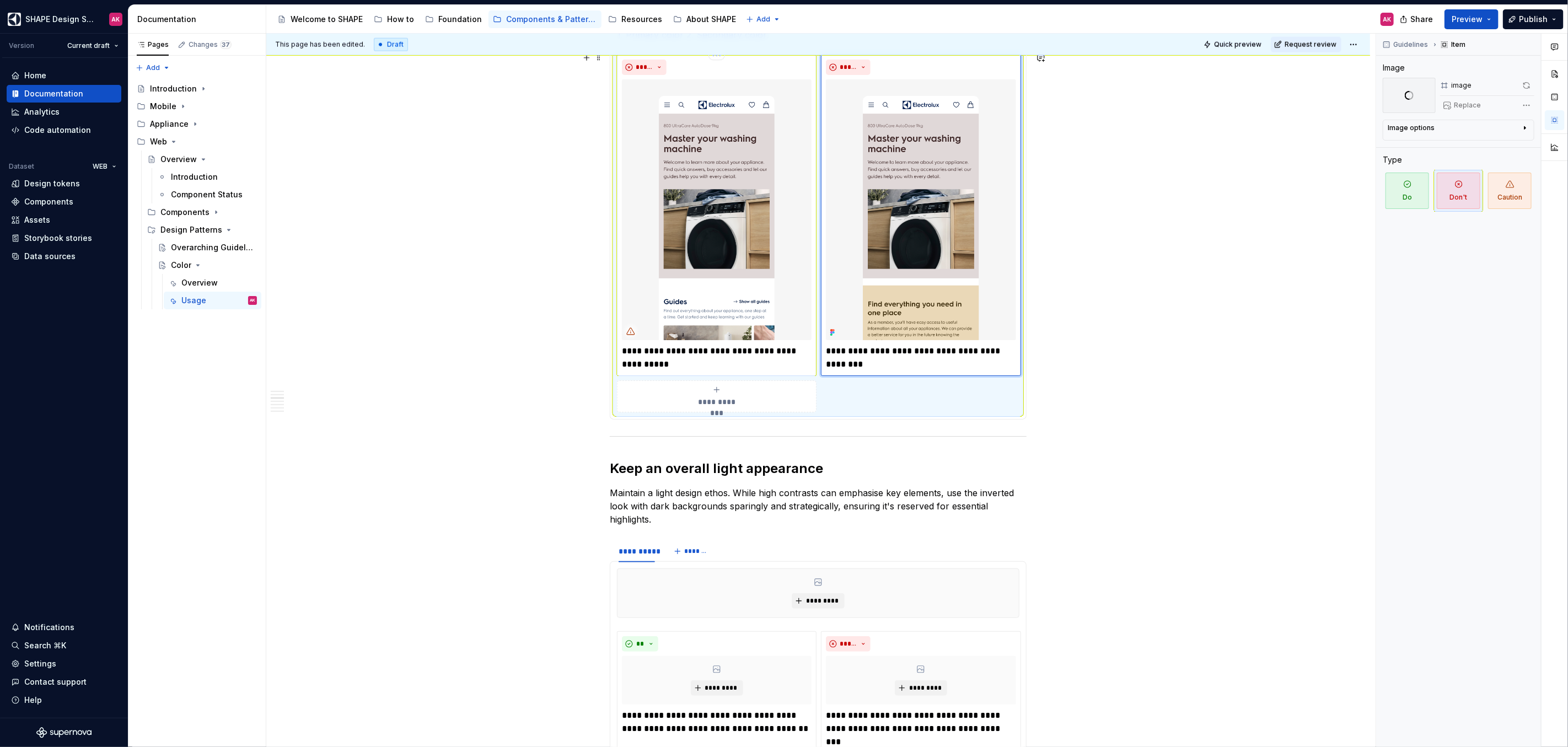
scroll to position [1103, 0]
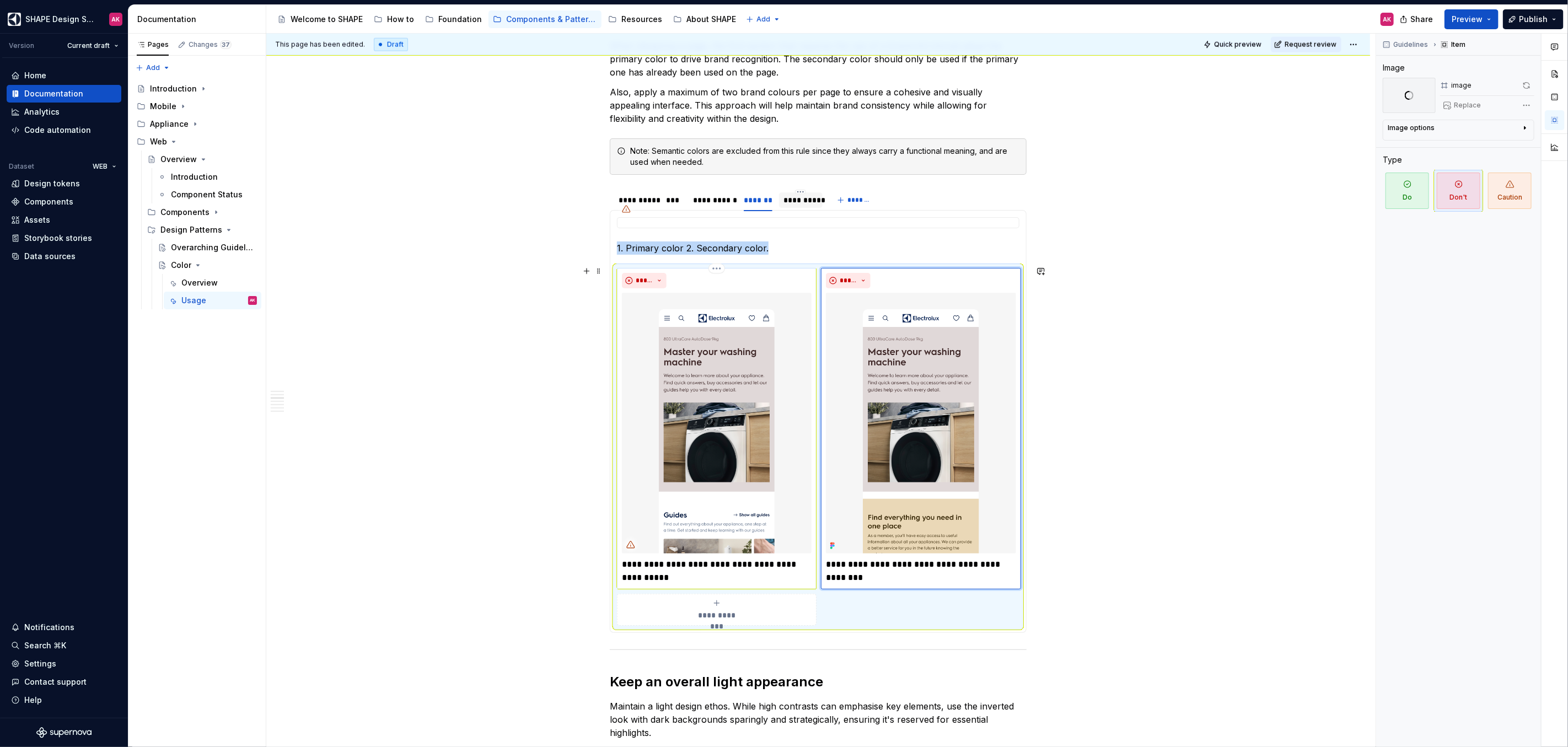
click at [757, 335] on img at bounding box center [717, 424] width 189 height 261
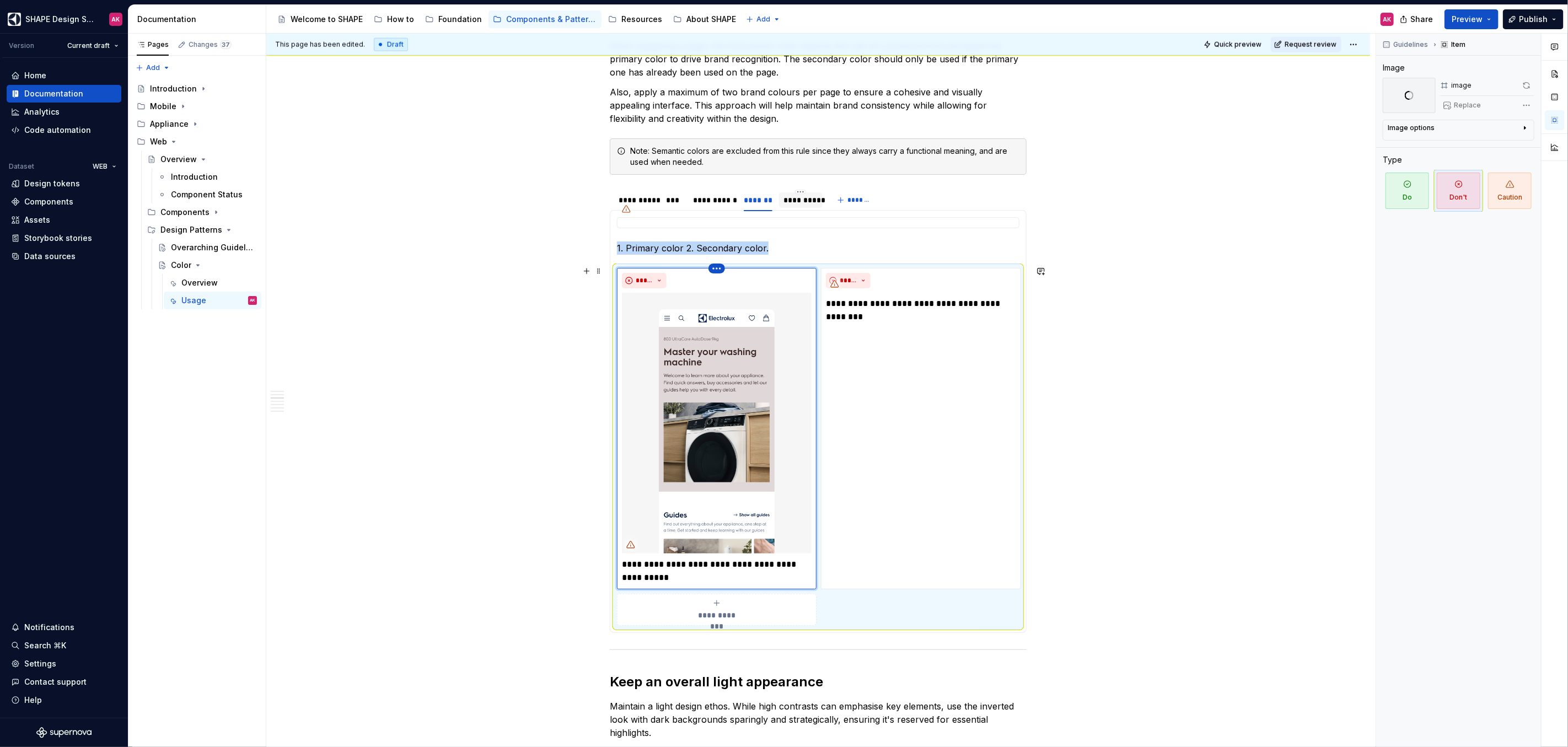
click at [716, 265] on html "SHAPE Design System AK Version Current draft Home Documentation Analytics Code …" at bounding box center [784, 374] width 1568 height 747
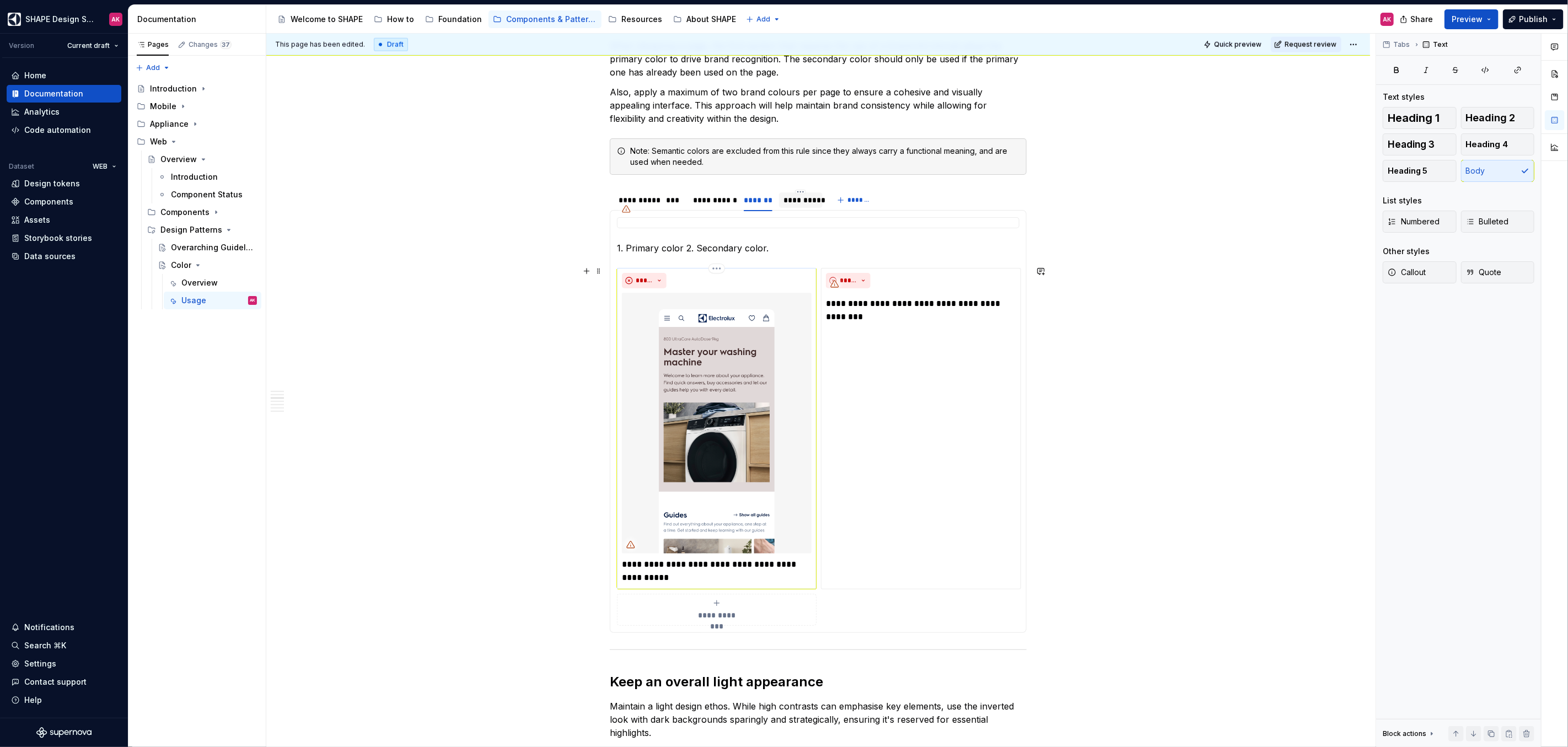
click at [734, 310] on img at bounding box center [717, 424] width 189 height 261
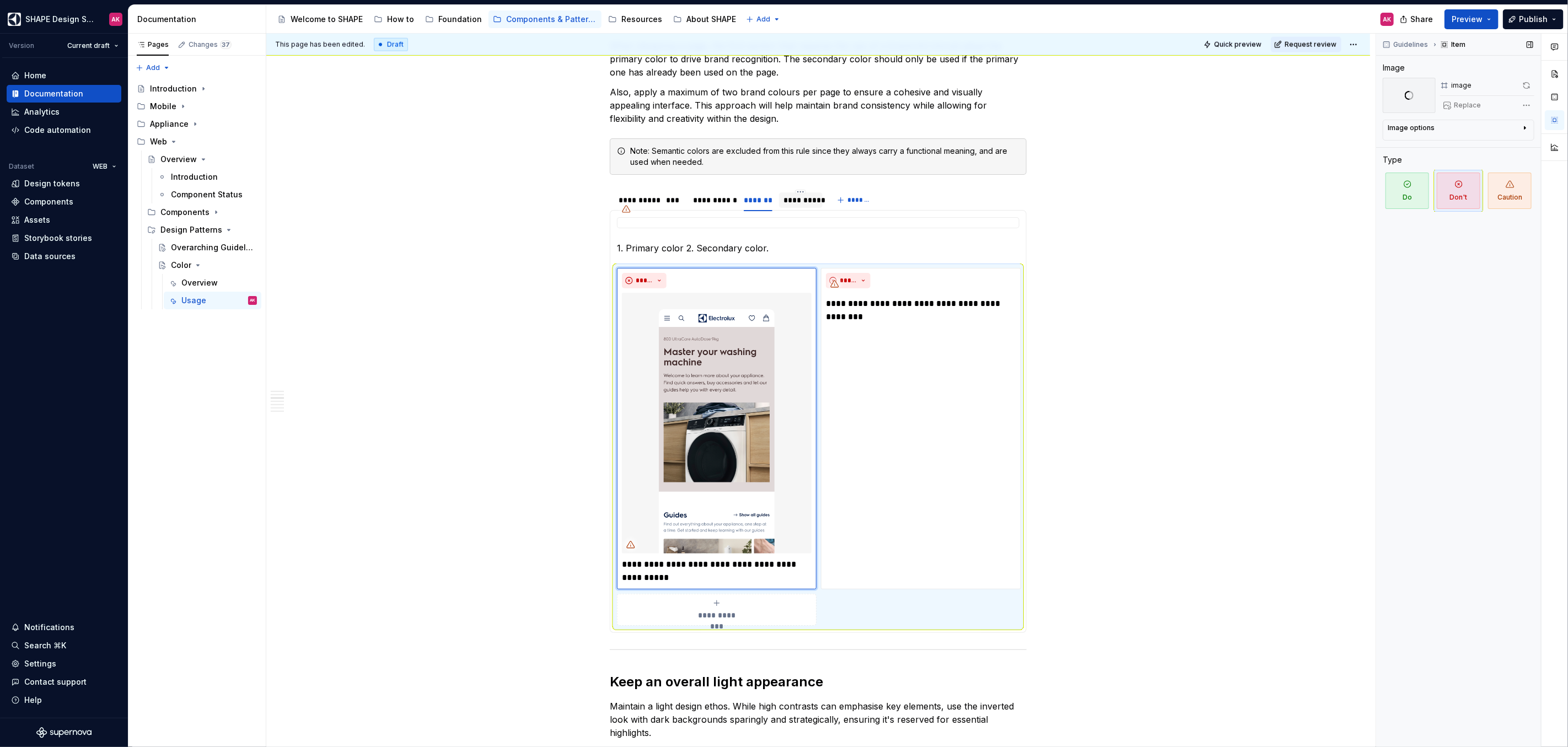
click at [926, 131] on div "Image options Alignment Caption" at bounding box center [1459, 130] width 152 height 21
click at [926, 128] on icon "button" at bounding box center [1525, 128] width 9 height 9
click at [926, 127] on icon "button" at bounding box center [1525, 128] width 9 height 9
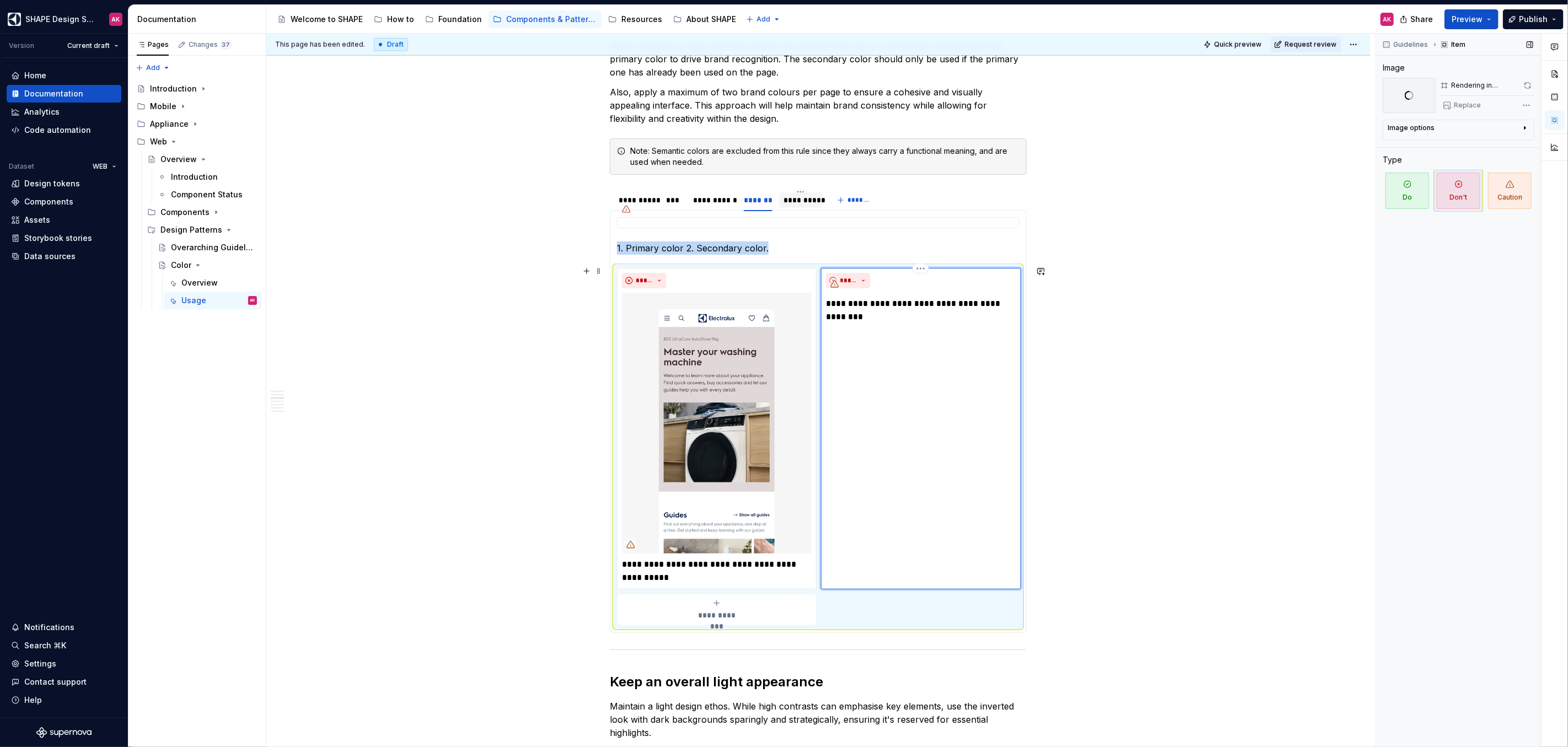
click at [902, 415] on div "**********" at bounding box center [920, 429] width 199 height 322
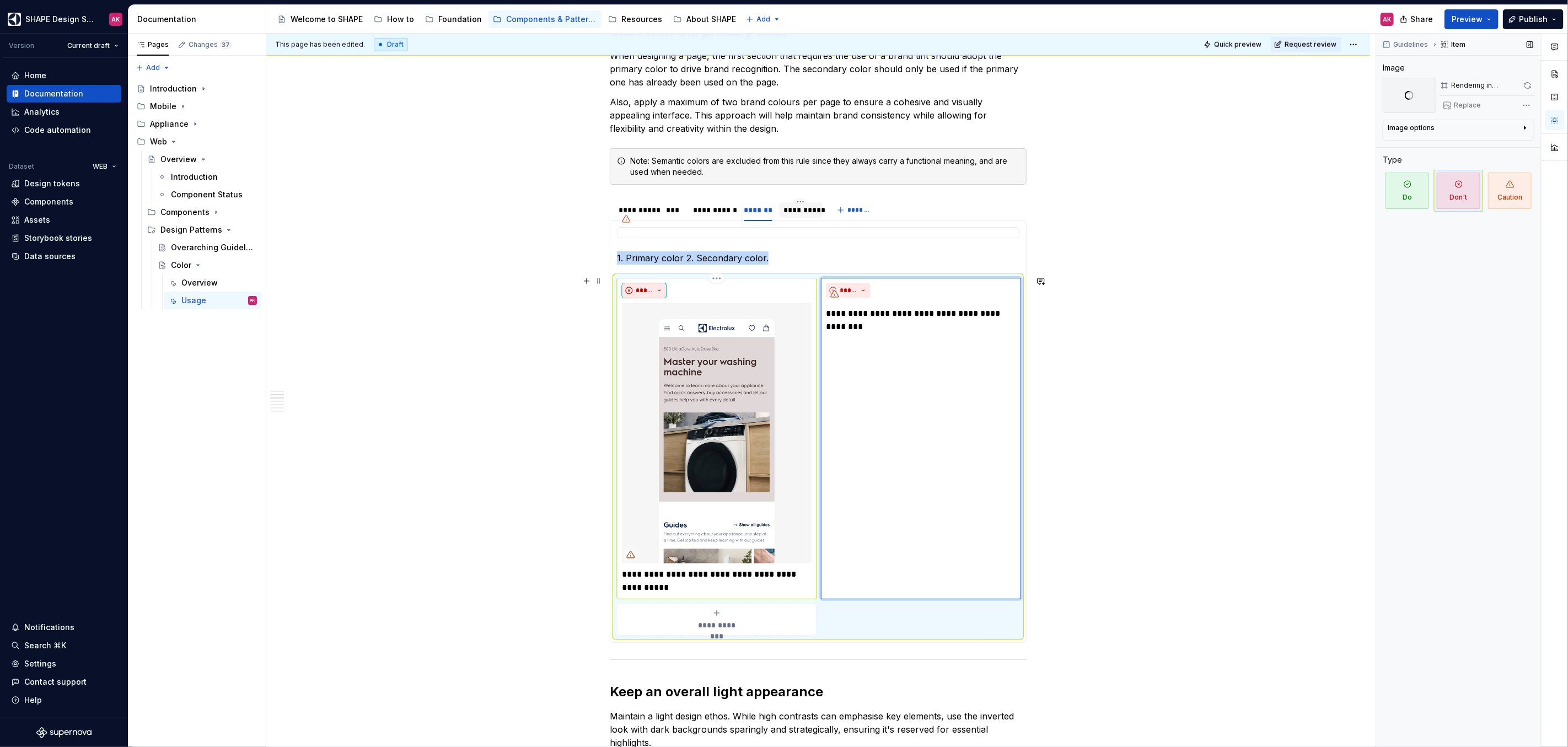
scroll to position [1079, 0]
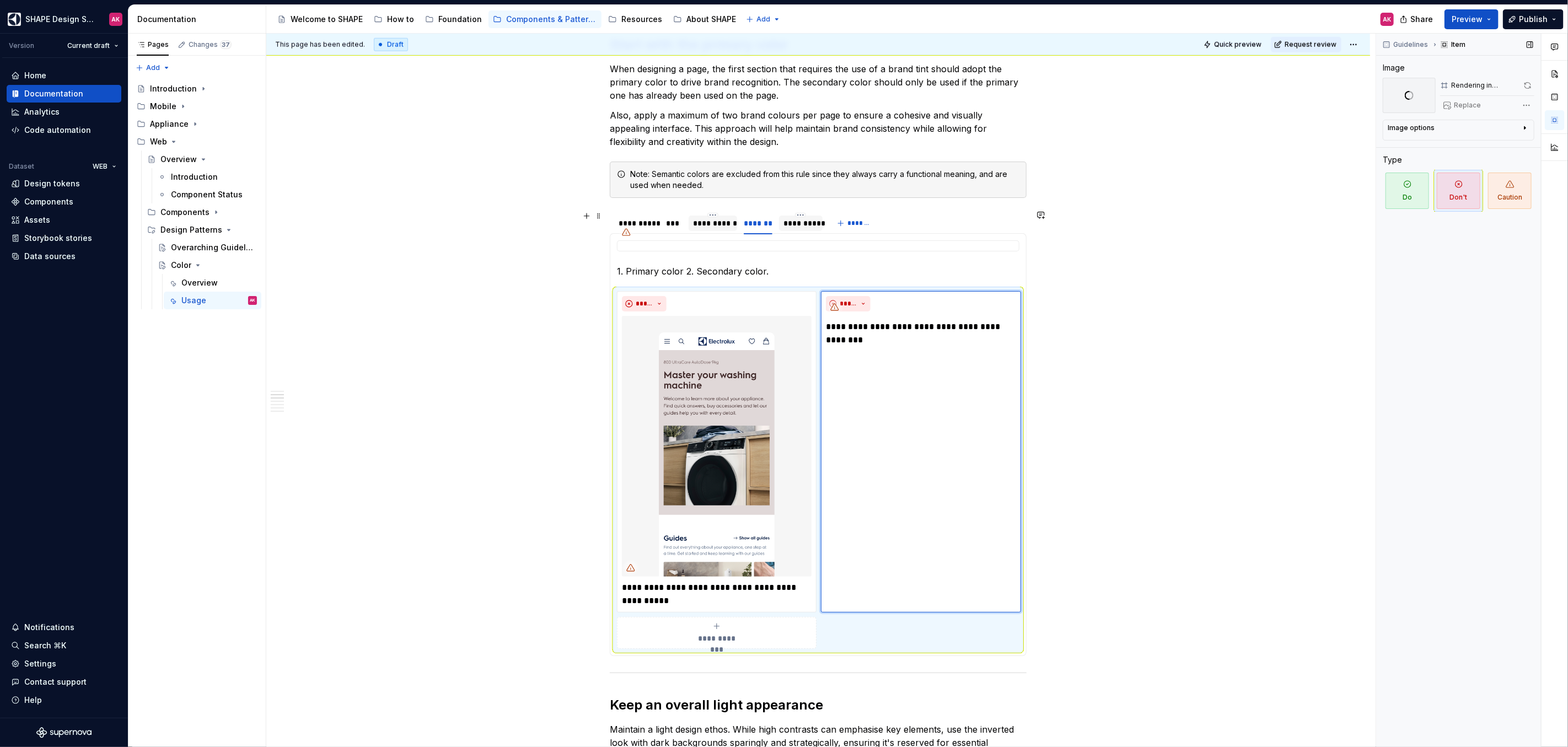
click at [708, 218] on div "**********" at bounding box center [713, 223] width 39 height 11
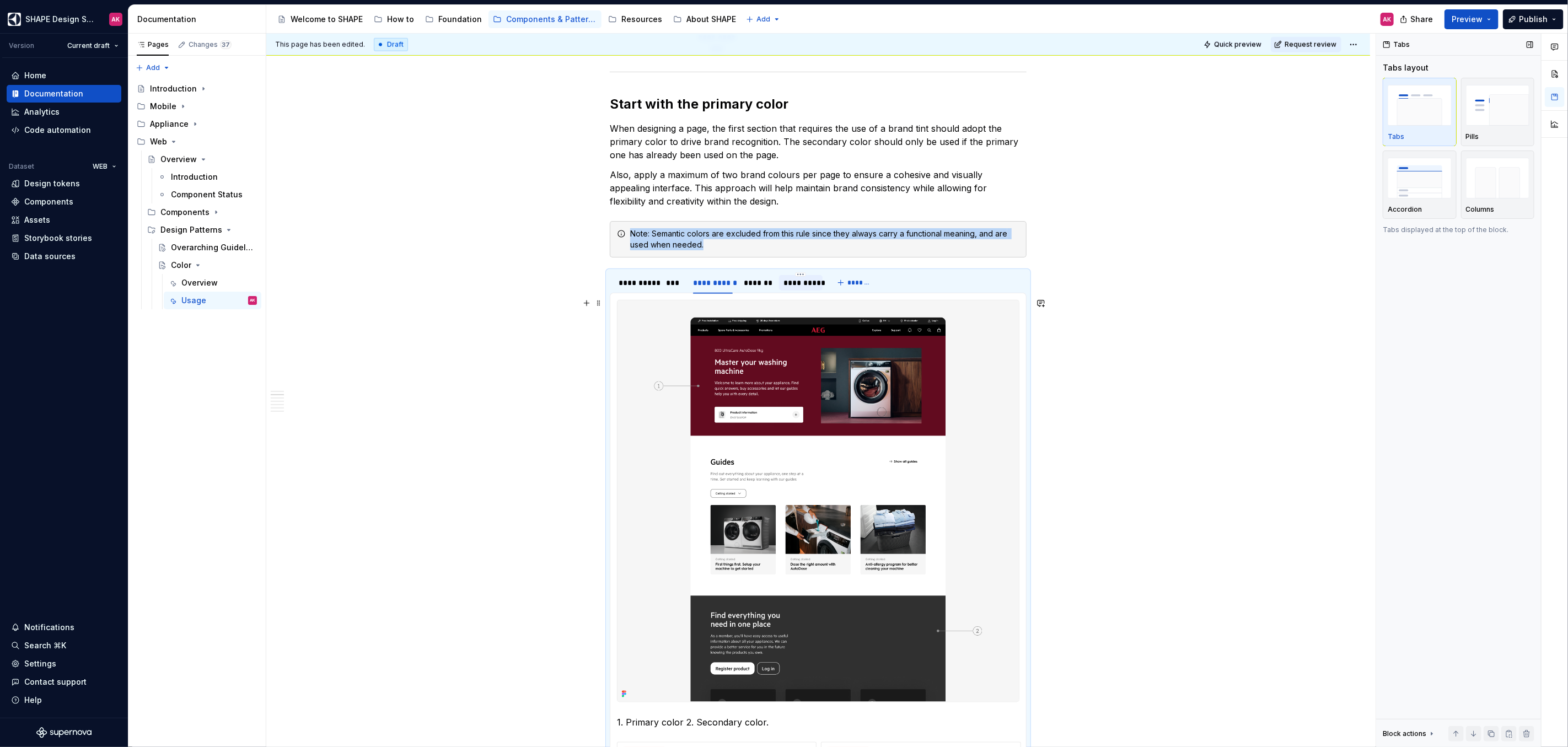
scroll to position [978, 0]
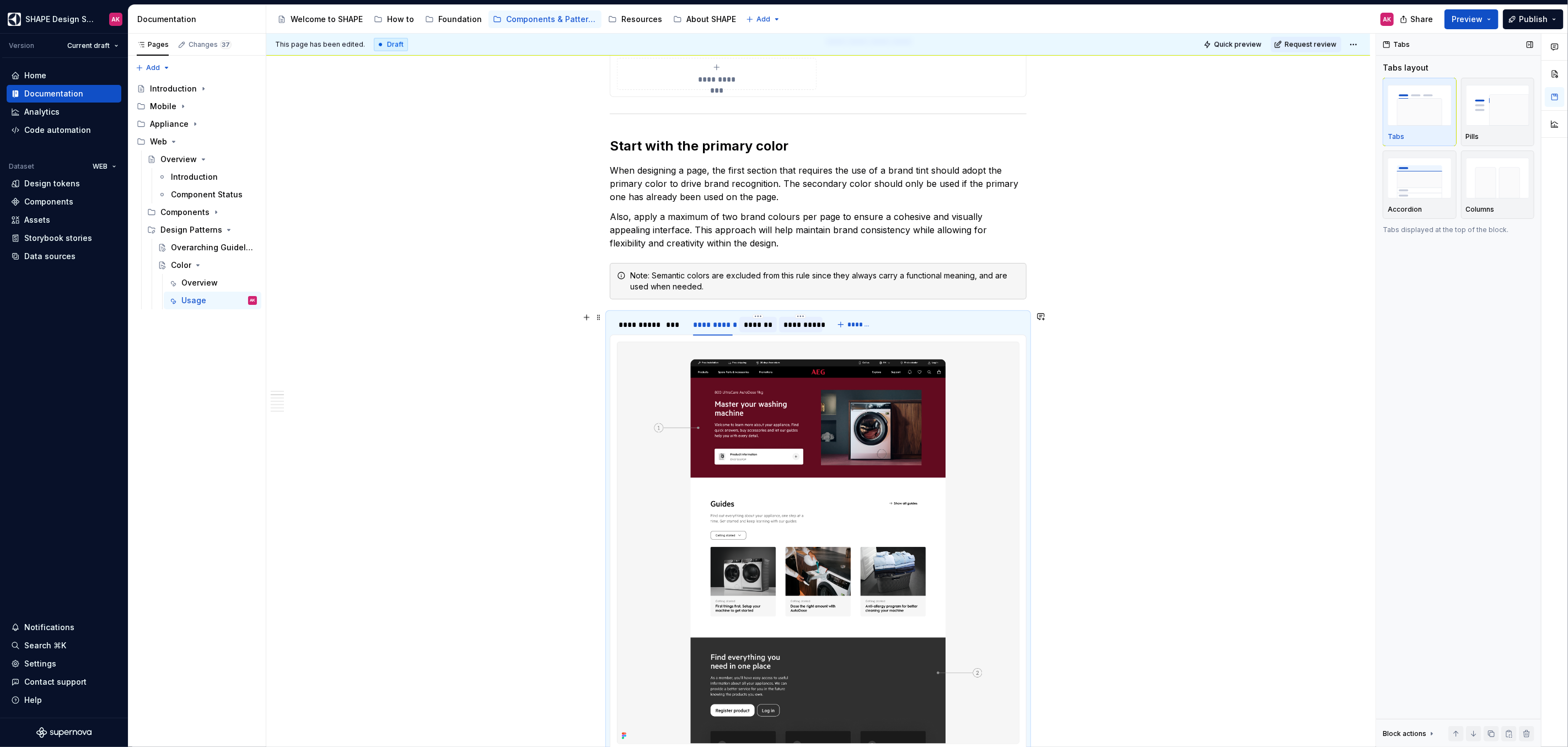
click at [750, 319] on div "*******" at bounding box center [759, 324] width 29 height 11
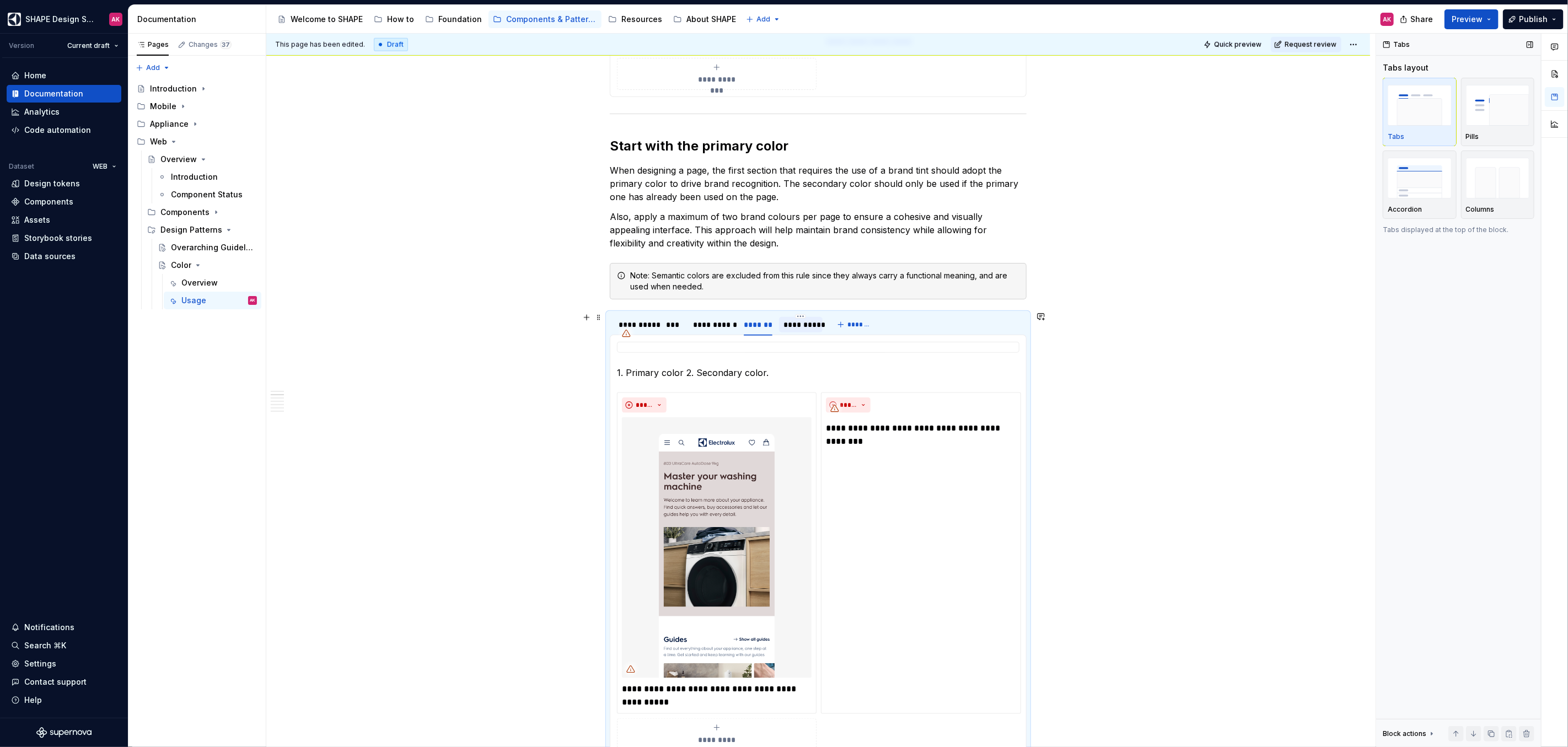
click at [806, 322] on div "**********" at bounding box center [801, 324] width 35 height 11
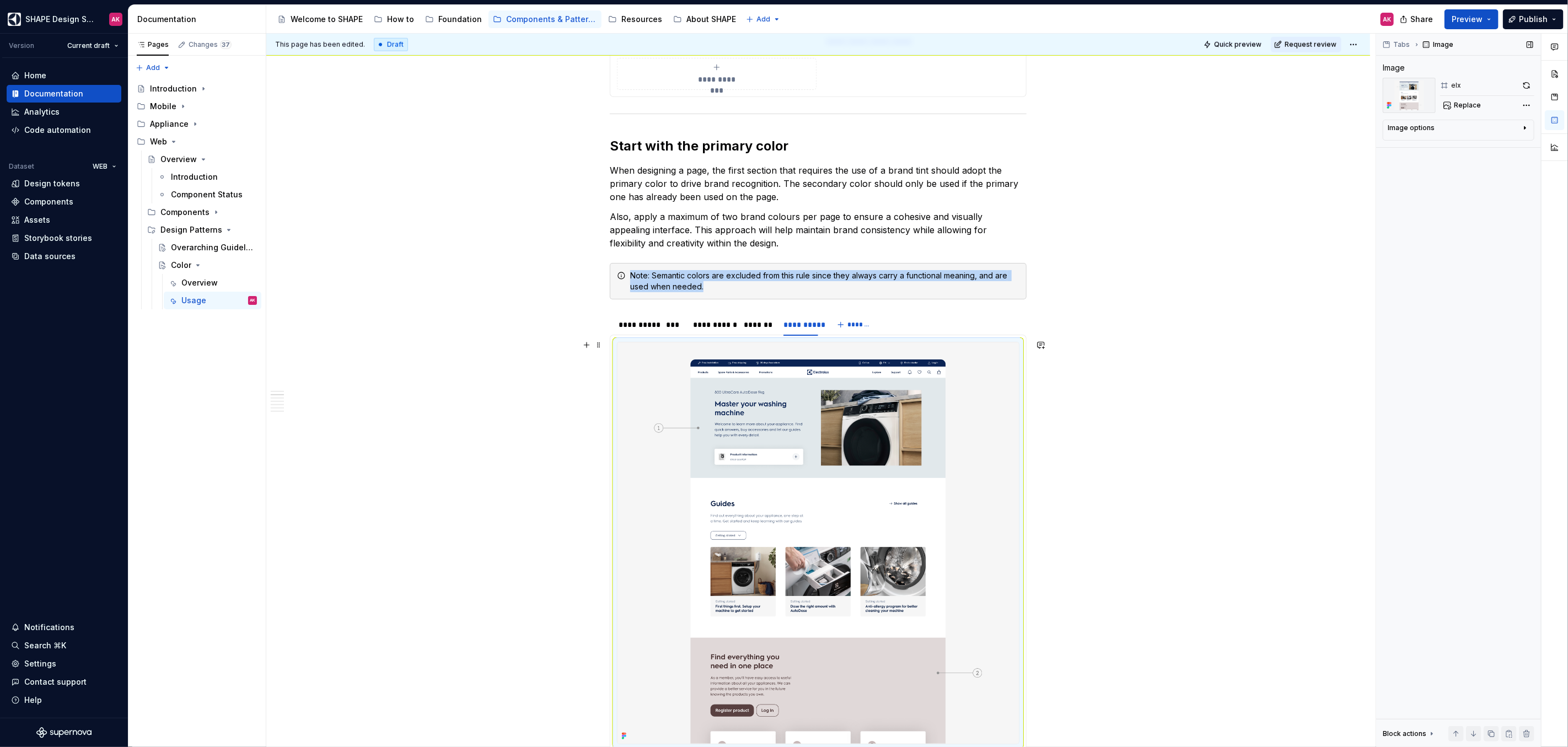
click at [799, 396] on img at bounding box center [818, 542] width 401 height 401
click at [926, 105] on span "Replace" at bounding box center [1467, 105] width 27 height 9
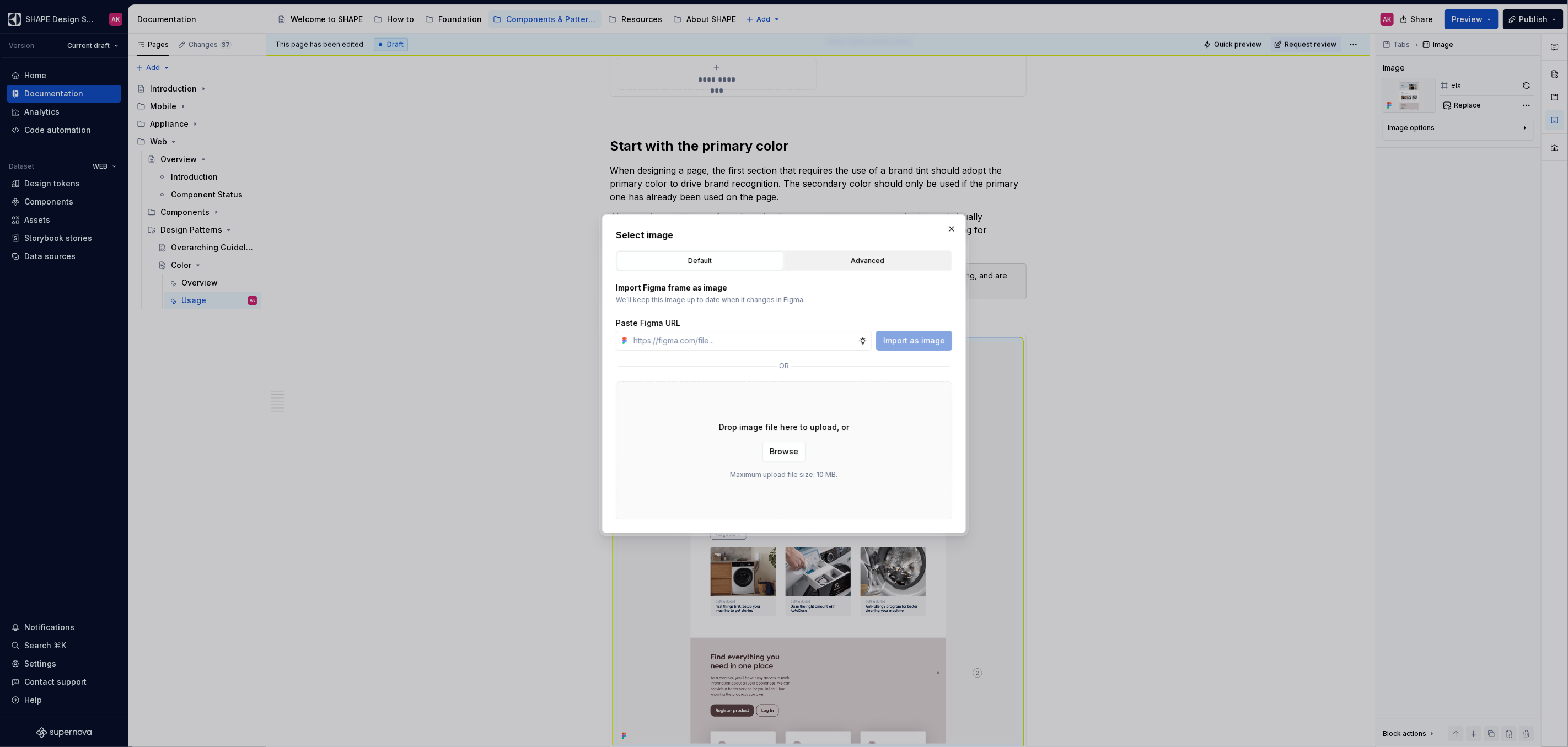
click at [869, 257] on div "Advanced" at bounding box center [868, 261] width 159 height 11
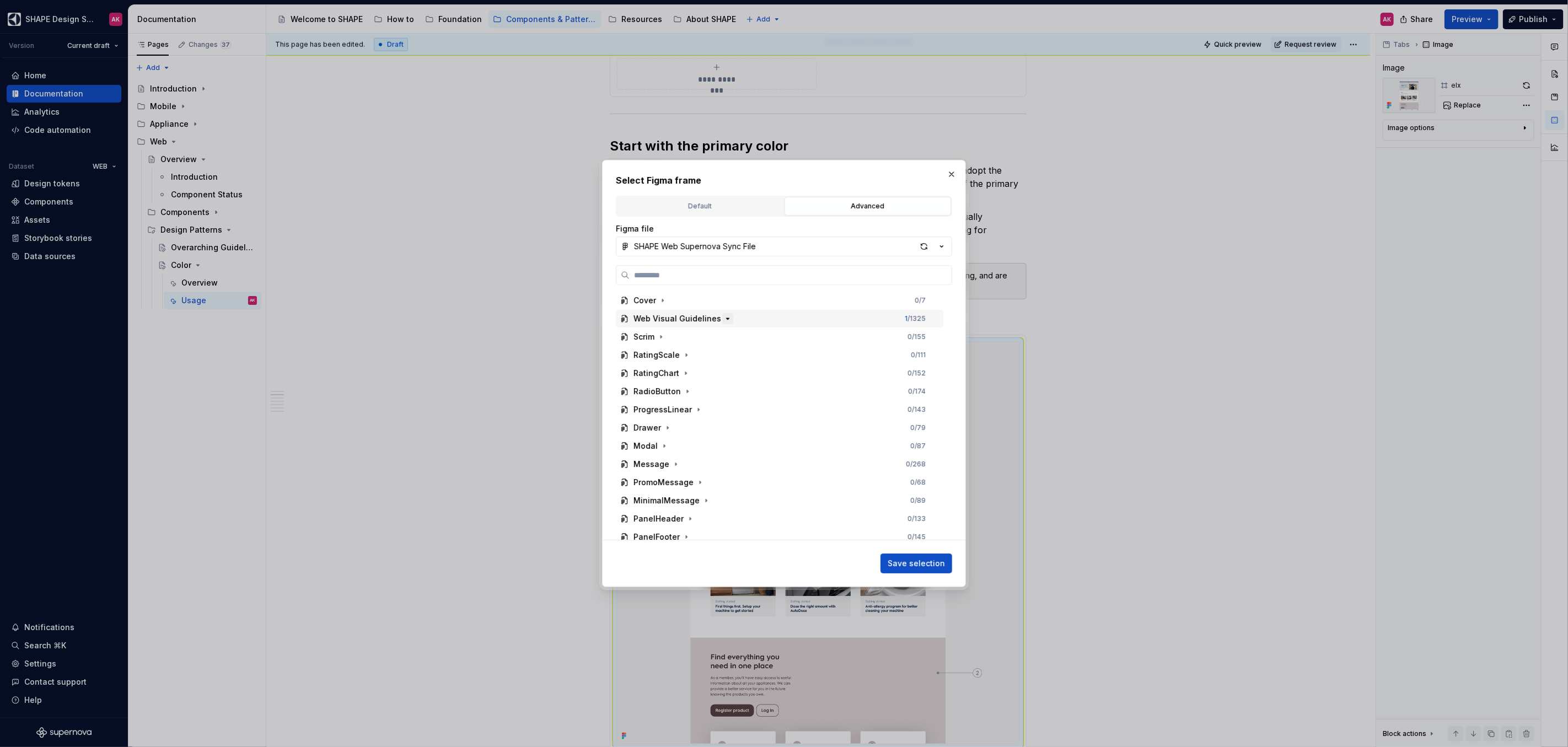
click at [726, 318] on icon "button" at bounding box center [727, 318] width 3 height 1
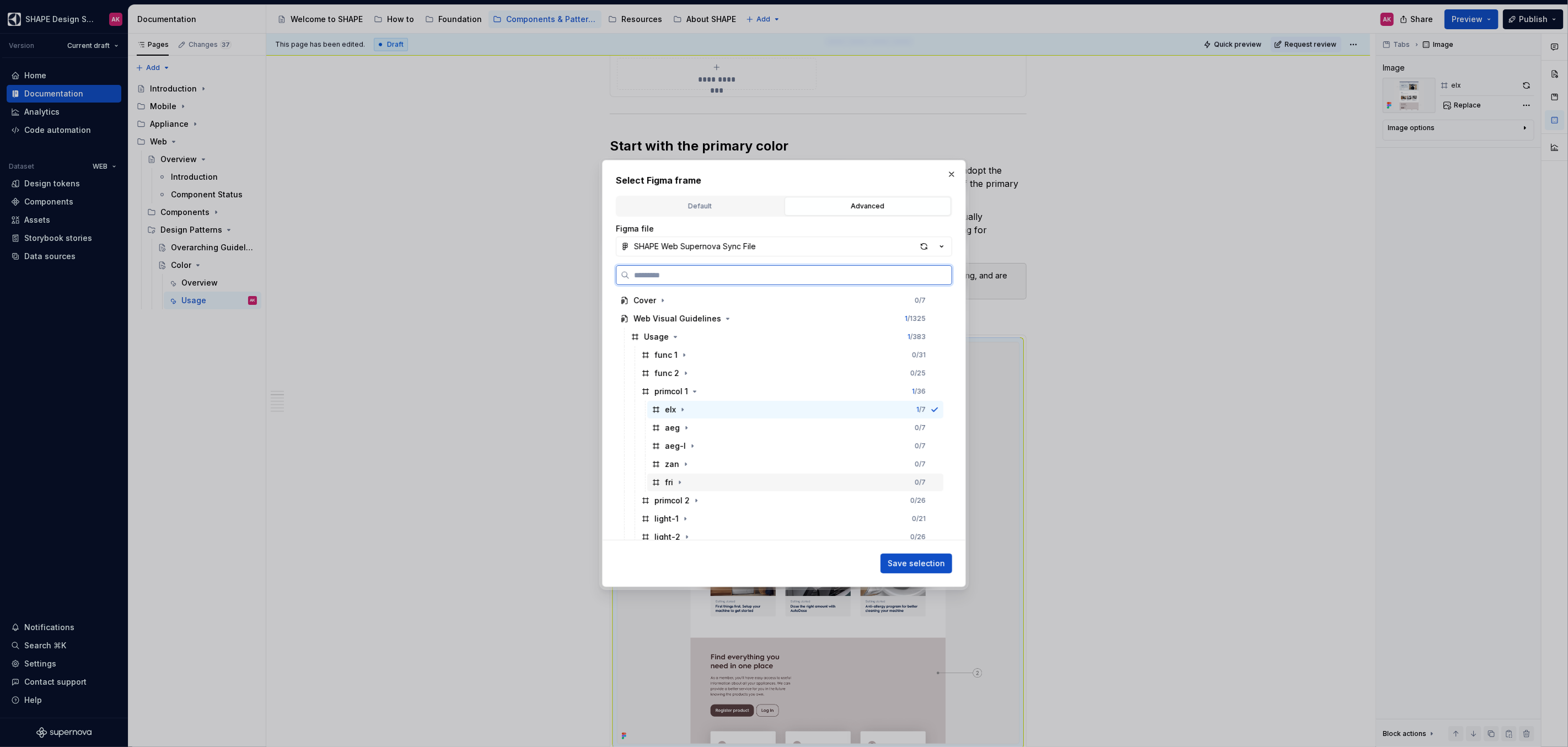
click at [667, 458] on div "fri" at bounding box center [668, 483] width 8 height 11
click at [926, 458] on span "Save selection" at bounding box center [917, 564] width 57 height 11
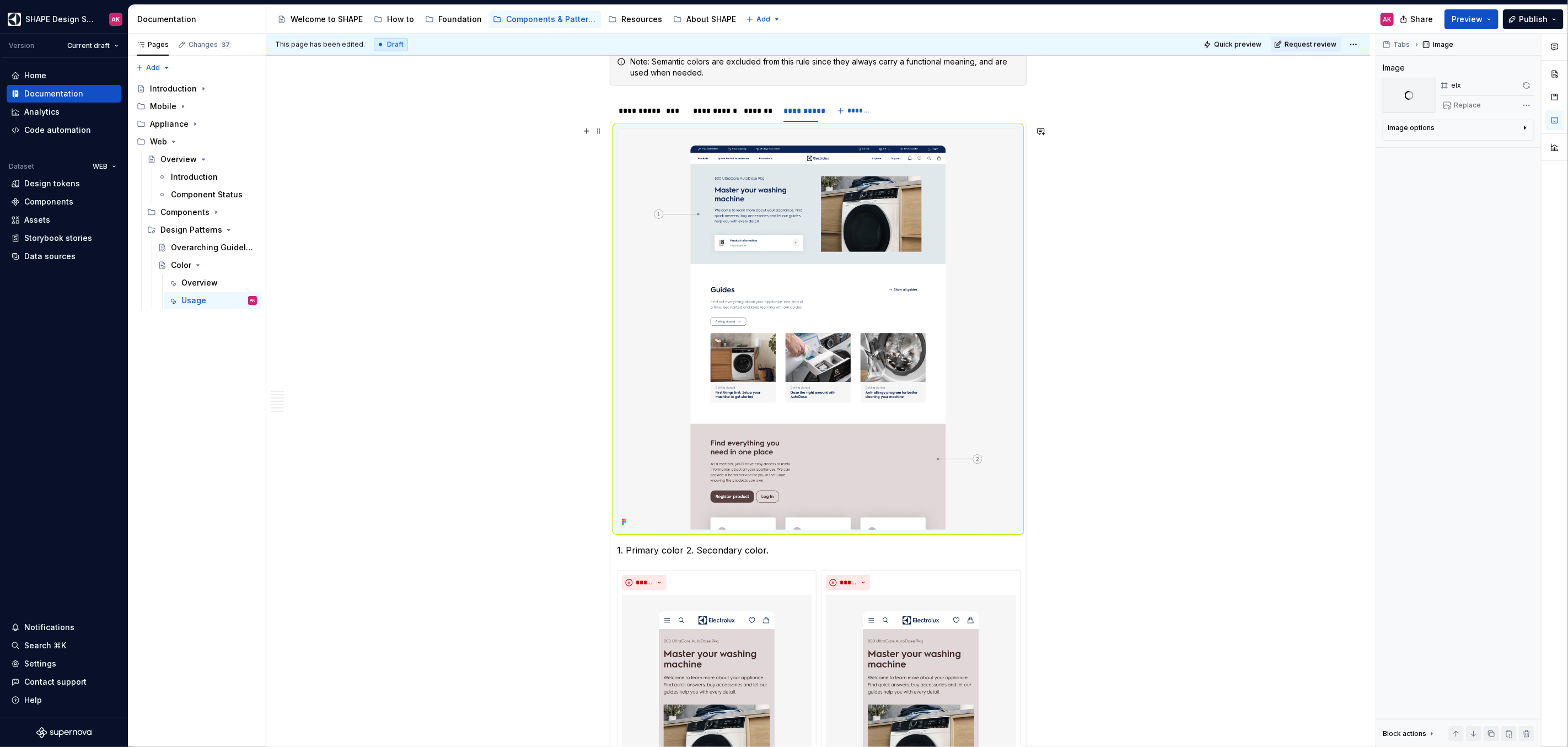
scroll to position [1375, 0]
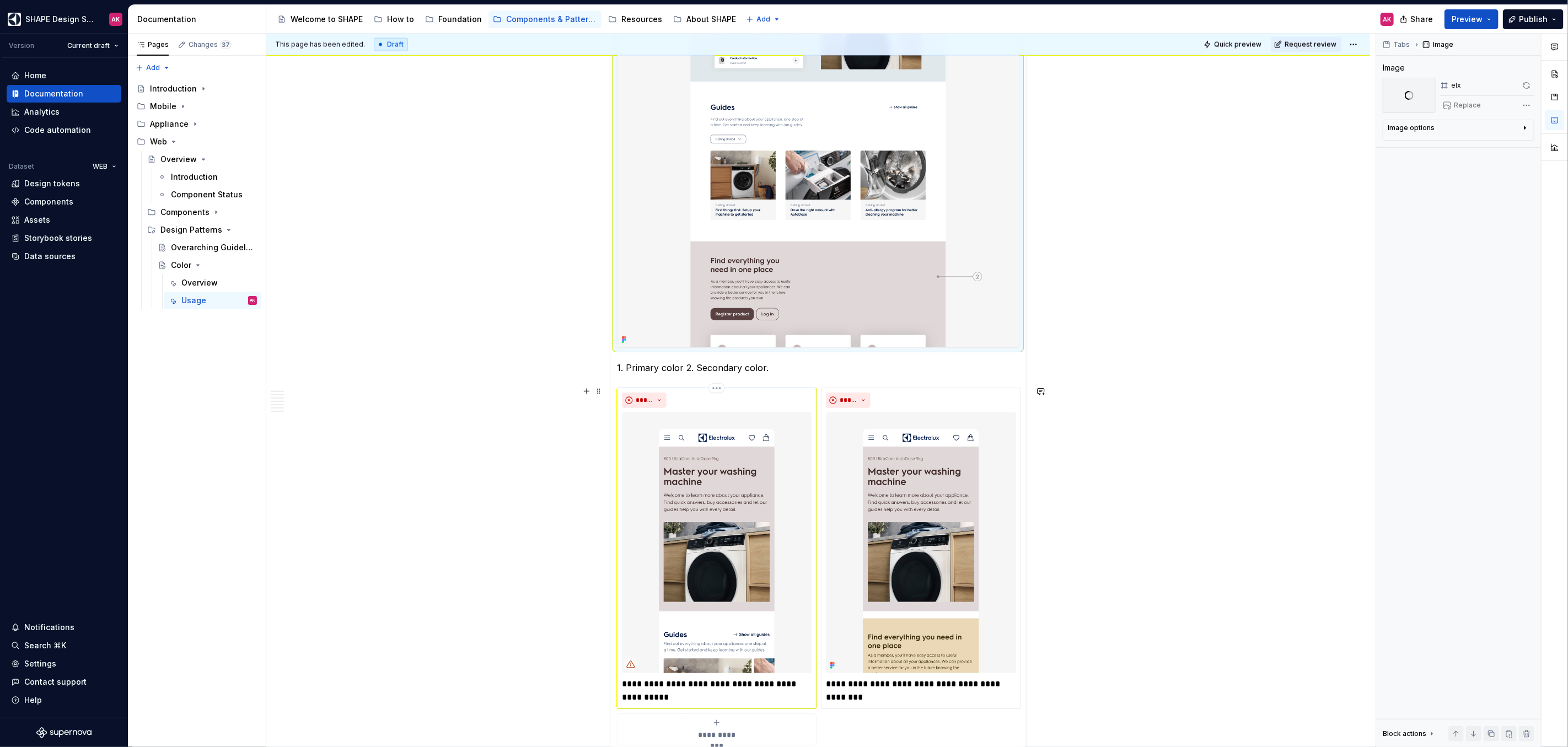
click at [698, 458] on img at bounding box center [717, 543] width 189 height 261
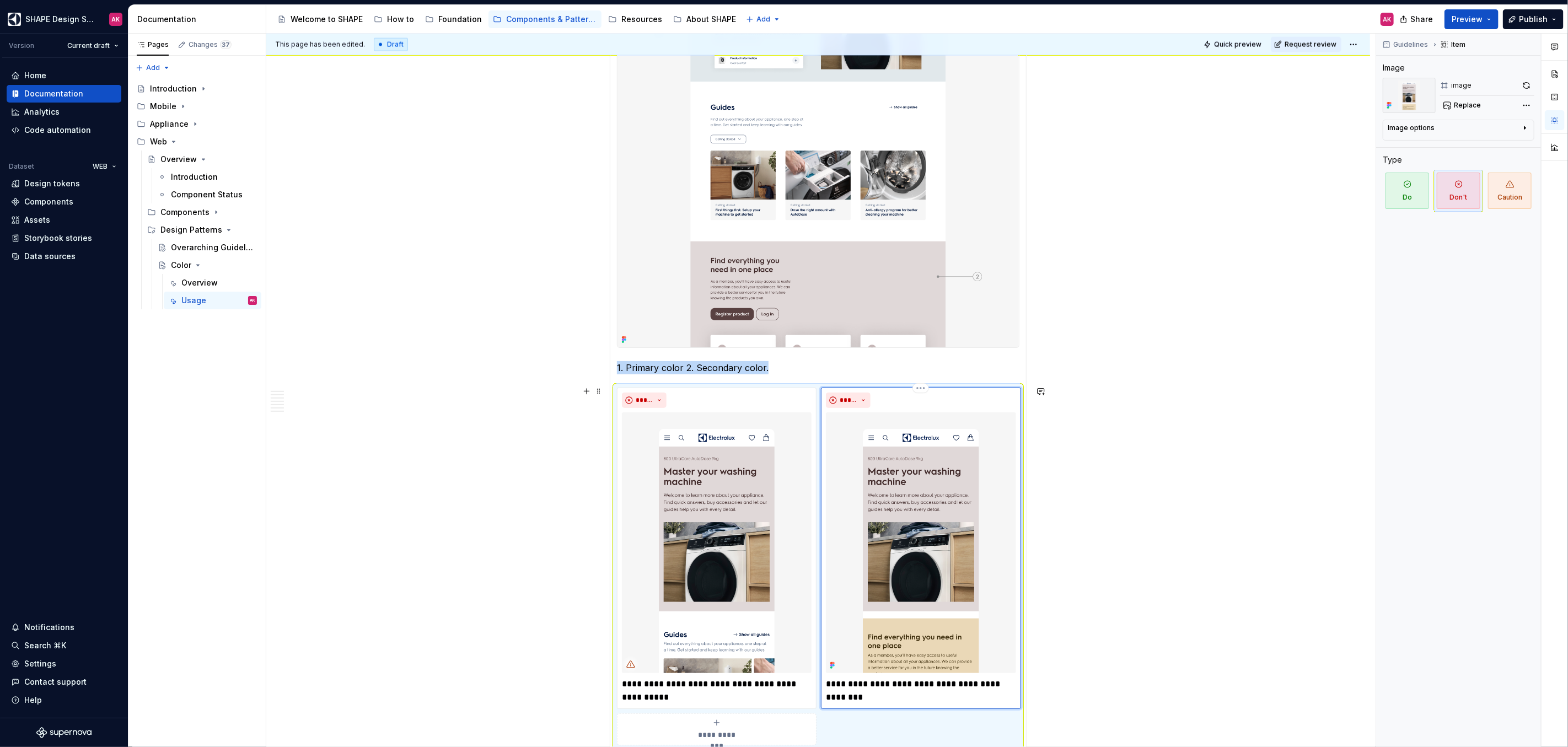
click at [926, 458] on img at bounding box center [920, 543] width 189 height 261
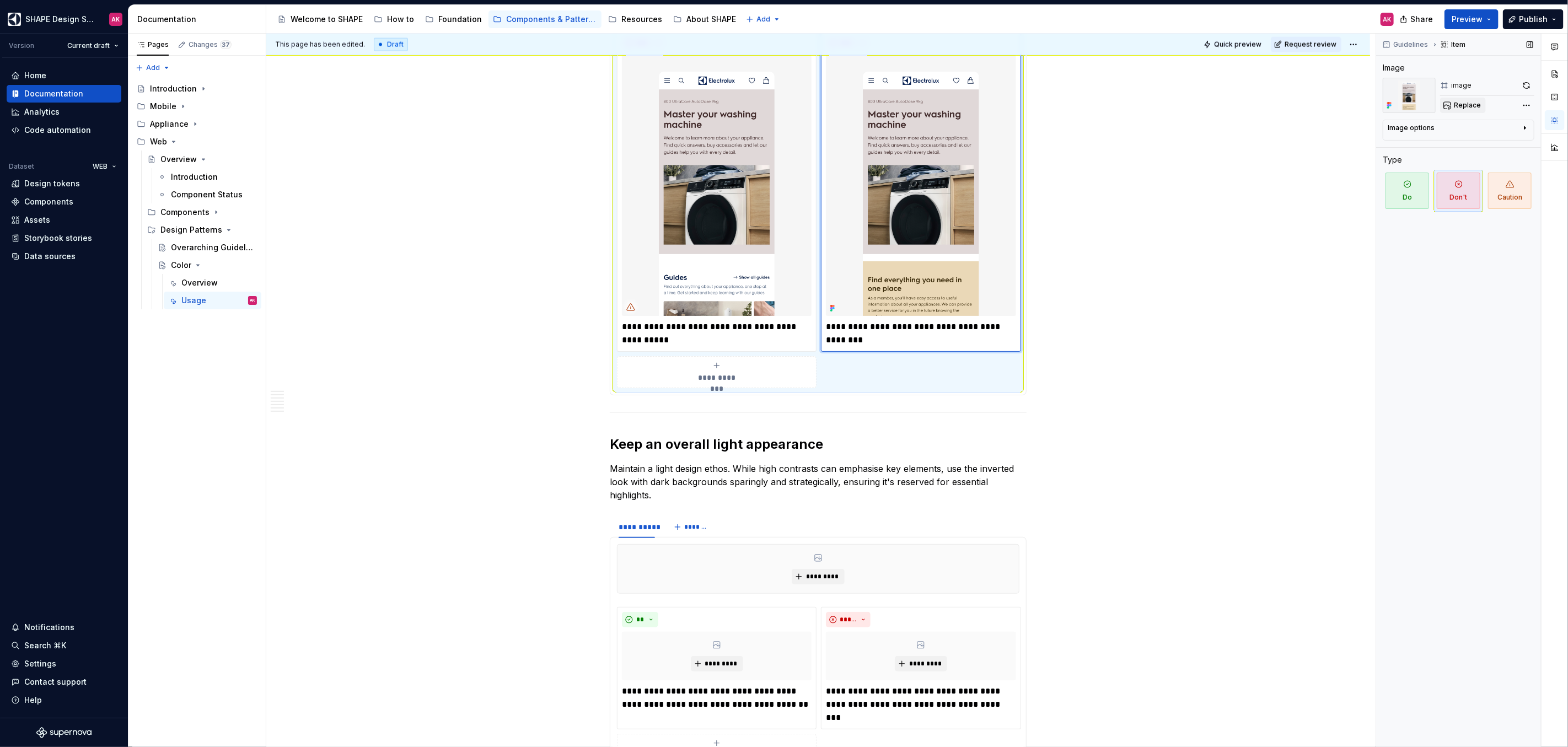
click at [926, 102] on span "Replace" at bounding box center [1467, 105] width 27 height 9
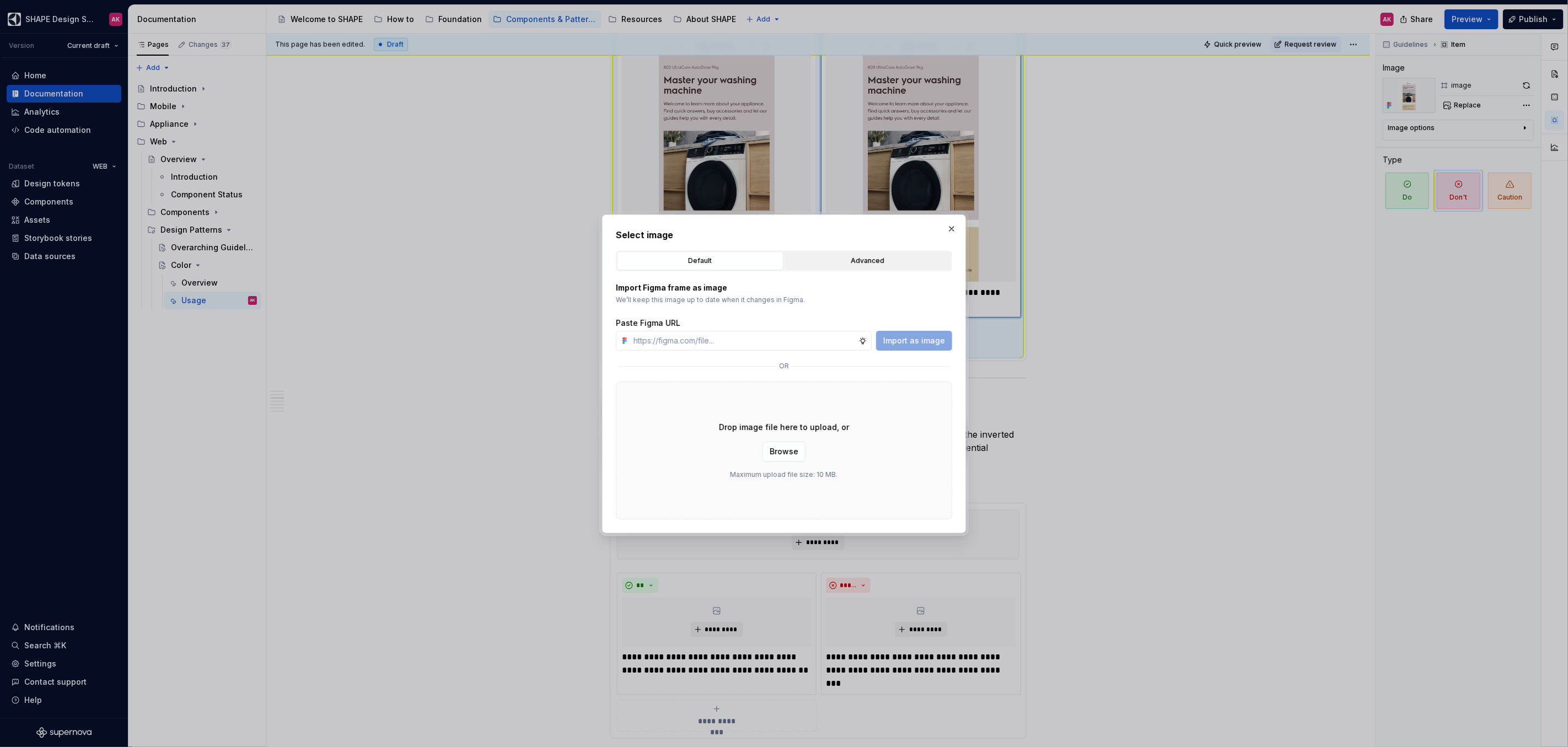
click at [838, 260] on div "Advanced" at bounding box center [868, 261] width 159 height 11
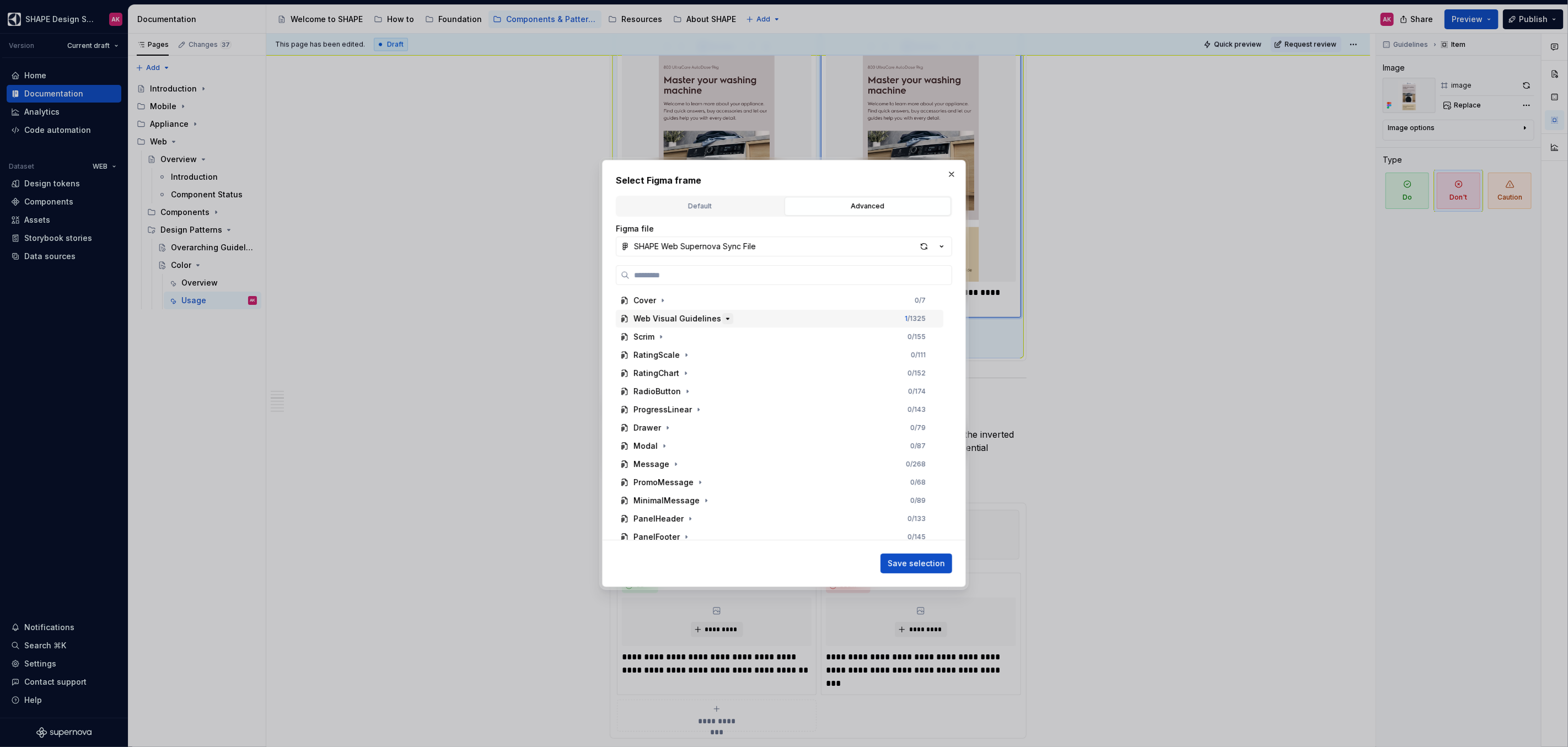
click at [724, 321] on icon "button" at bounding box center [728, 319] width 9 height 9
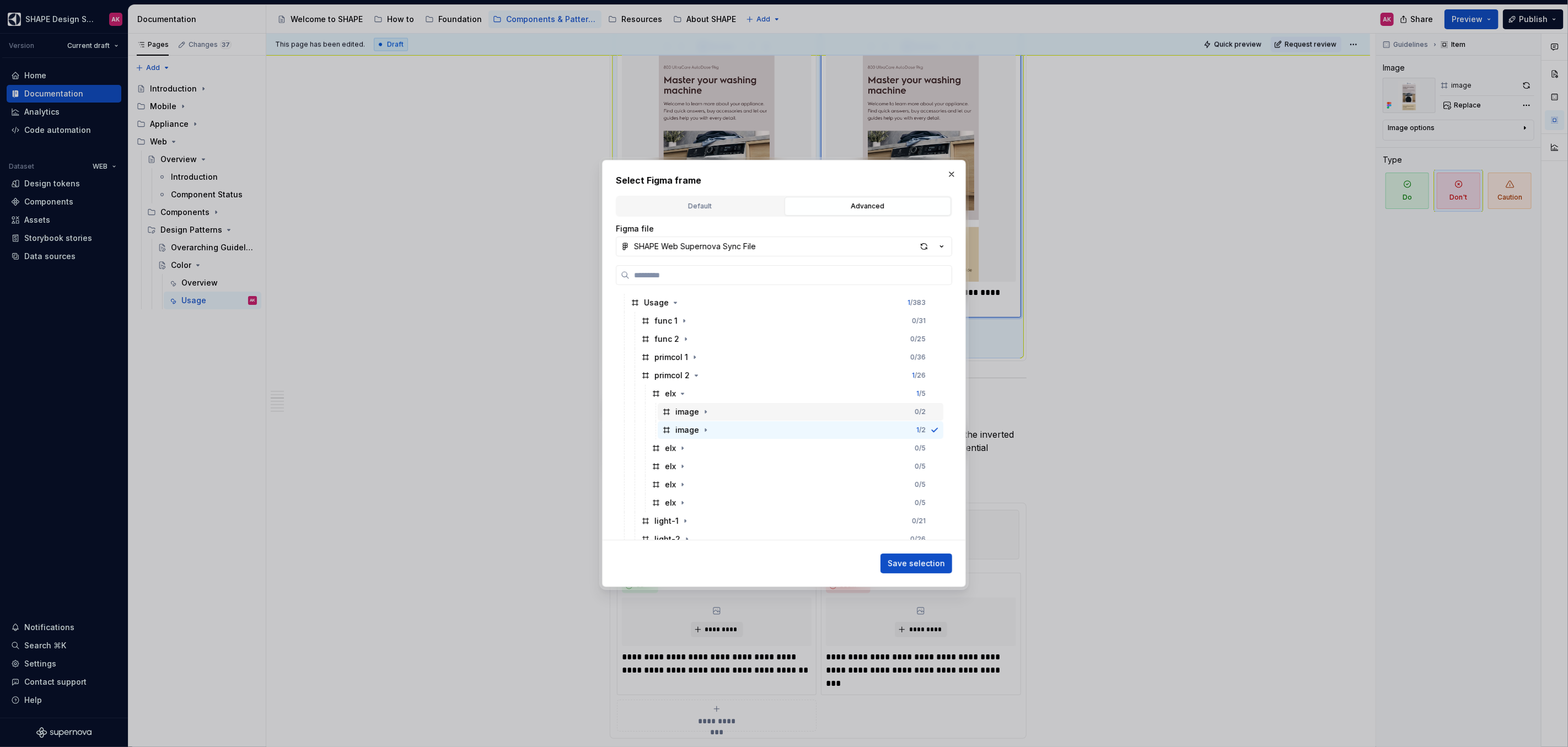
scroll to position [46, 0]
click at [682, 458] on icon "button" at bounding box center [682, 491] width 1 height 3
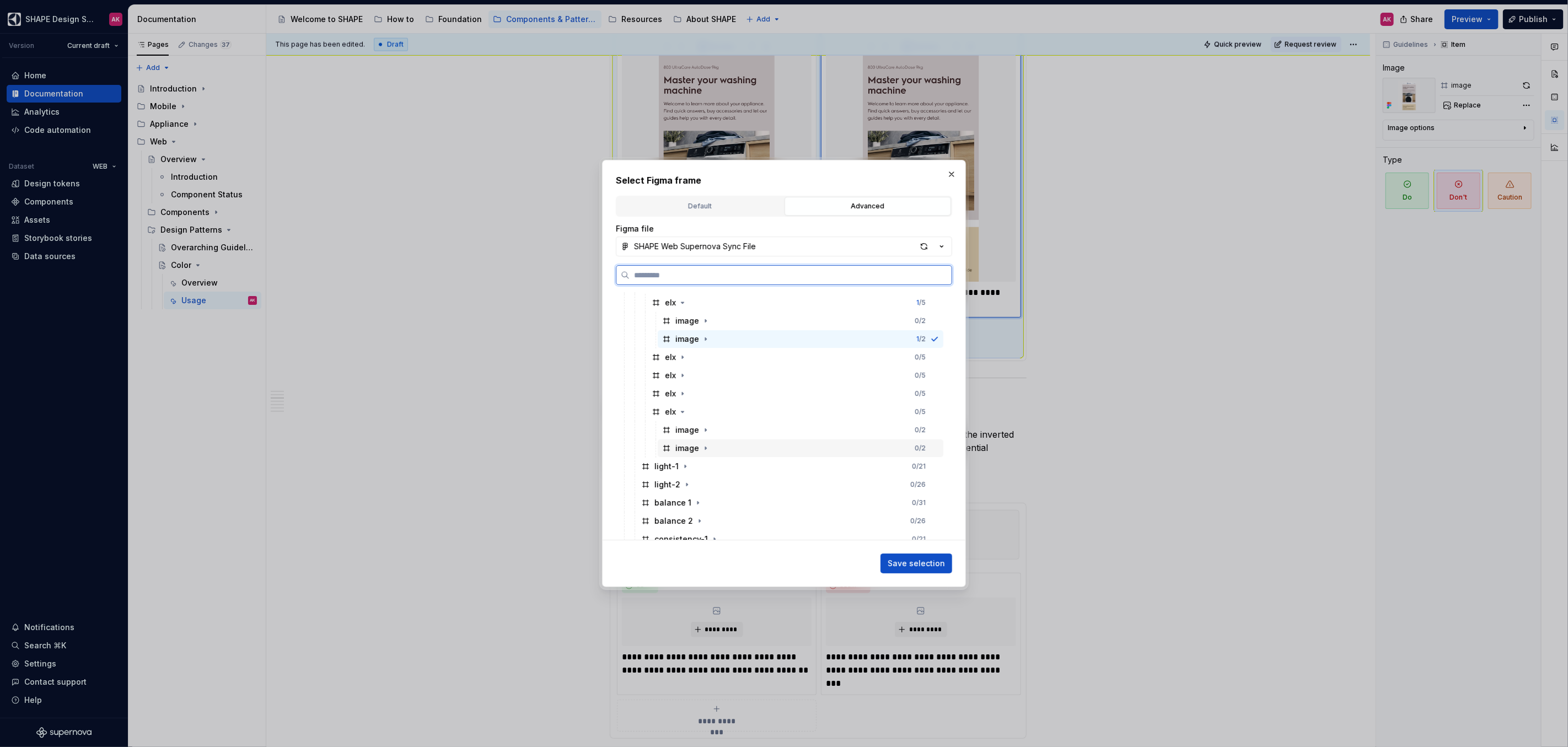
click at [683, 449] on div "image" at bounding box center [687, 449] width 24 height 11
click at [904, 458] on span "Save selection" at bounding box center [917, 564] width 57 height 11
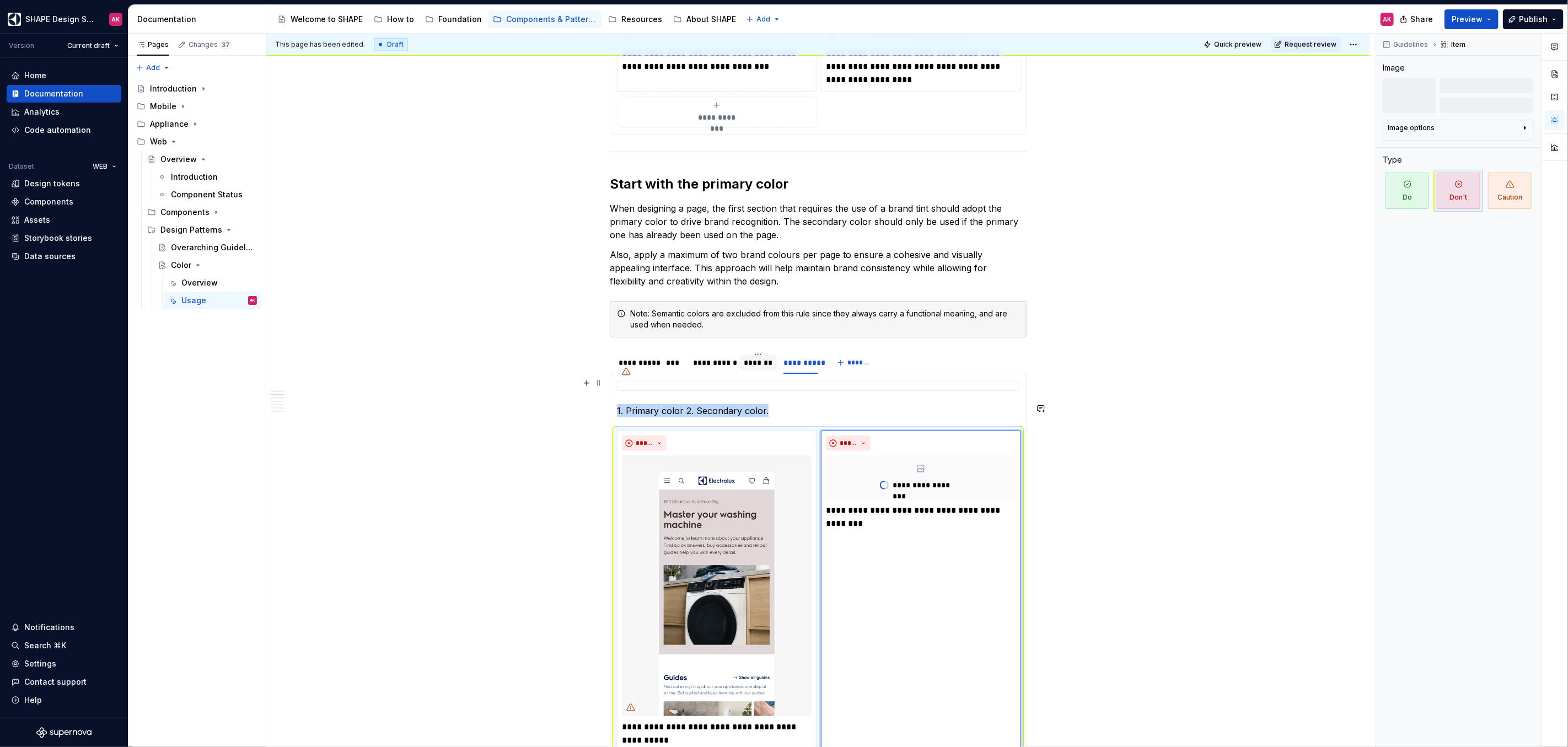
scroll to position [980, 0]
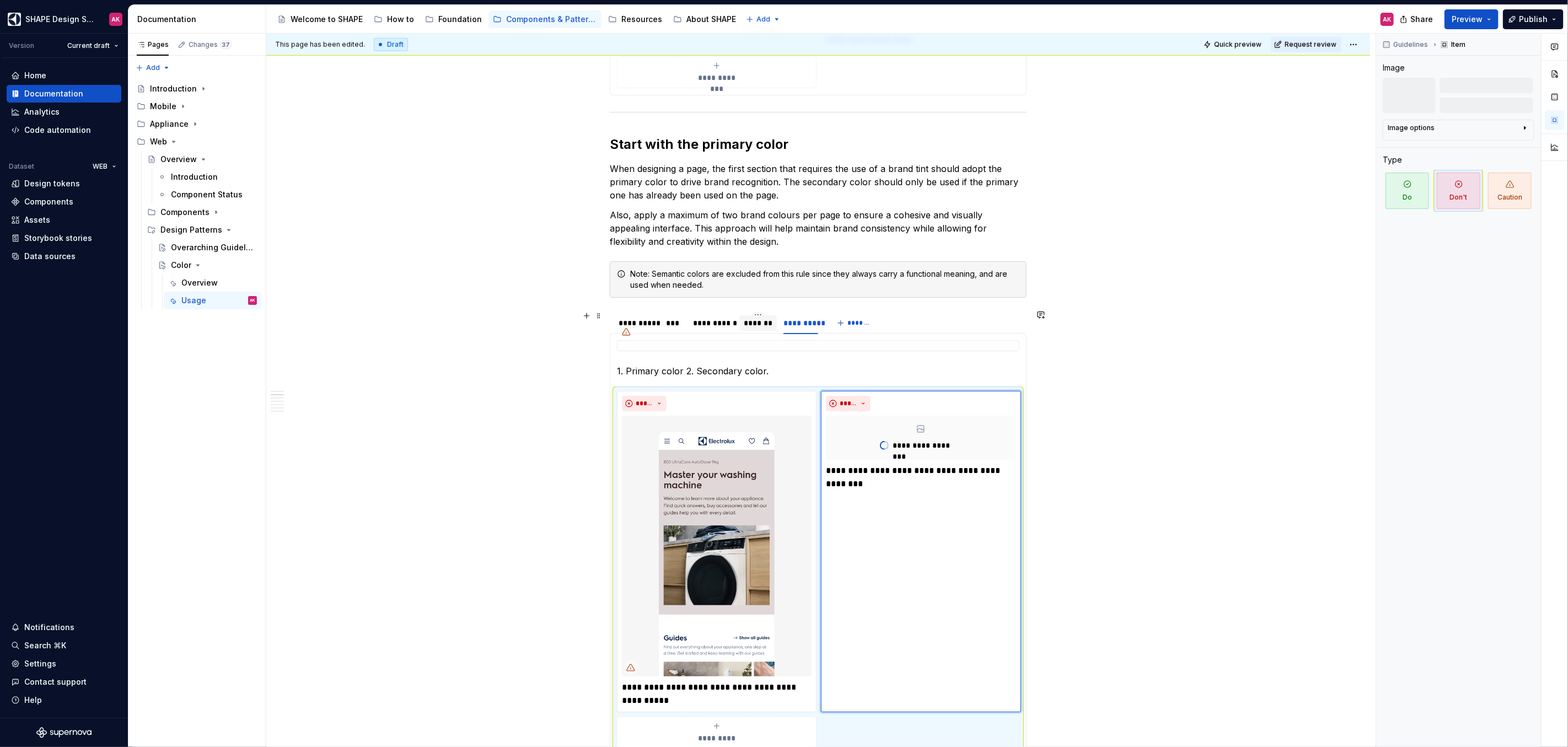
click at [753, 323] on div "*******" at bounding box center [759, 323] width 29 height 11
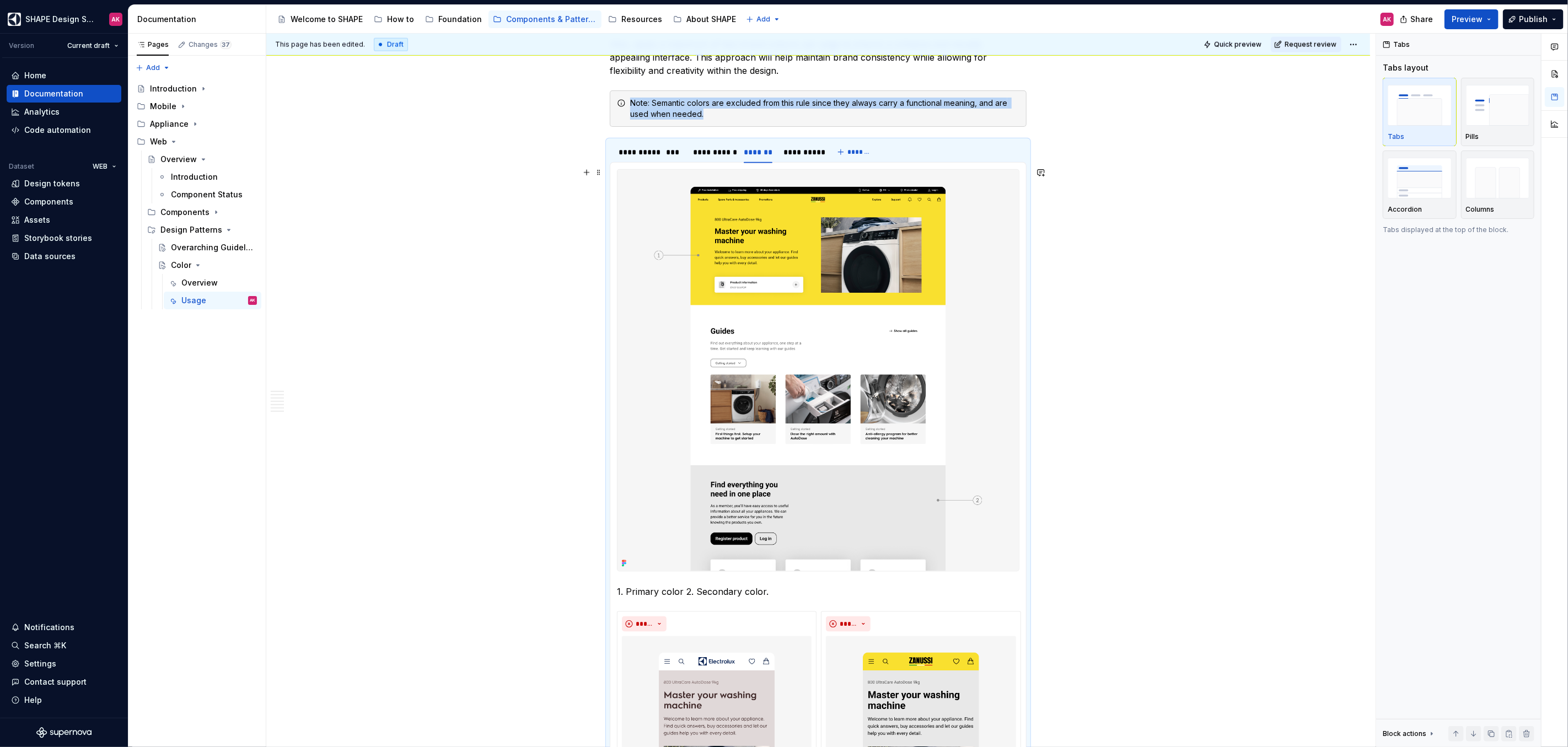
scroll to position [1369, 0]
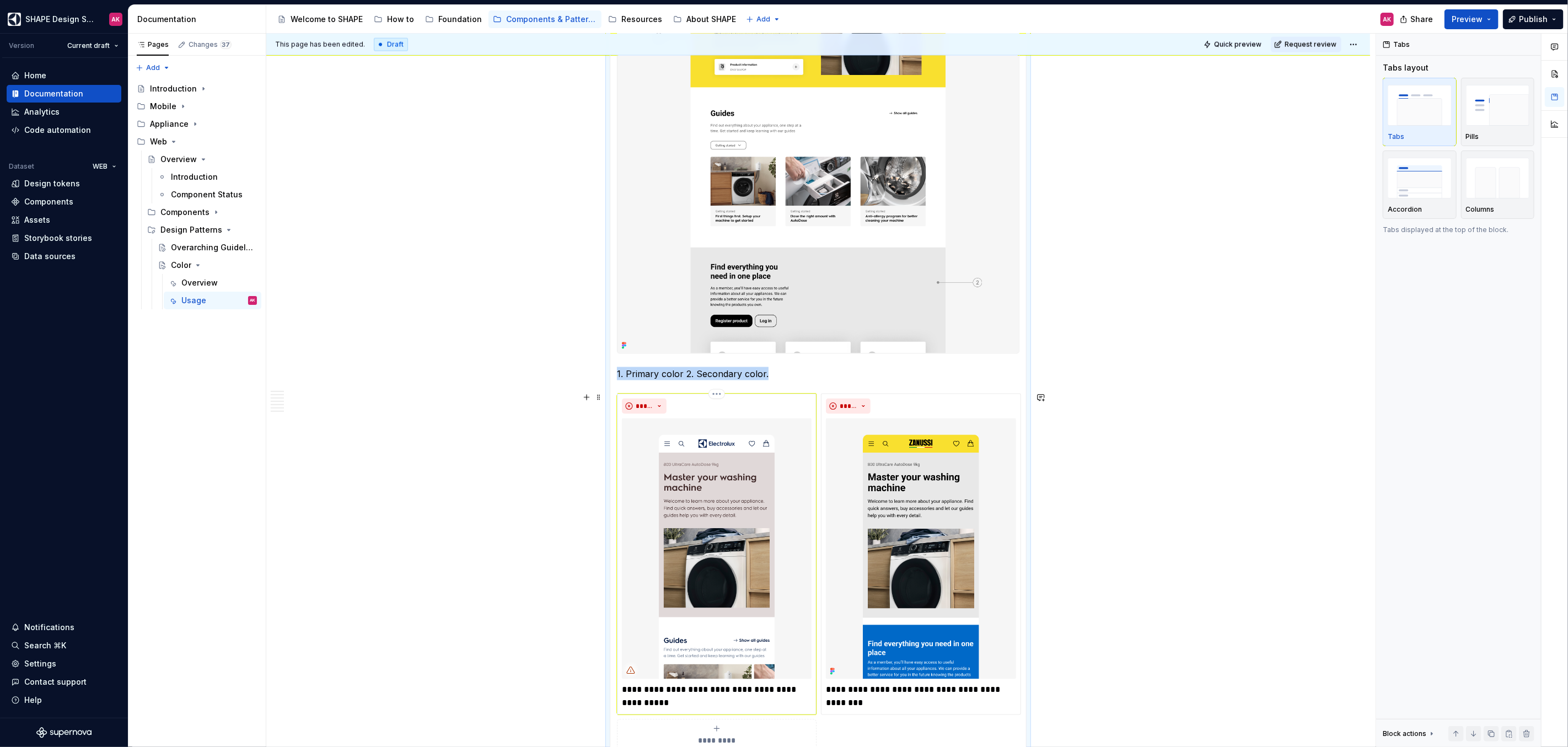
click at [700, 458] on img at bounding box center [717, 549] width 189 height 261
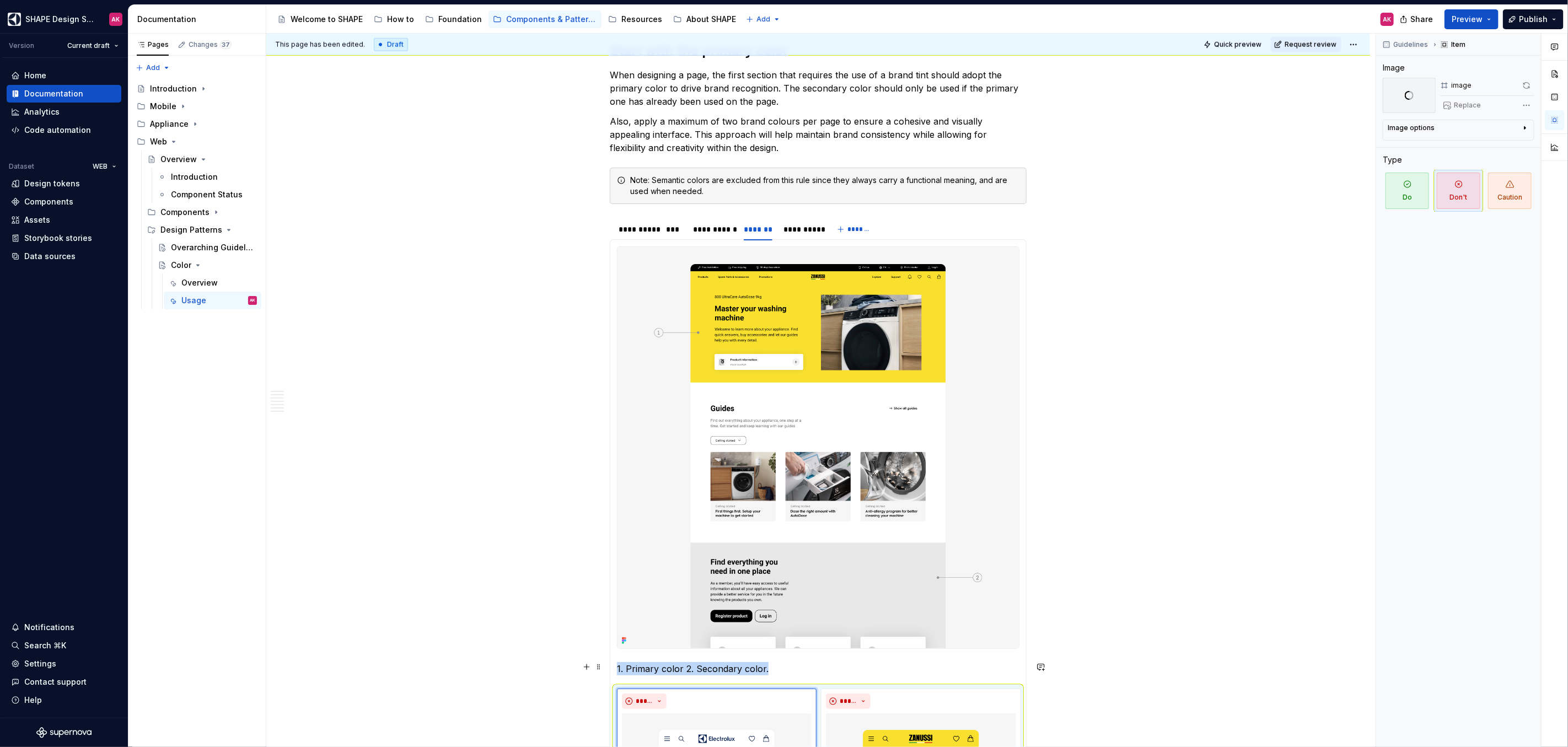
scroll to position [949, 0]
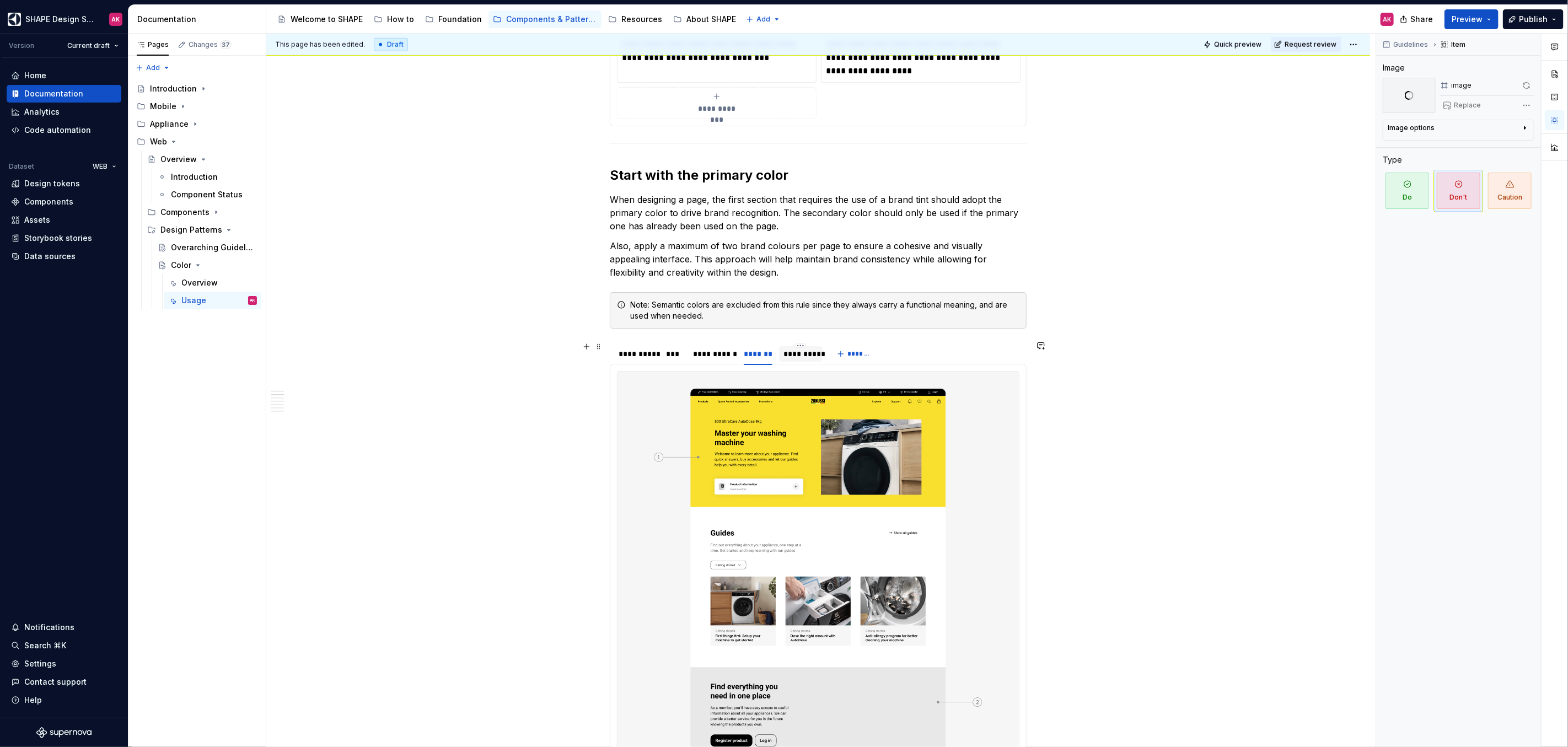
click at [792, 354] on div "**********" at bounding box center [801, 354] width 35 height 11
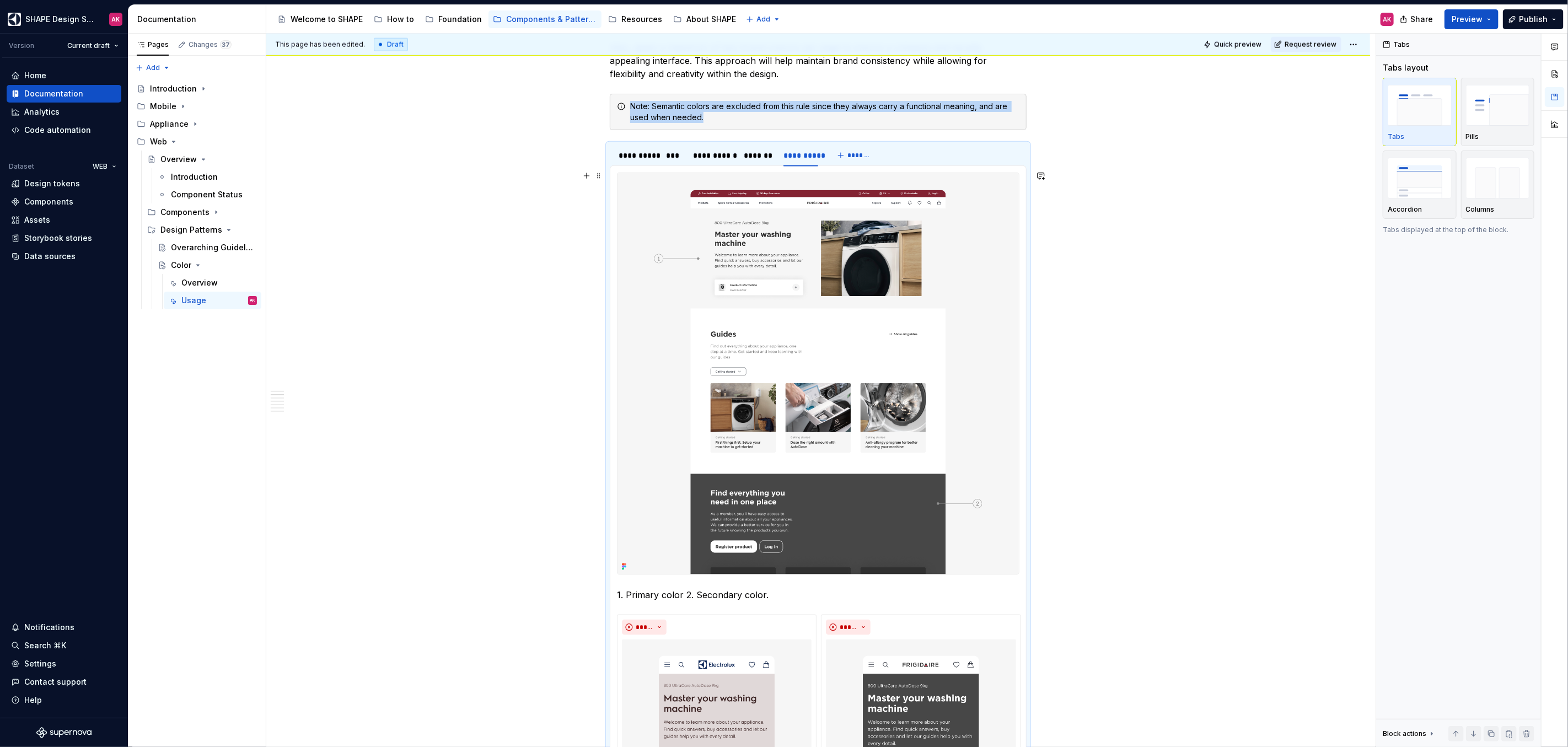
scroll to position [1053, 0]
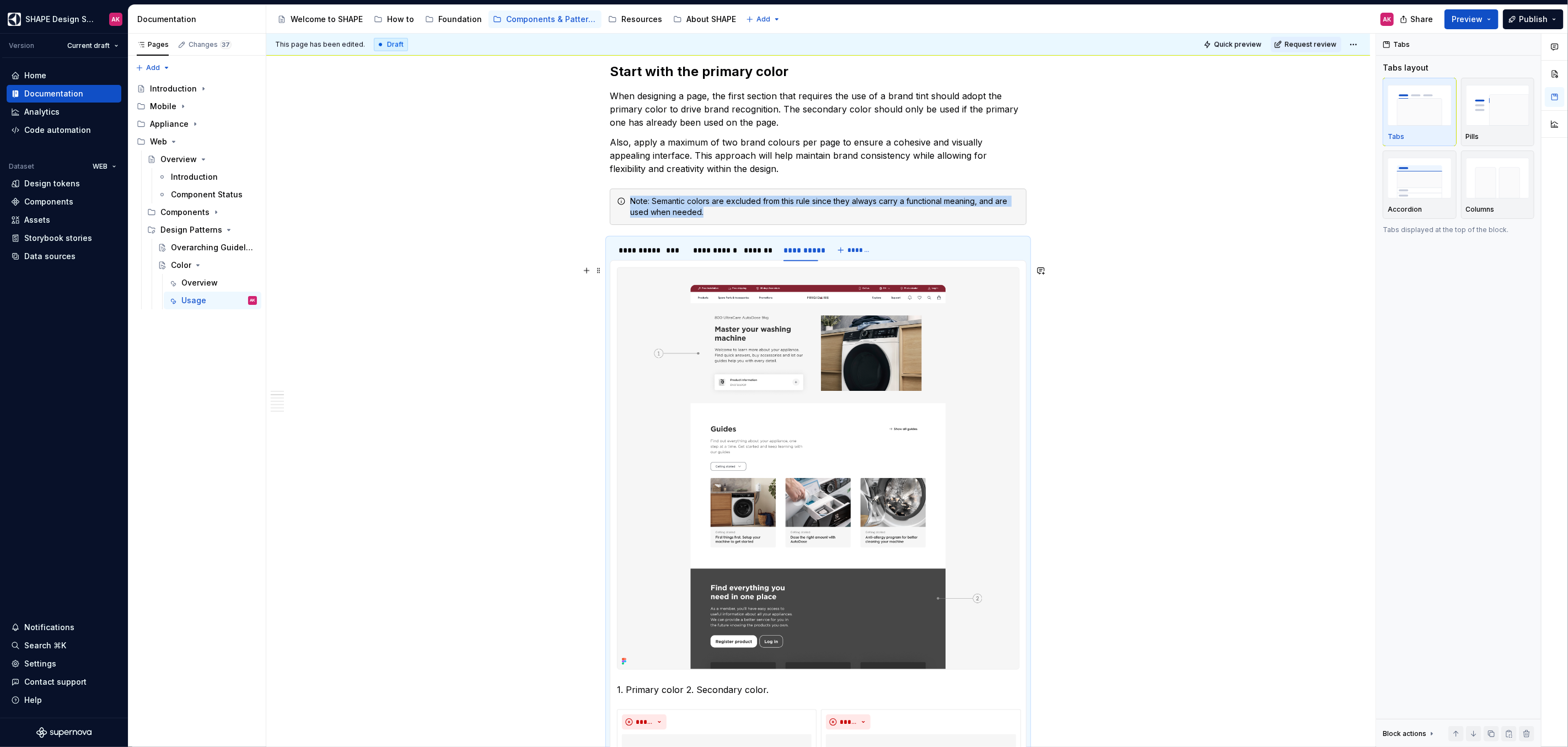
type textarea "*"
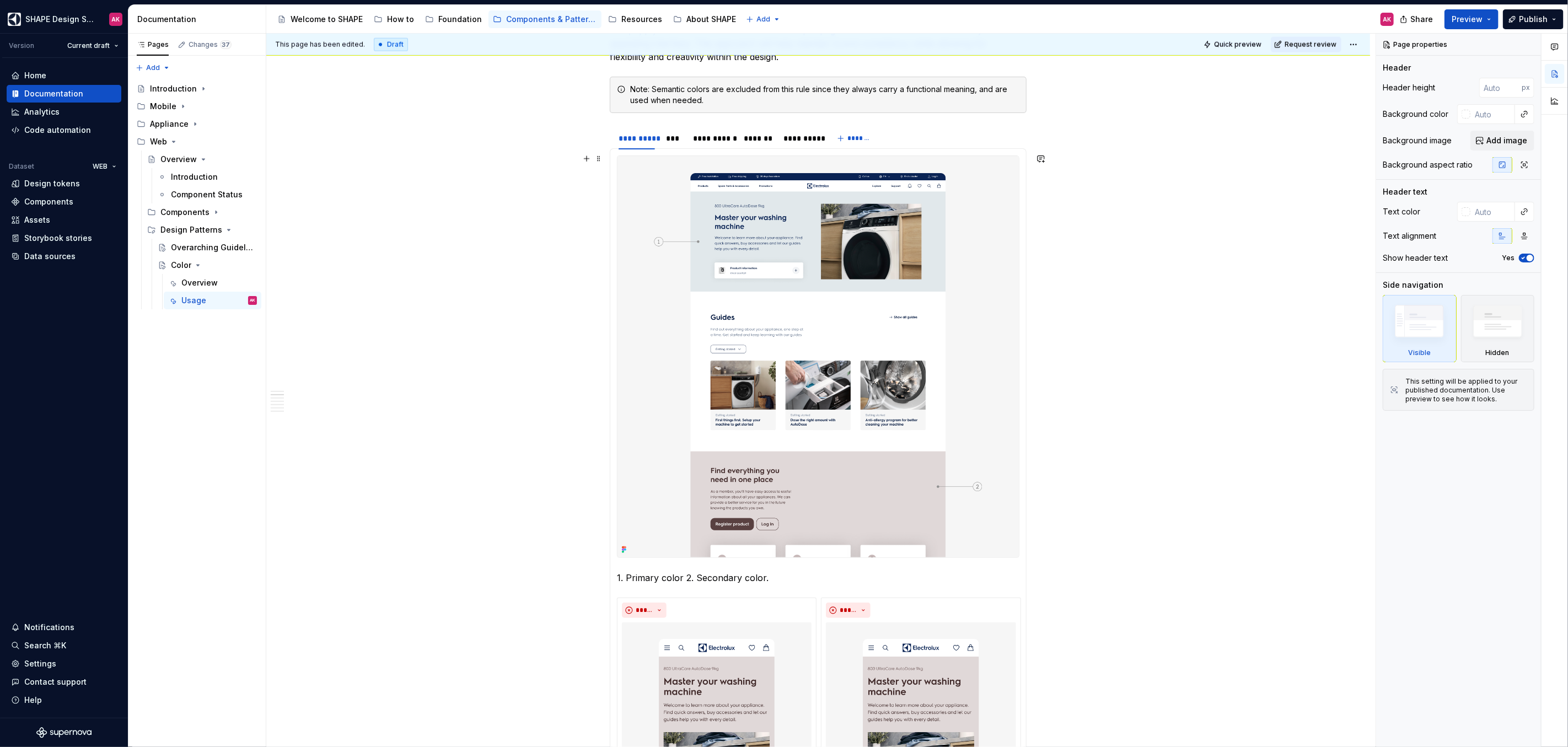
scroll to position [1061, 0]
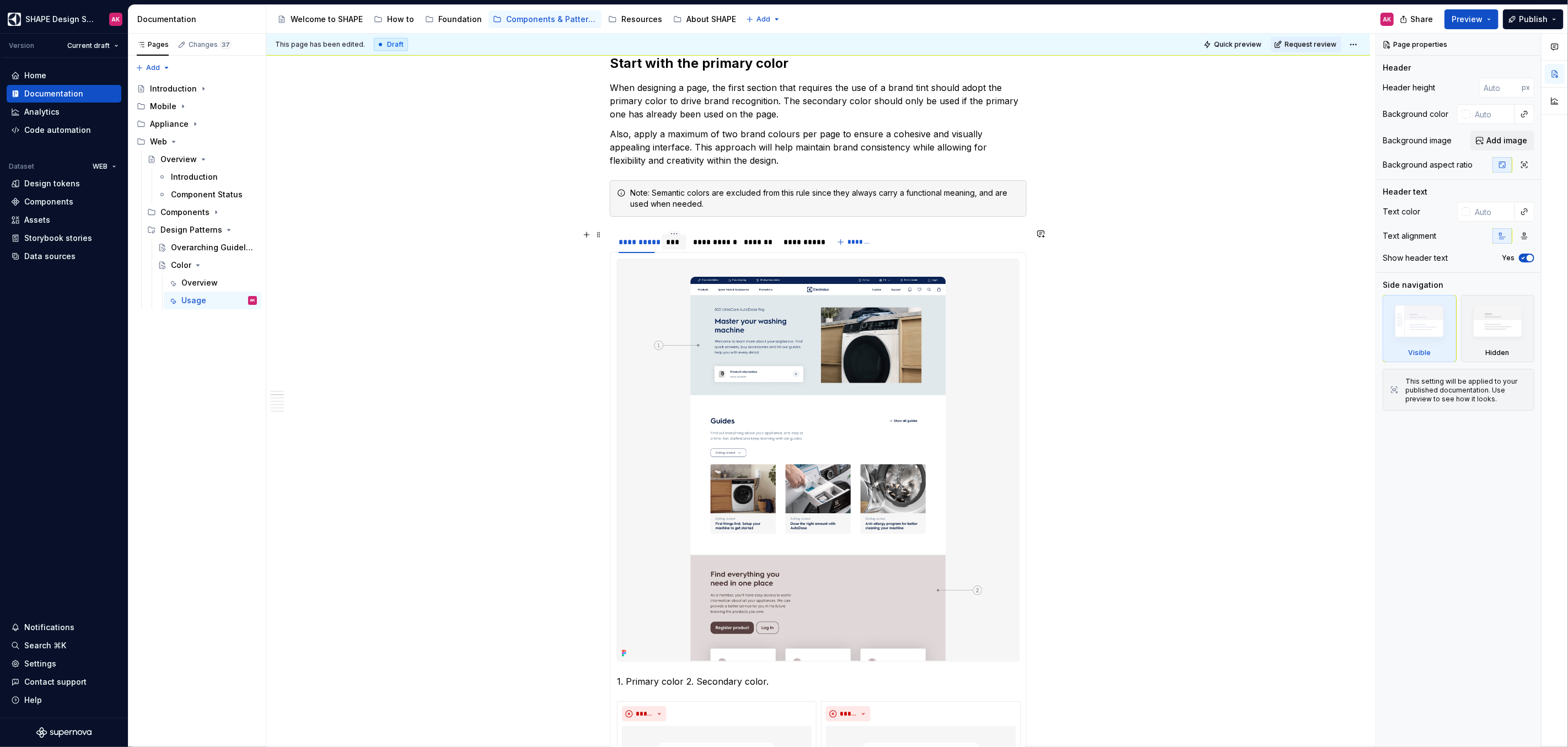
click at [669, 238] on div "***" at bounding box center [675, 242] width 16 height 11
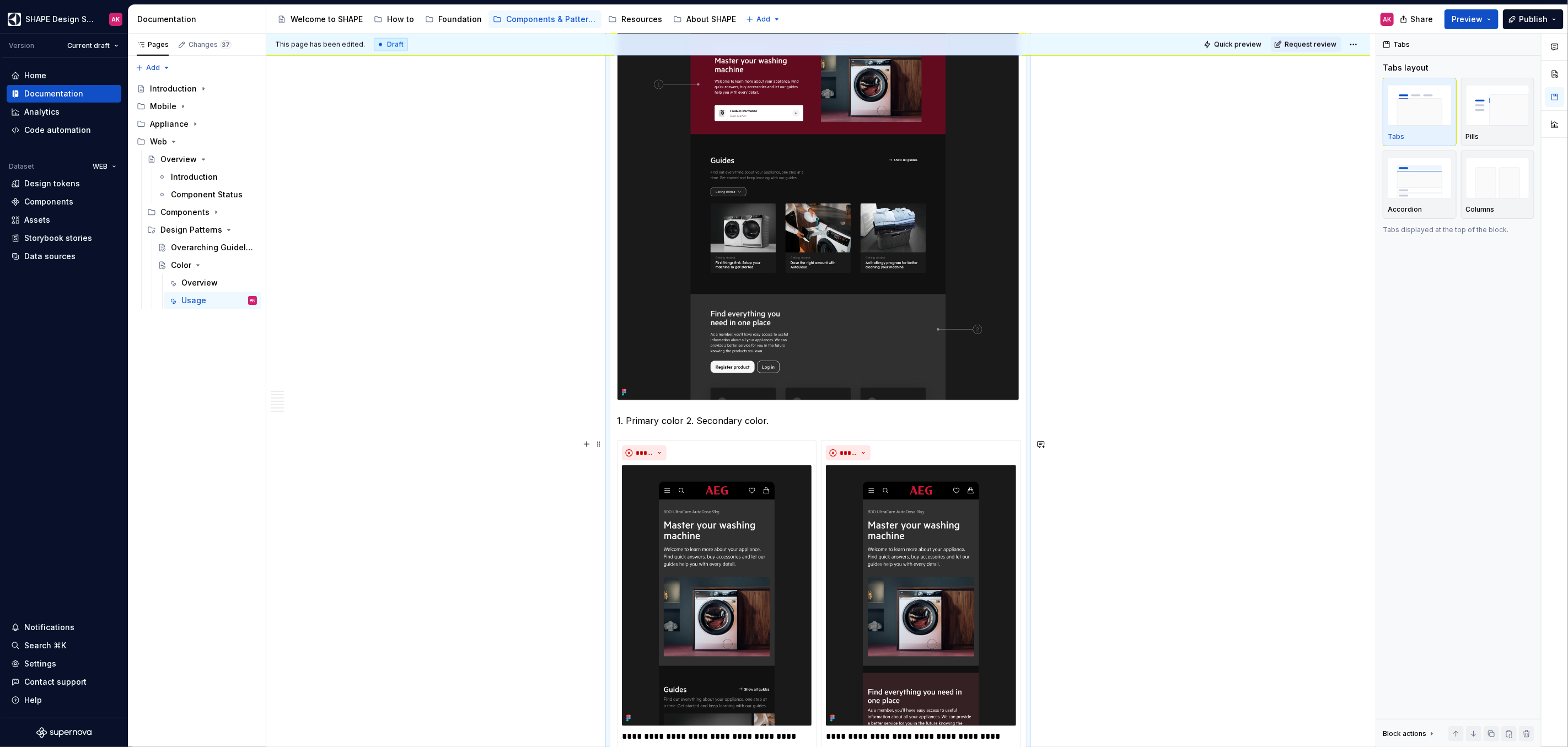
scroll to position [1054, 0]
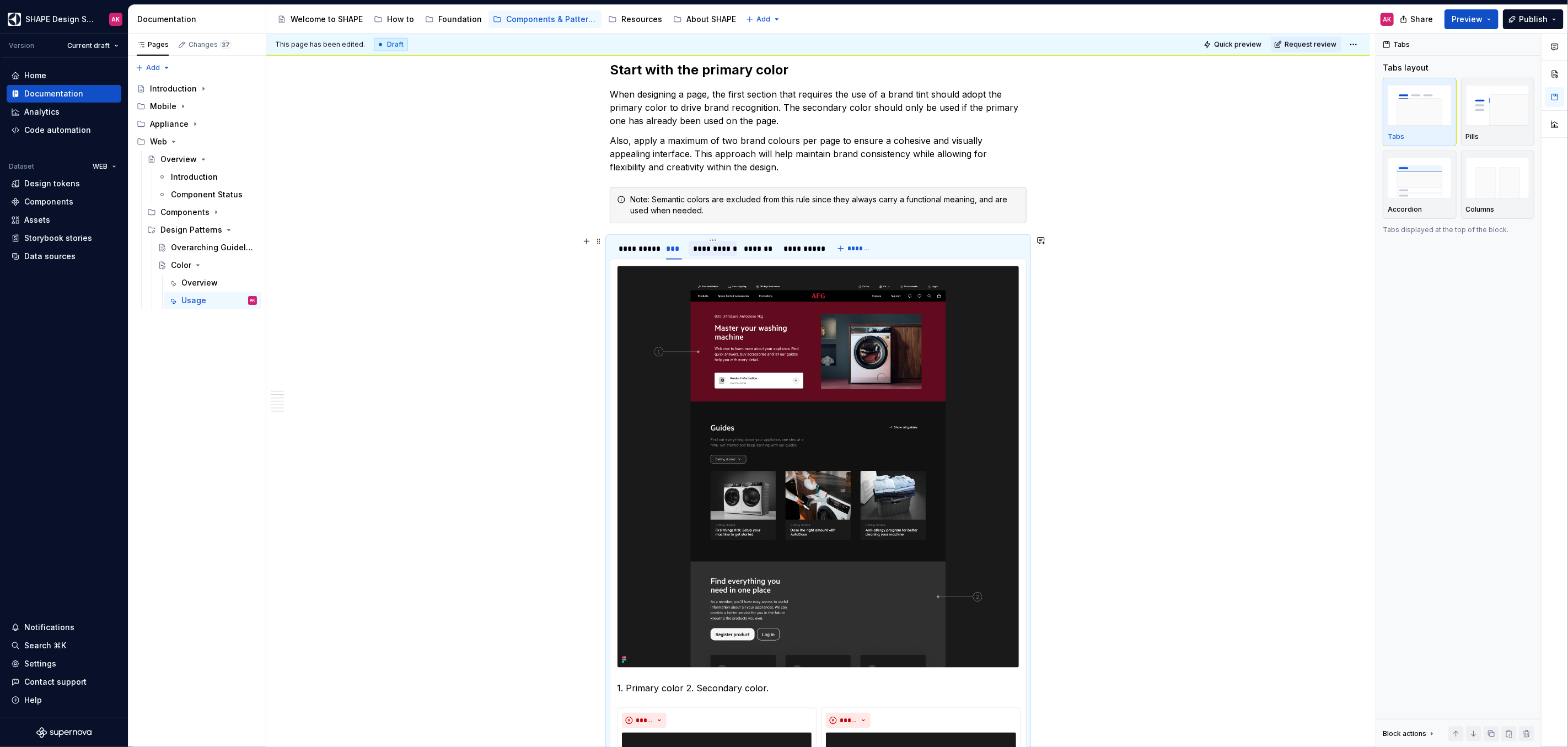
click at [710, 246] on div "**********" at bounding box center [713, 248] width 39 height 11
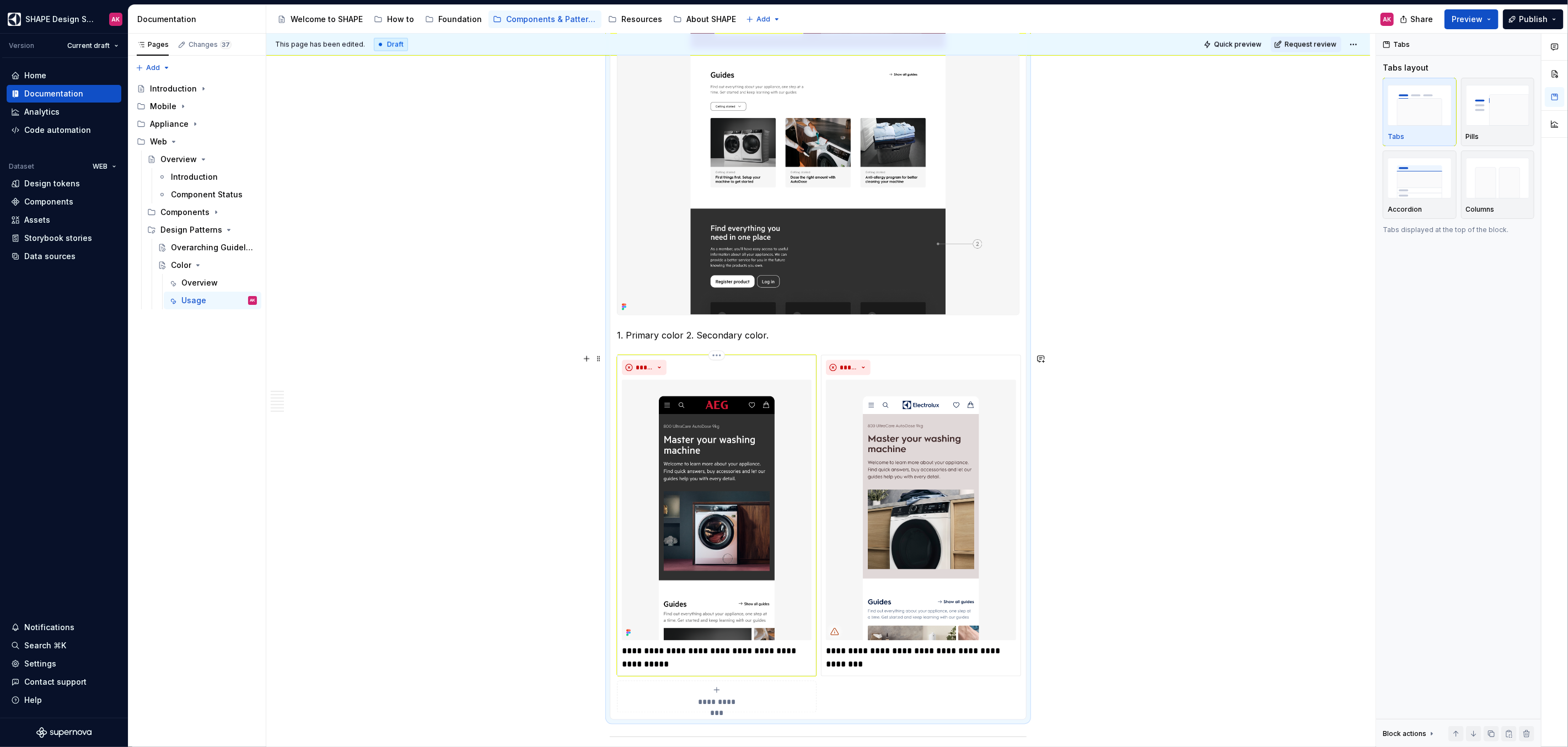
scroll to position [1432, 0]
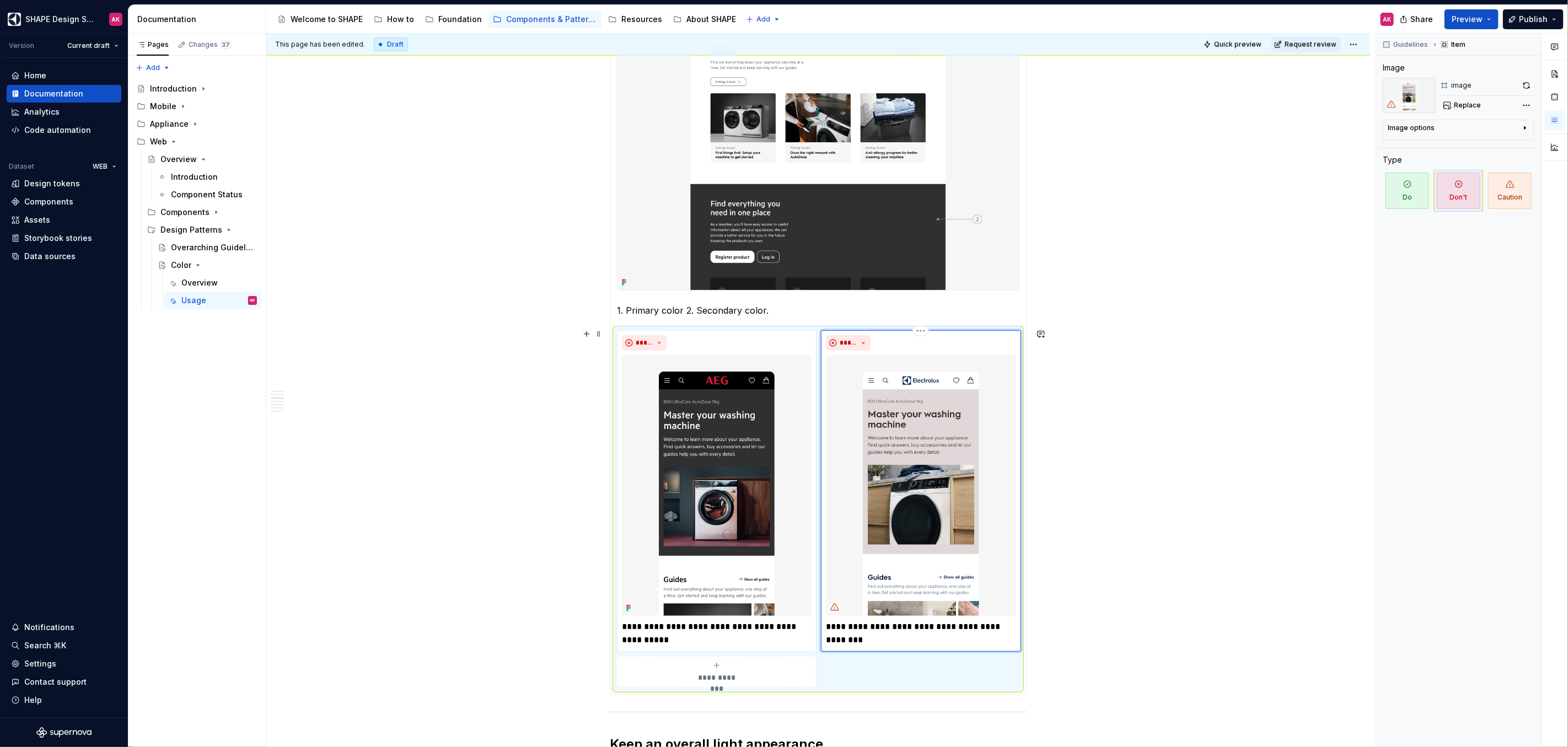
click at [925, 529] on img at bounding box center [920, 485] width 189 height 261
click at [1472, 104] on span "Replace" at bounding box center [1467, 105] width 27 height 9
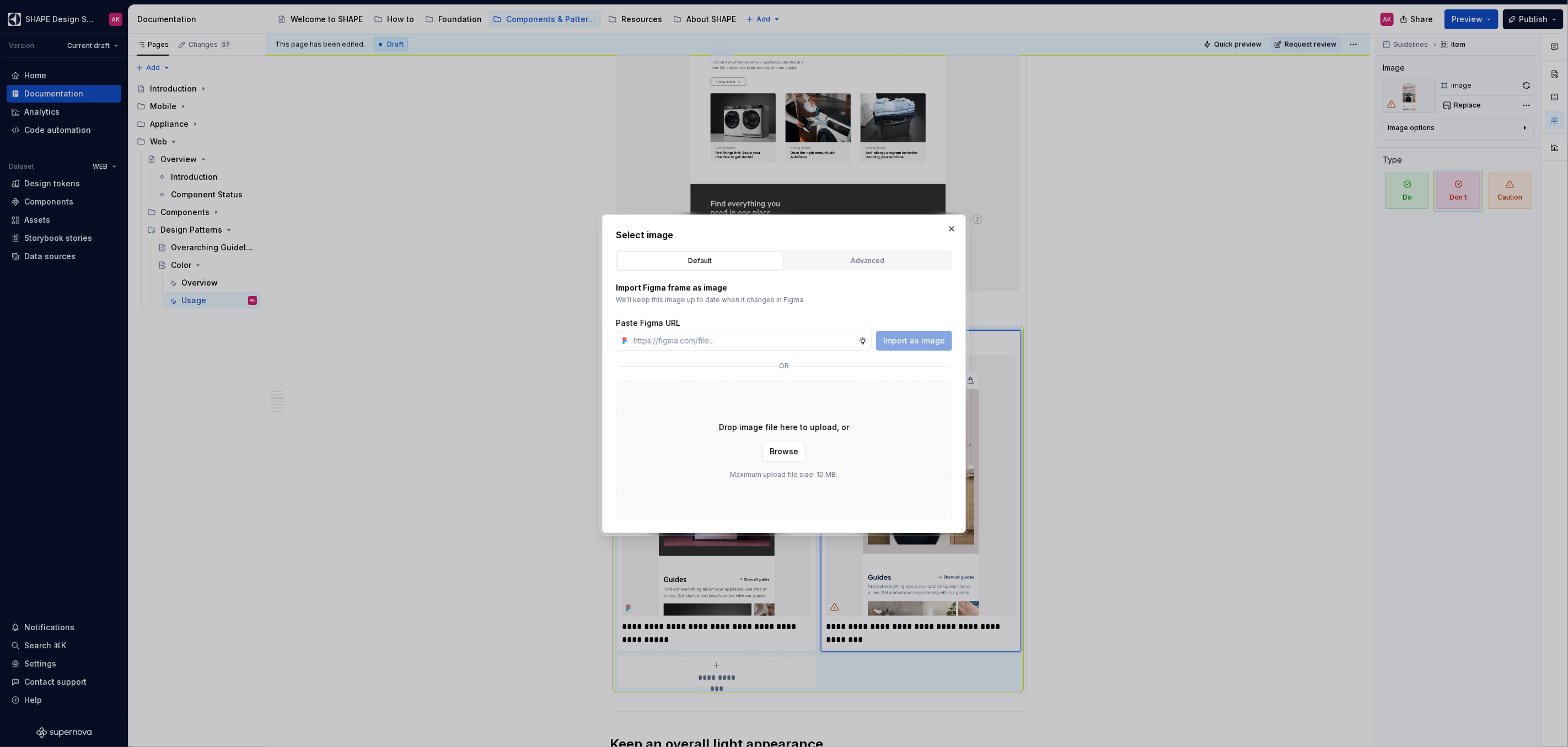
click at [844, 260] on div "Advanced" at bounding box center [868, 261] width 159 height 11
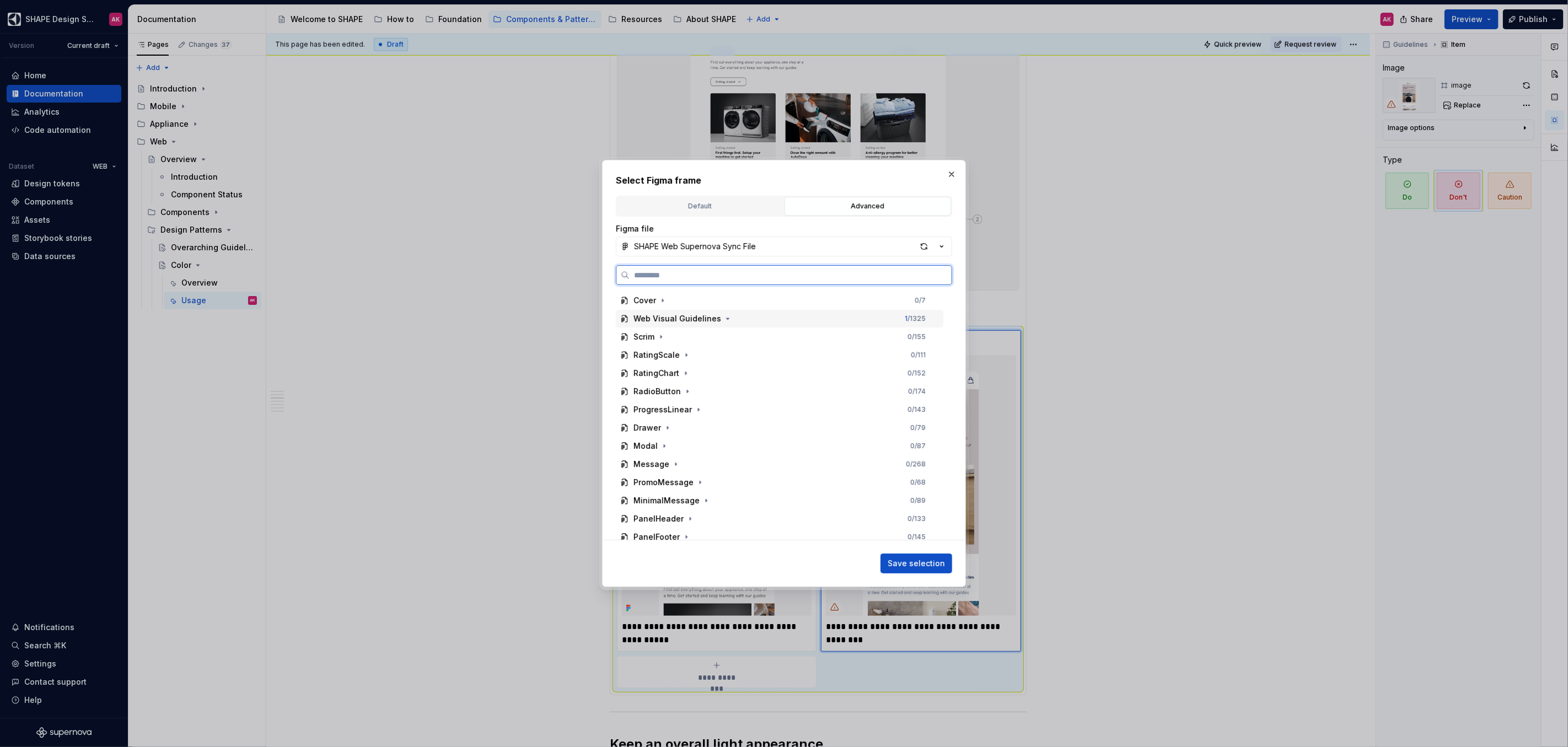
click at [686, 319] on div "Web Visual Guidelines" at bounding box center [677, 319] width 88 height 11
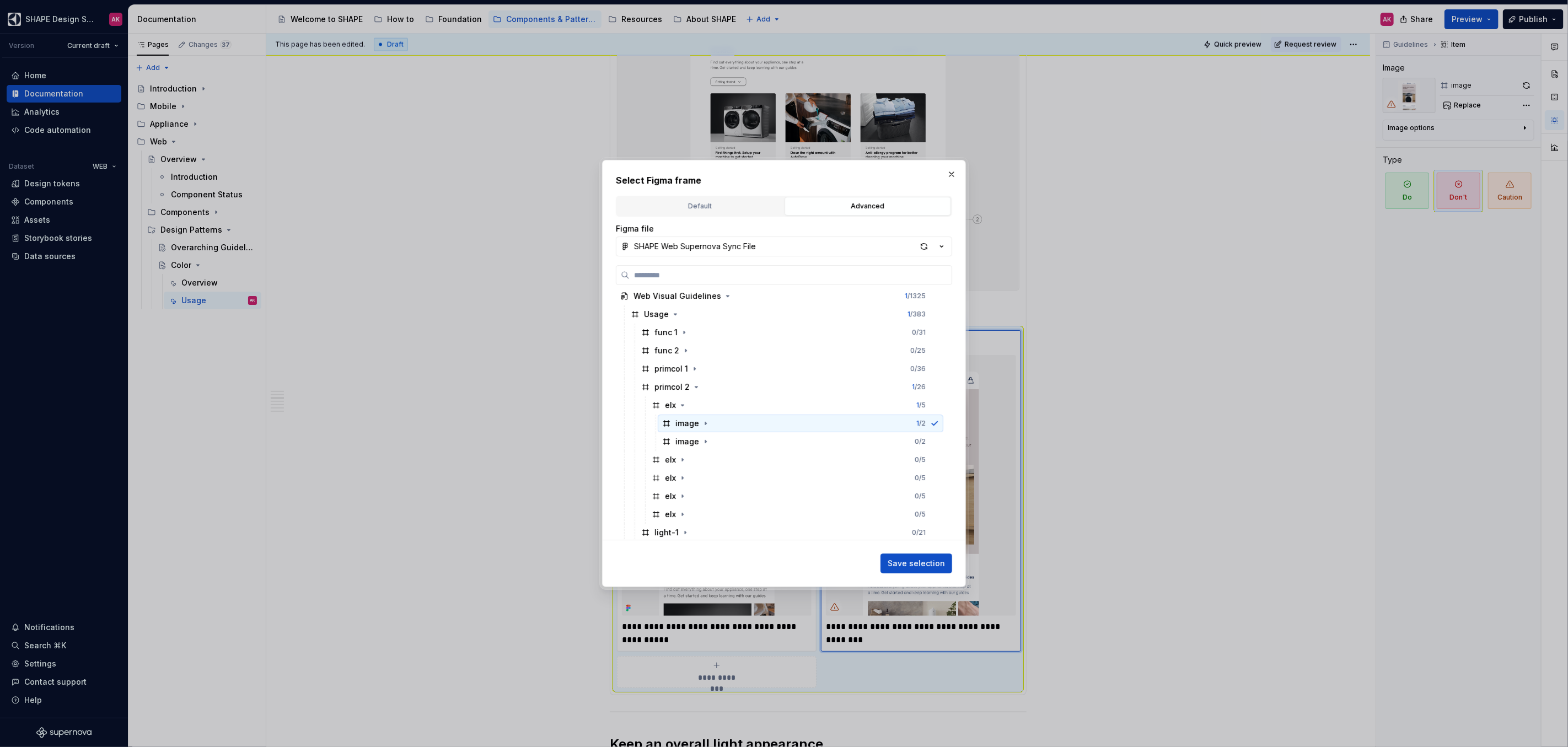
scroll to position [84, 0]
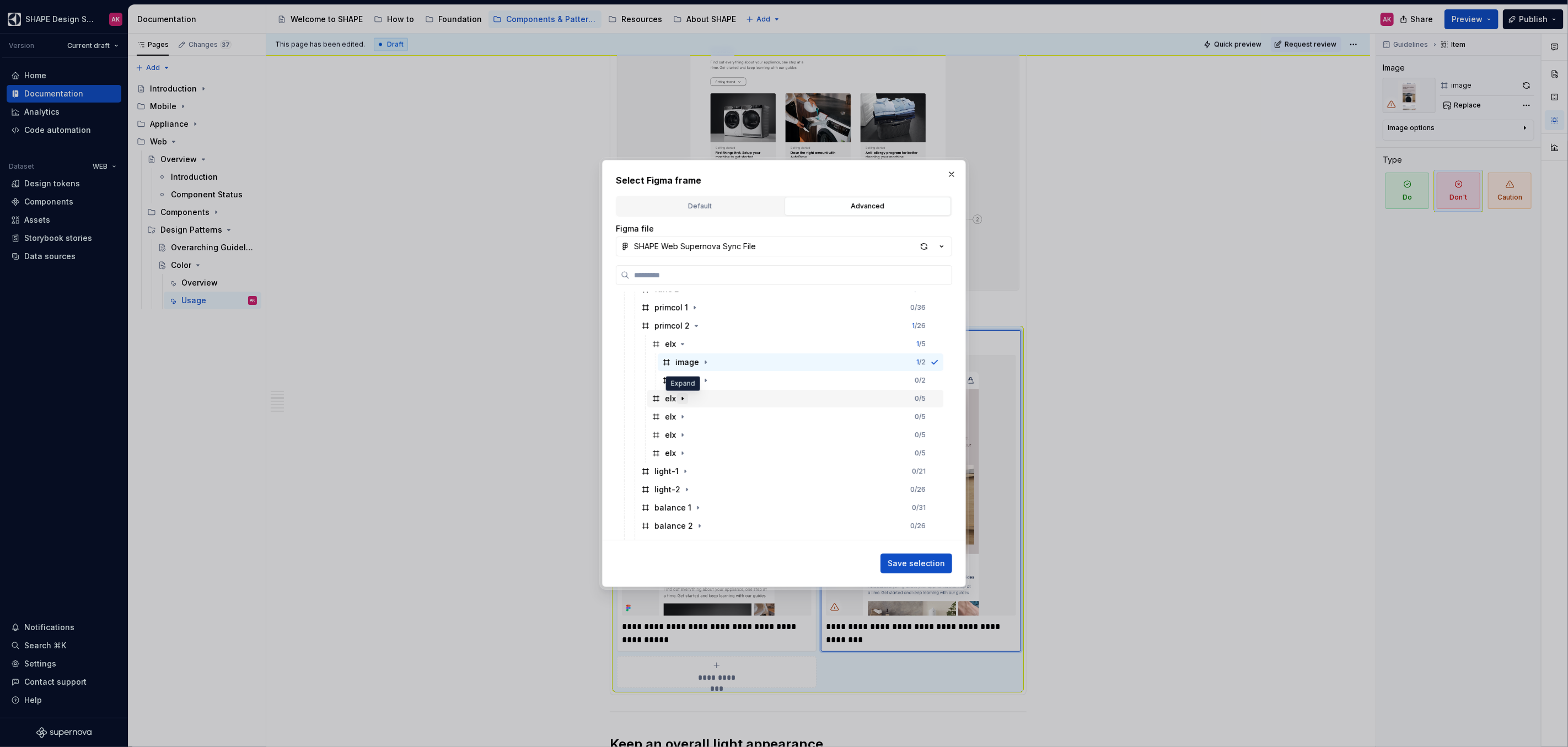
click at [683, 401] on icon "button" at bounding box center [683, 399] width 9 height 9
click at [686, 418] on div "image" at bounding box center [687, 416] width 24 height 11
click at [905, 558] on button "Save selection" at bounding box center [917, 564] width 71 height 20
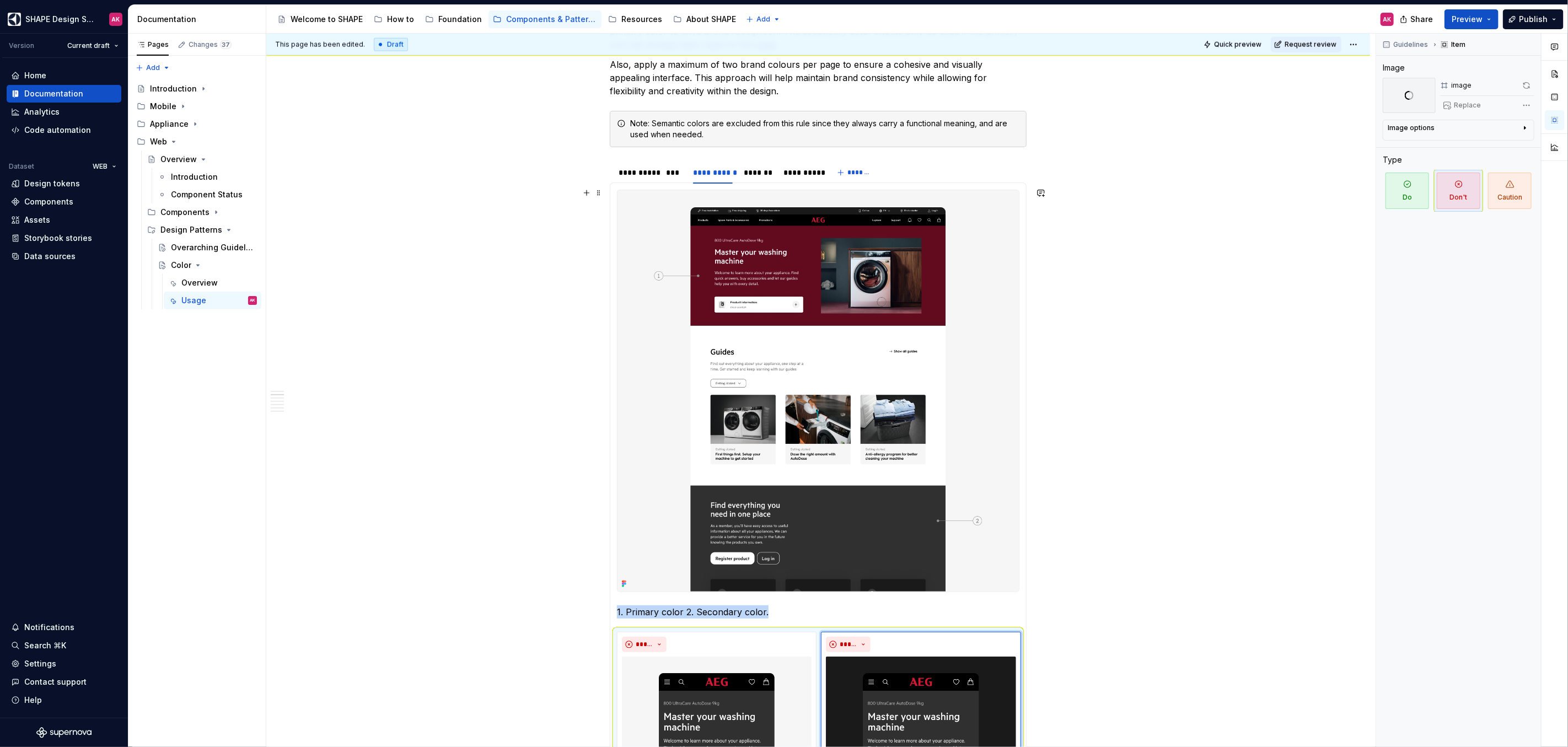
scroll to position [1434, 0]
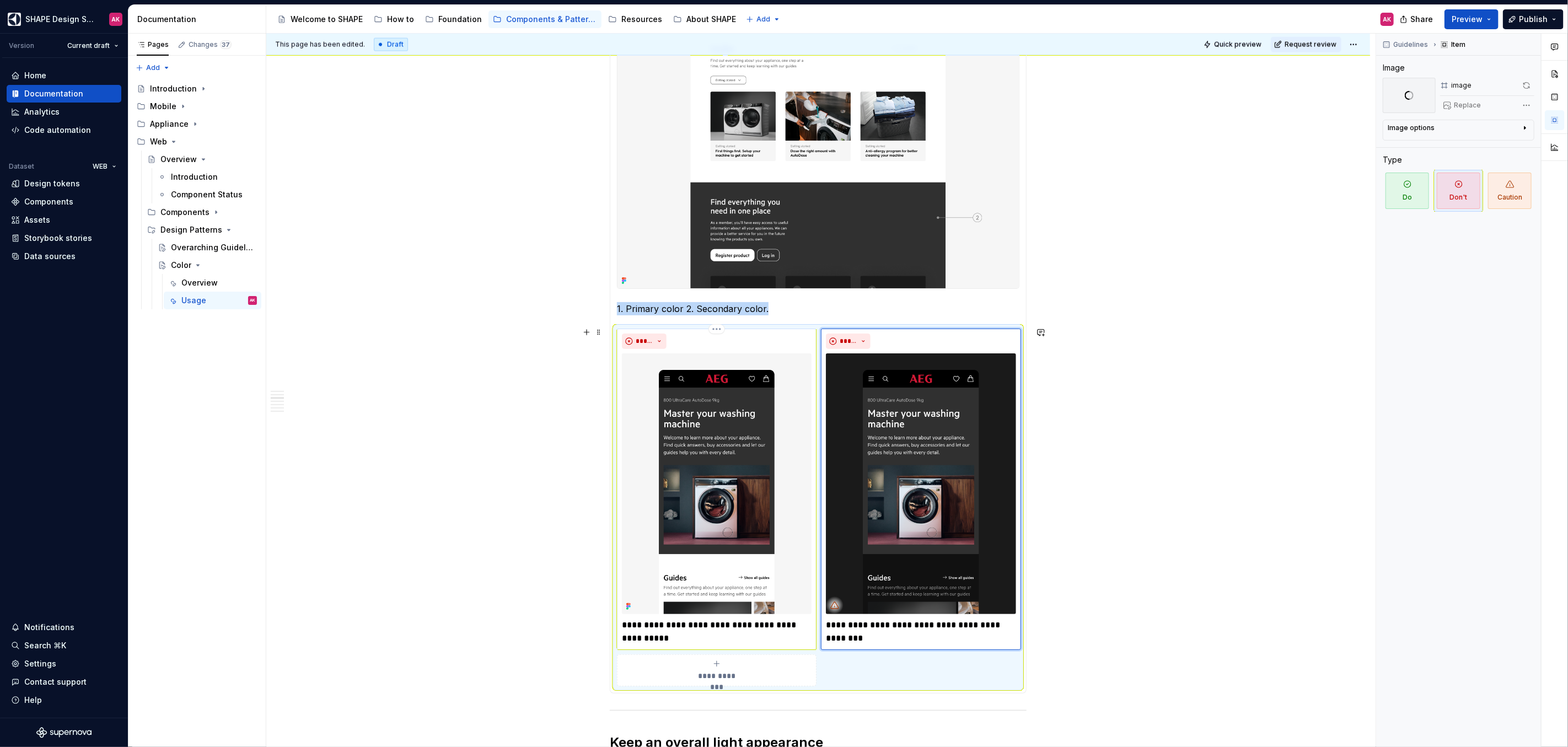
click at [791, 385] on img at bounding box center [717, 484] width 189 height 261
click at [885, 396] on img at bounding box center [920, 484] width 189 height 261
click at [1472, 105] on span "Replace" at bounding box center [1467, 105] width 27 height 9
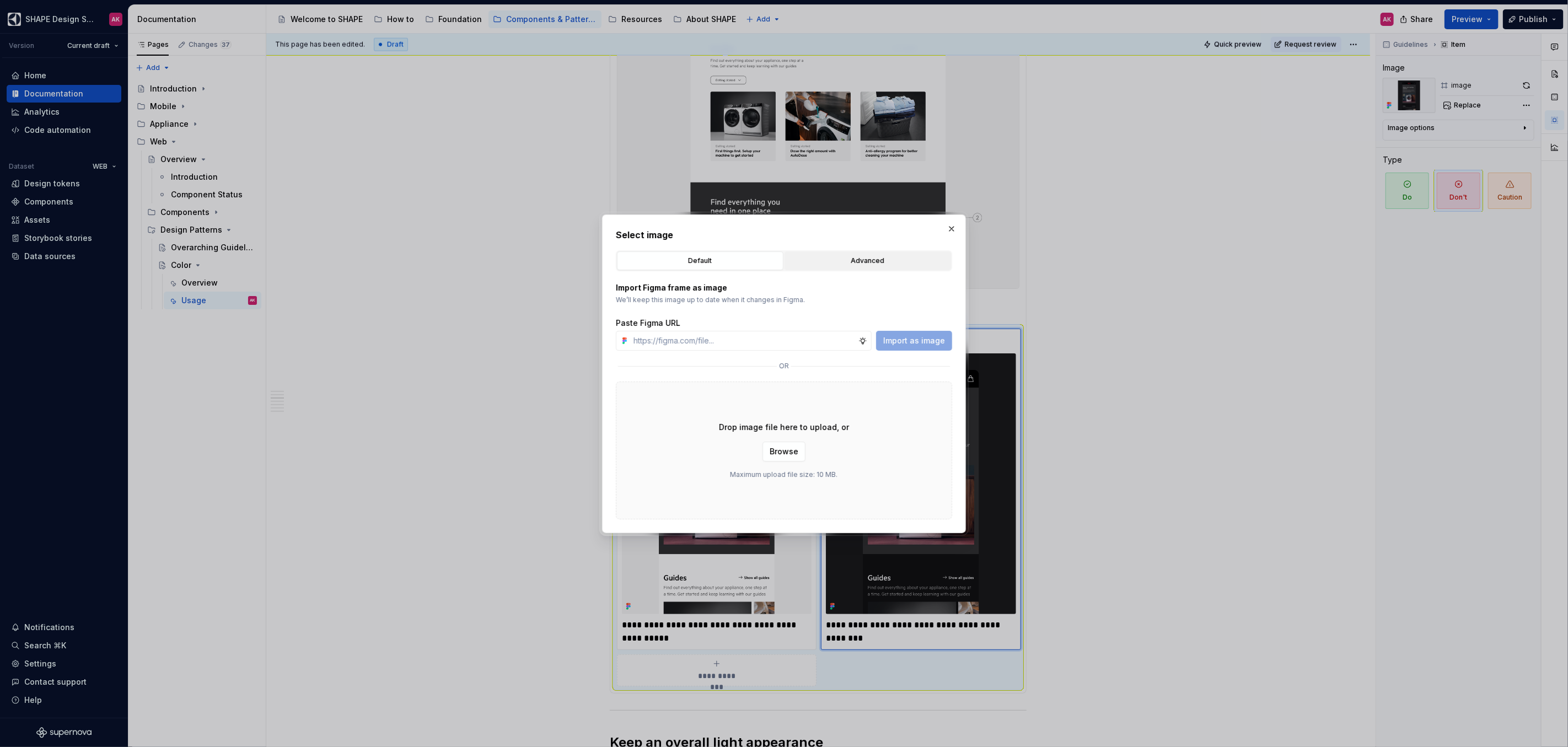
click at [832, 258] on div "Advanced" at bounding box center [868, 261] width 159 height 11
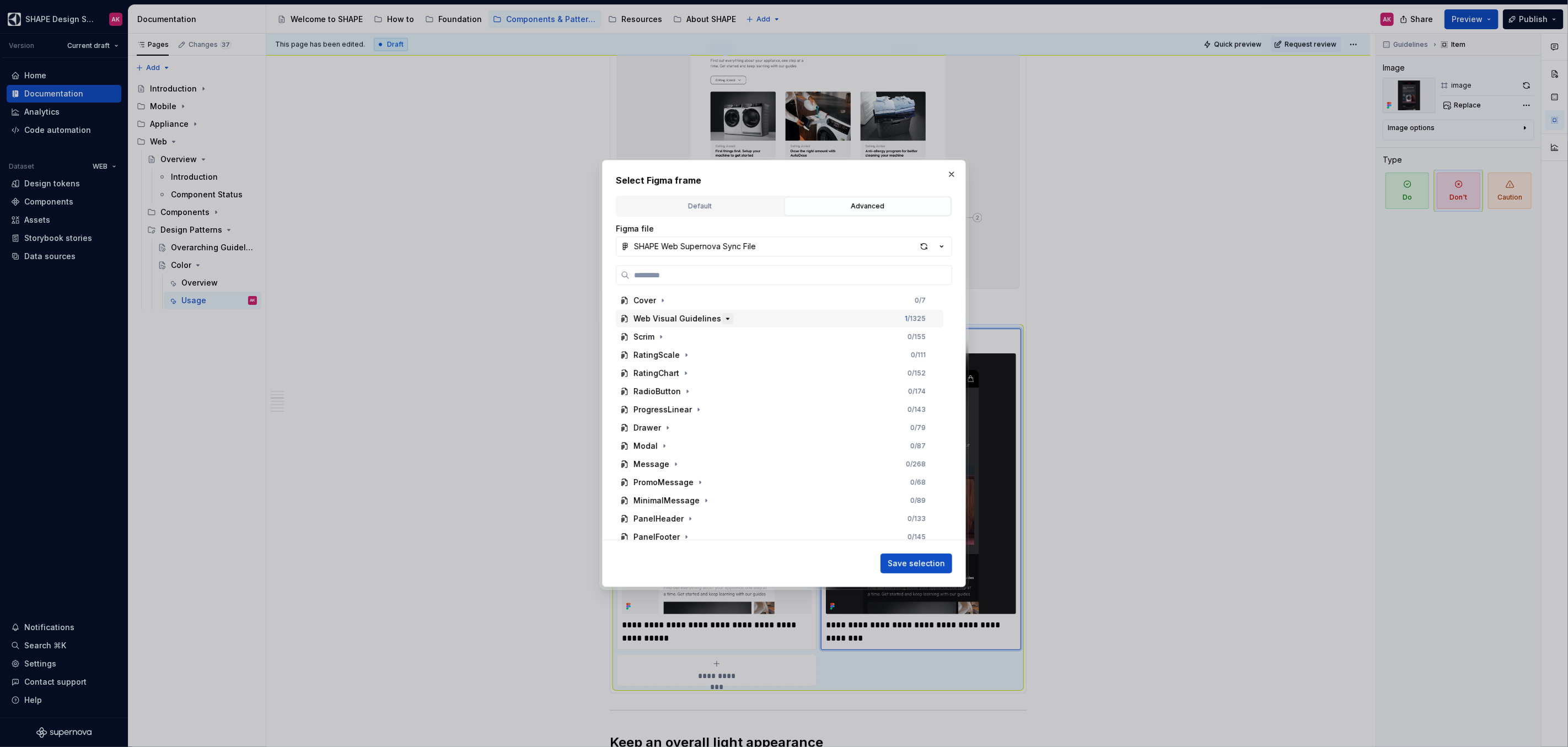
click at [724, 319] on icon "button" at bounding box center [728, 319] width 9 height 9
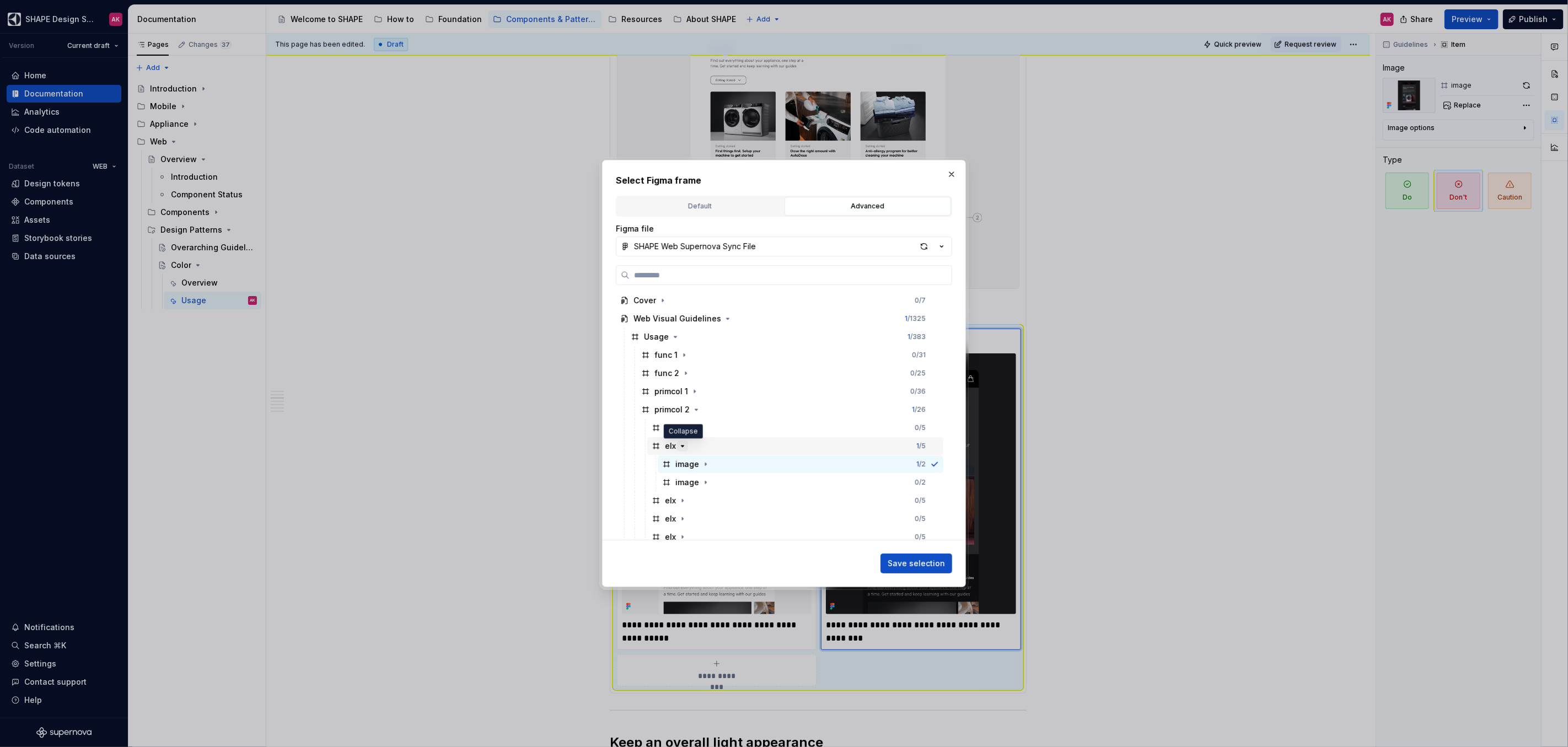
click at [682, 448] on icon "button" at bounding box center [683, 446] width 9 height 9
click at [683, 461] on icon "button" at bounding box center [683, 465] width 9 height 9
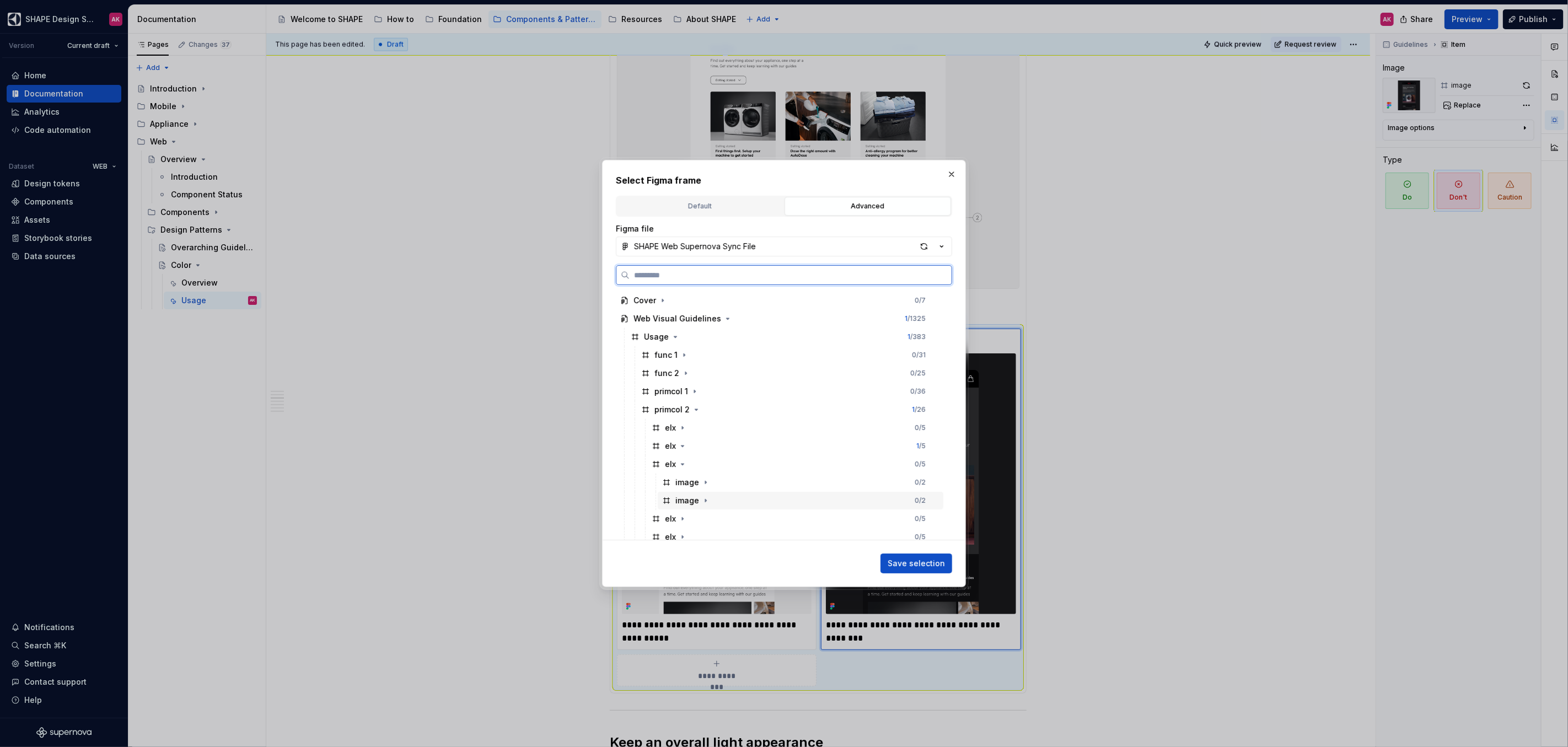
click at [696, 504] on div "image" at bounding box center [687, 500] width 24 height 11
click at [934, 565] on span "Save selection" at bounding box center [917, 564] width 57 height 11
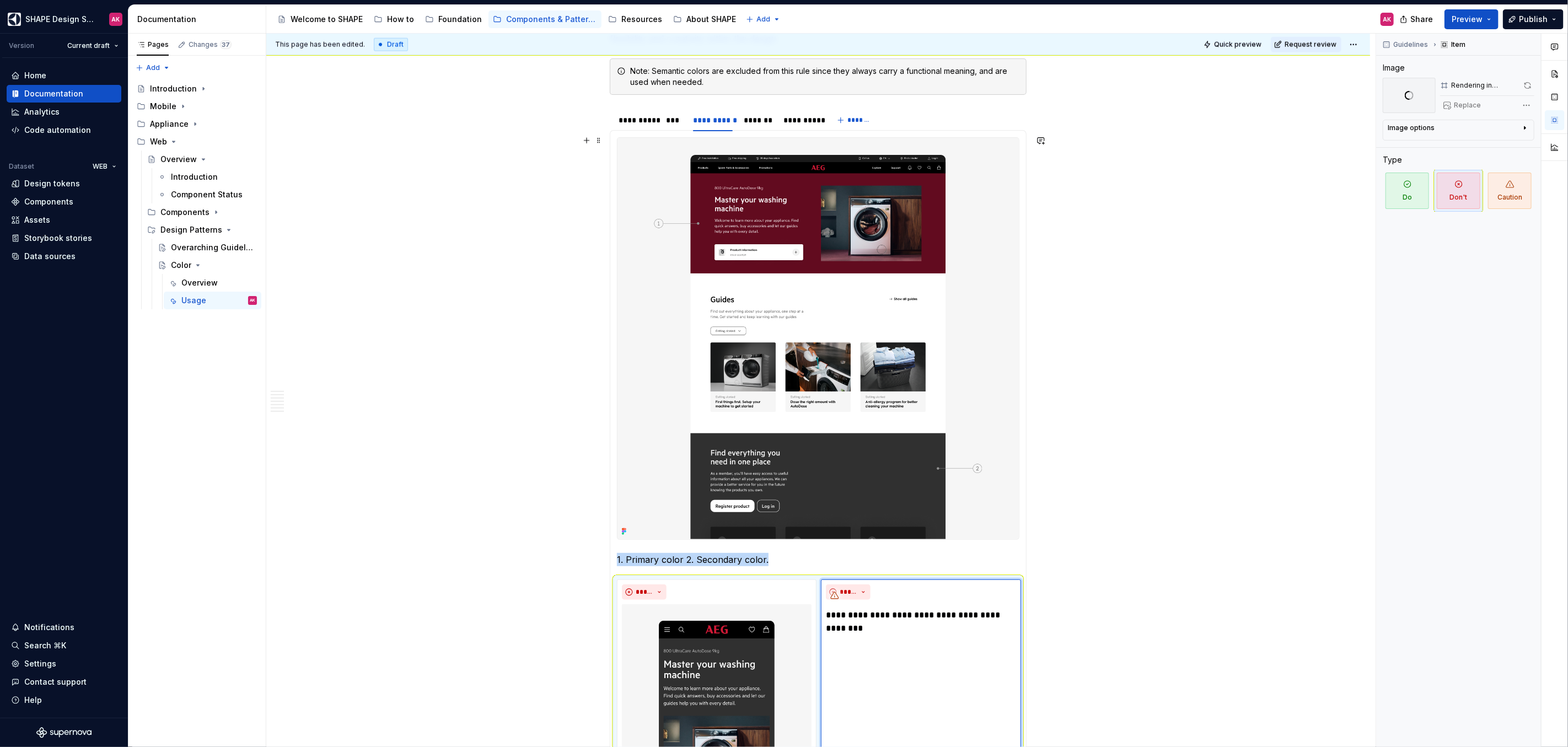
scroll to position [1179, 0]
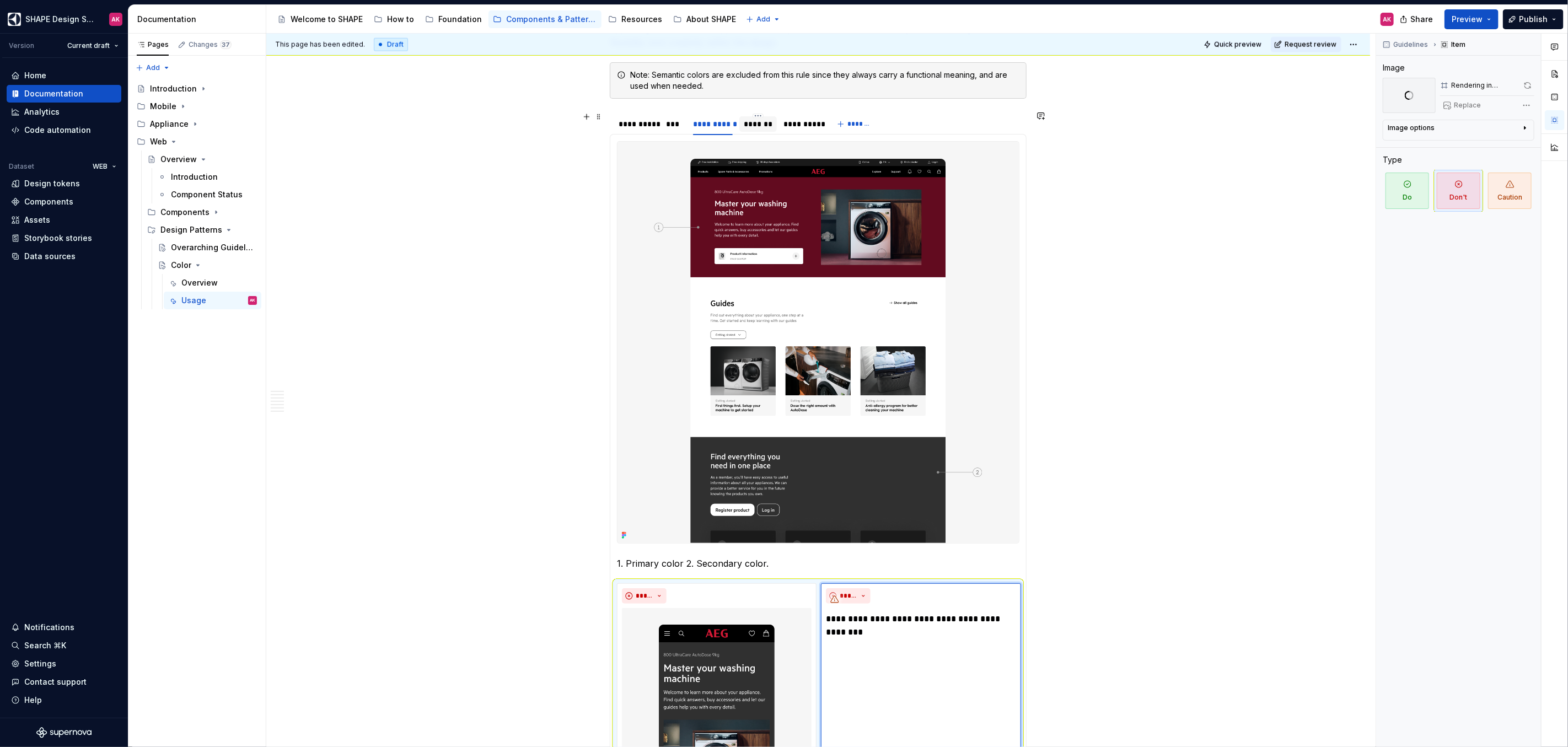
click at [750, 119] on div "*******" at bounding box center [759, 124] width 29 height 11
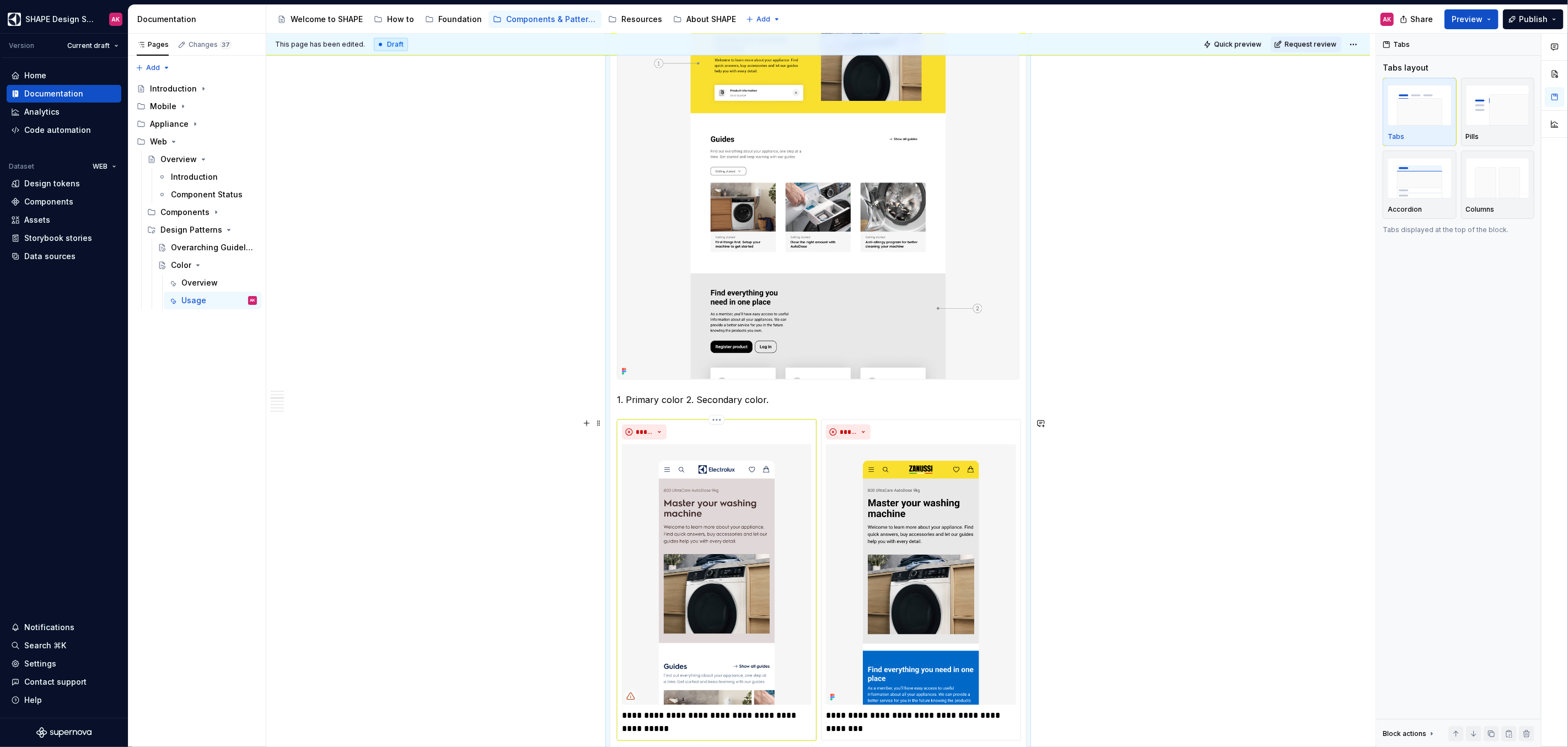
scroll to position [1428, 0]
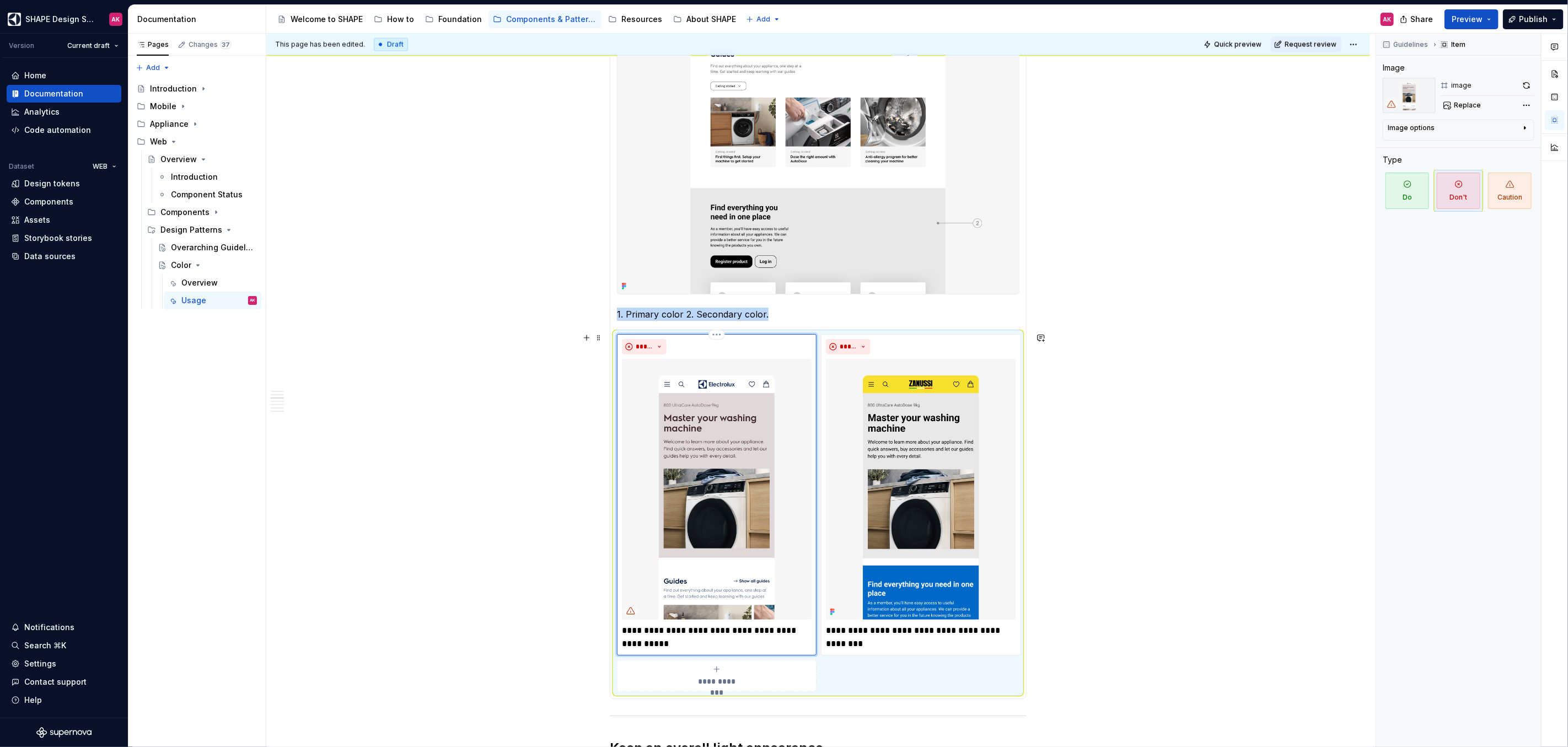
click at [692, 497] on img at bounding box center [717, 490] width 189 height 261
click at [1472, 105] on span "Replace" at bounding box center [1467, 105] width 27 height 9
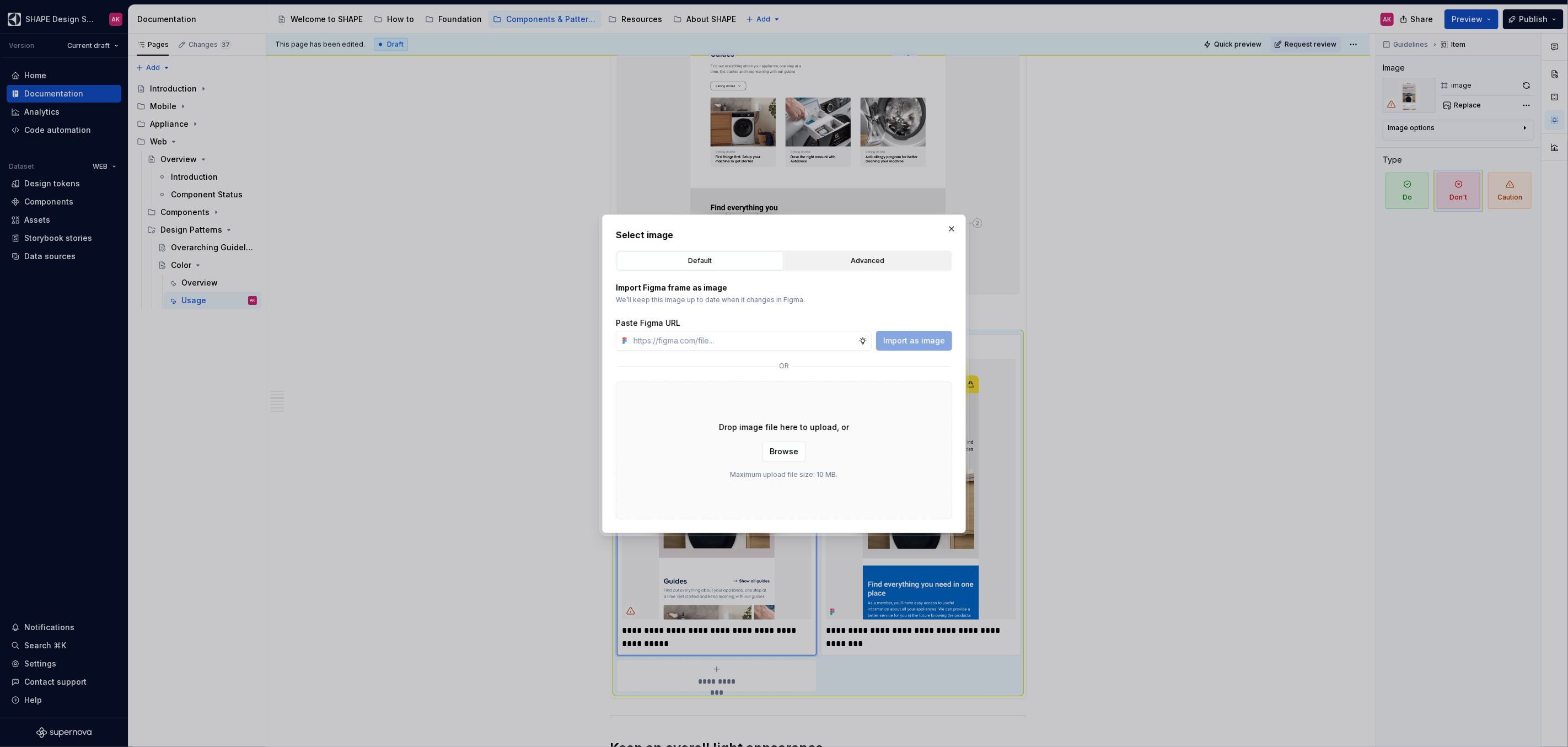
click at [826, 259] on div "Advanced" at bounding box center [868, 261] width 159 height 11
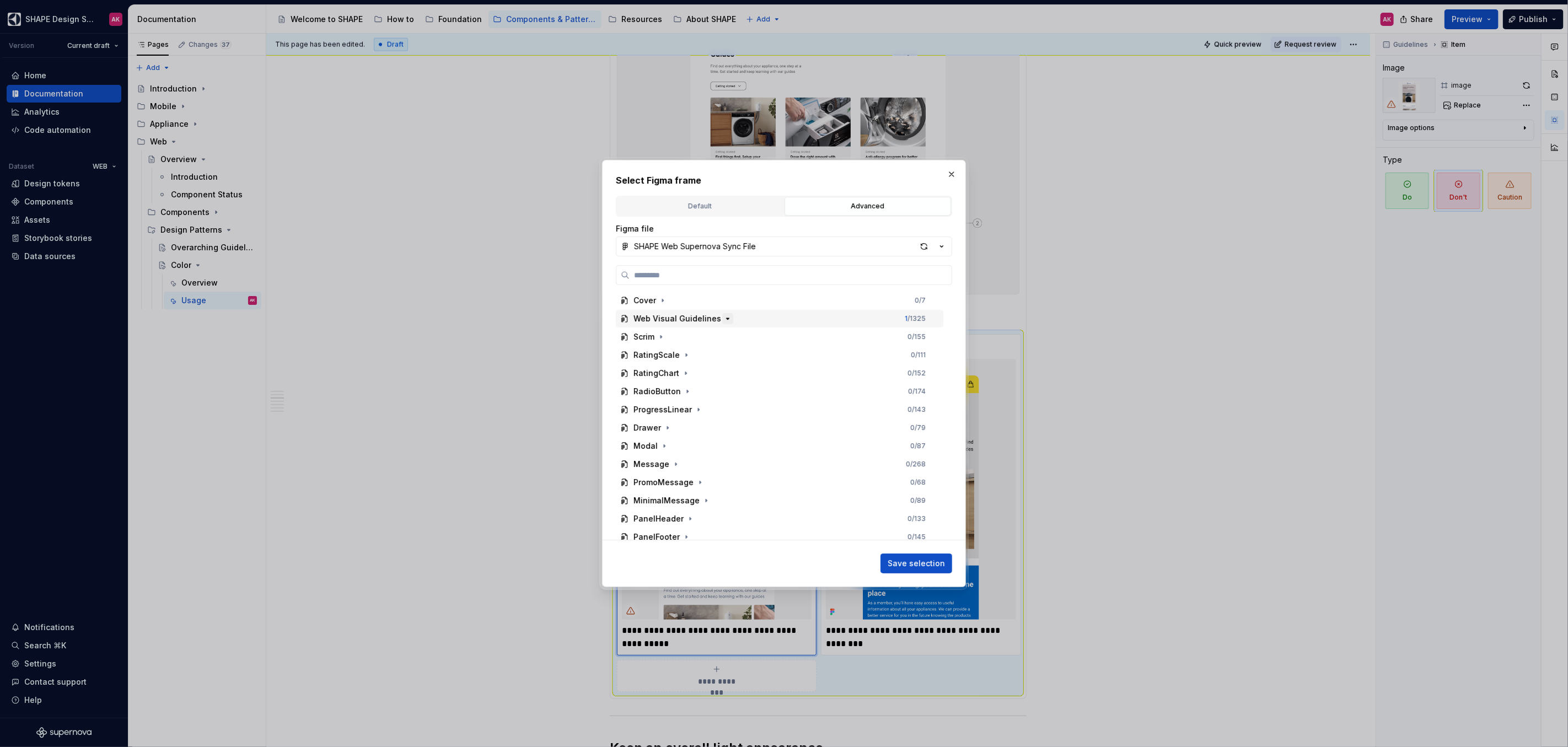
click at [726, 318] on icon "button" at bounding box center [727, 318] width 3 height 1
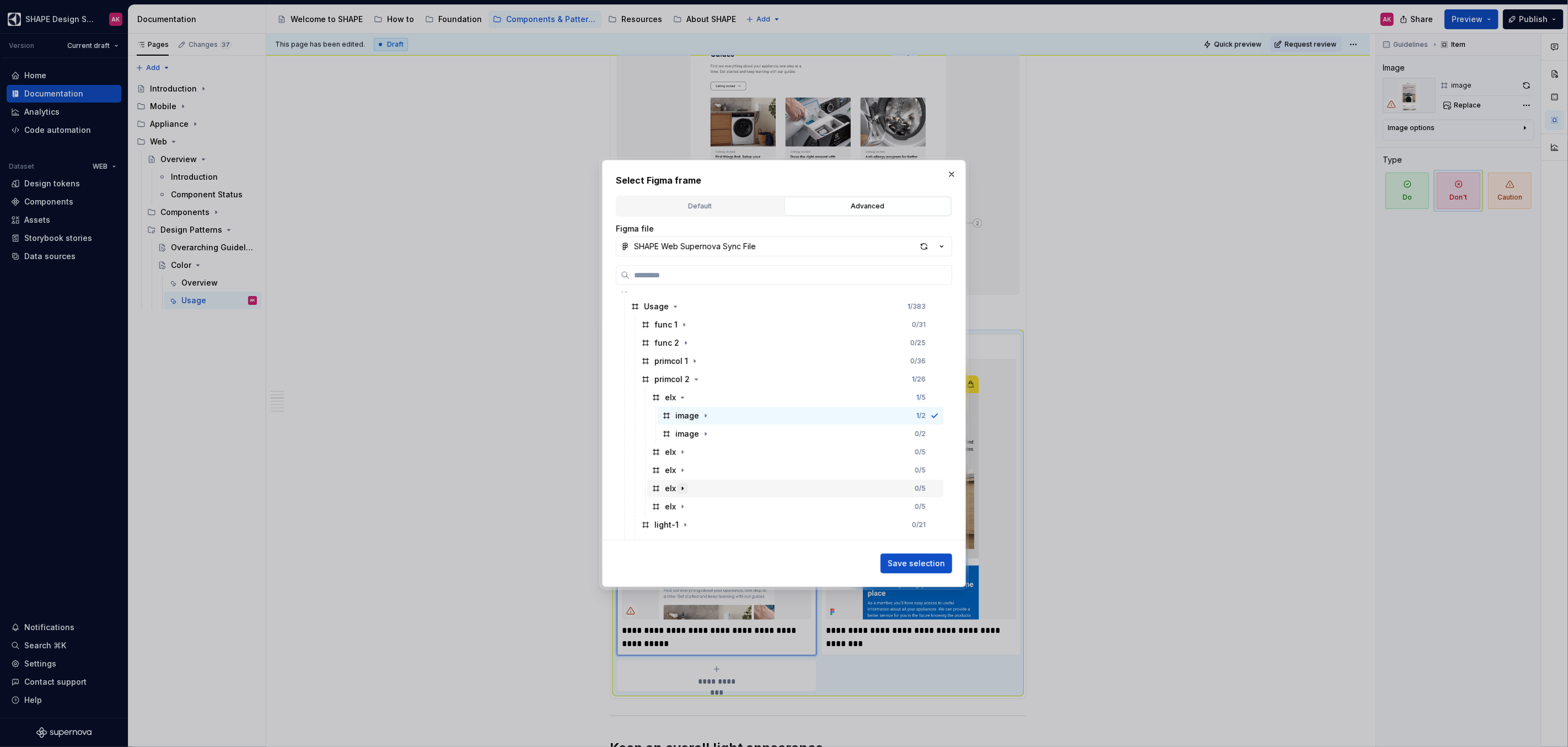
click at [684, 486] on icon "button" at bounding box center [683, 489] width 9 height 9
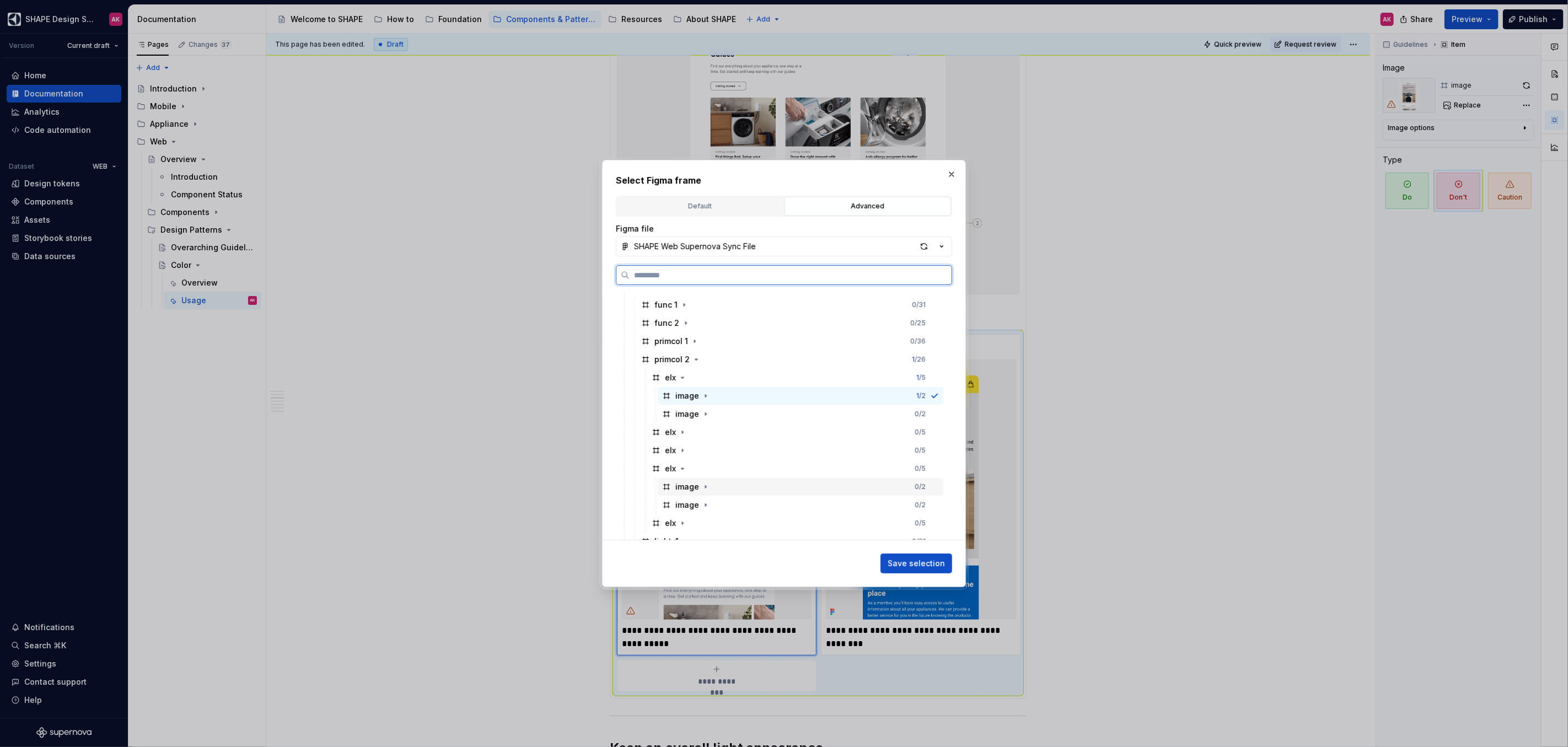
click at [683, 482] on div "image" at bounding box center [687, 487] width 24 height 11
click at [927, 563] on span "Save selection" at bounding box center [917, 564] width 57 height 11
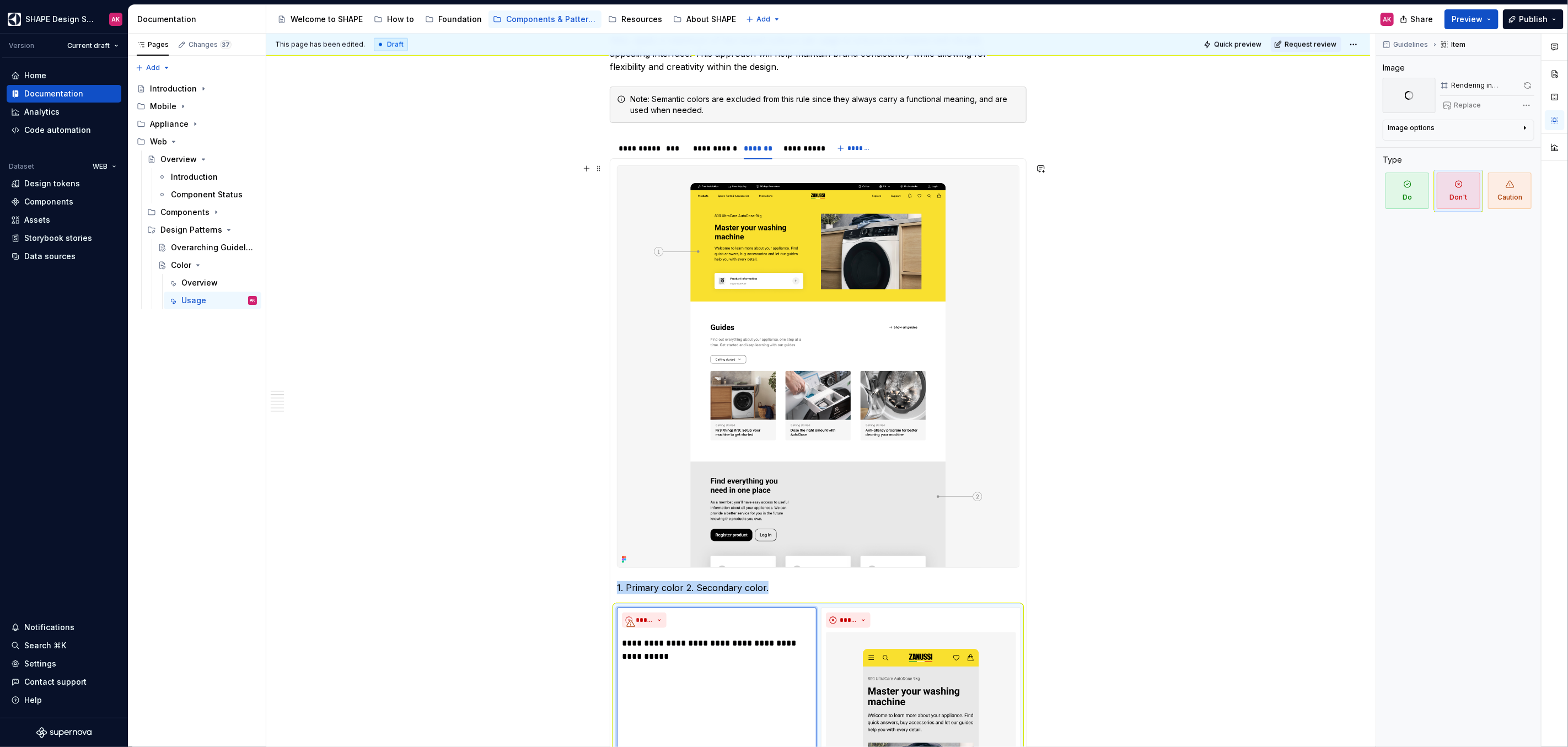
scroll to position [1084, 0]
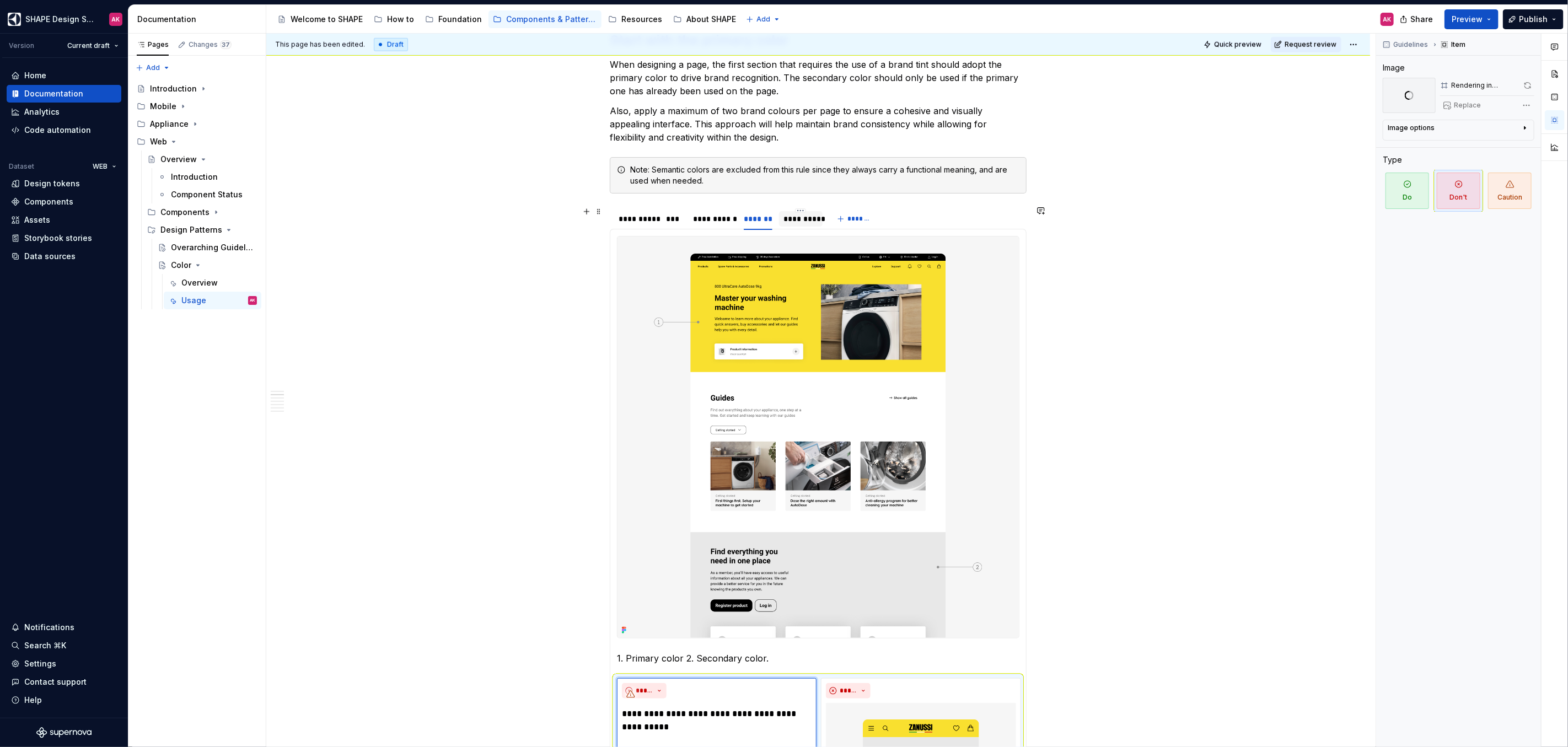
click at [805, 211] on div "**********" at bounding box center [801, 218] width 44 height 15
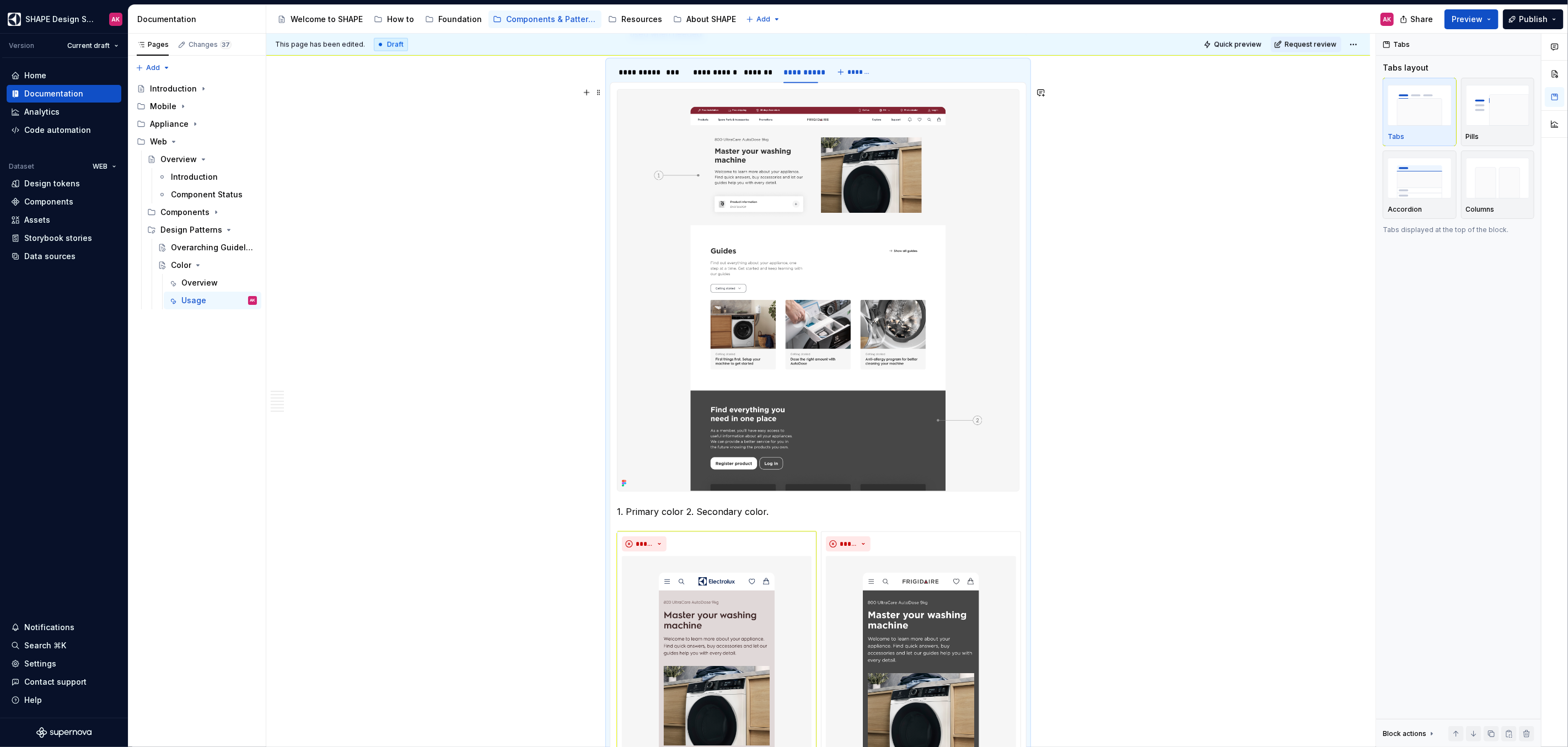
scroll to position [1490, 0]
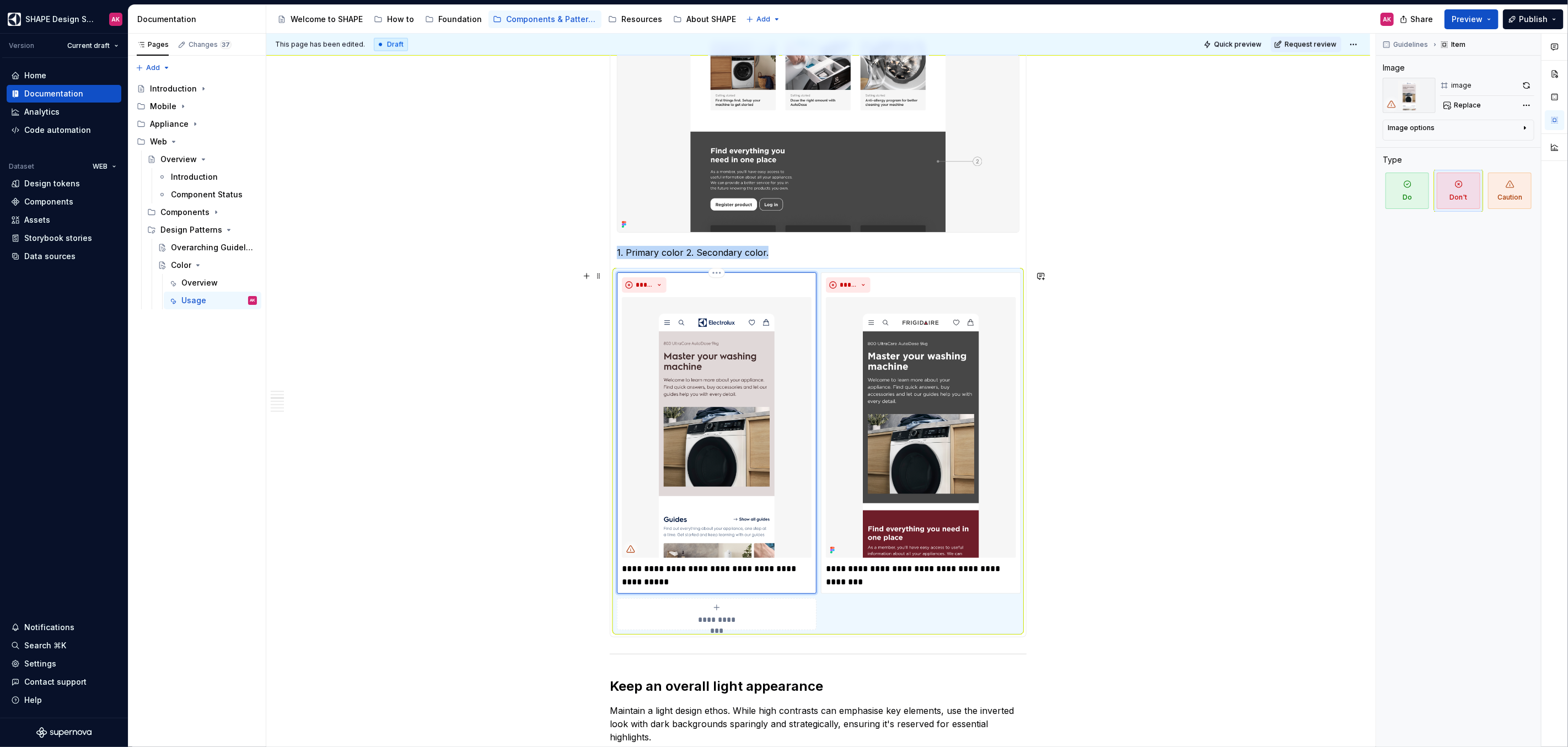
click at [744, 415] on img at bounding box center [717, 428] width 189 height 261
click at [1461, 107] on span "Replace" at bounding box center [1467, 105] width 27 height 9
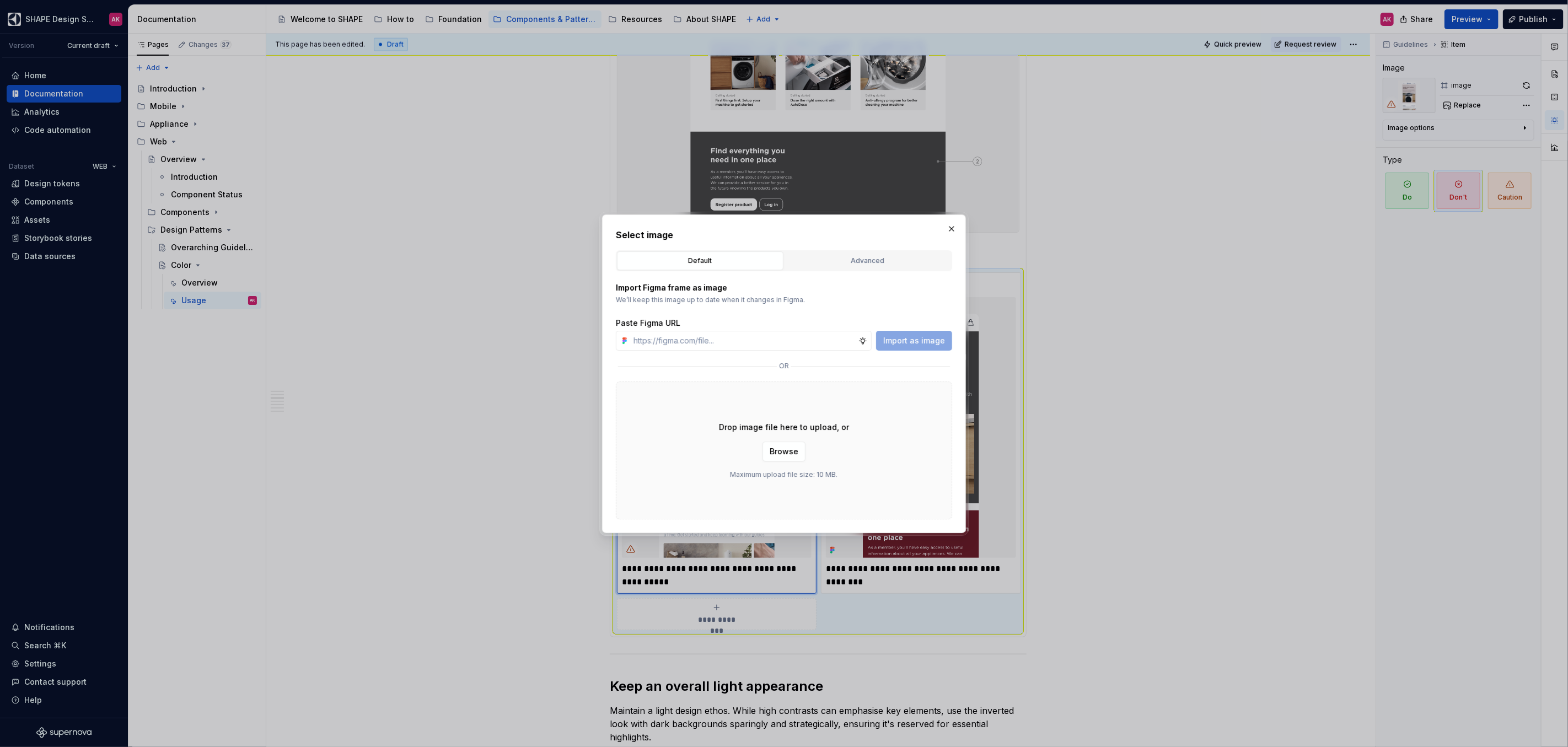
click at [818, 262] on div "Advanced" at bounding box center [868, 261] width 159 height 11
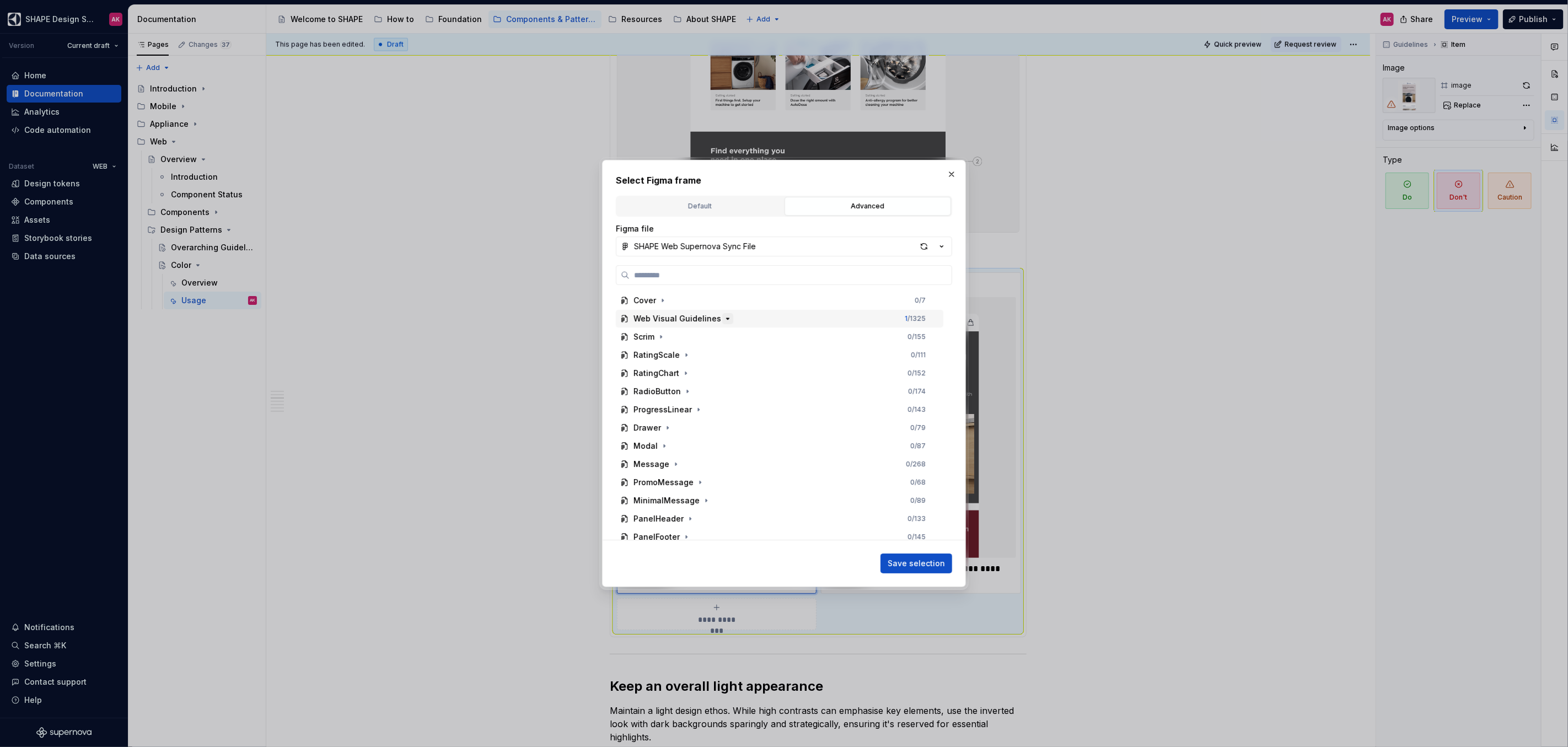
click at [725, 317] on icon "button" at bounding box center [728, 319] width 9 height 9
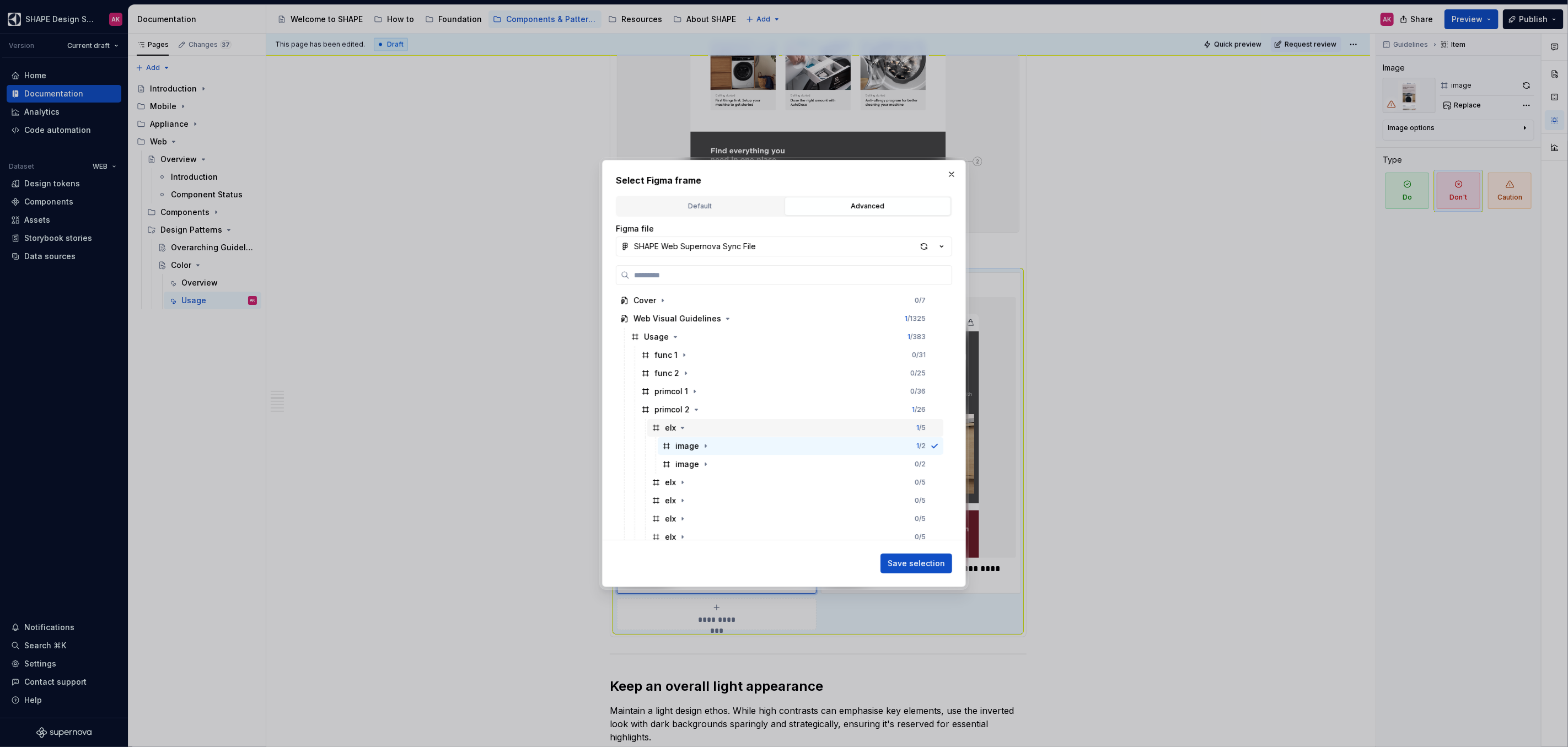
scroll to position [113, 0]
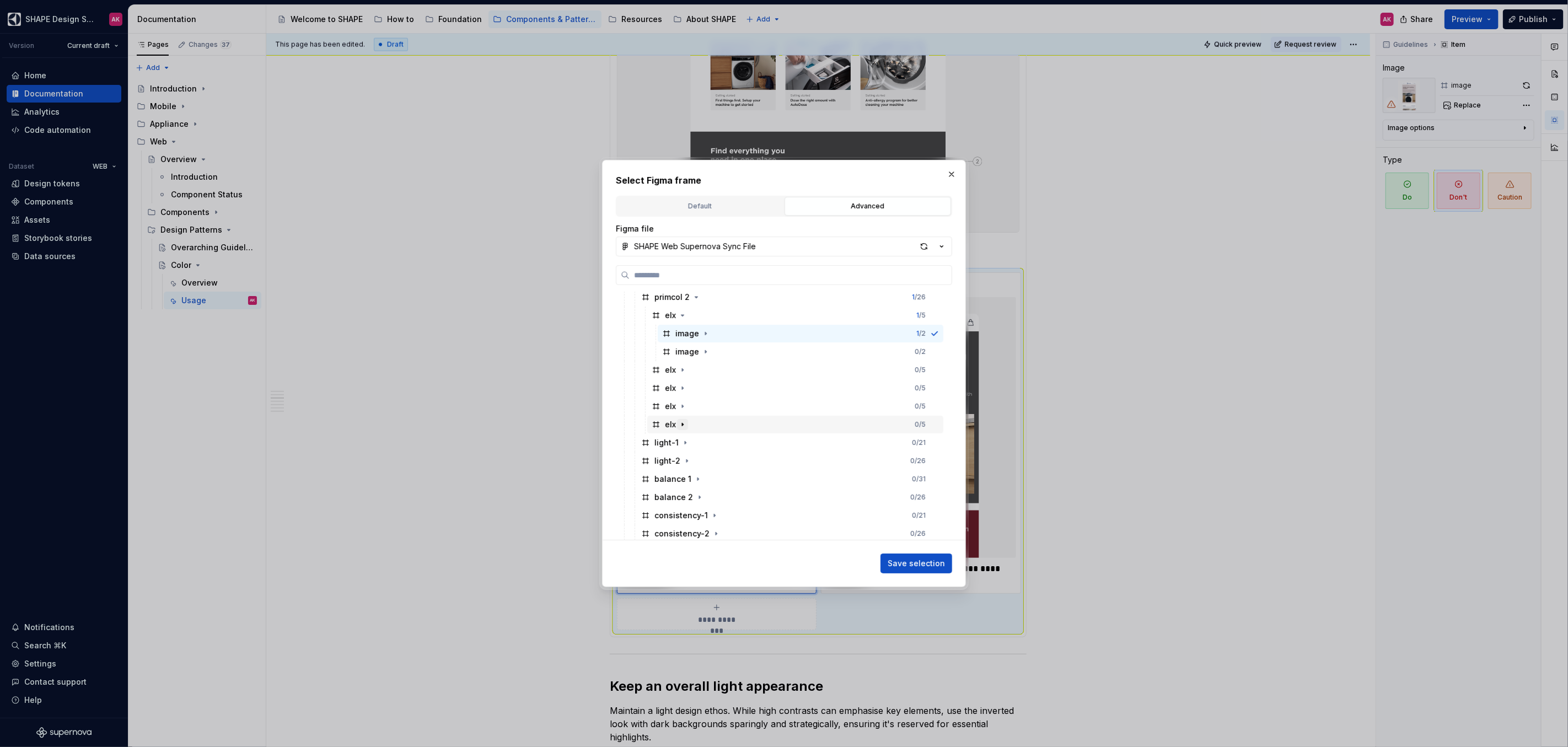
click at [683, 424] on icon "button" at bounding box center [683, 424] width 9 height 9
click at [684, 447] on div "image" at bounding box center [687, 442] width 24 height 11
click at [918, 561] on span "Save selection" at bounding box center [917, 564] width 57 height 11
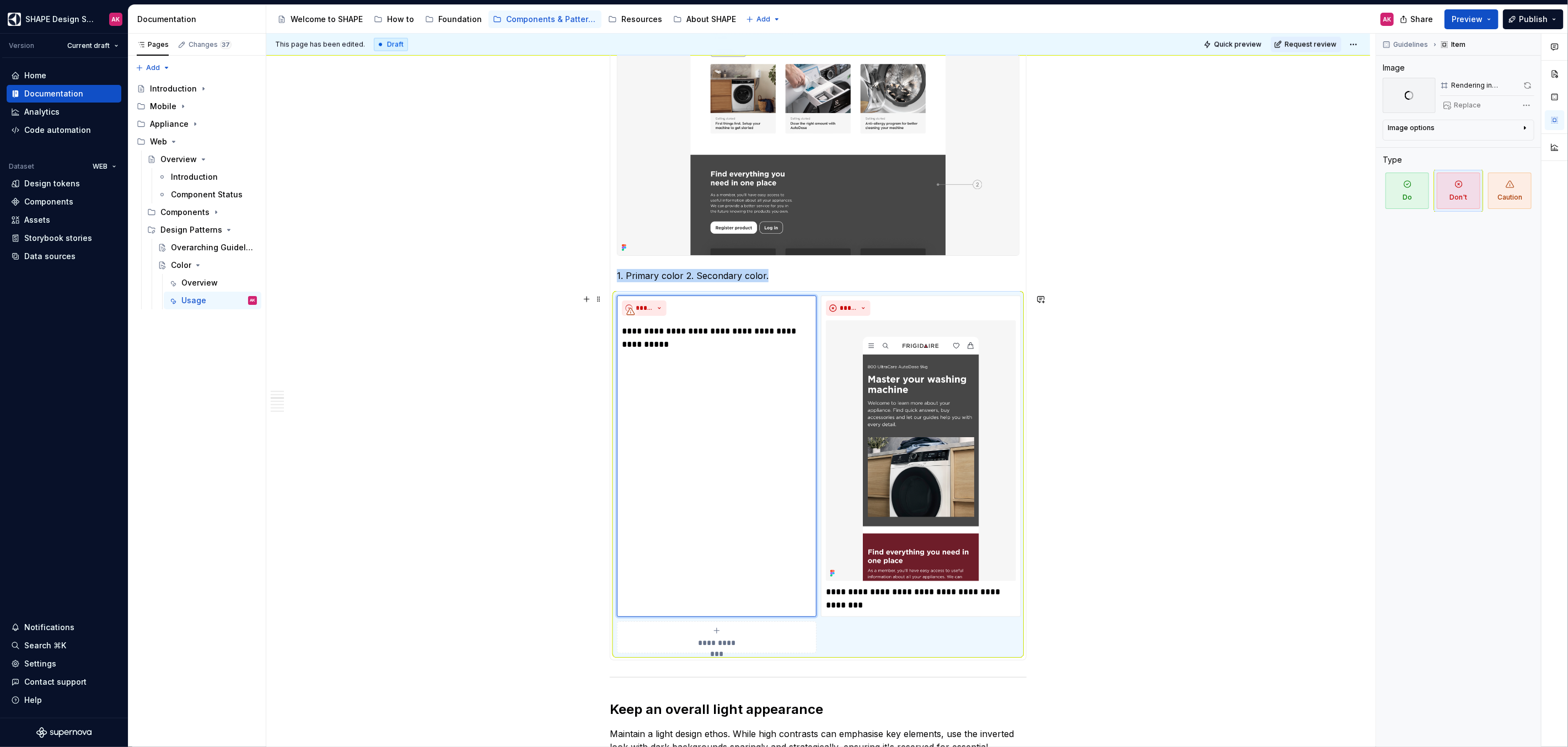
scroll to position [1216, 0]
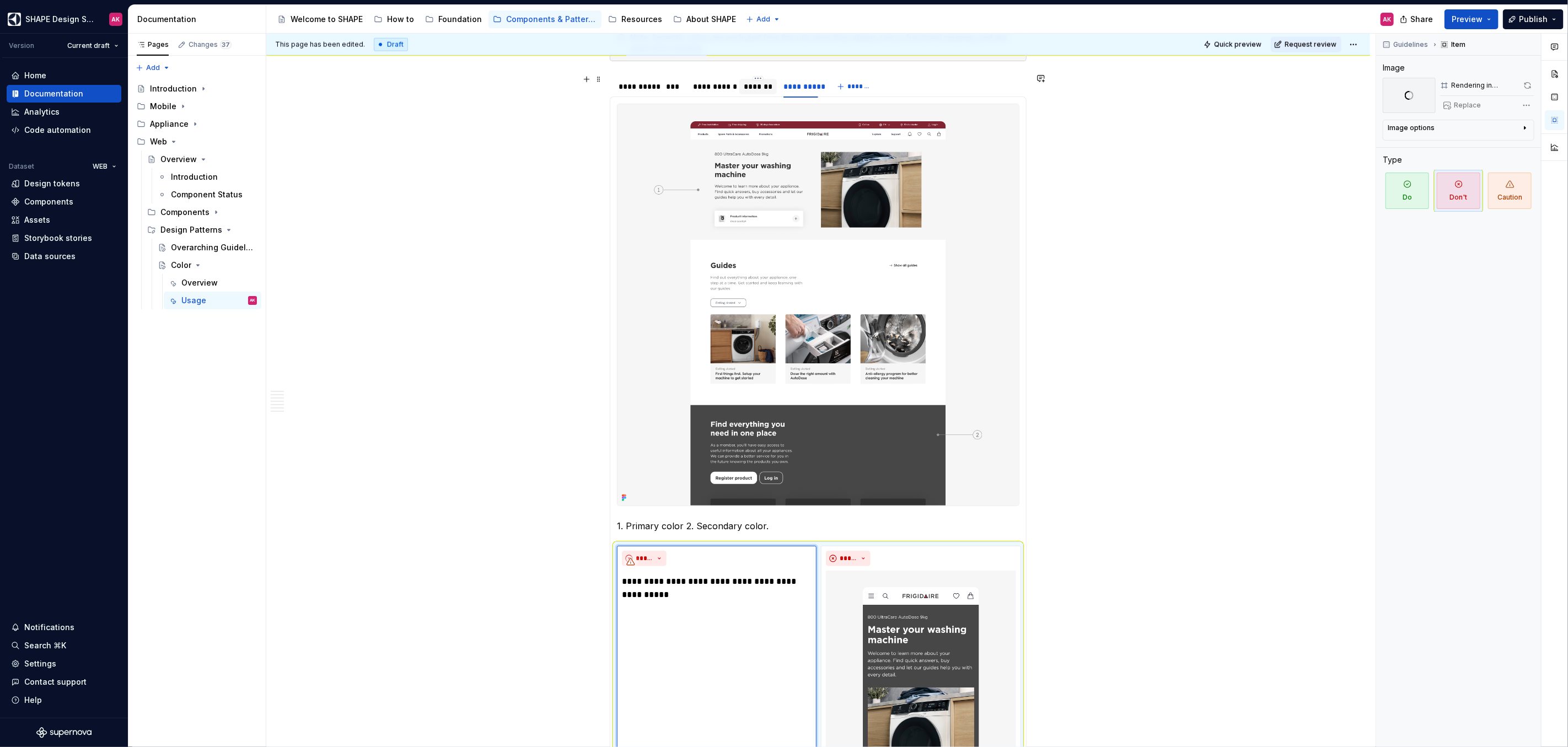
click at [759, 81] on div "*******" at bounding box center [759, 87] width 29 height 11
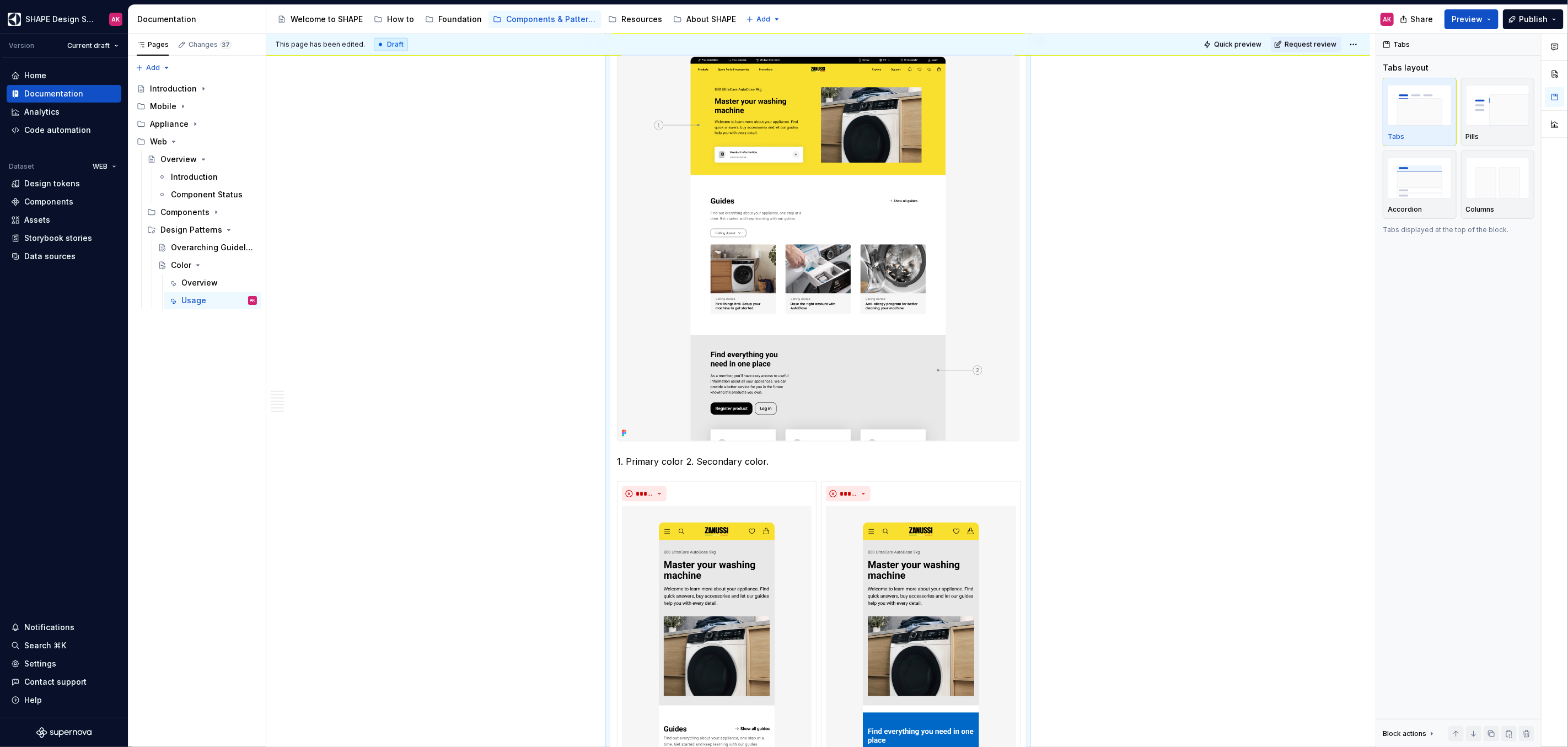
scroll to position [1173, 0]
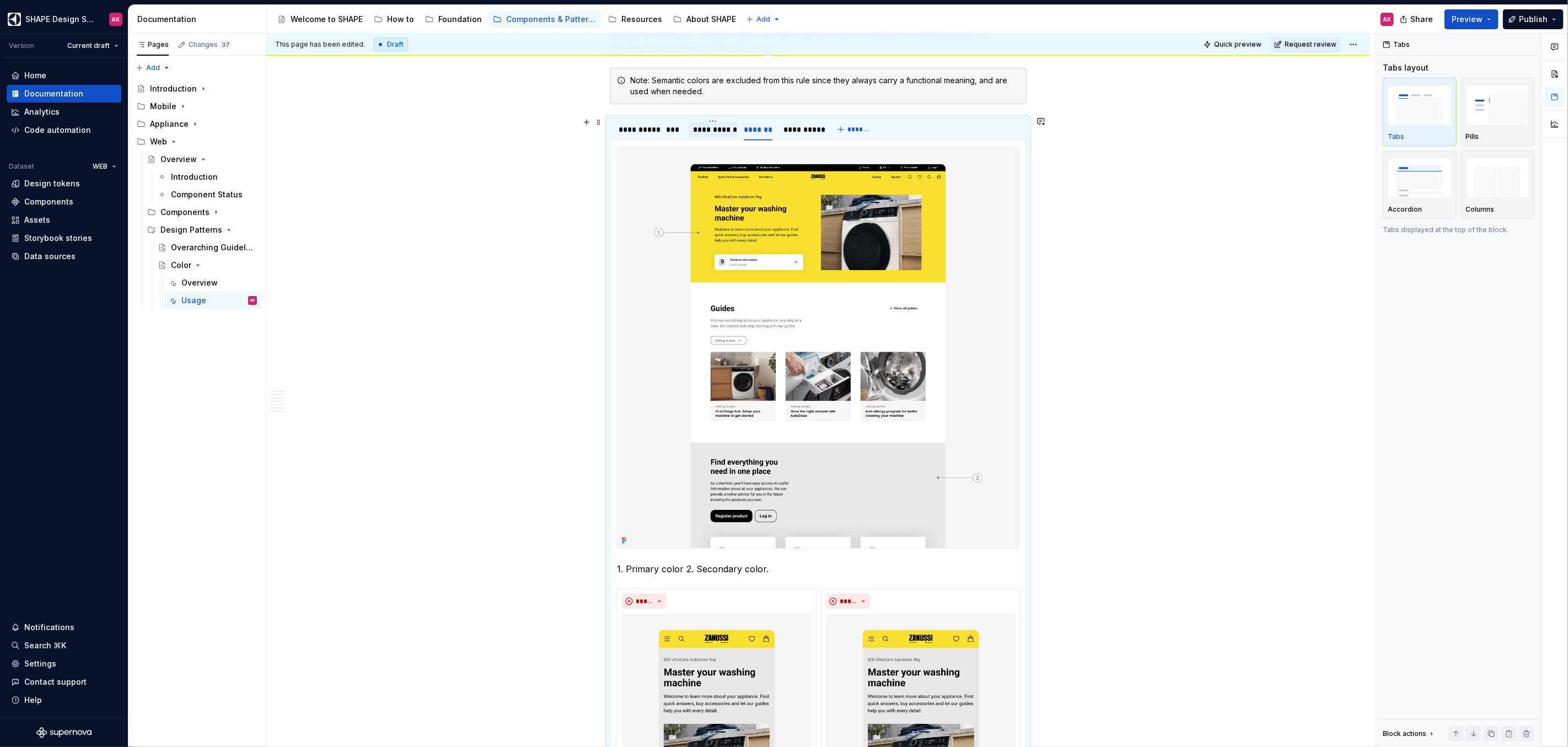
click at [714, 129] on div "**********" at bounding box center [713, 130] width 39 height 11
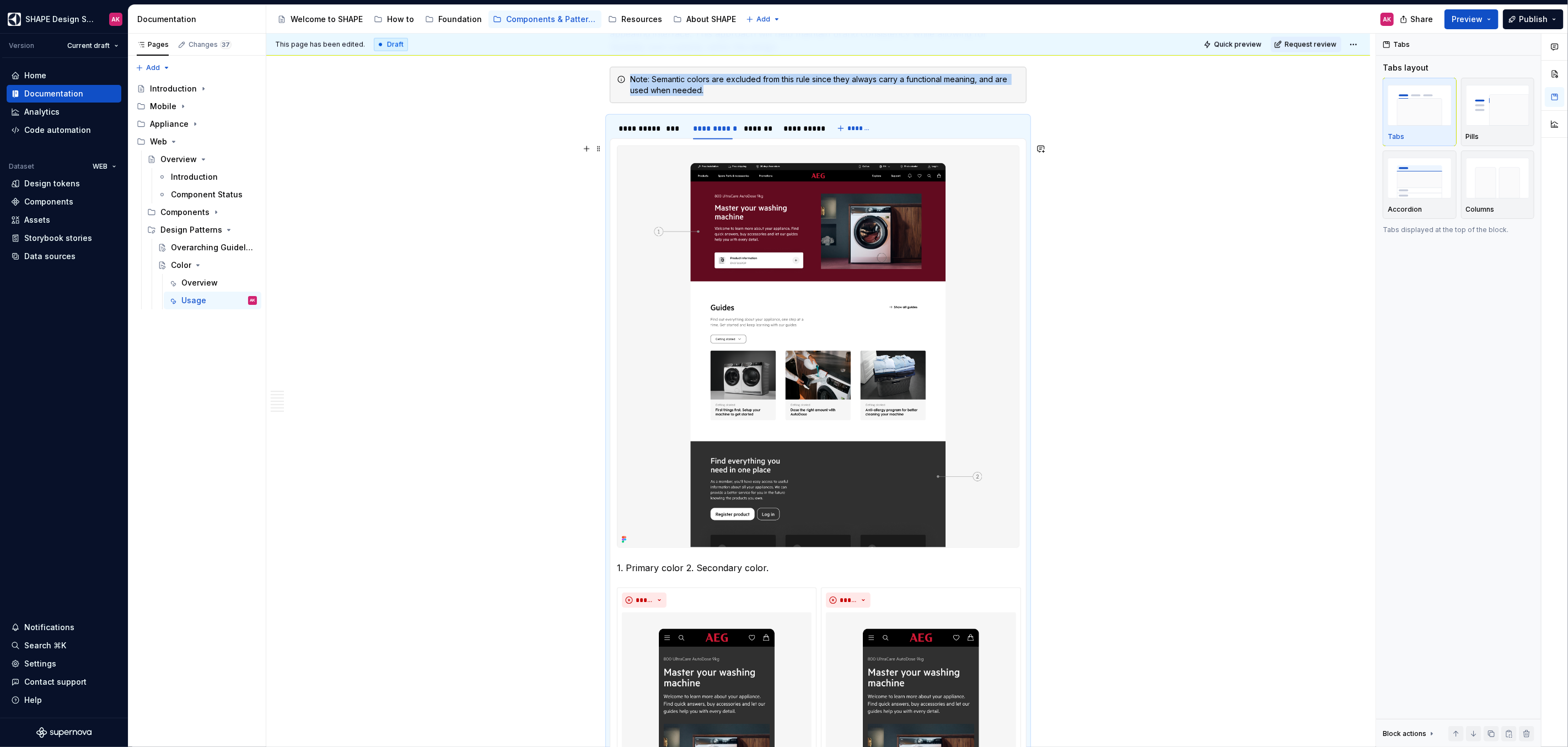
scroll to position [1169, 0]
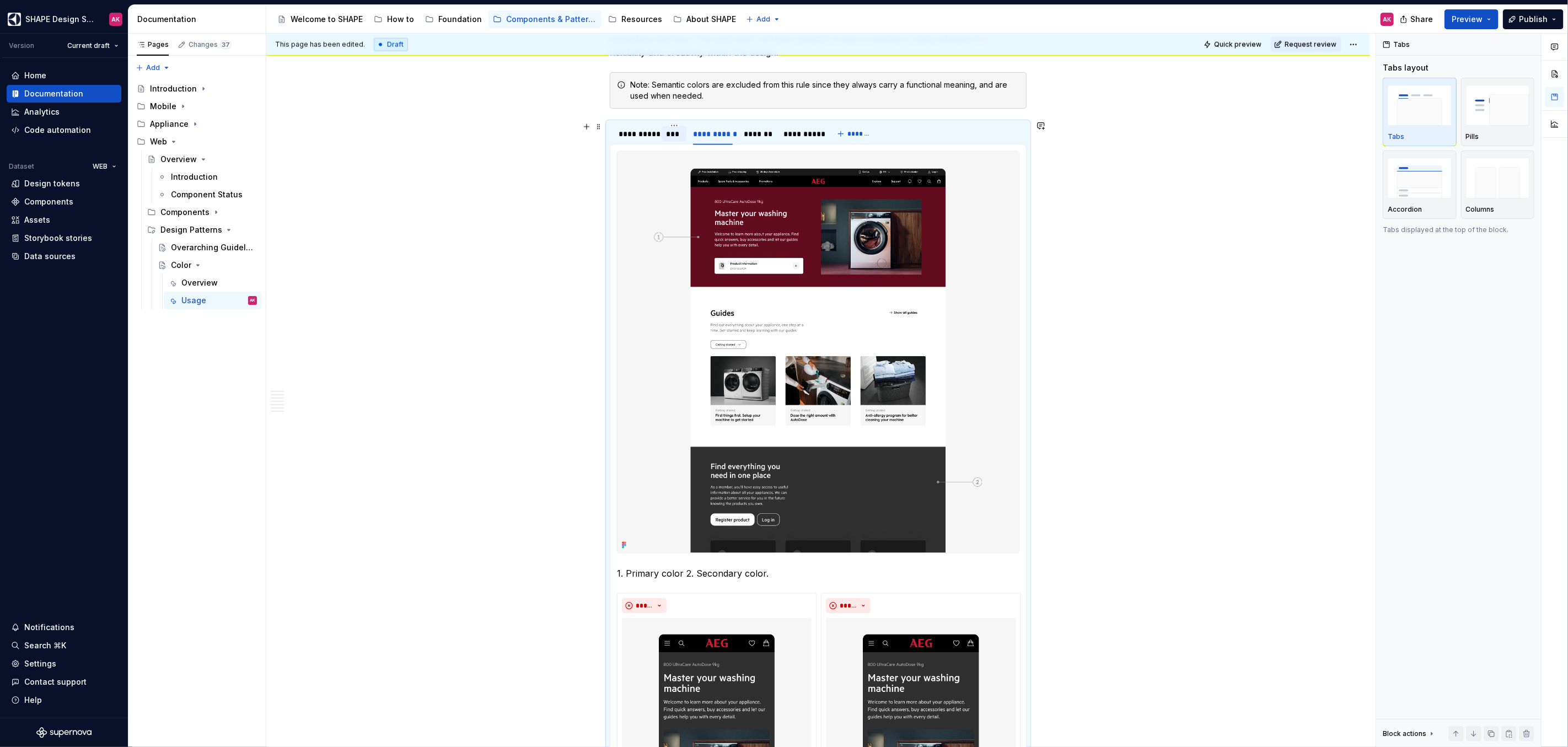
click at [663, 129] on div "***" at bounding box center [675, 133] width 25 height 15
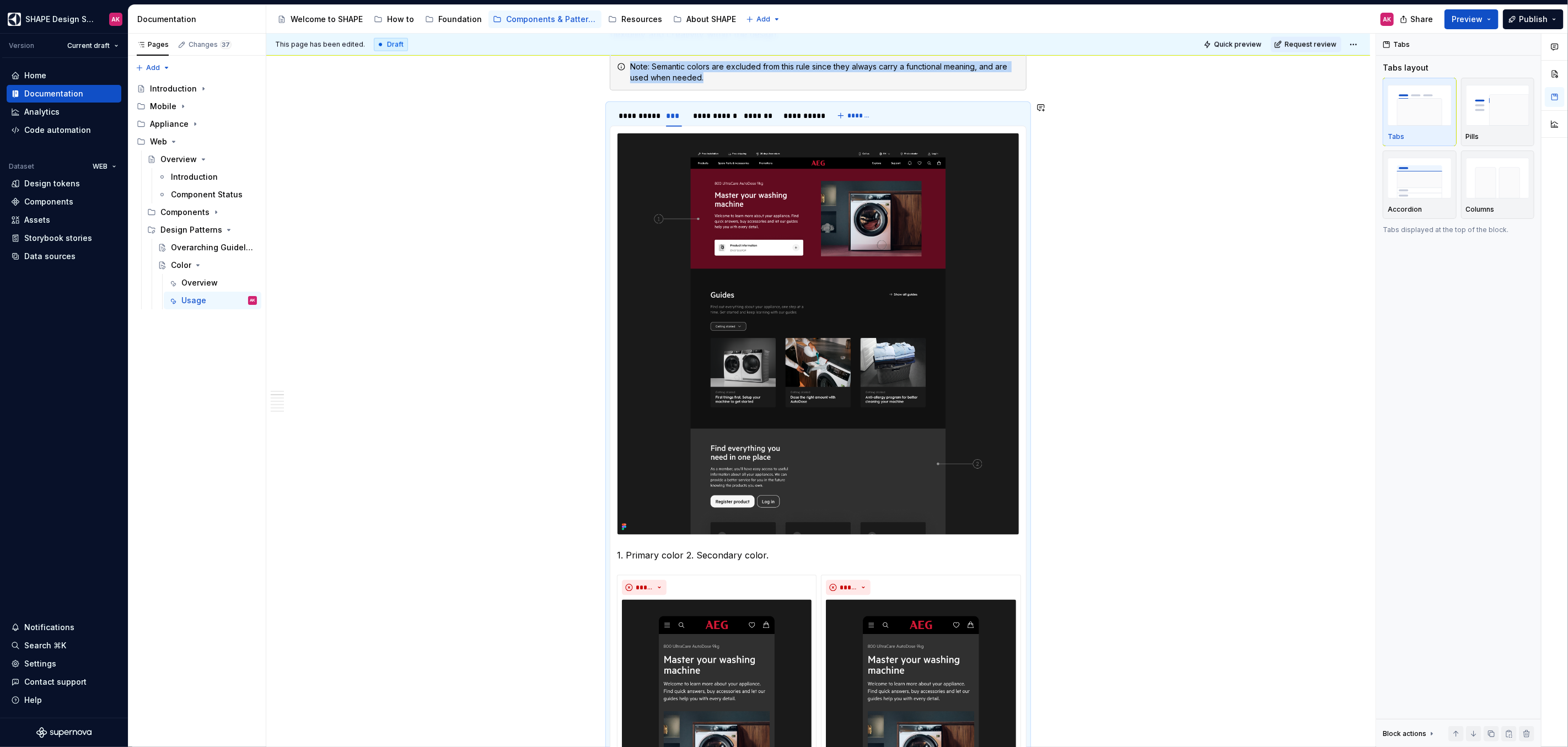
scroll to position [1004, 0]
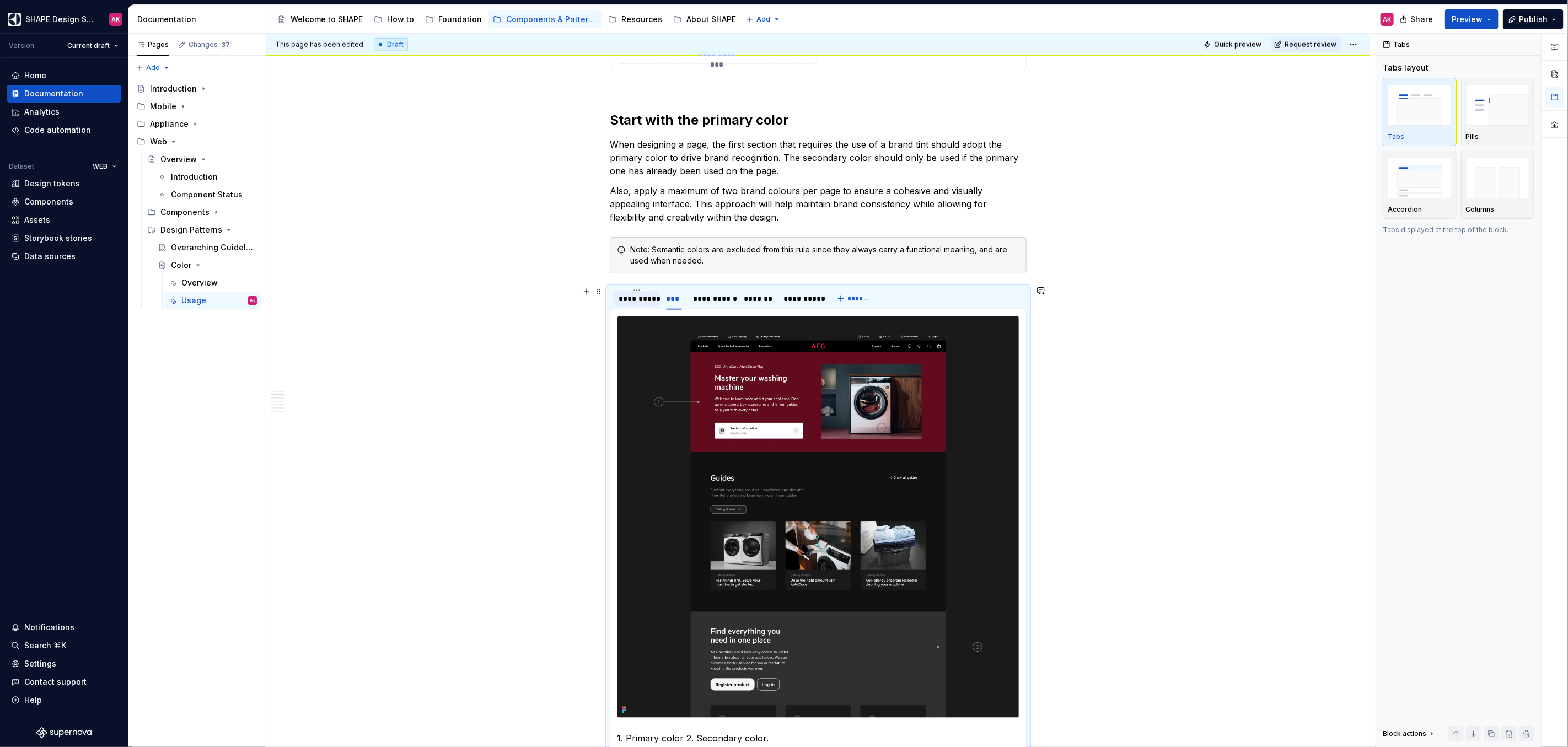
click at [634, 303] on div "**********" at bounding box center [636, 298] width 46 height 15
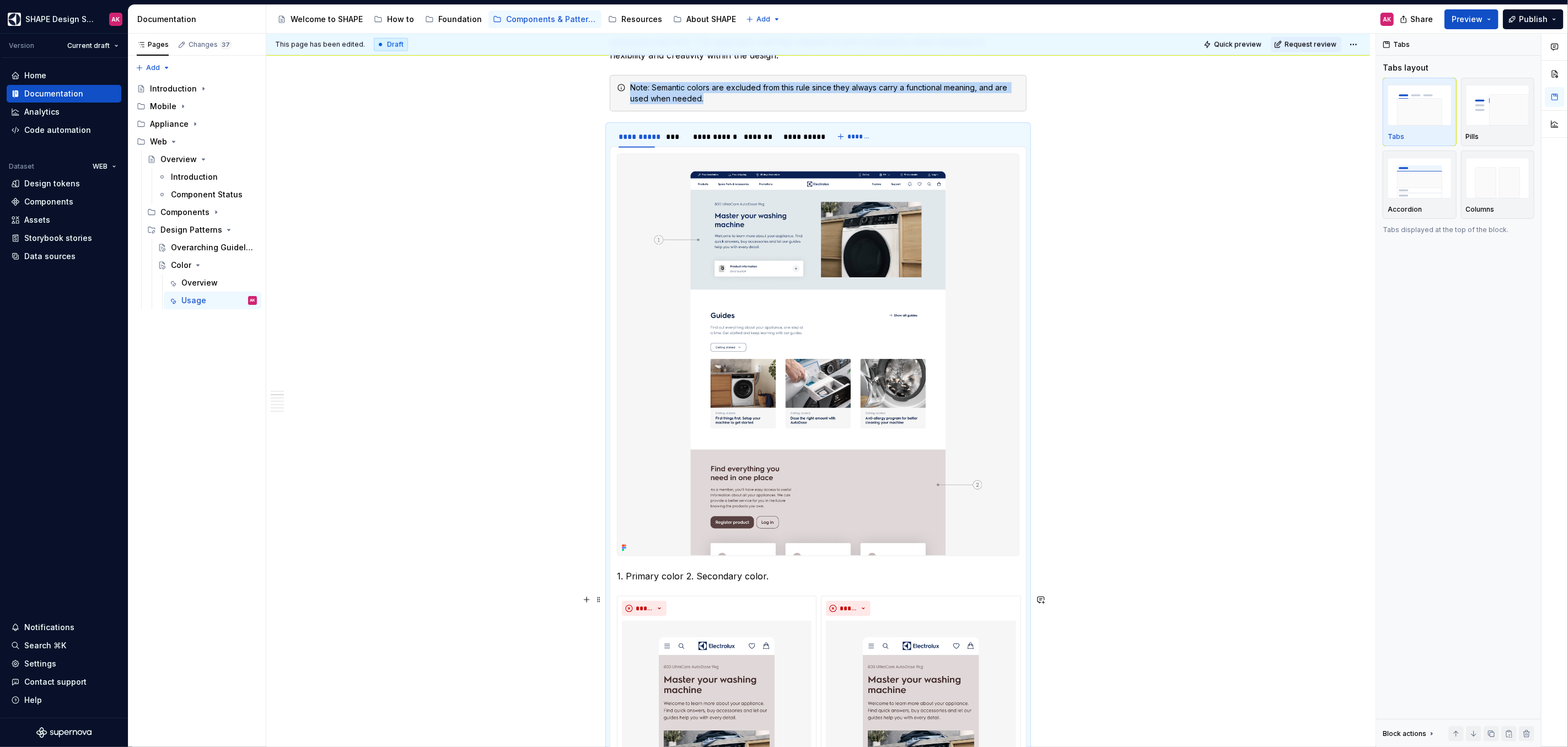
scroll to position [1018, 0]
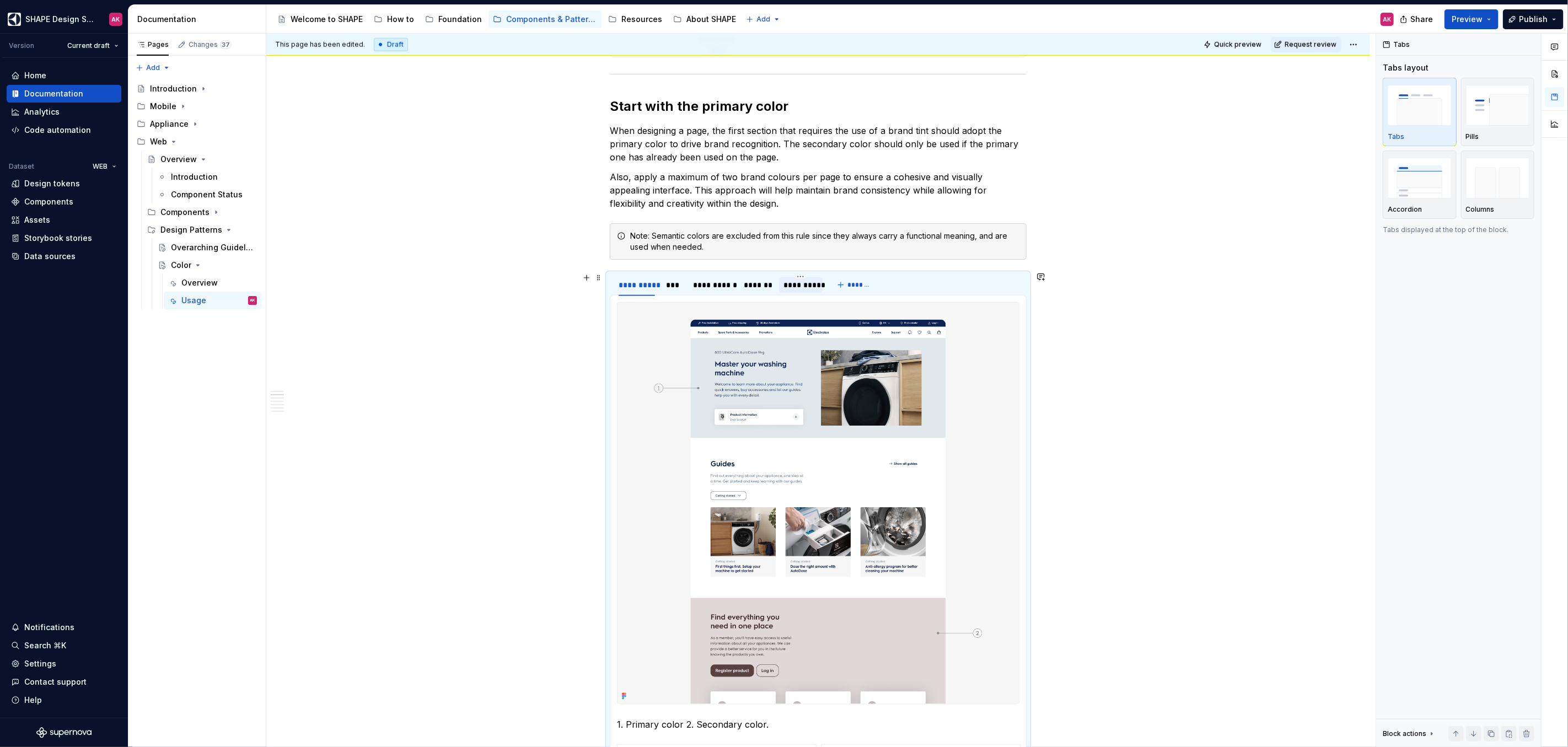
click at [813, 283] on div "**********" at bounding box center [801, 285] width 35 height 11
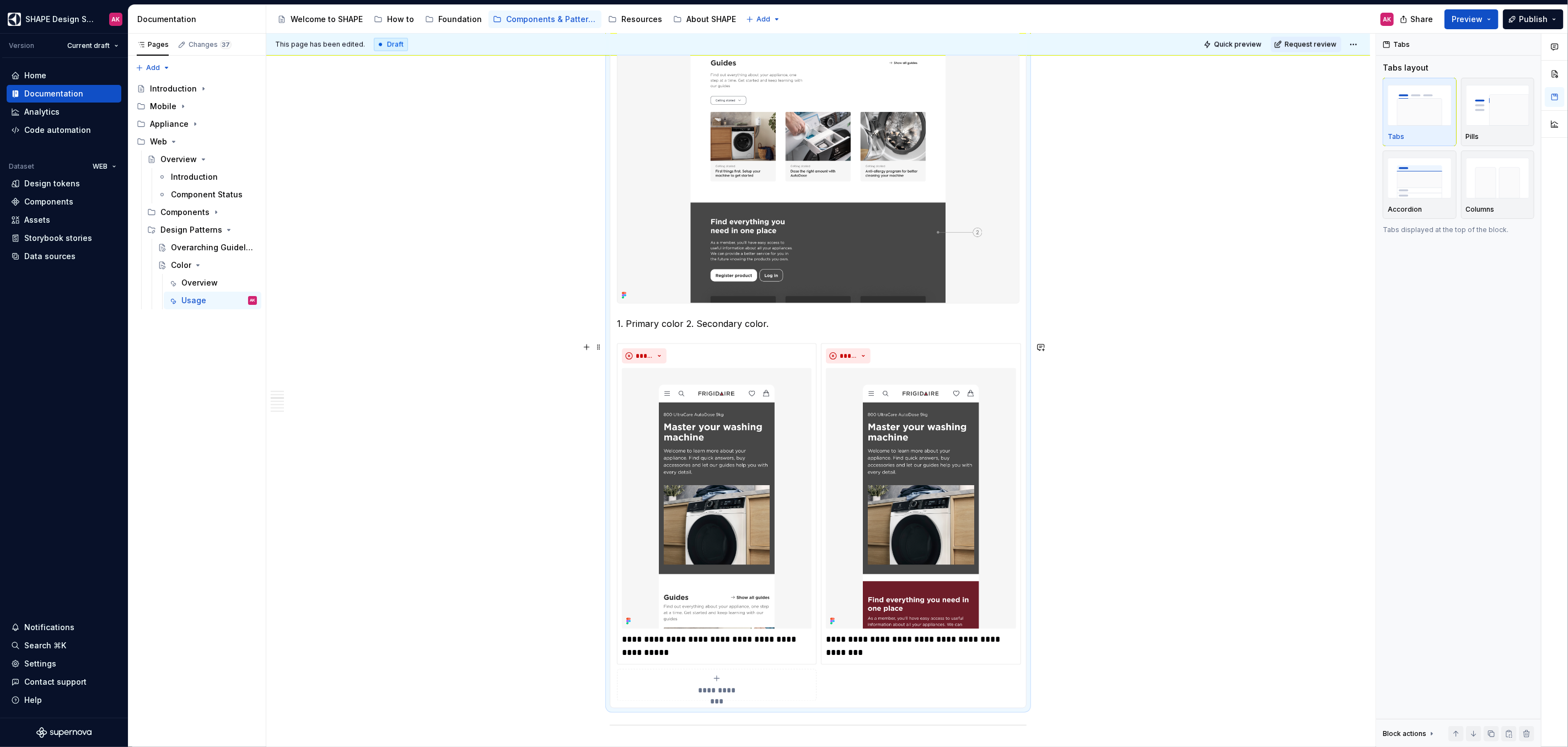
scroll to position [1809, 0]
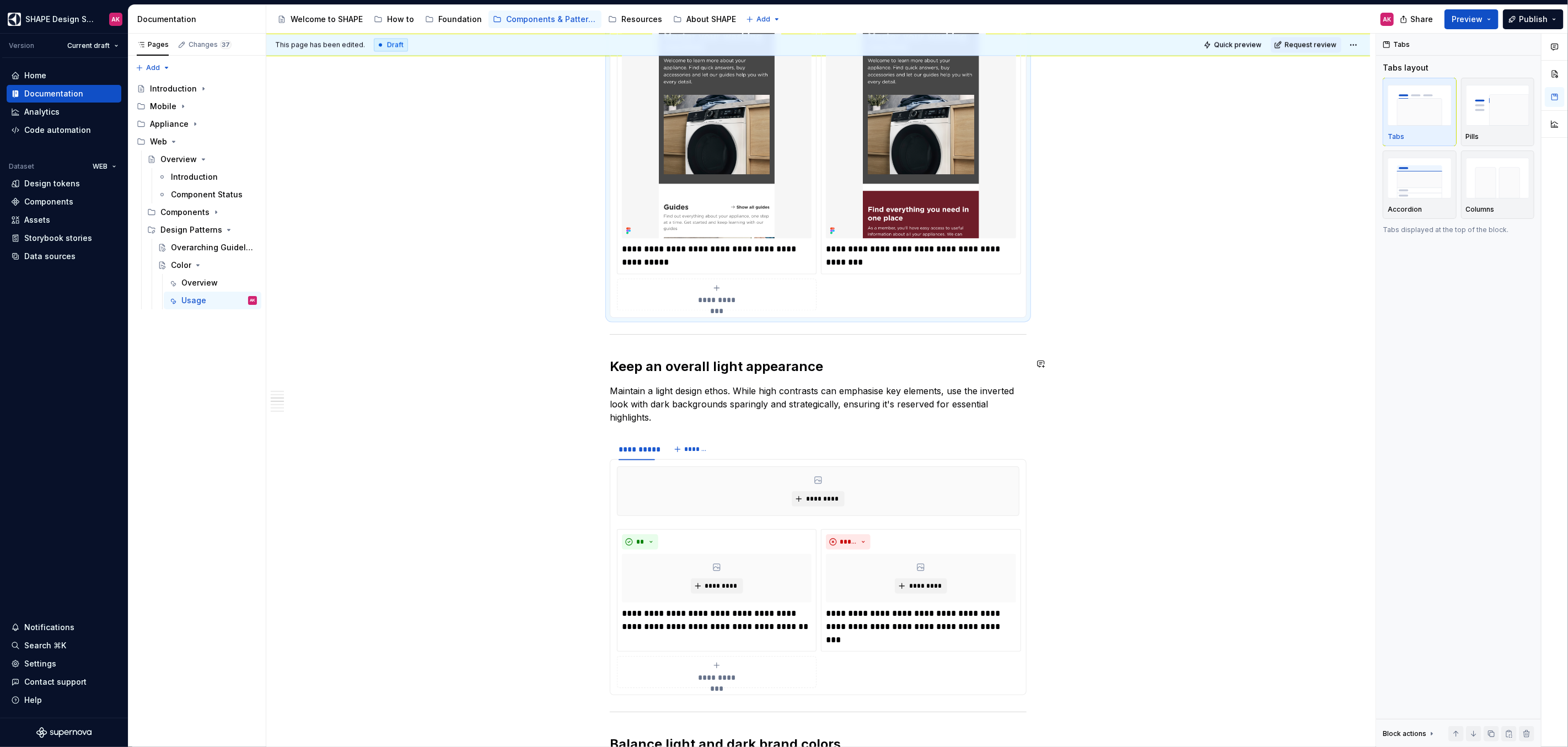
click at [669, 384] on p "Maintain a light design ethos. While high contrasts can emphasise key elements,…" at bounding box center [818, 404] width 417 height 39
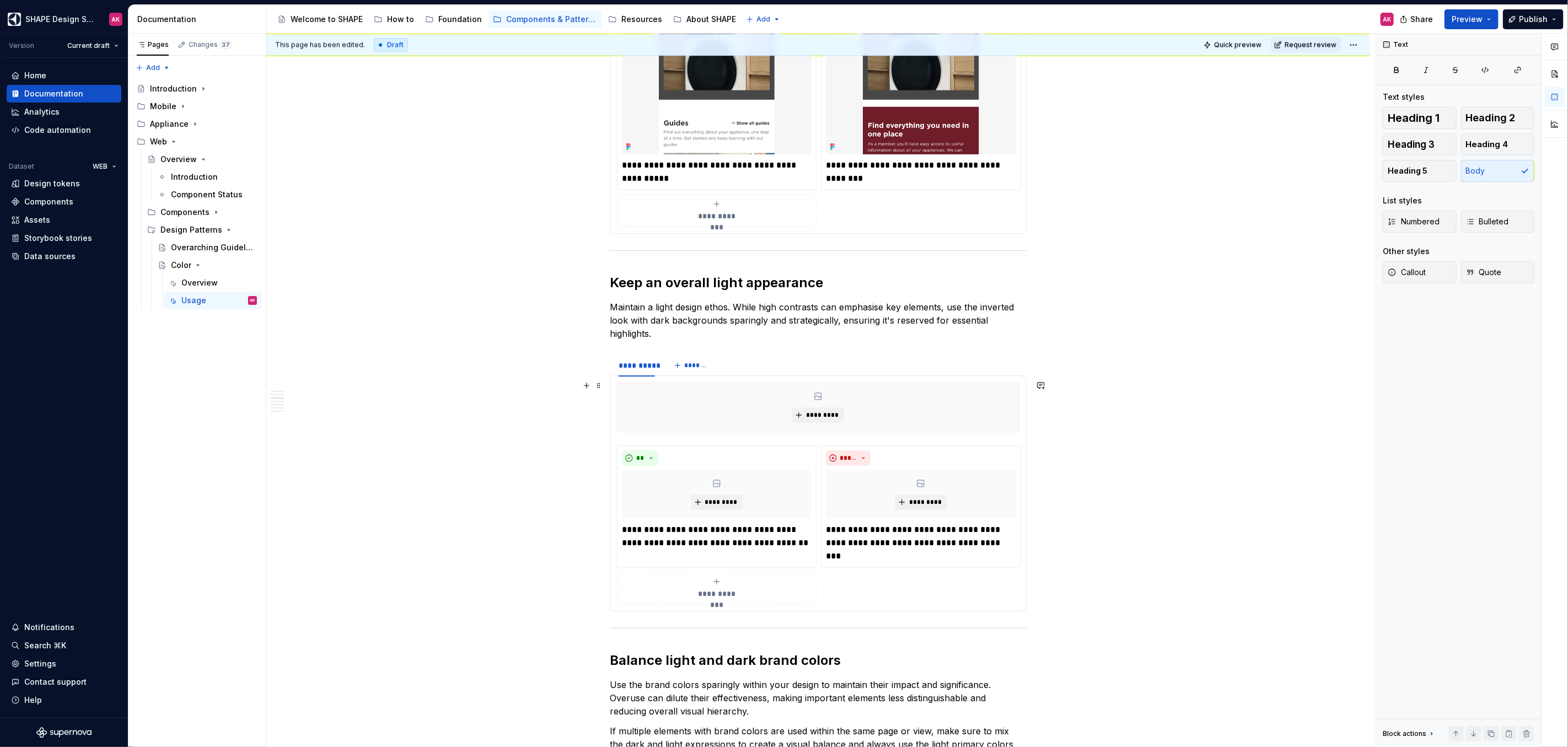
scroll to position [1915, 0]
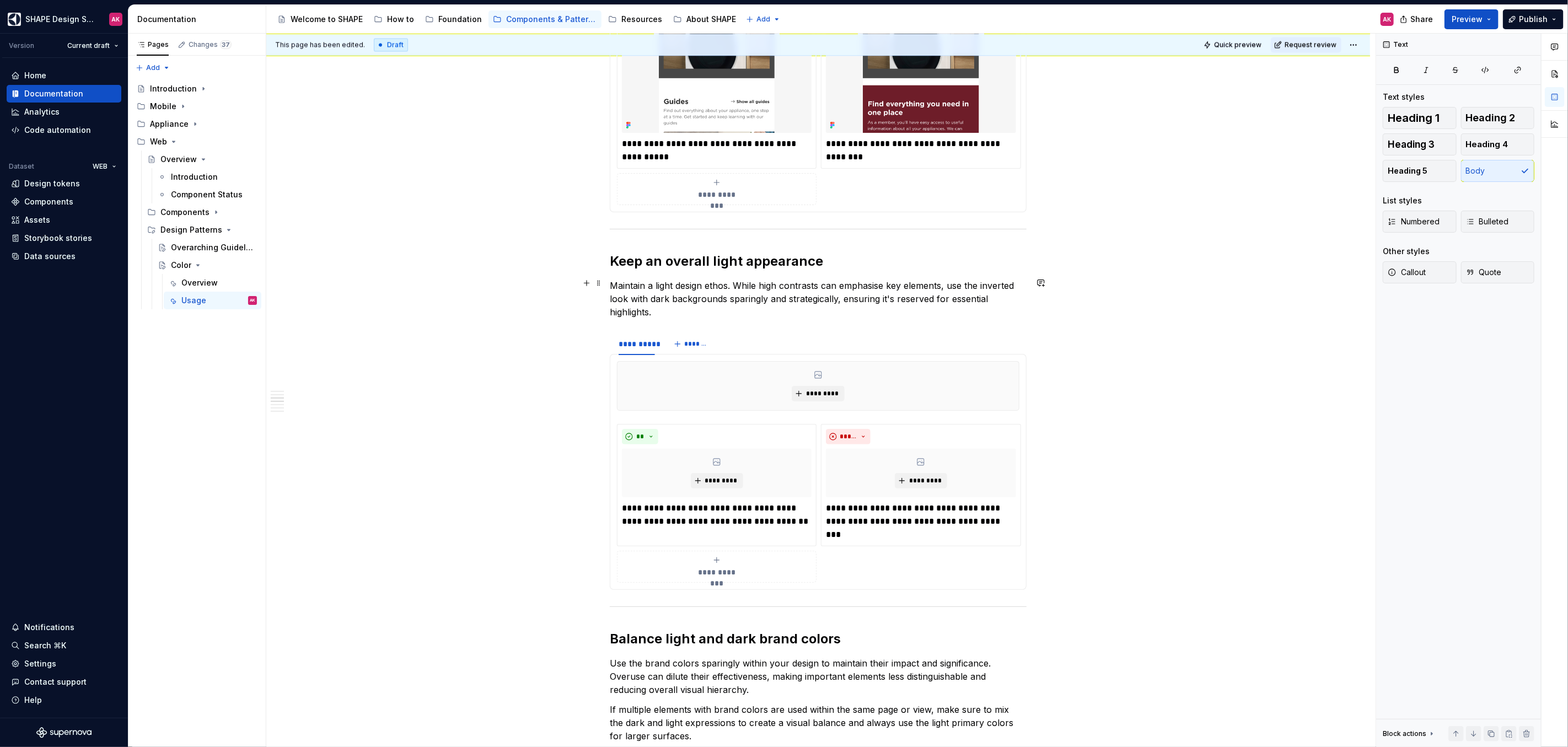
click at [720, 305] on p "Maintain a light design ethos. While high contrasts can emphasise key elements,…" at bounding box center [818, 298] width 417 height 39
click at [816, 390] on span "*********" at bounding box center [823, 394] width 34 height 9
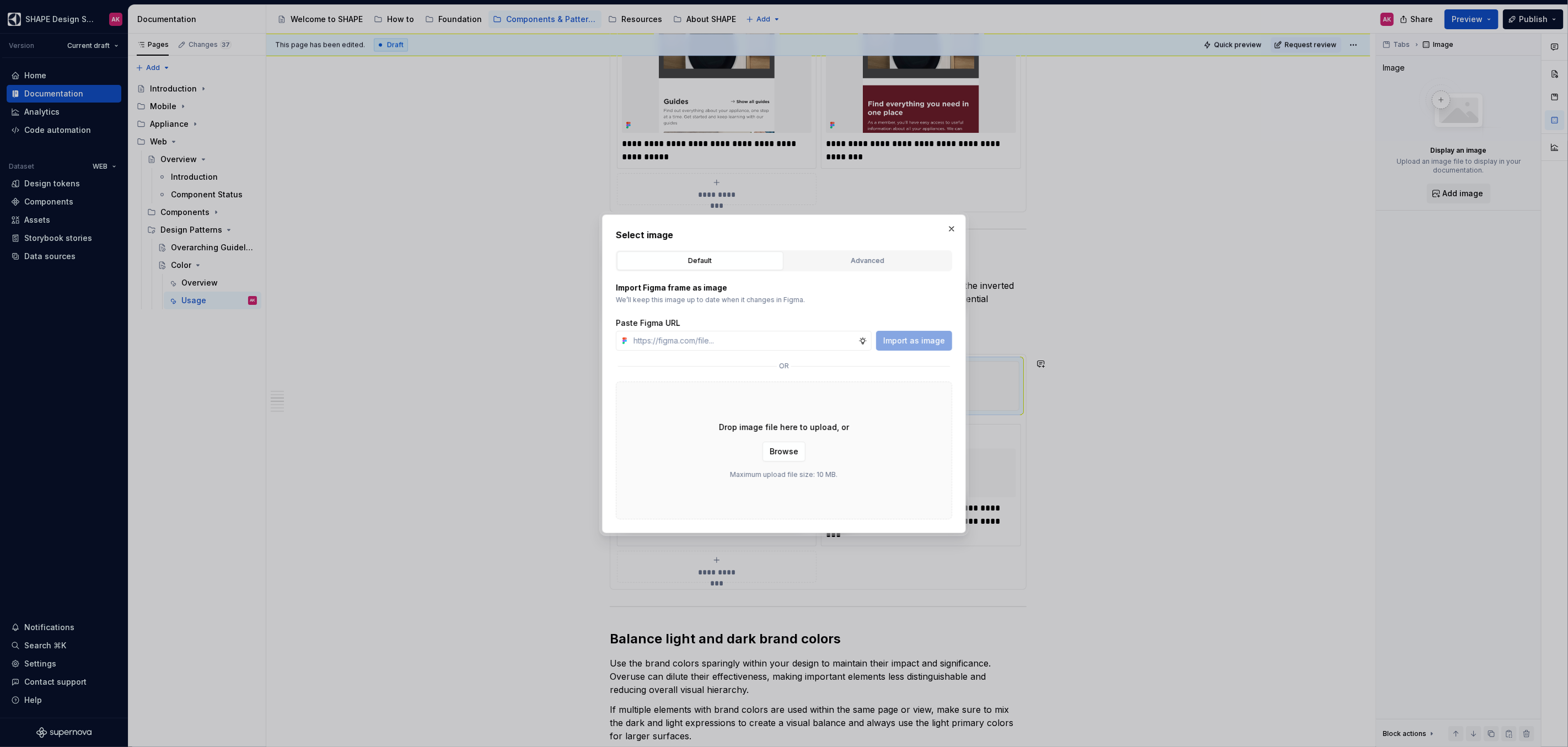
click at [855, 259] on div "Advanced" at bounding box center [868, 261] width 159 height 11
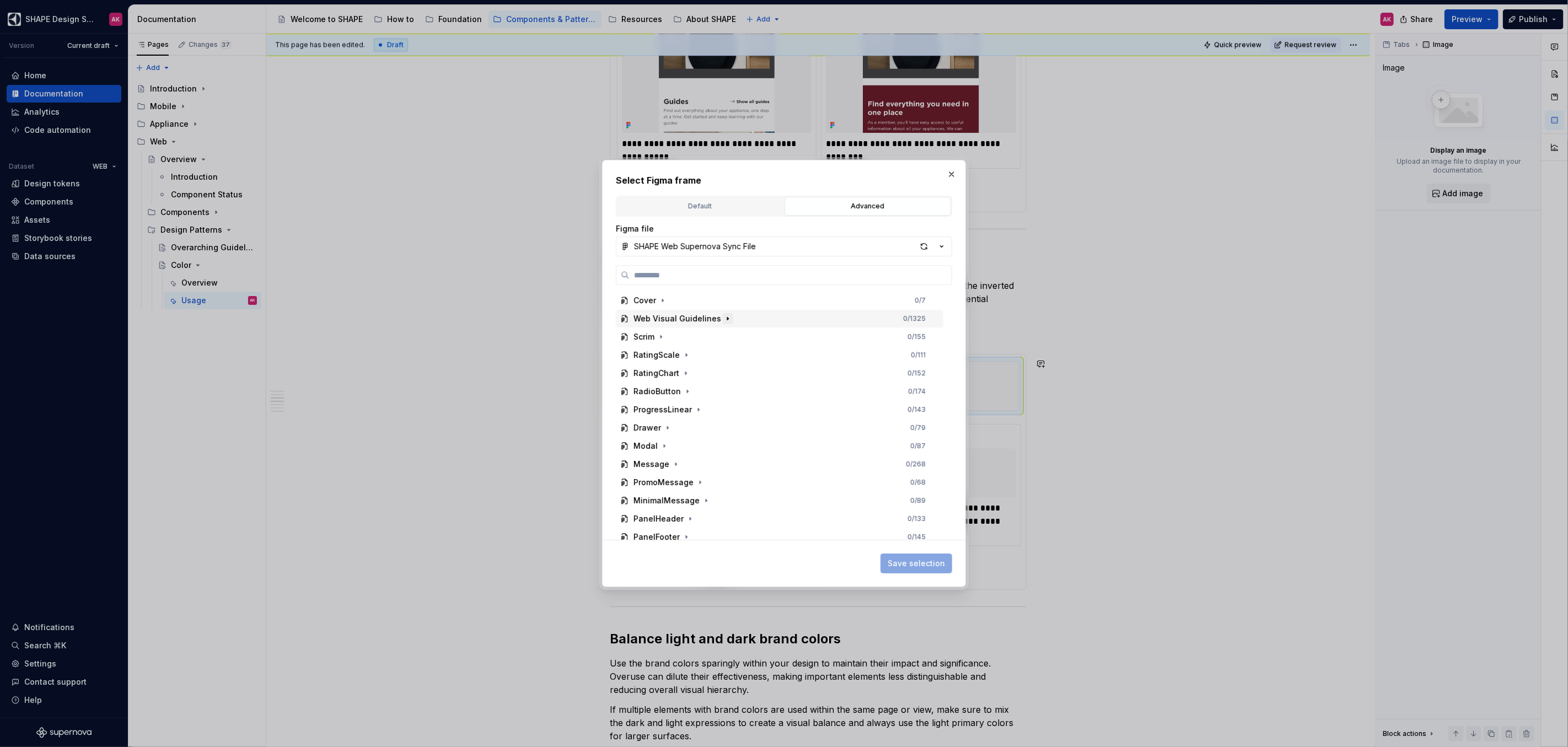
click at [727, 319] on icon "button" at bounding box center [727, 318] width 1 height 3
click at [672, 335] on icon "button" at bounding box center [675, 337] width 9 height 9
click at [682, 429] on icon "button" at bounding box center [685, 428] width 9 height 9
click at [682, 444] on icon "button" at bounding box center [683, 446] width 9 height 9
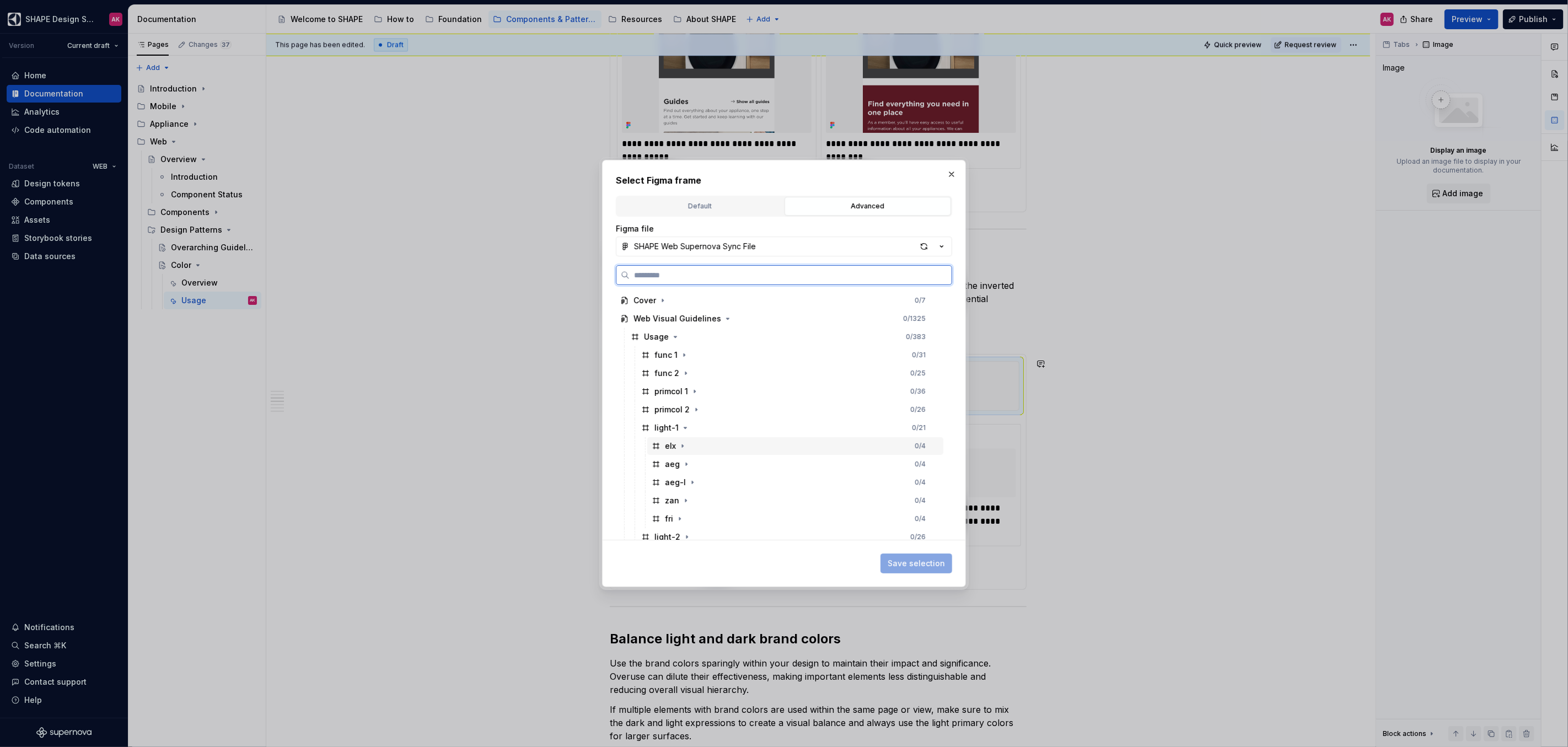
click at [669, 446] on div "elx" at bounding box center [670, 446] width 11 height 11
click at [910, 565] on span "Save selection" at bounding box center [917, 564] width 57 height 11
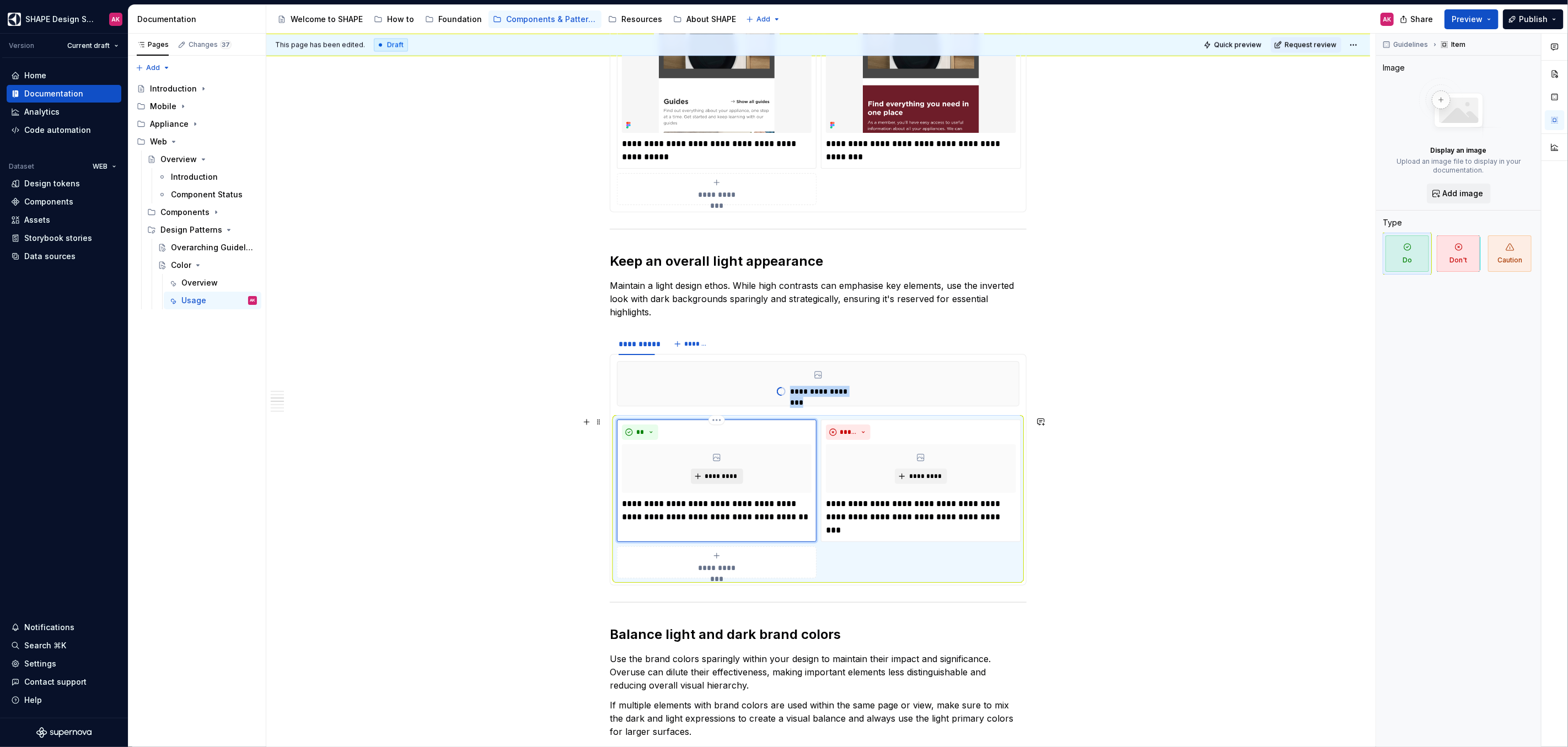
click at [710, 473] on span "*********" at bounding box center [722, 476] width 34 height 9
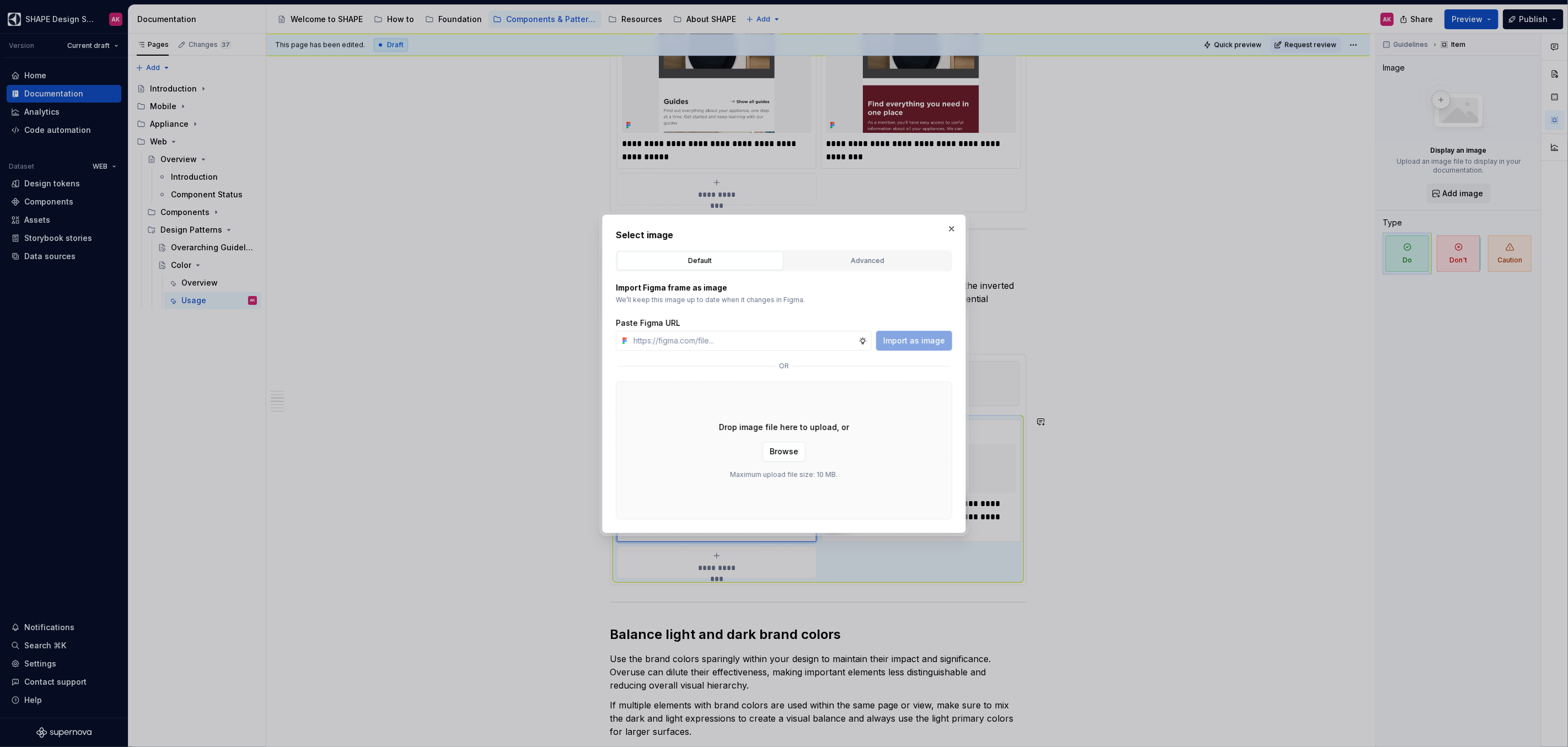
click at [820, 257] on div "Advanced" at bounding box center [868, 261] width 159 height 11
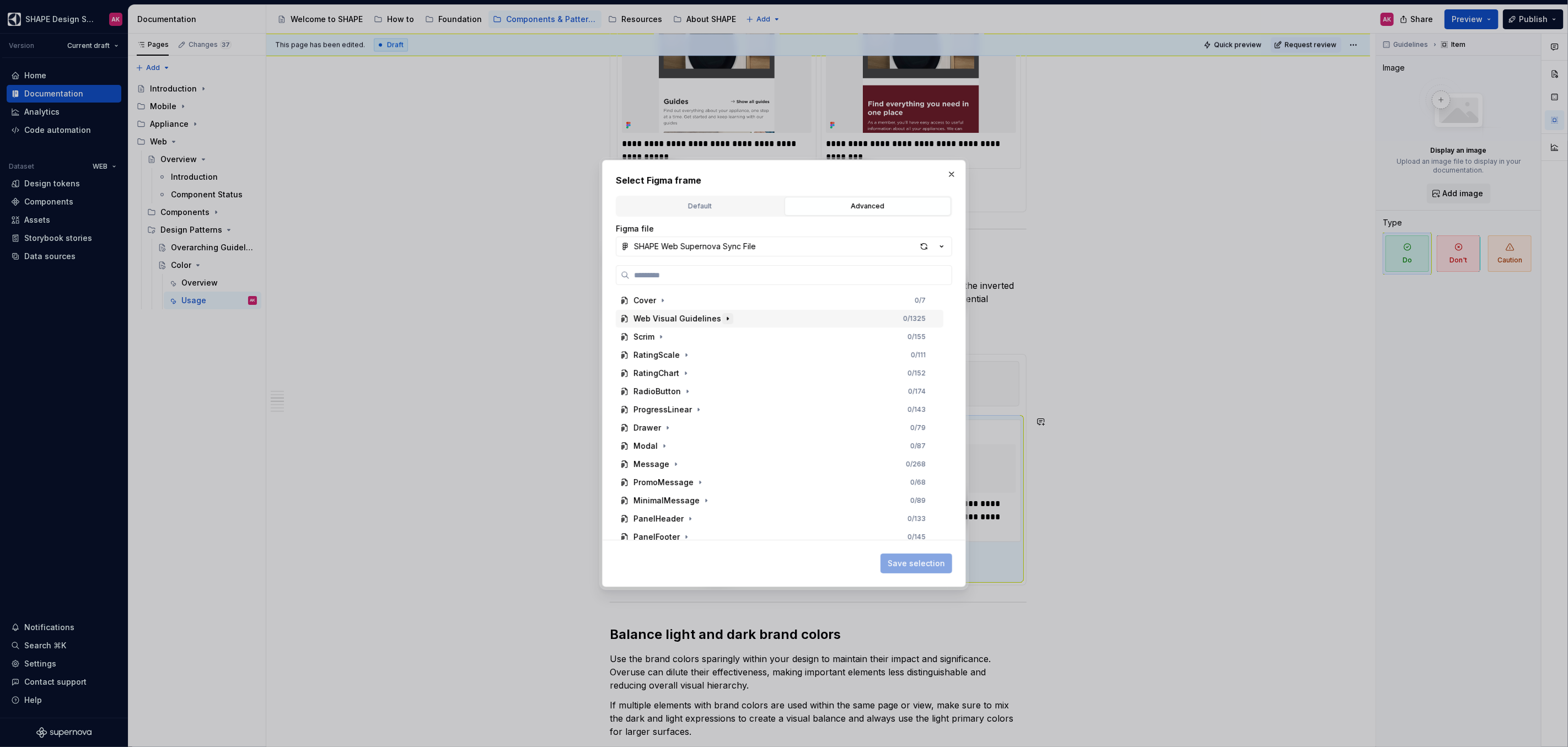
click at [724, 317] on icon "button" at bounding box center [728, 319] width 9 height 9
click at [672, 338] on icon "button" at bounding box center [675, 337] width 9 height 9
click at [686, 446] on icon "button" at bounding box center [686, 446] width 1 height 3
click at [685, 463] on icon "button" at bounding box center [683, 465] width 9 height 9
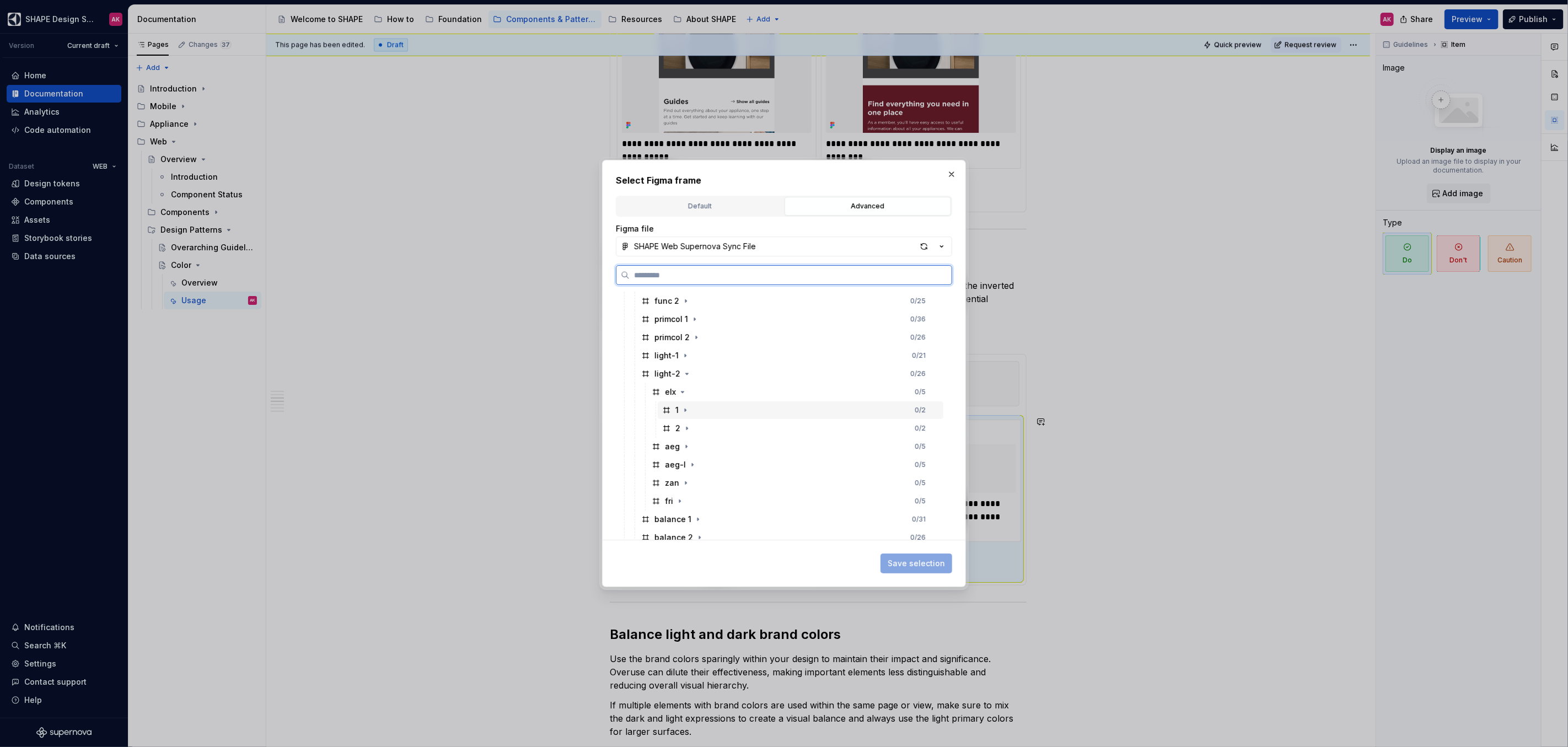
click at [668, 409] on icon at bounding box center [667, 410] width 9 height 9
click at [907, 563] on span "Save selection" at bounding box center [917, 564] width 57 height 11
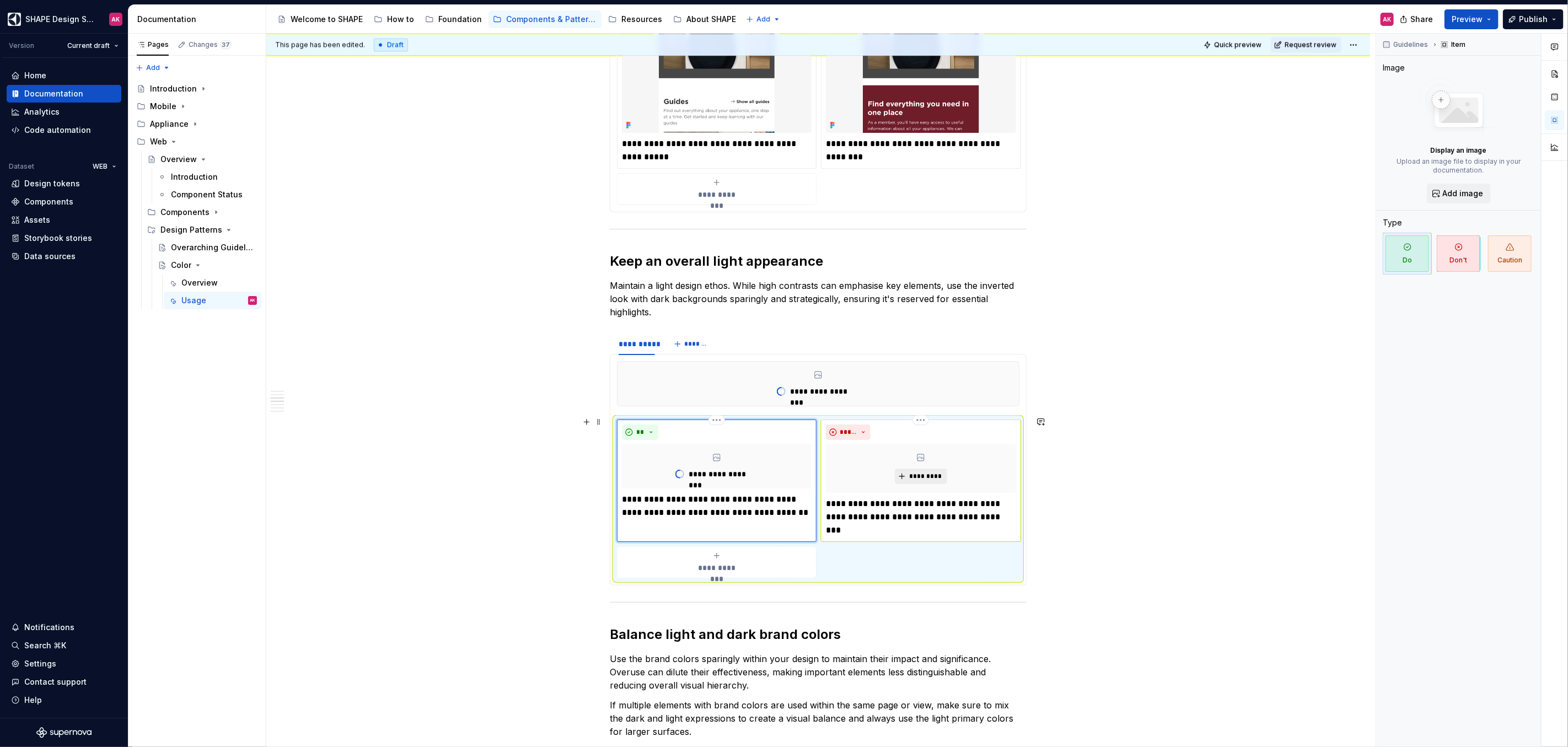
click at [920, 472] on span "*********" at bounding box center [926, 476] width 34 height 9
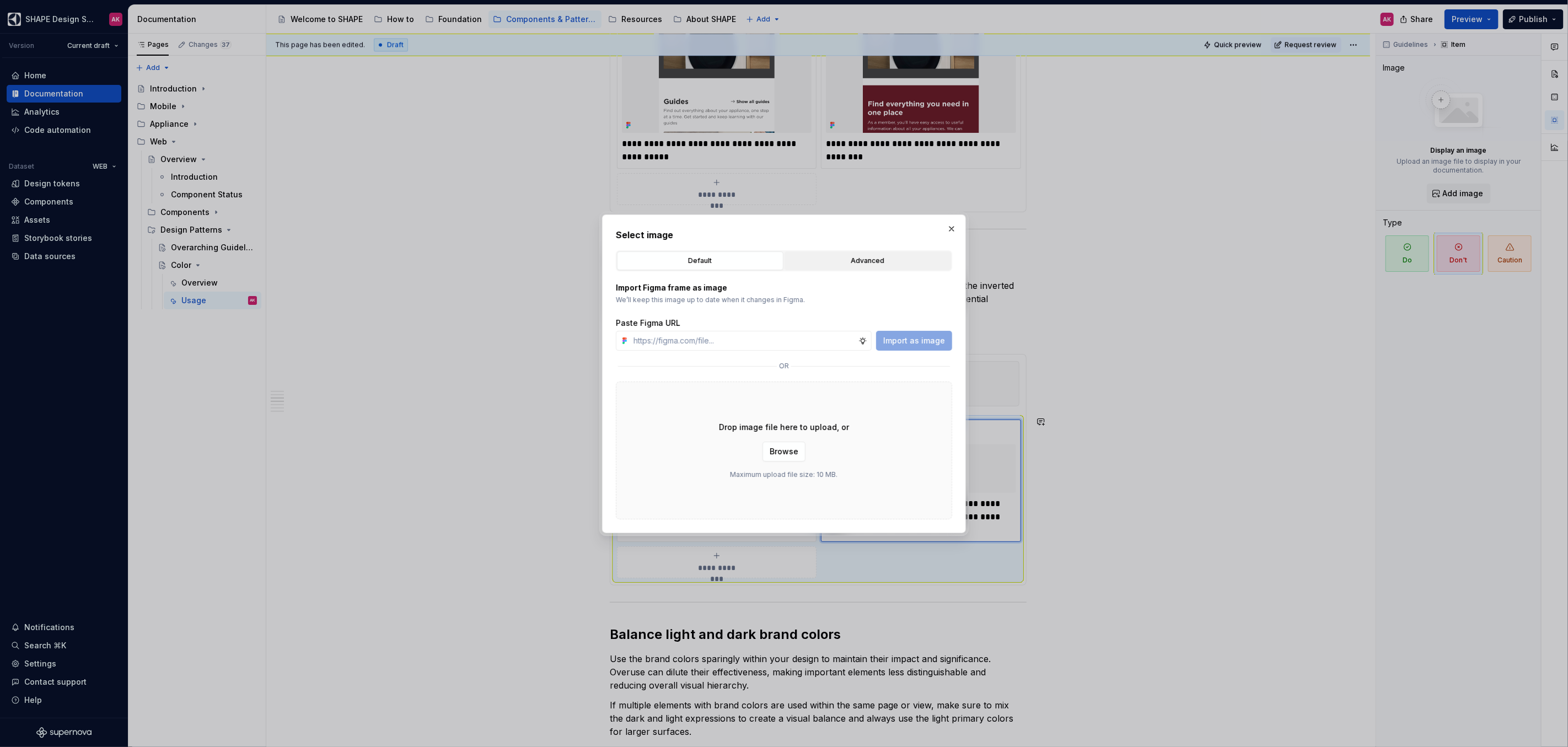
click at [839, 256] on div "Advanced" at bounding box center [868, 261] width 159 height 11
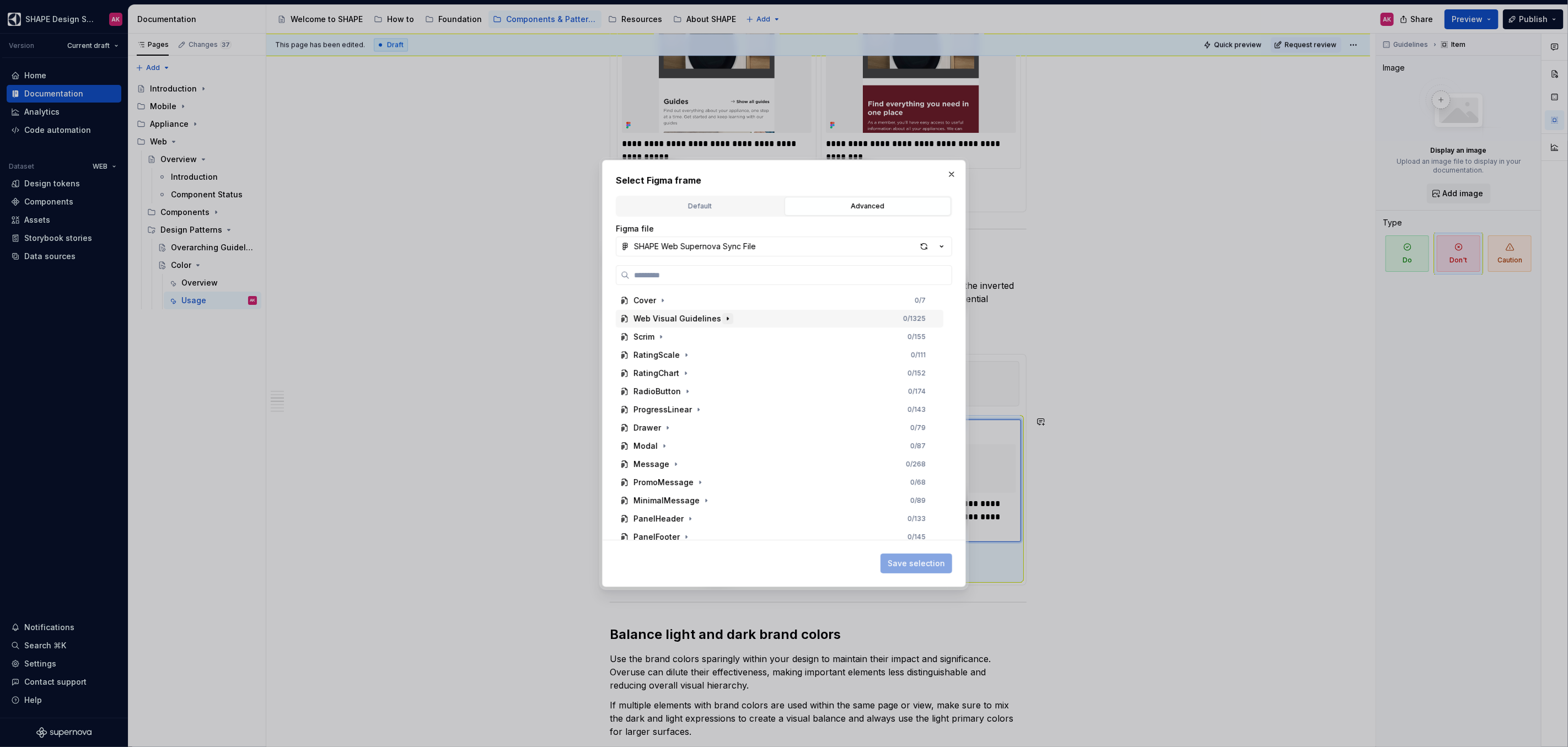
click at [724, 316] on icon "button" at bounding box center [728, 319] width 9 height 9
click at [672, 338] on icon "button" at bounding box center [675, 337] width 9 height 9
click at [687, 443] on icon "button" at bounding box center [687, 446] width 9 height 9
click at [681, 465] on icon "button" at bounding box center [683, 465] width 9 height 9
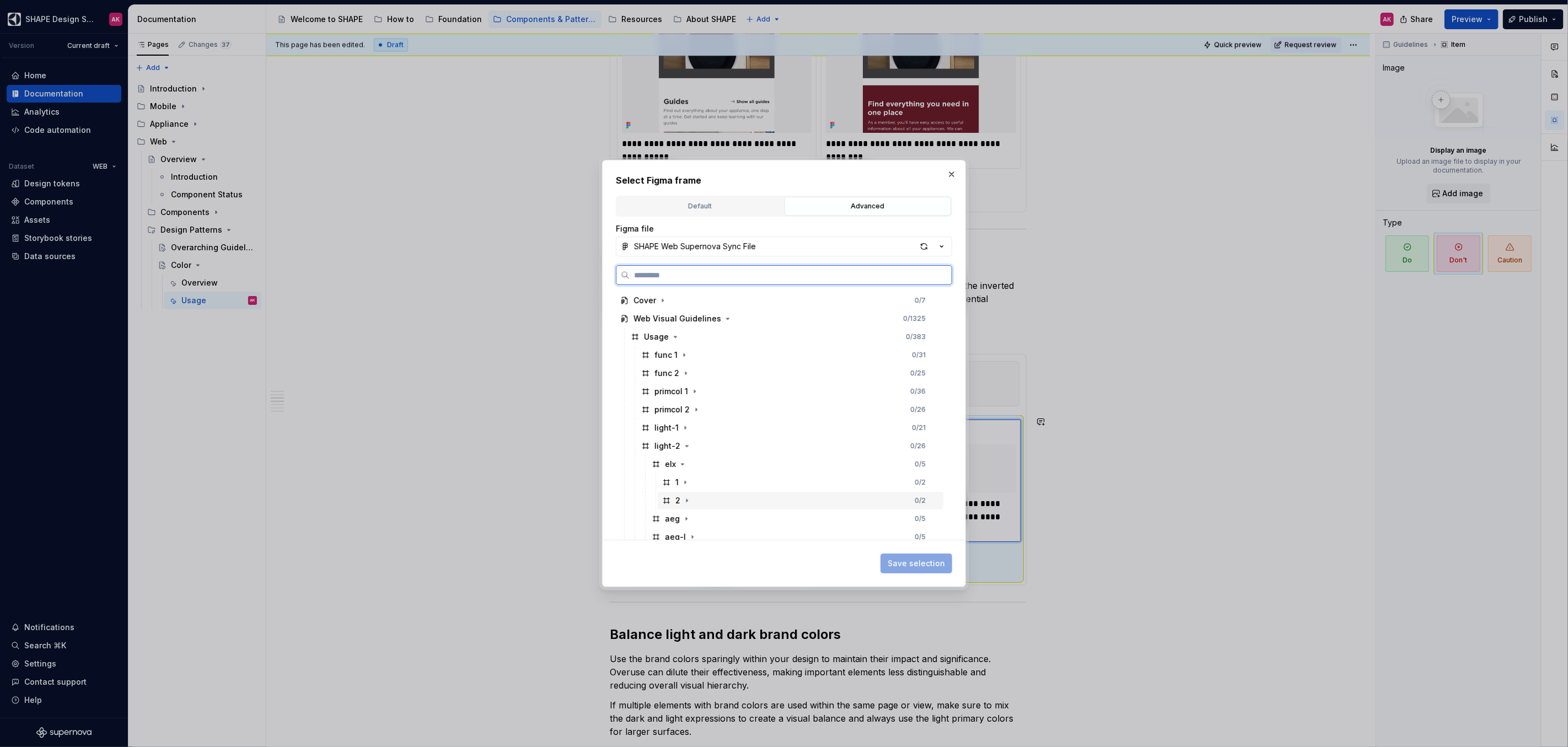
click at [673, 497] on div "2" at bounding box center [677, 500] width 30 height 11
click at [921, 564] on span "Save selection" at bounding box center [917, 564] width 57 height 11
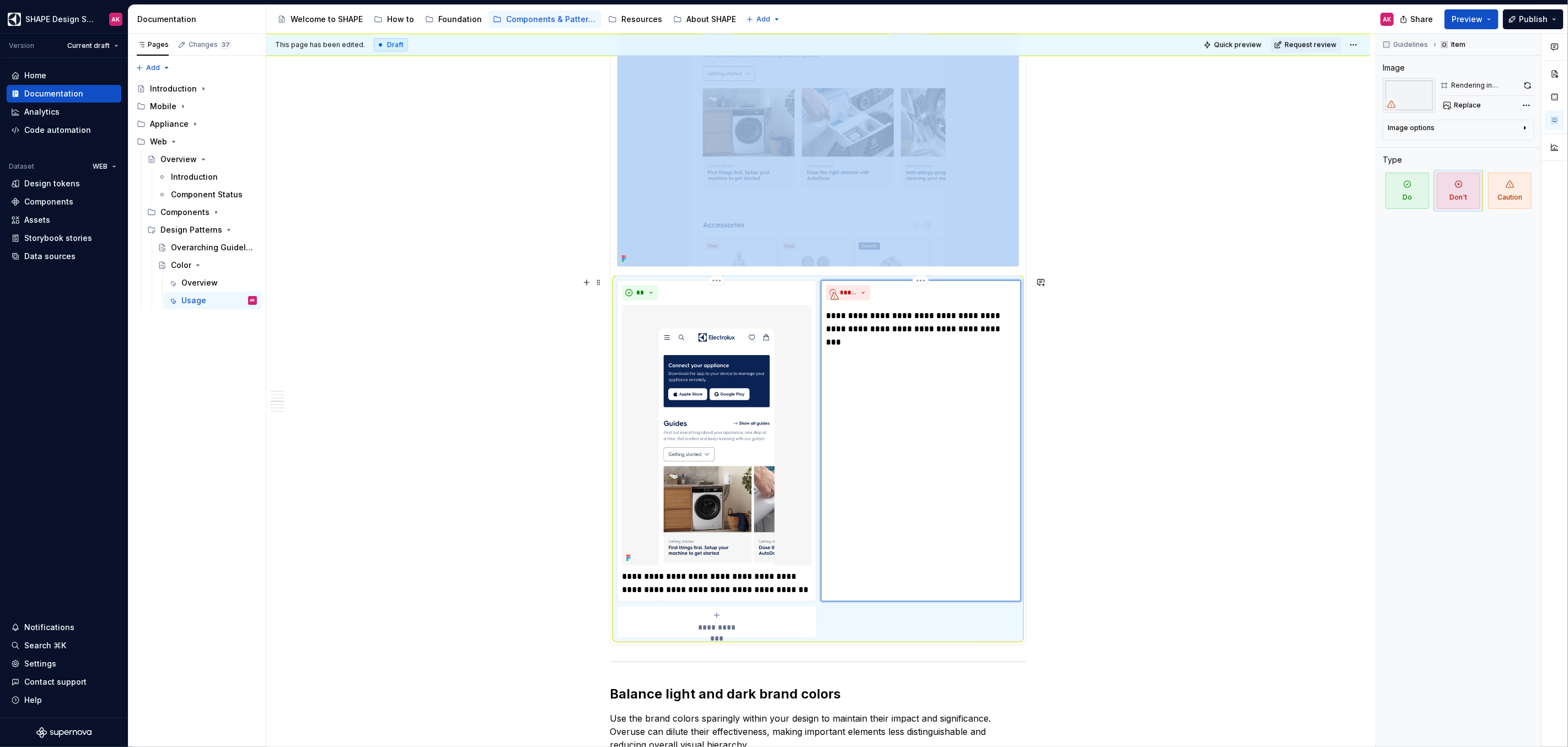
scroll to position [2204, 0]
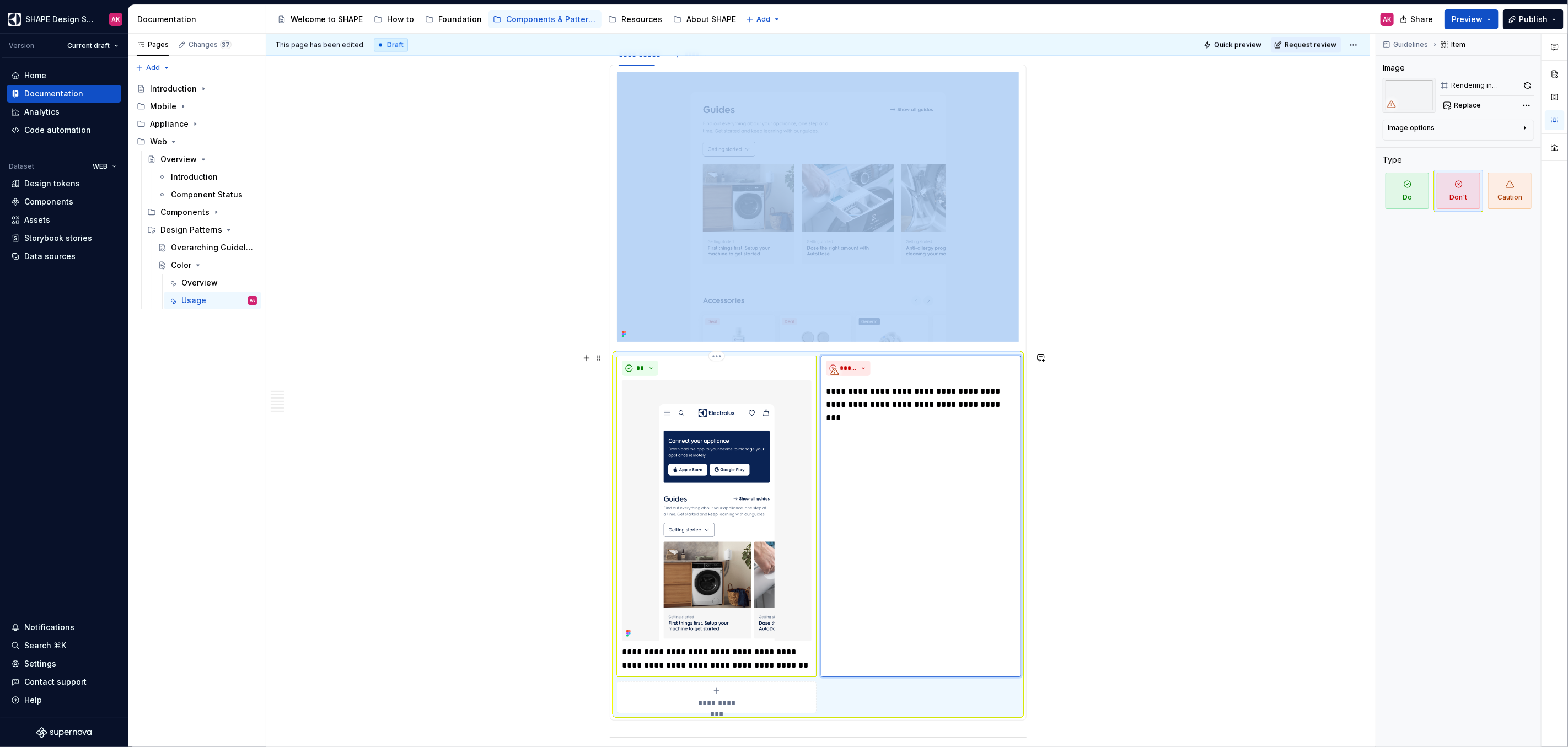
click at [750, 424] on img at bounding box center [717, 511] width 189 height 261
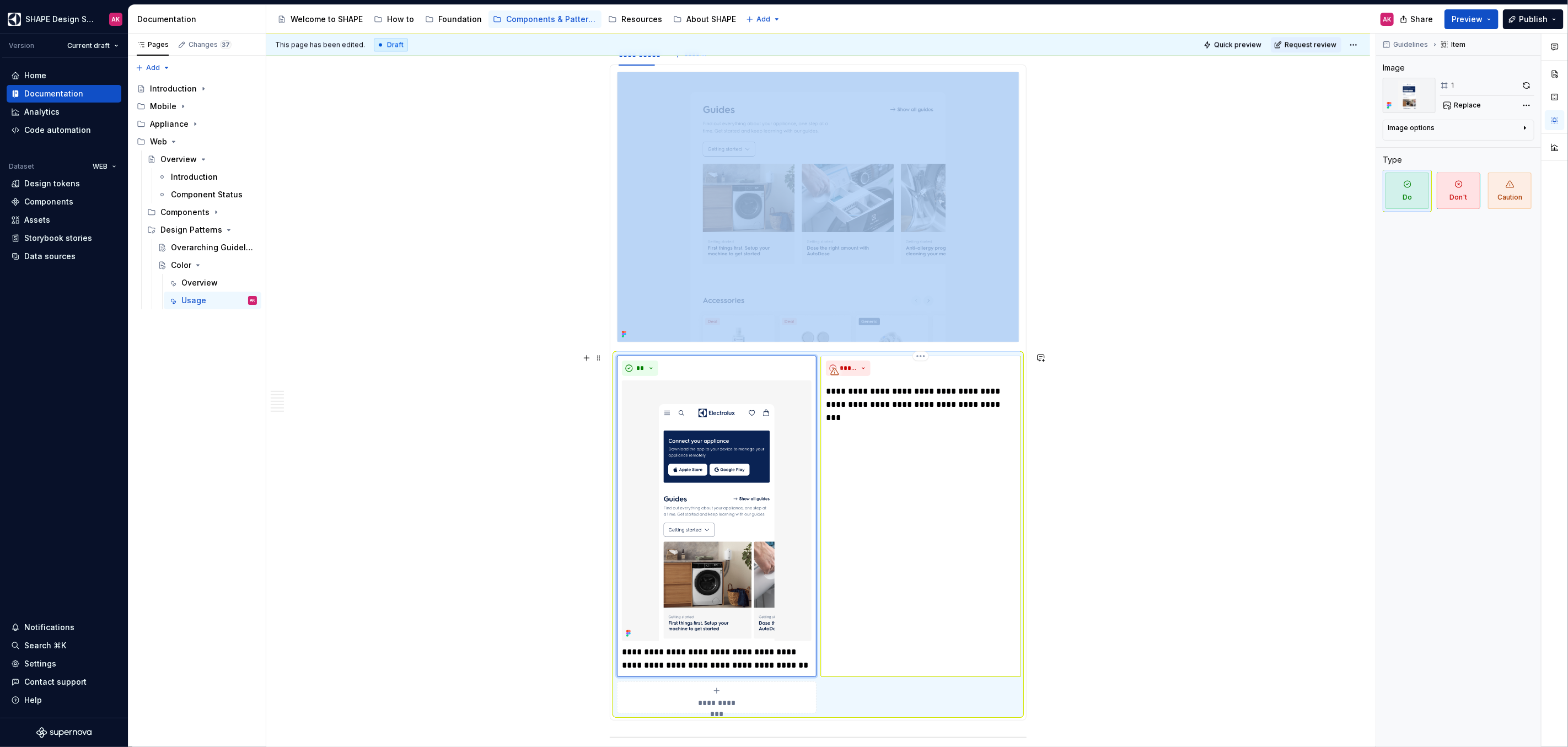
click at [893, 427] on div "**********" at bounding box center [920, 516] width 199 height 322
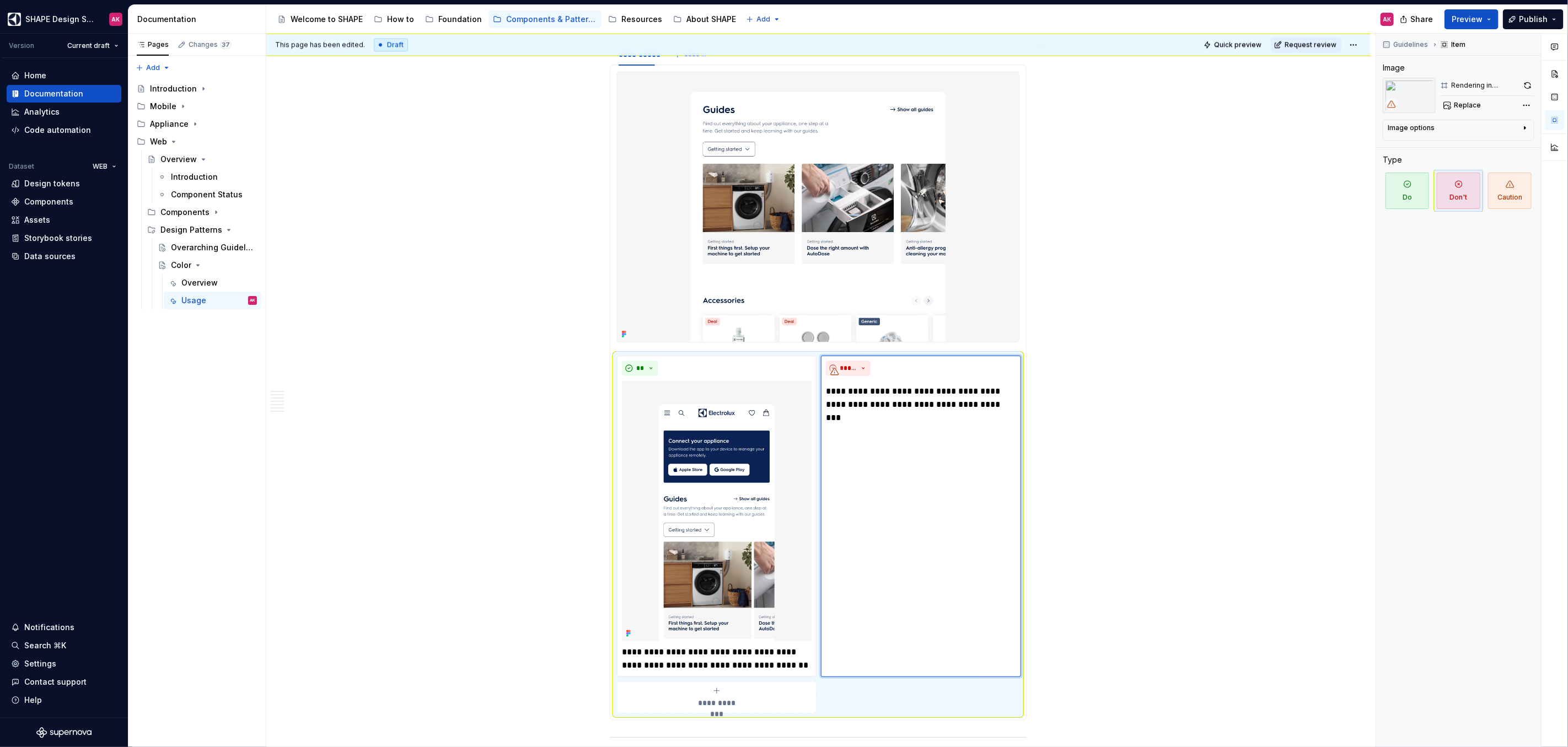
click at [653, 344] on section-item-column "**********" at bounding box center [818, 392] width 403 height 642
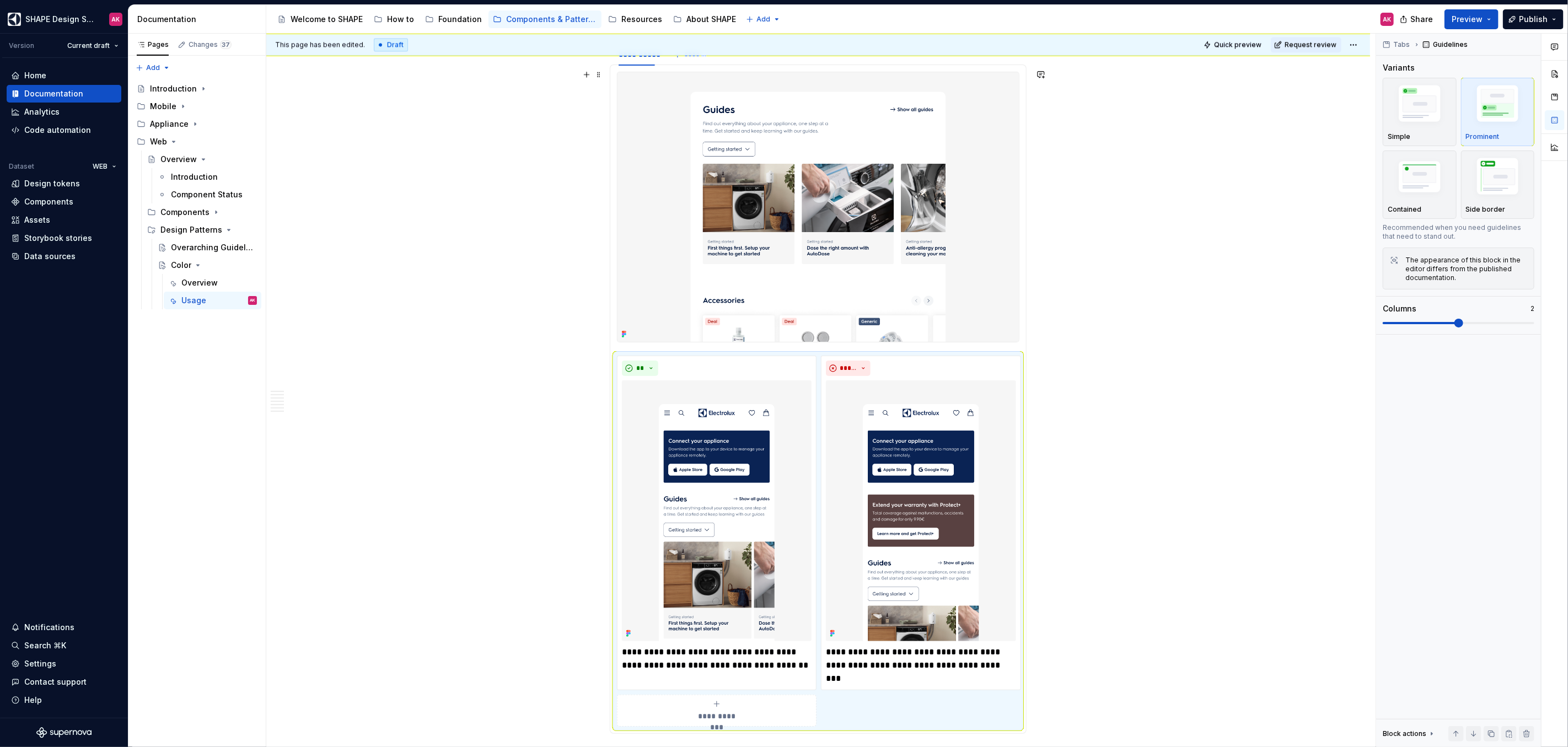
click at [655, 340] on div at bounding box center [818, 206] width 403 height 270
type textarea "*"
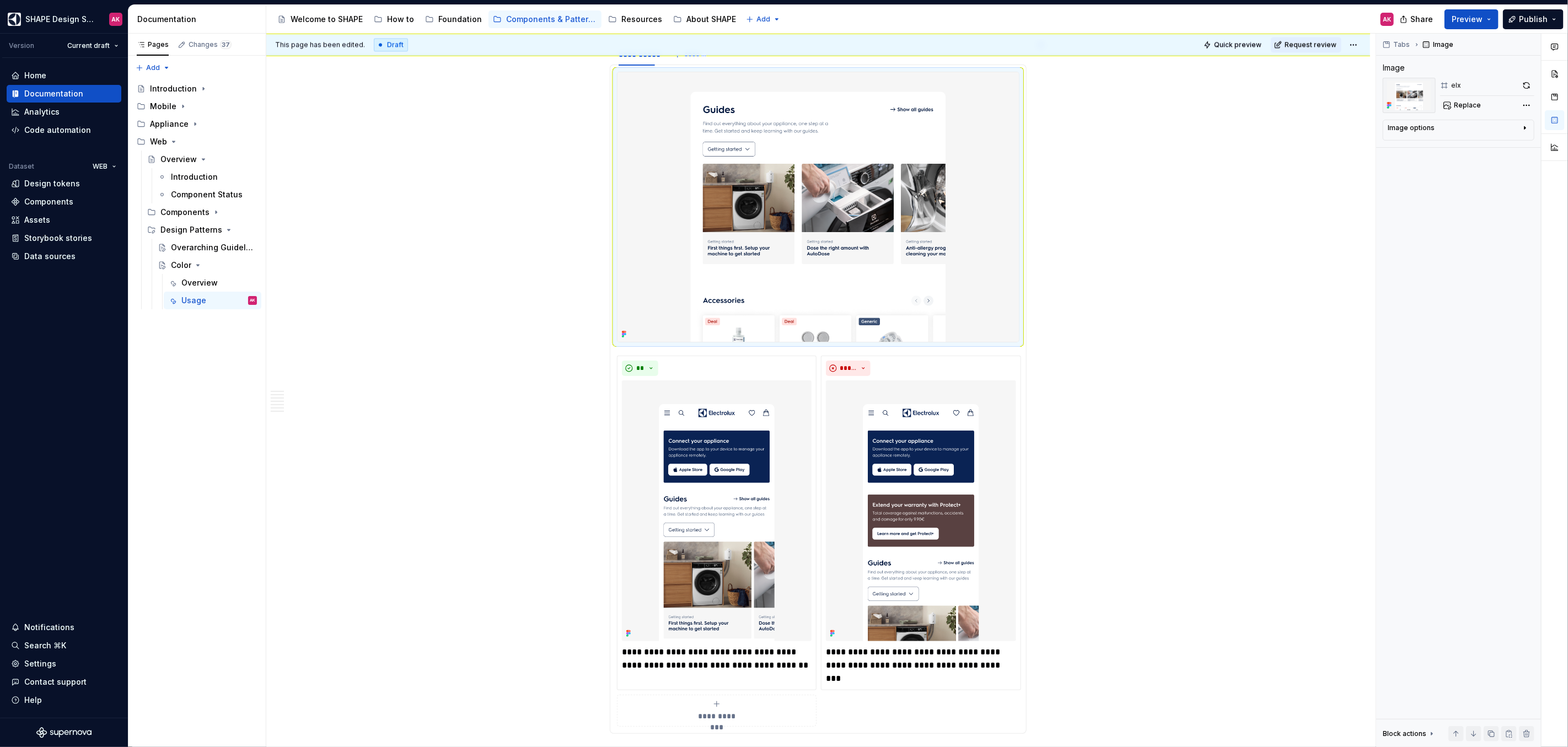
click at [651, 345] on section-item-column "**********" at bounding box center [818, 399] width 403 height 655
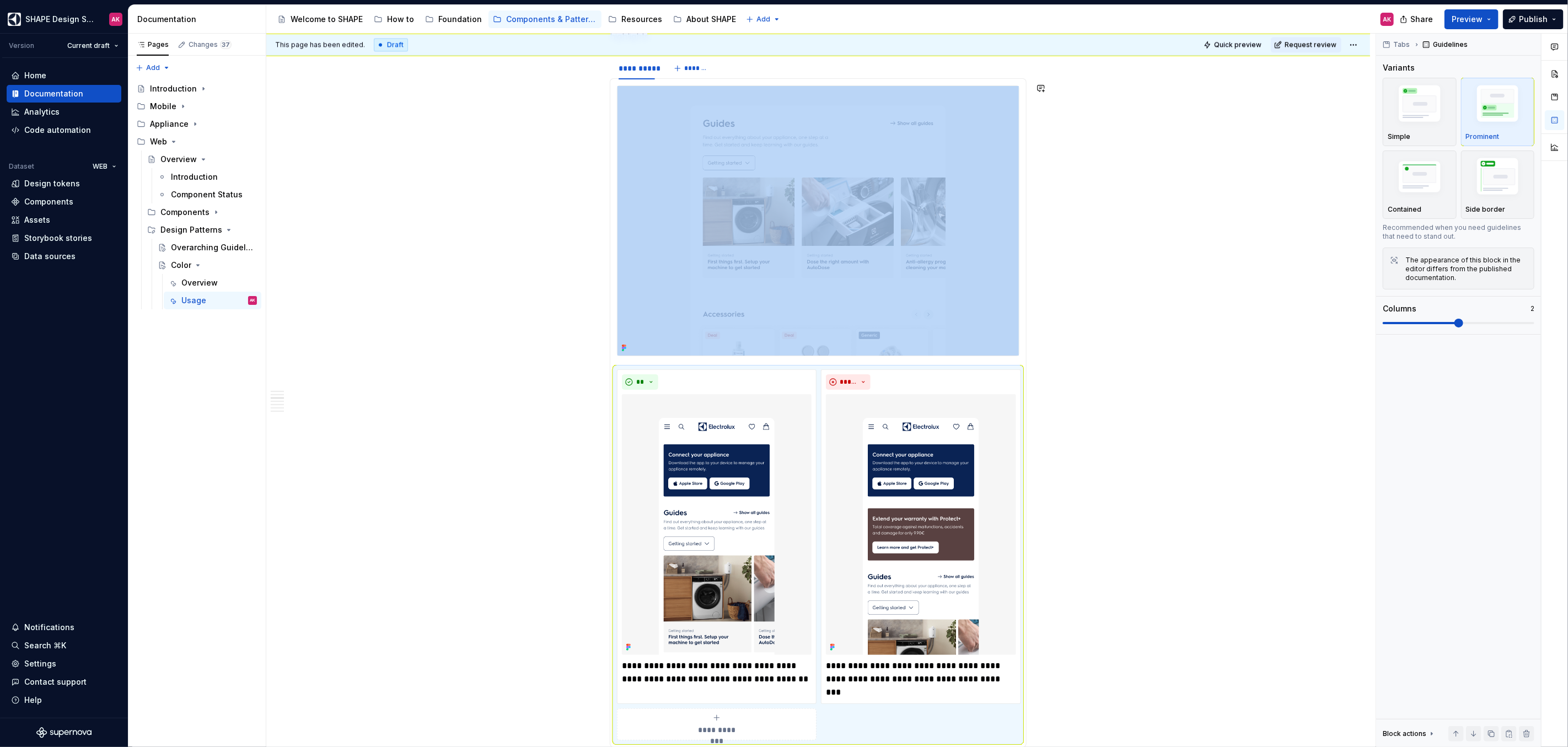
scroll to position [1932, 0]
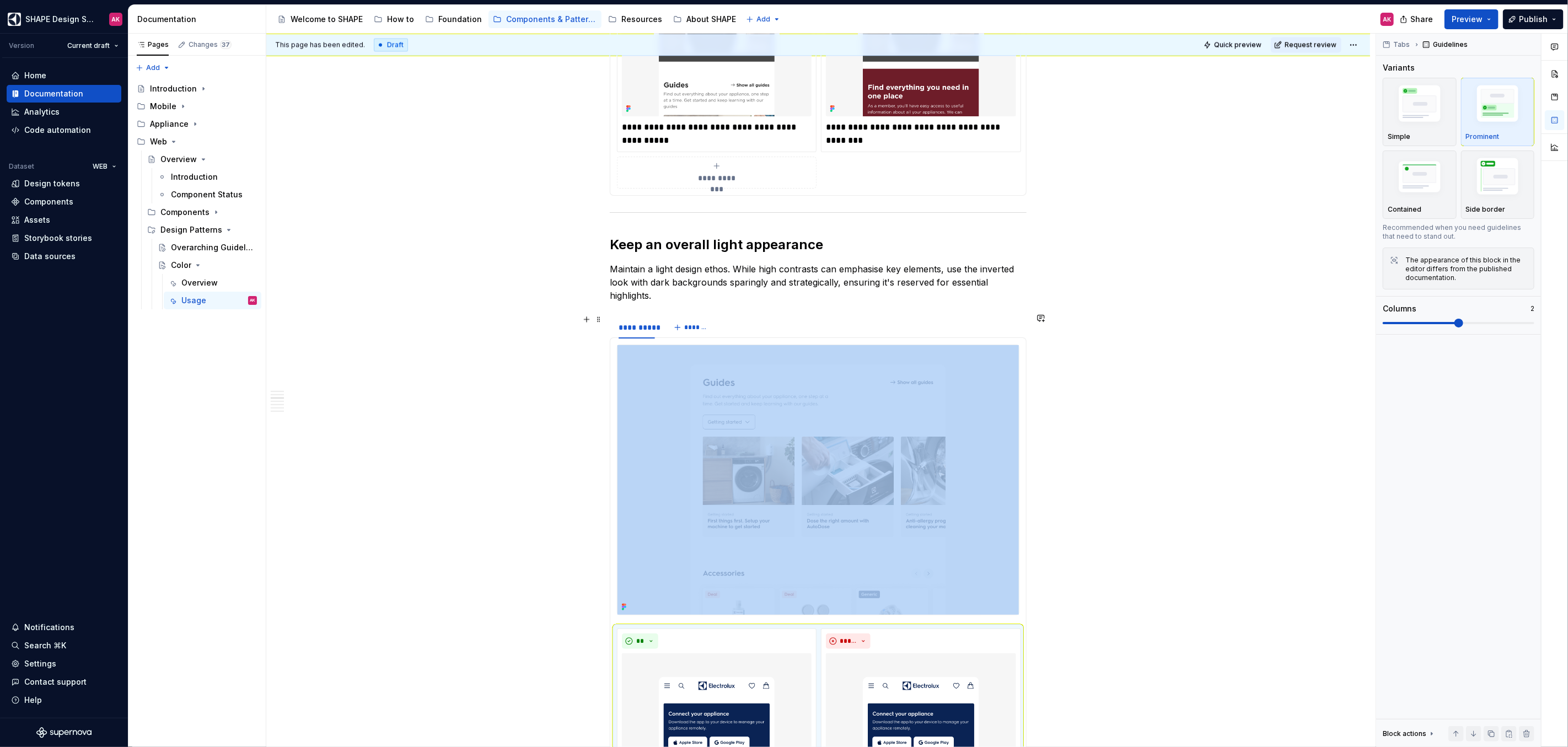
click at [634, 314] on html "SHAPE Design System AK Version Current draft Home Documentation Analytics Code …" at bounding box center [784, 374] width 1568 height 747
drag, startPoint x: 657, startPoint y: 346, endPoint x: 673, endPoint y: 335, distance: 19.4
click at [658, 346] on div "Duplicate tab" at bounding box center [687, 348] width 71 height 11
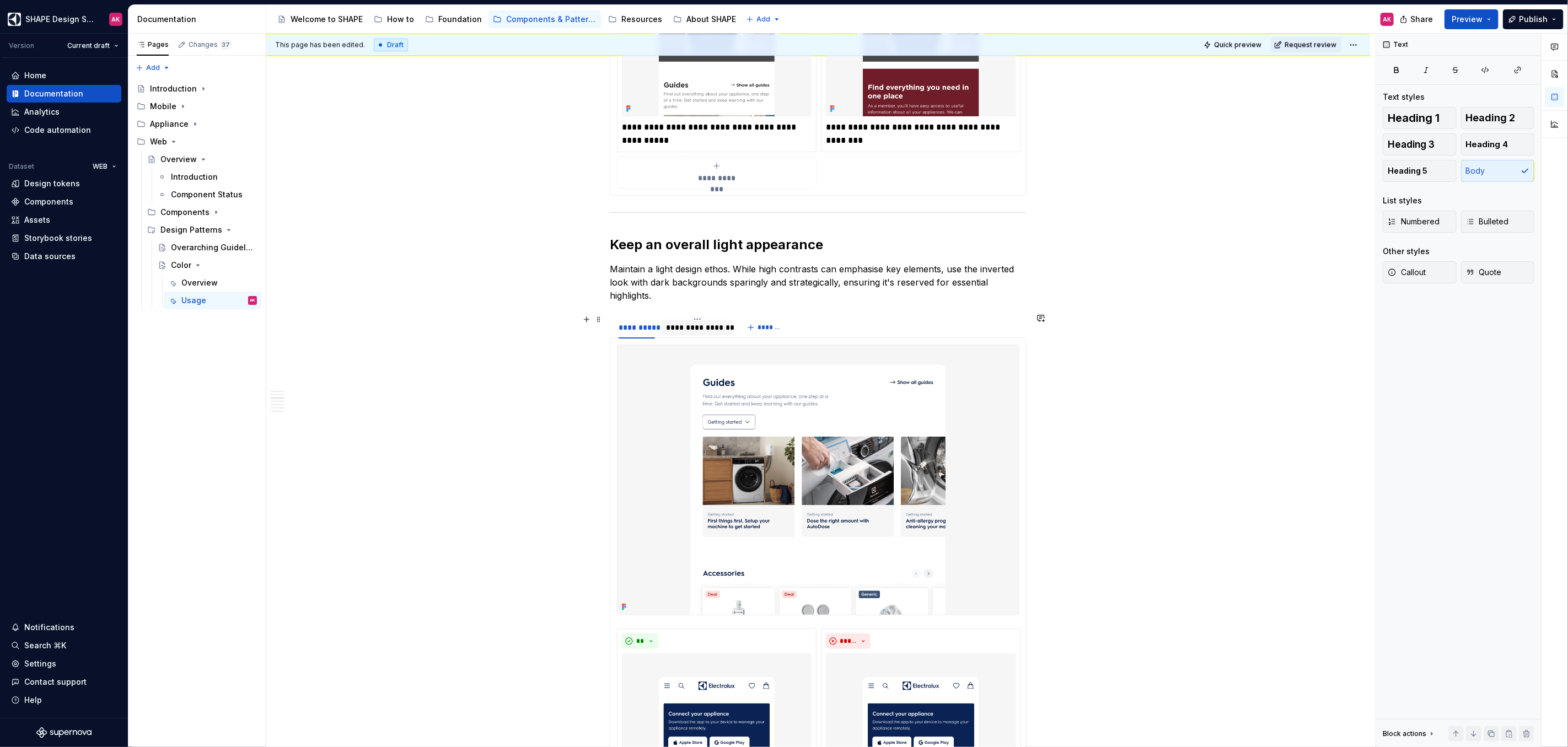
click at [685, 323] on div "**********" at bounding box center [698, 327] width 63 height 11
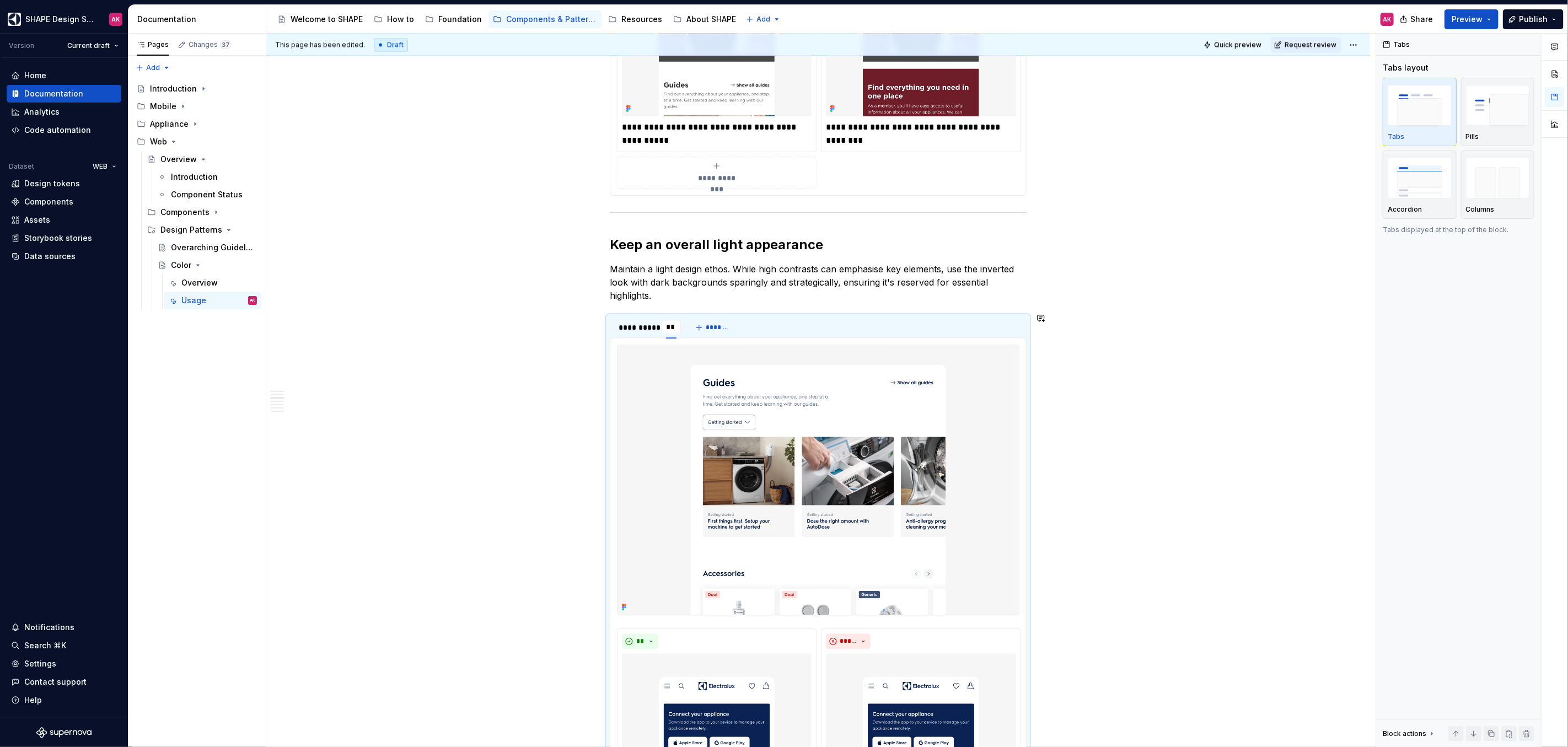
type input "***"
click at [707, 304] on div "**********" at bounding box center [818, 465] width 417 height 4358
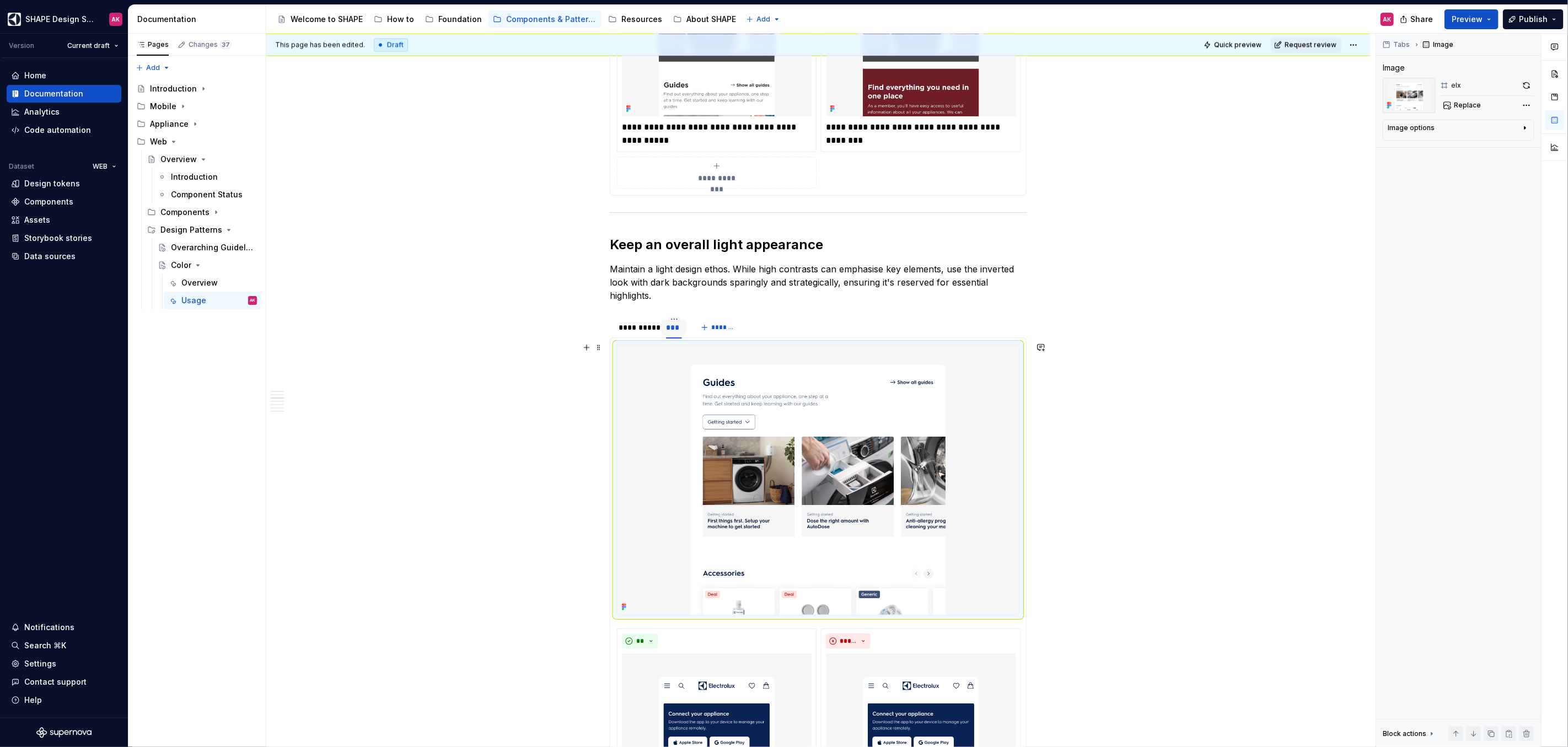
click at [696, 365] on img at bounding box center [818, 479] width 401 height 269
click at [1465, 103] on span "Replace" at bounding box center [1467, 105] width 27 height 9
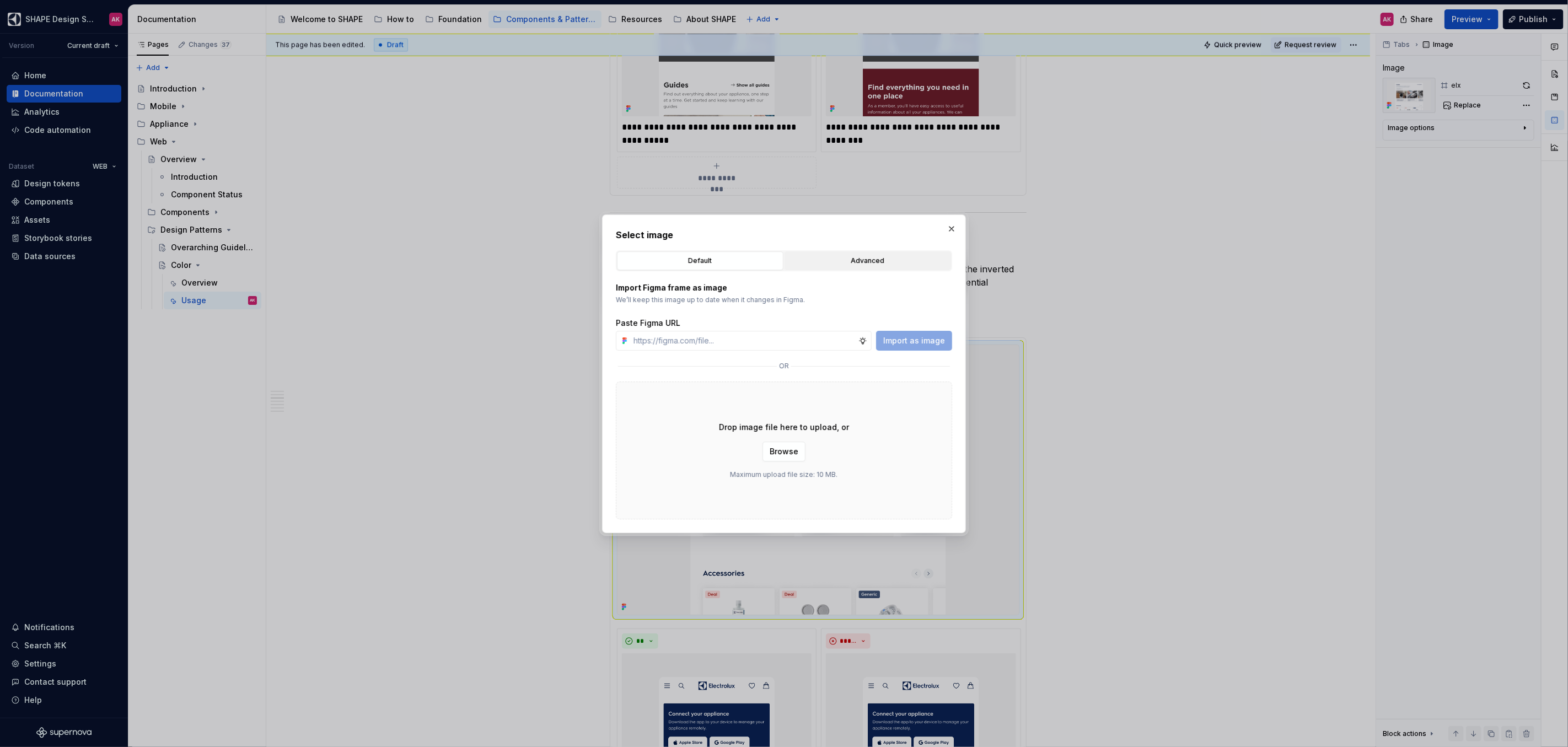
click at [837, 256] on div "Advanced" at bounding box center [868, 261] width 159 height 11
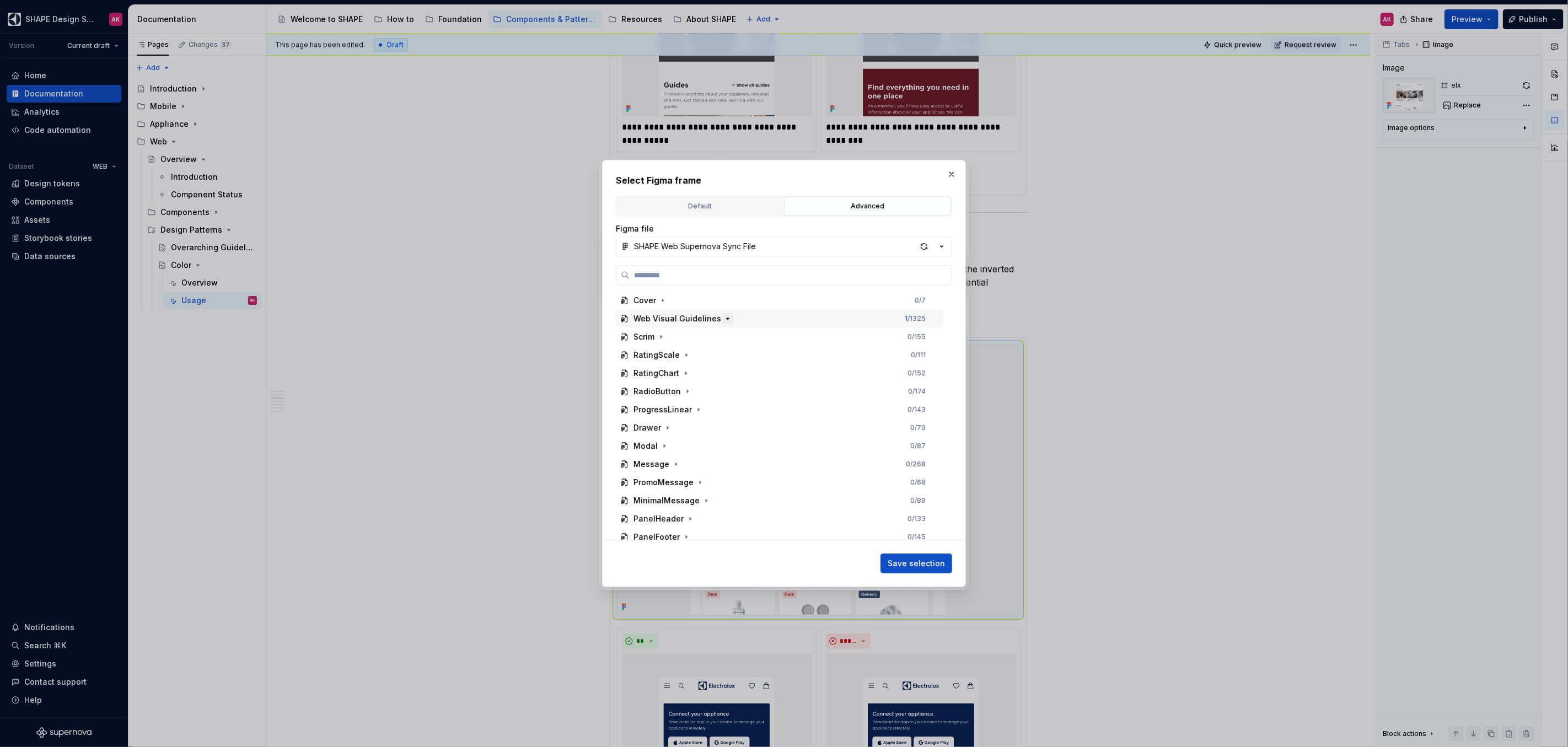
click at [726, 318] on icon "button" at bounding box center [727, 318] width 3 height 1
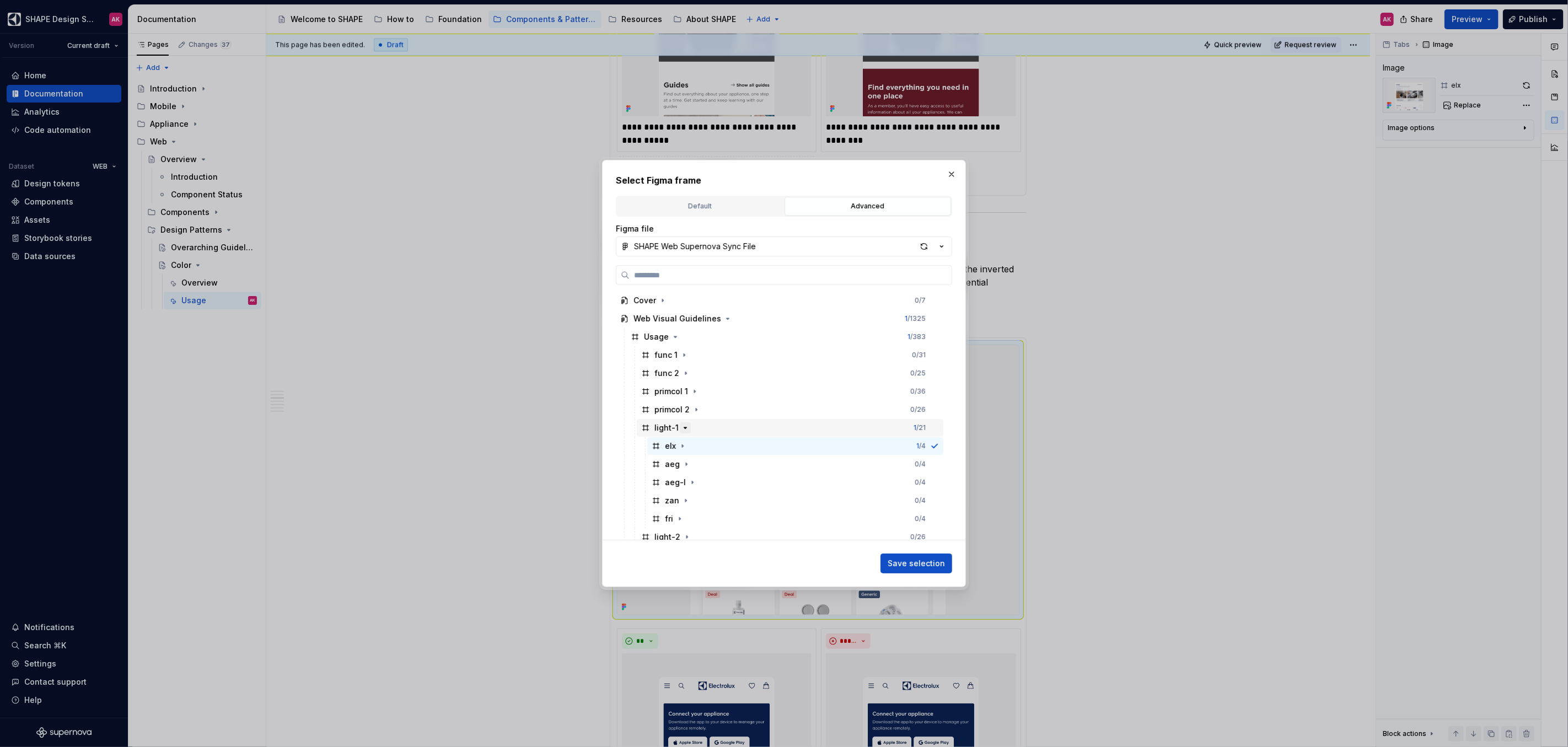
click at [686, 429] on icon "button" at bounding box center [685, 428] width 9 height 9
click at [683, 444] on icon "button" at bounding box center [687, 446] width 9 height 9
click at [683, 446] on icon "button" at bounding box center [687, 446] width 9 height 9
click at [683, 429] on icon "button" at bounding box center [685, 428] width 9 height 9
click at [669, 462] on div "aeg" at bounding box center [672, 464] width 15 height 11
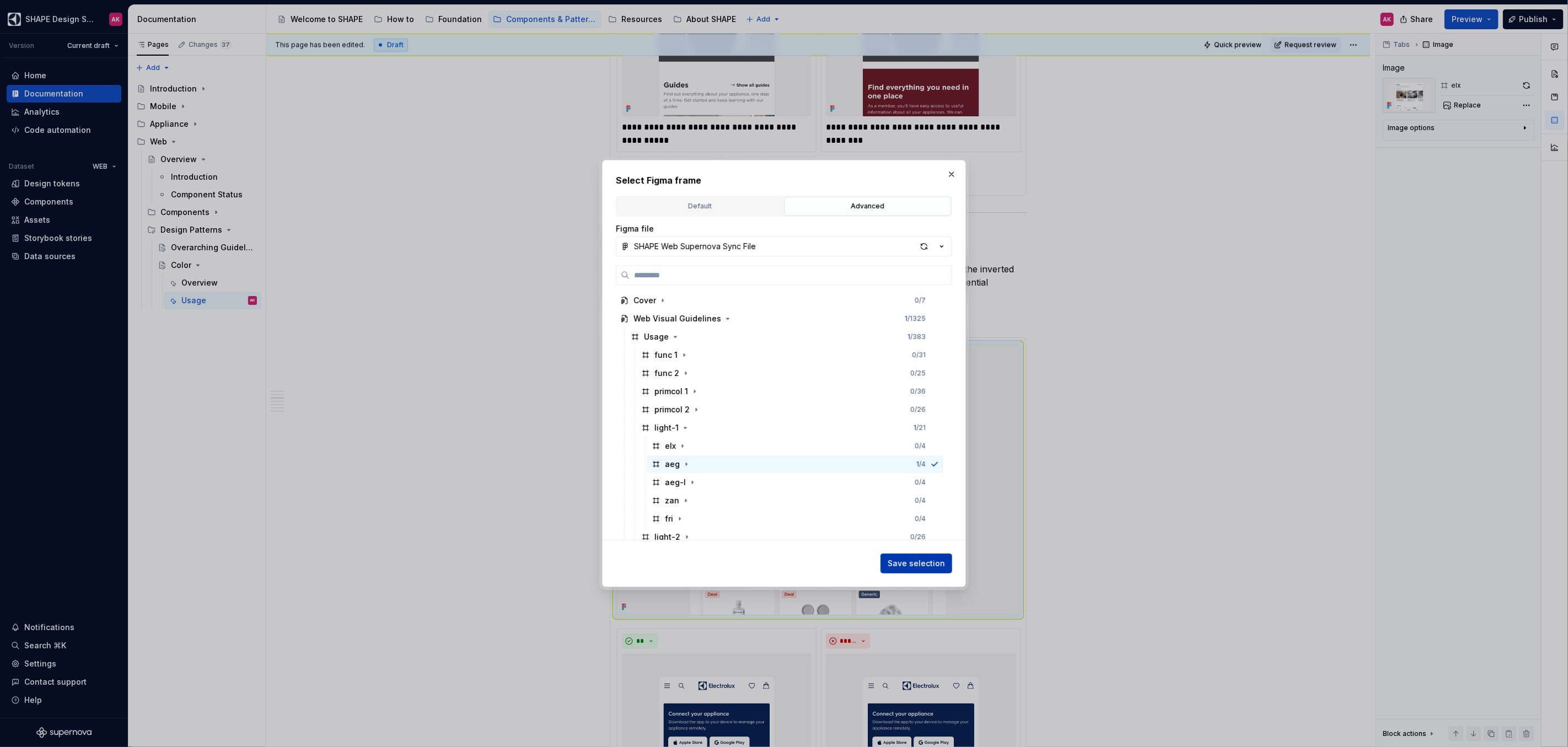
click at [908, 557] on button "Save selection" at bounding box center [917, 564] width 71 height 20
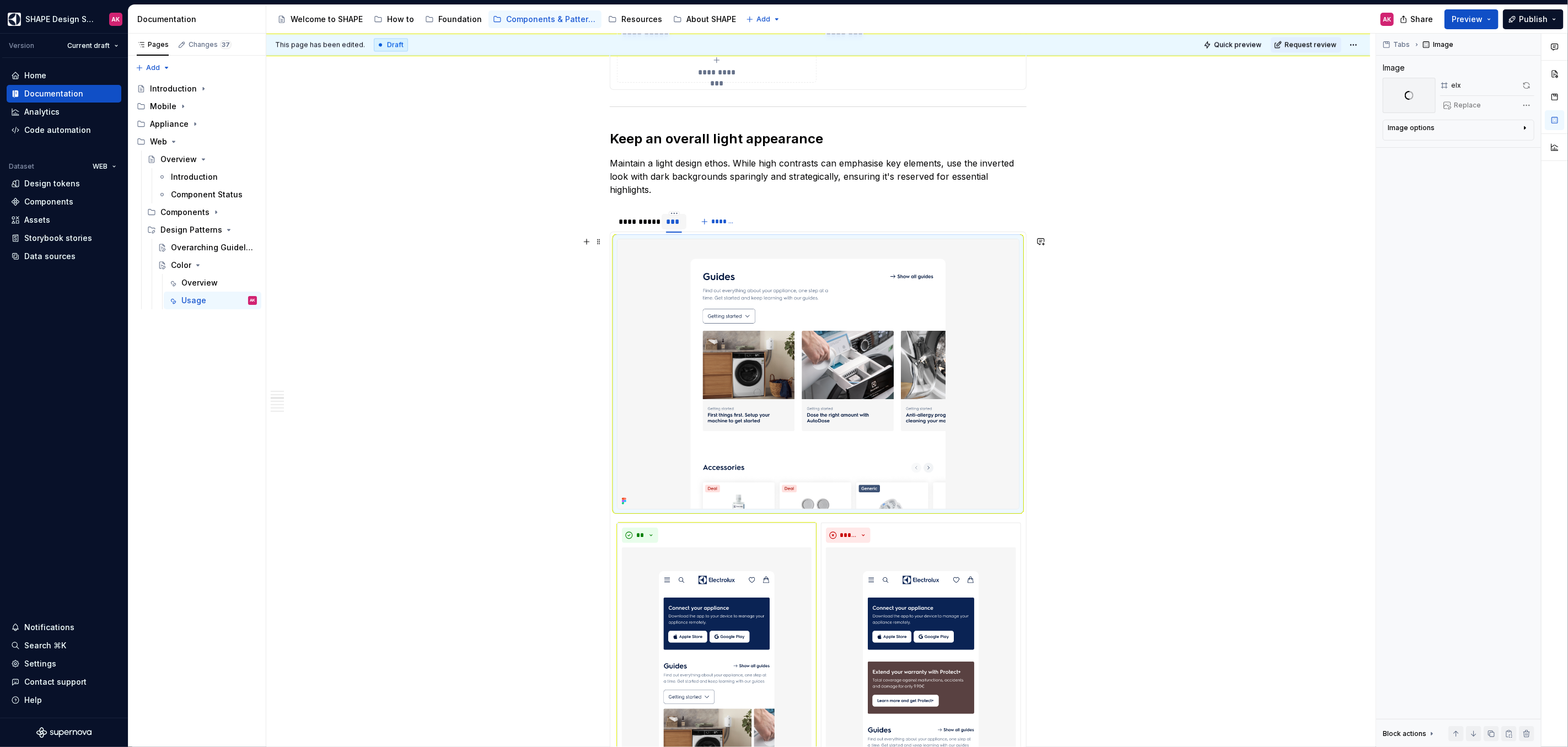
scroll to position [2181, 0]
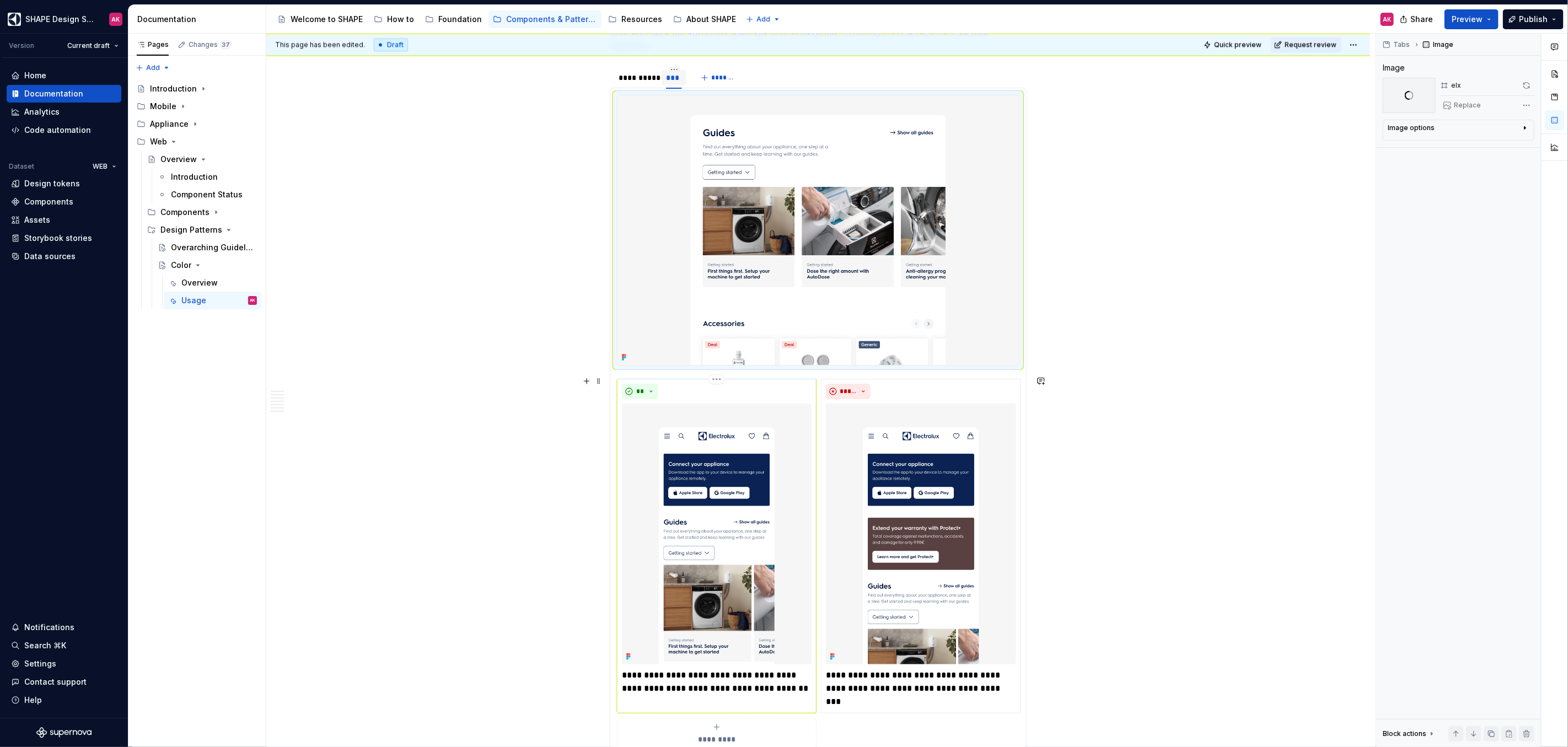
click at [712, 480] on img at bounding box center [717, 534] width 189 height 261
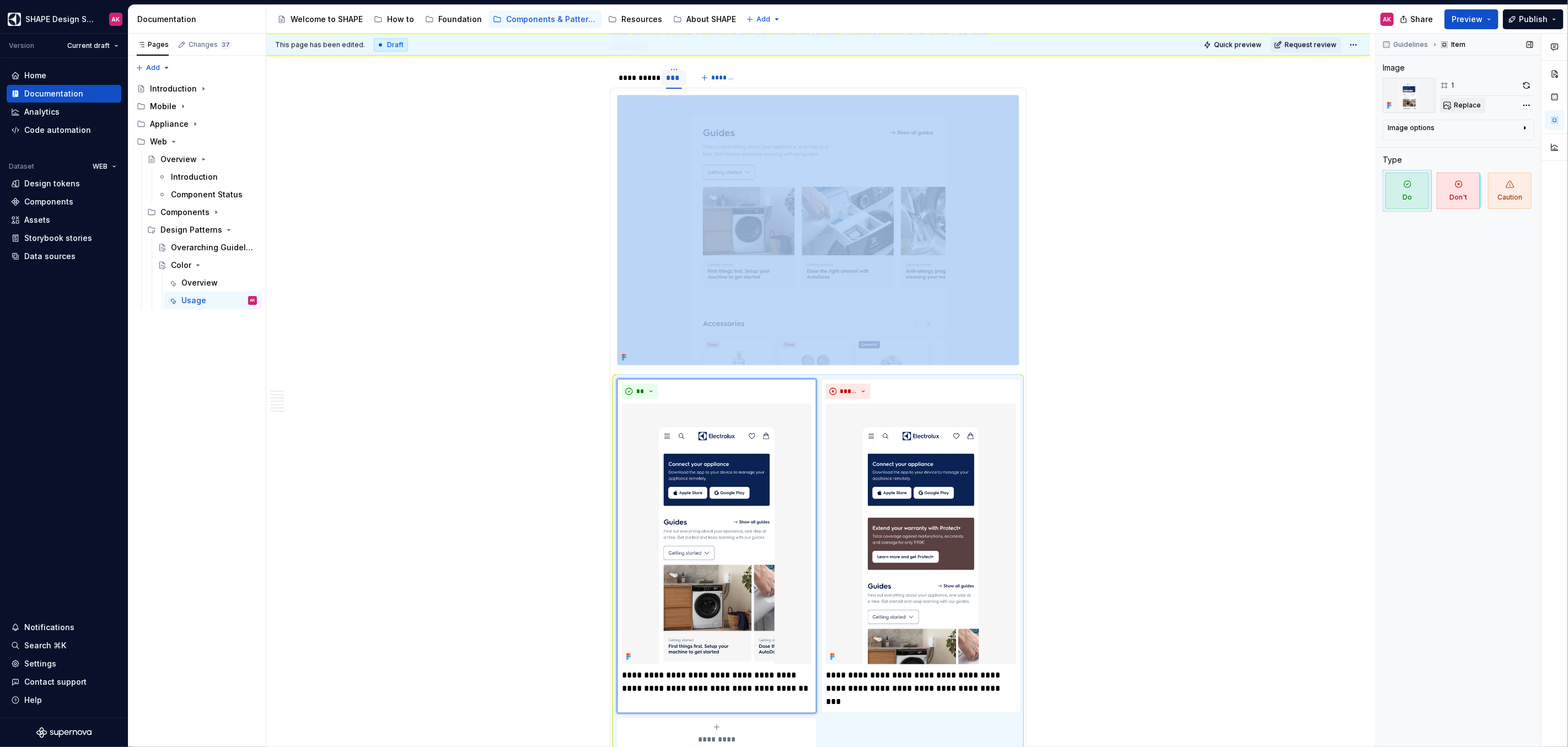
click at [1476, 109] on button "Replace" at bounding box center [1463, 105] width 46 height 15
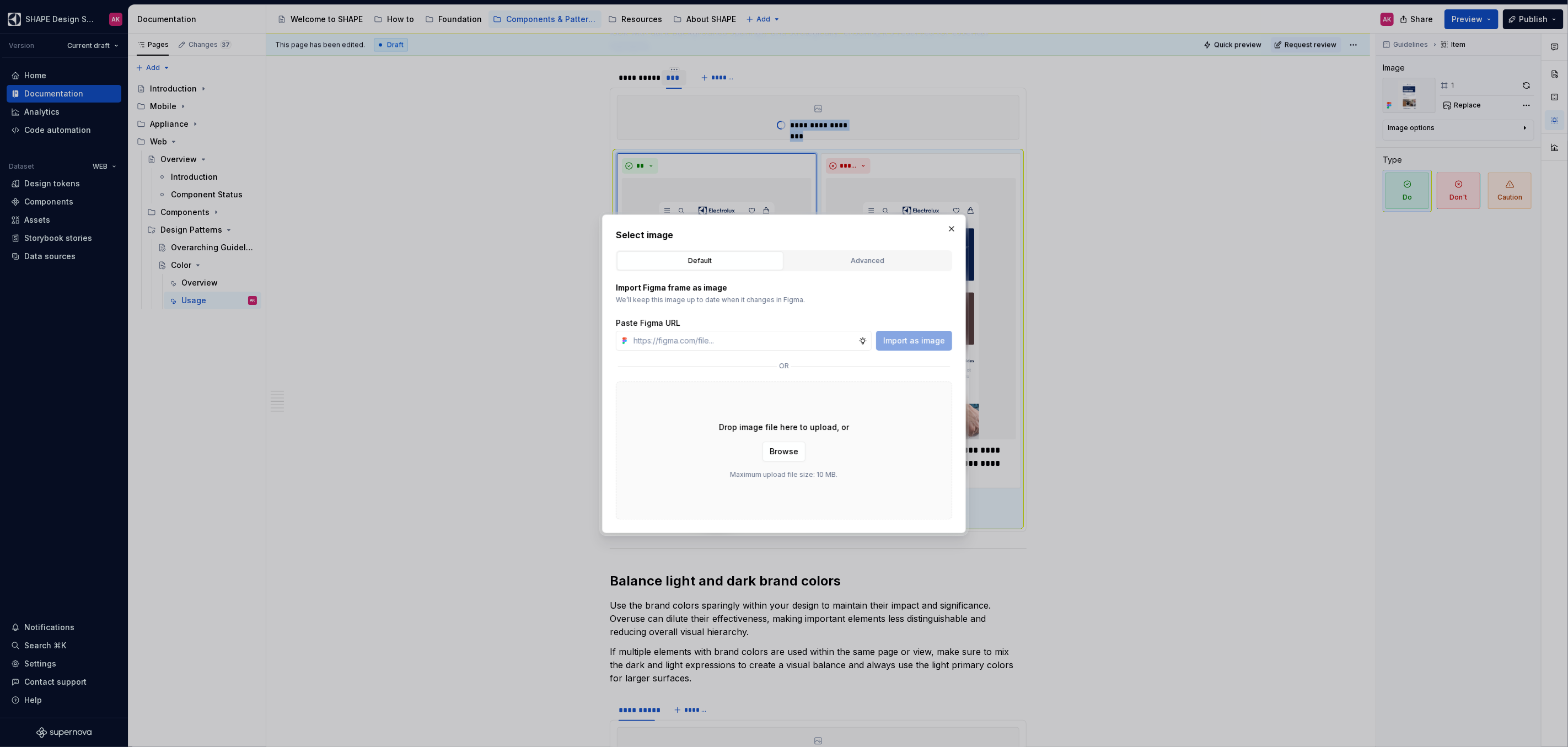
click at [834, 263] on div "Advanced" at bounding box center [868, 261] width 159 height 11
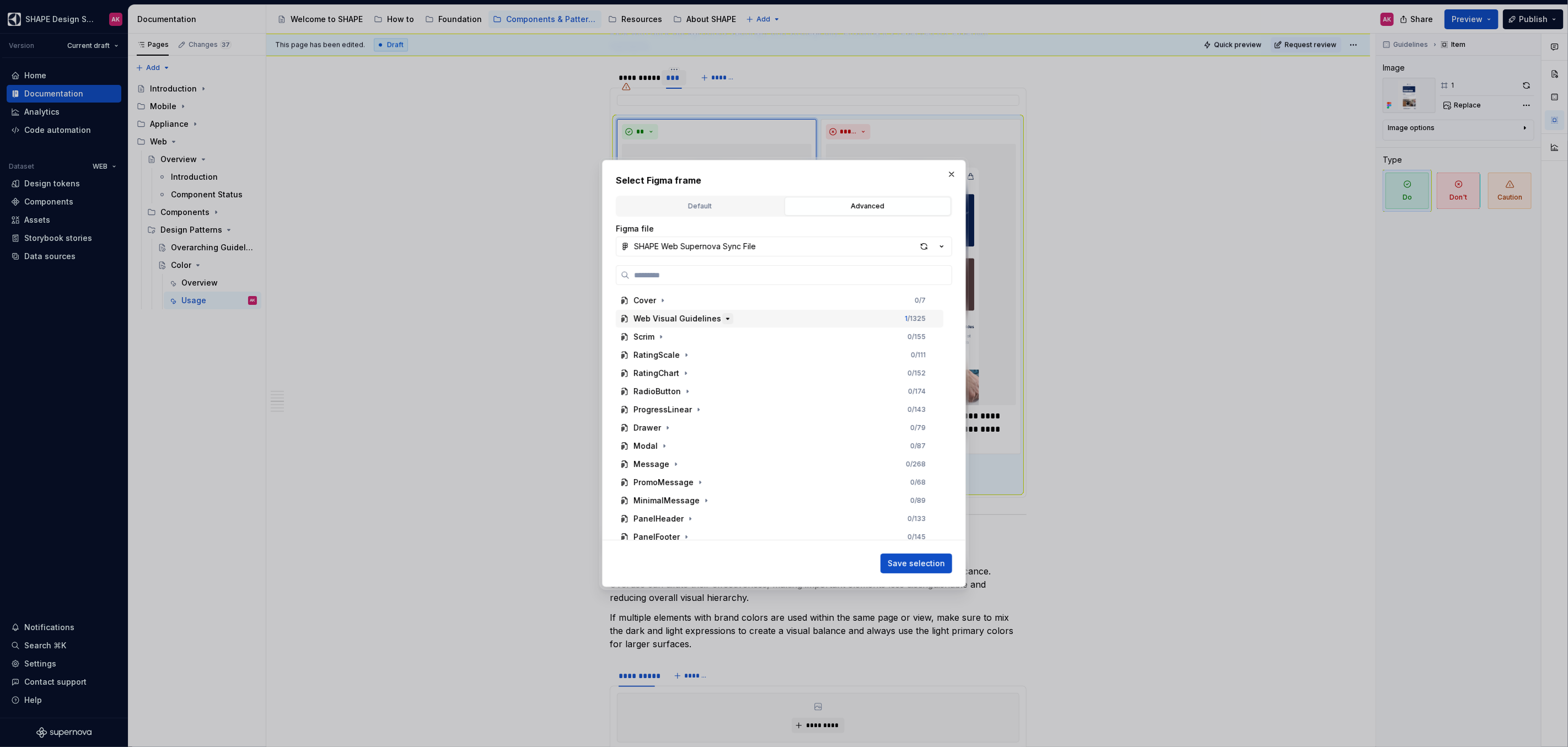
click at [724, 319] on icon "button" at bounding box center [728, 319] width 9 height 9
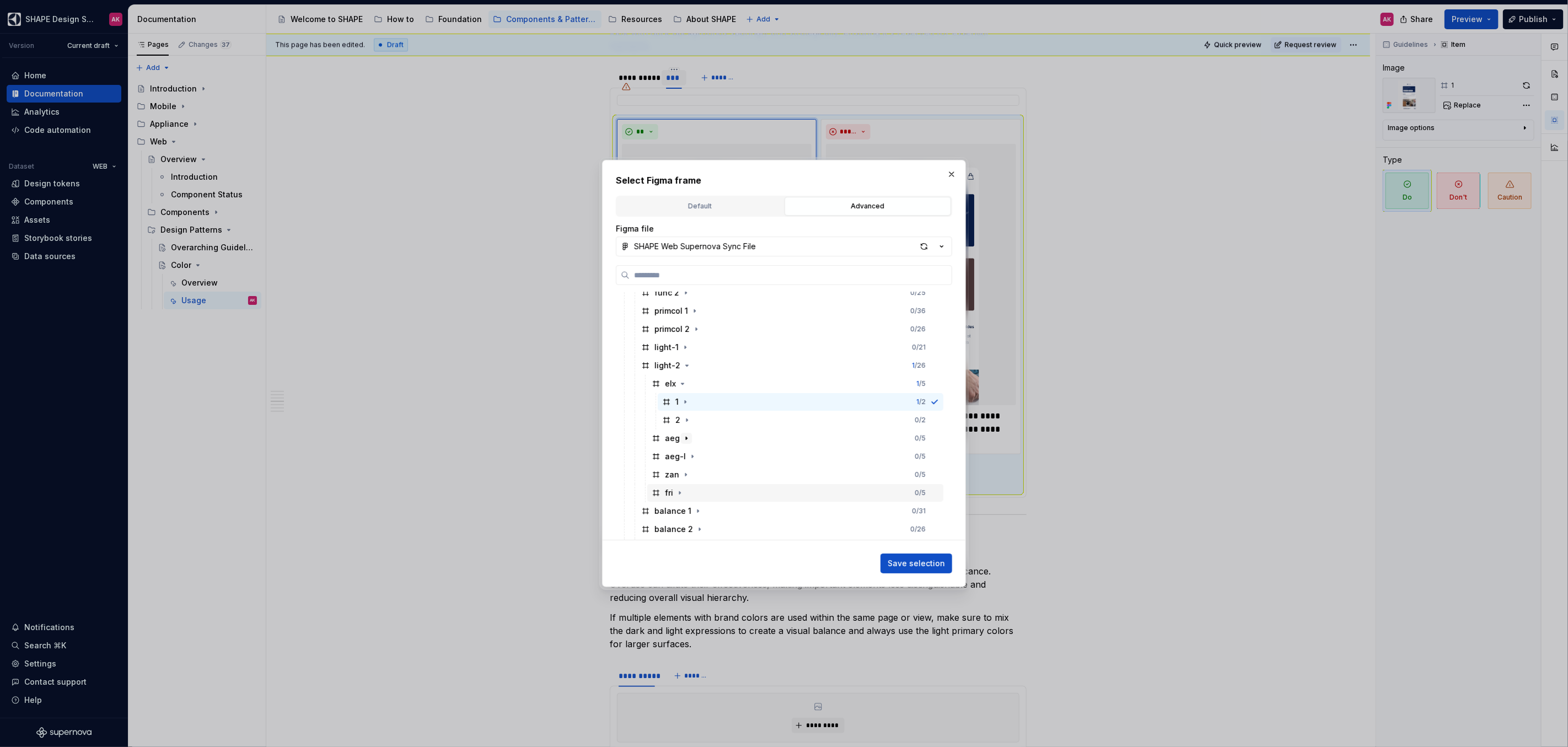
scroll to position [102, 0]
click at [688, 418] on icon "button" at bounding box center [686, 417] width 9 height 9
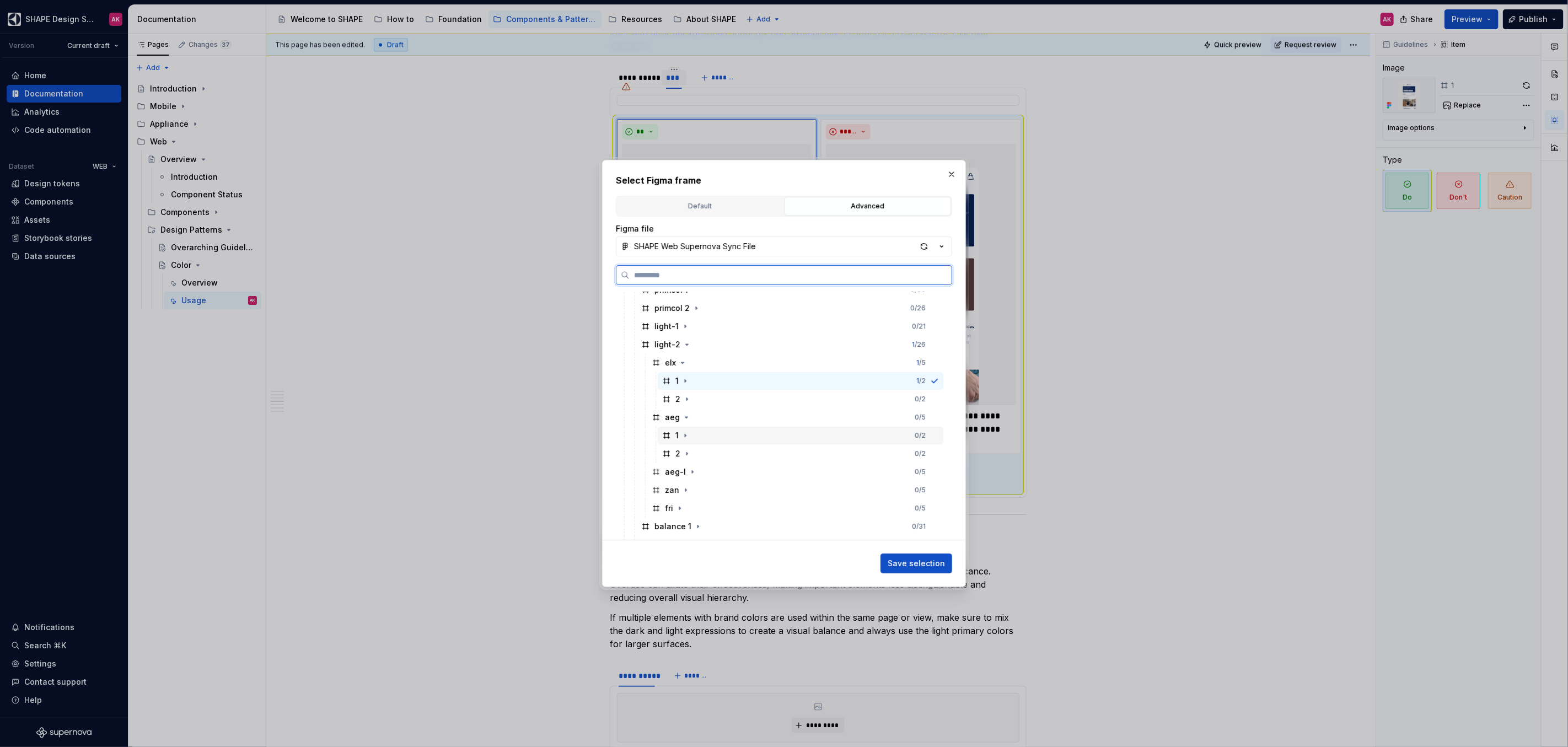
click at [672, 435] on div "1" at bounding box center [676, 435] width 29 height 11
click at [919, 566] on span "Save selection" at bounding box center [917, 564] width 57 height 11
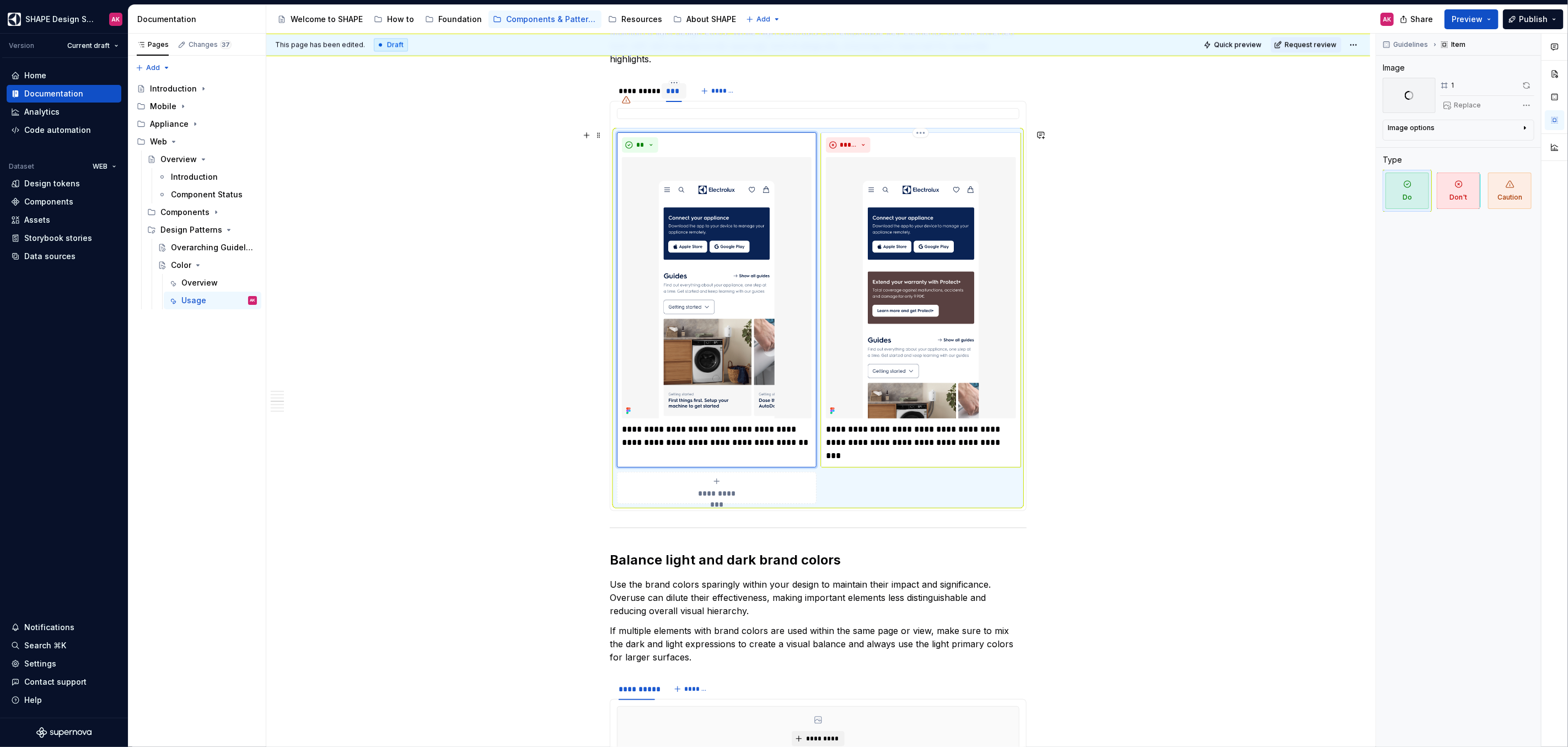
scroll to position [2156, 0]
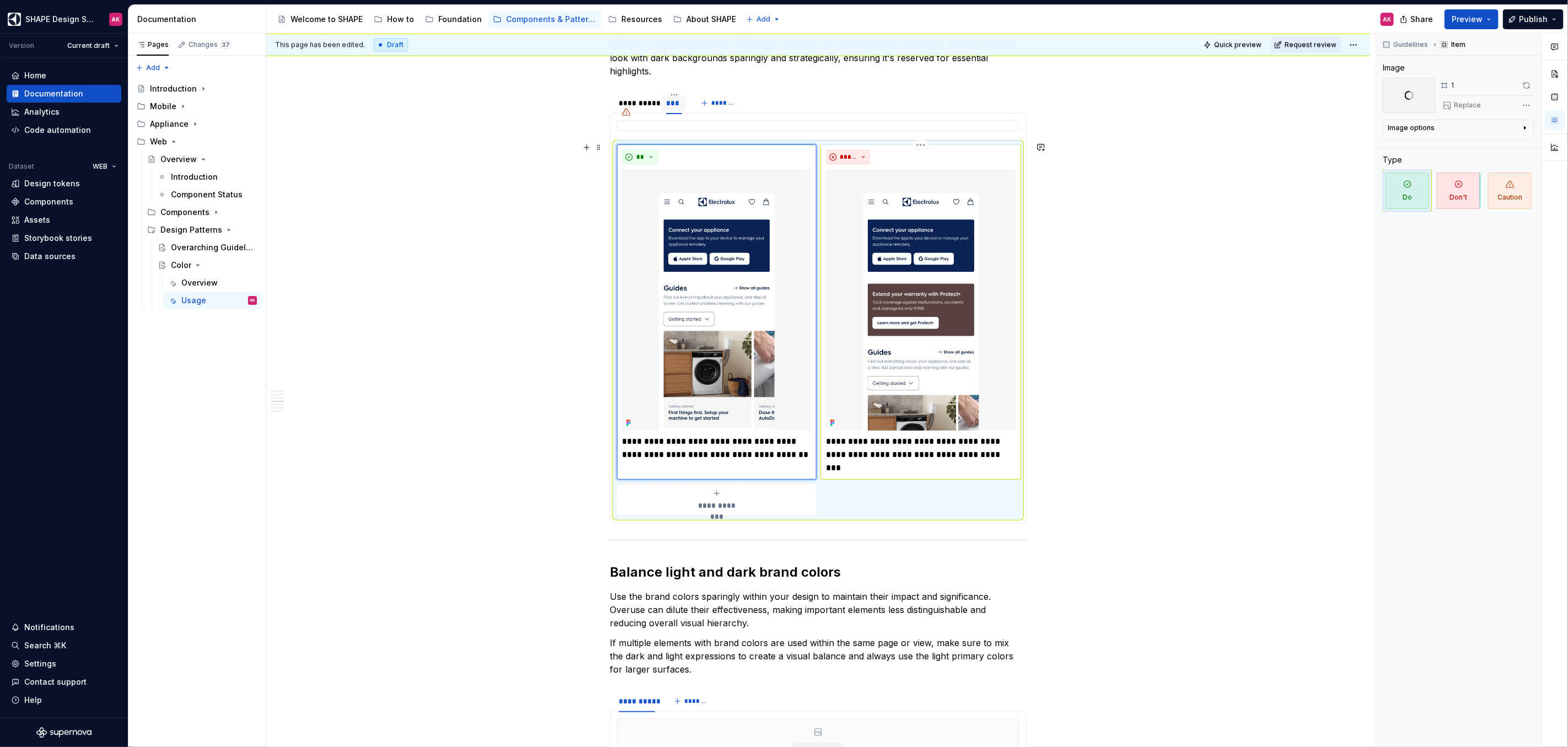
click at [906, 344] on img at bounding box center [920, 299] width 189 height 261
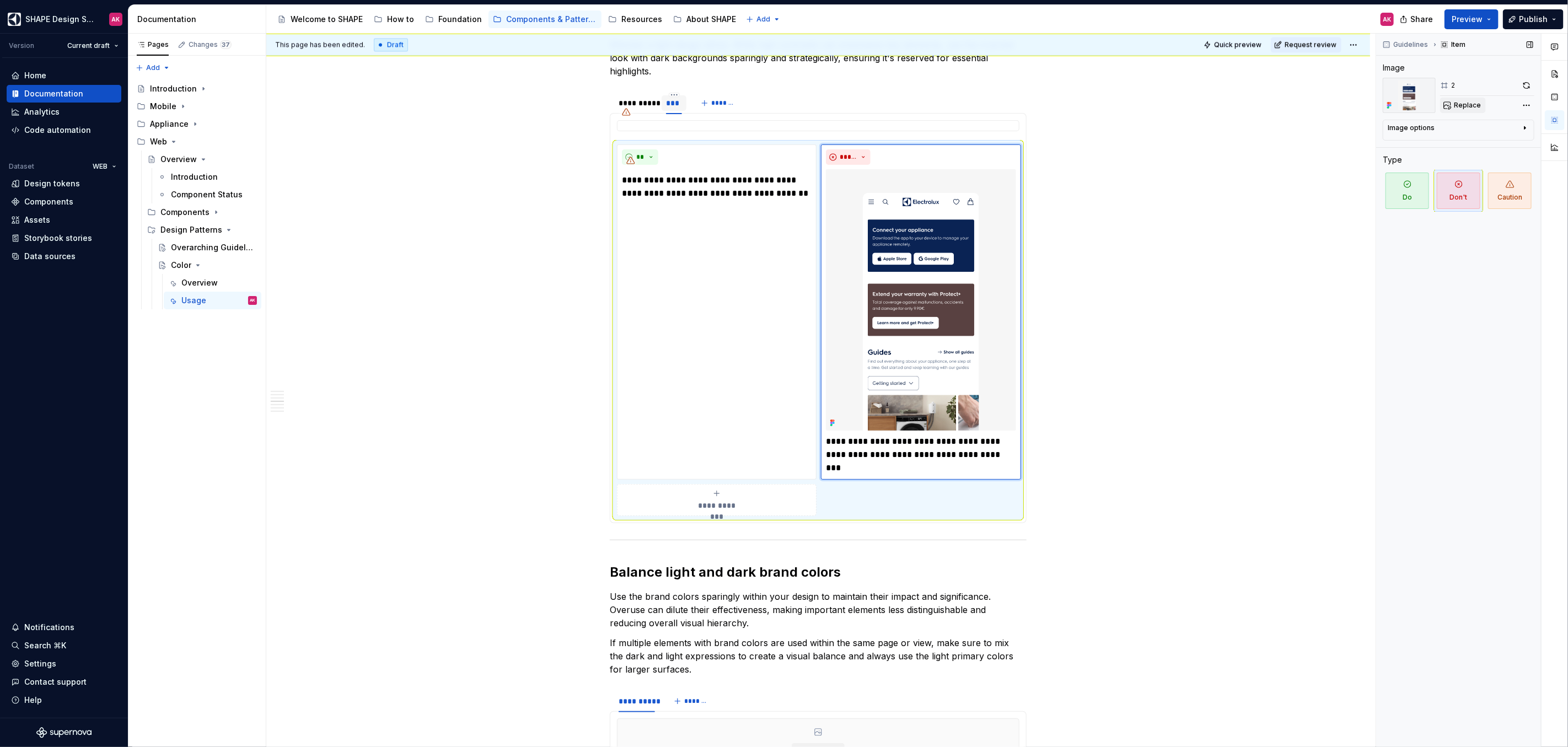
click at [1477, 103] on span "Replace" at bounding box center [1467, 105] width 27 height 9
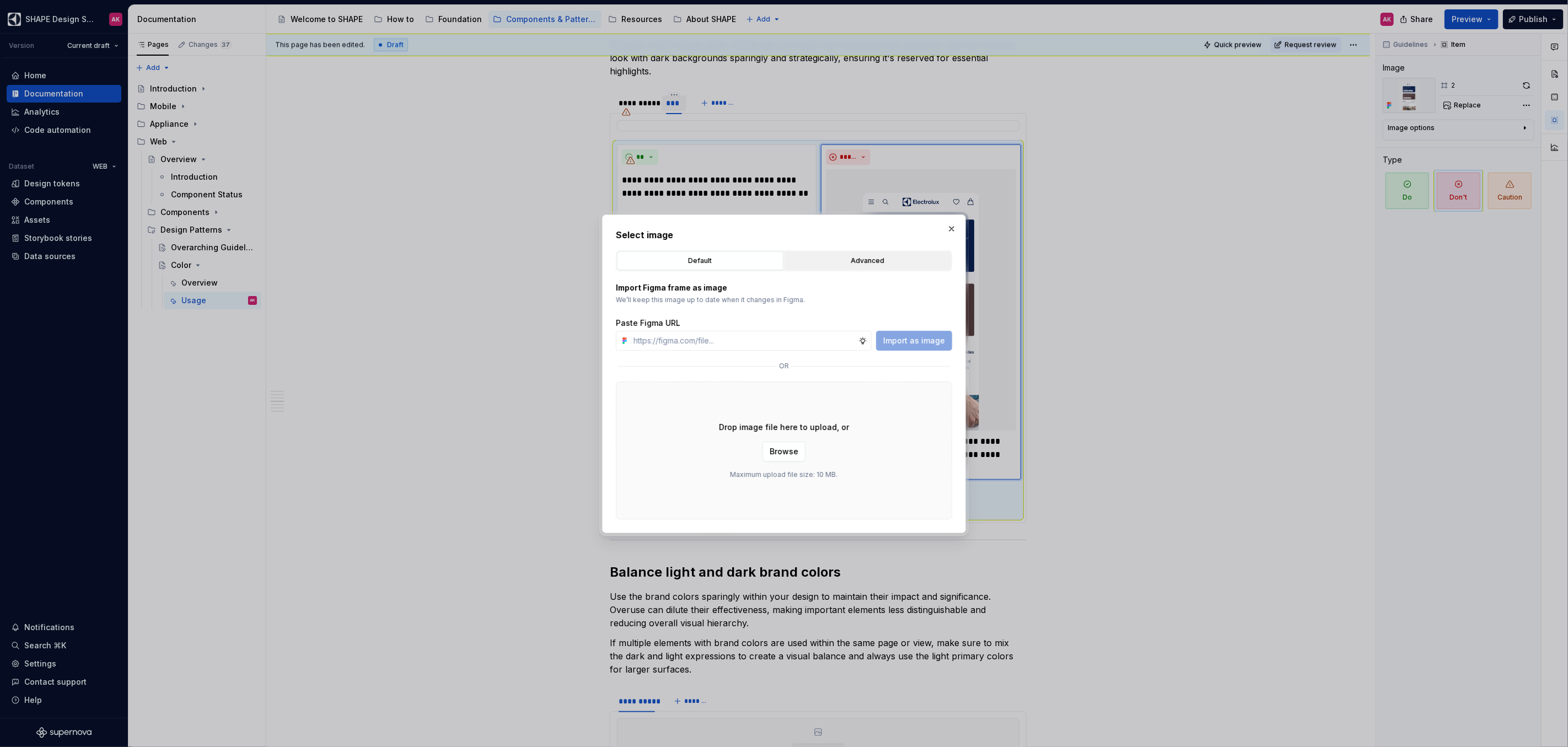
click at [859, 264] on div "Advanced" at bounding box center [868, 261] width 159 height 11
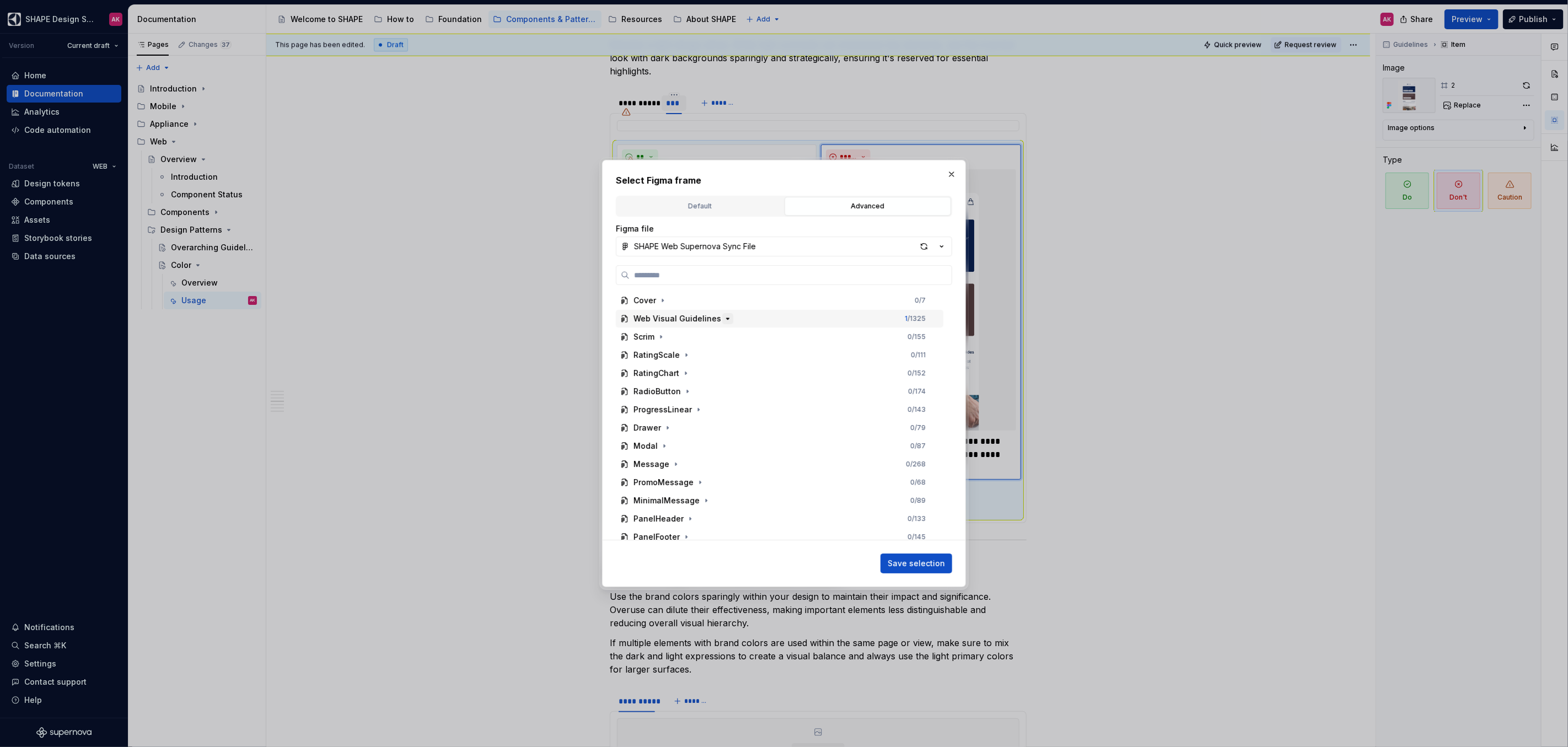
click at [726, 319] on icon "button" at bounding box center [727, 318] width 3 height 1
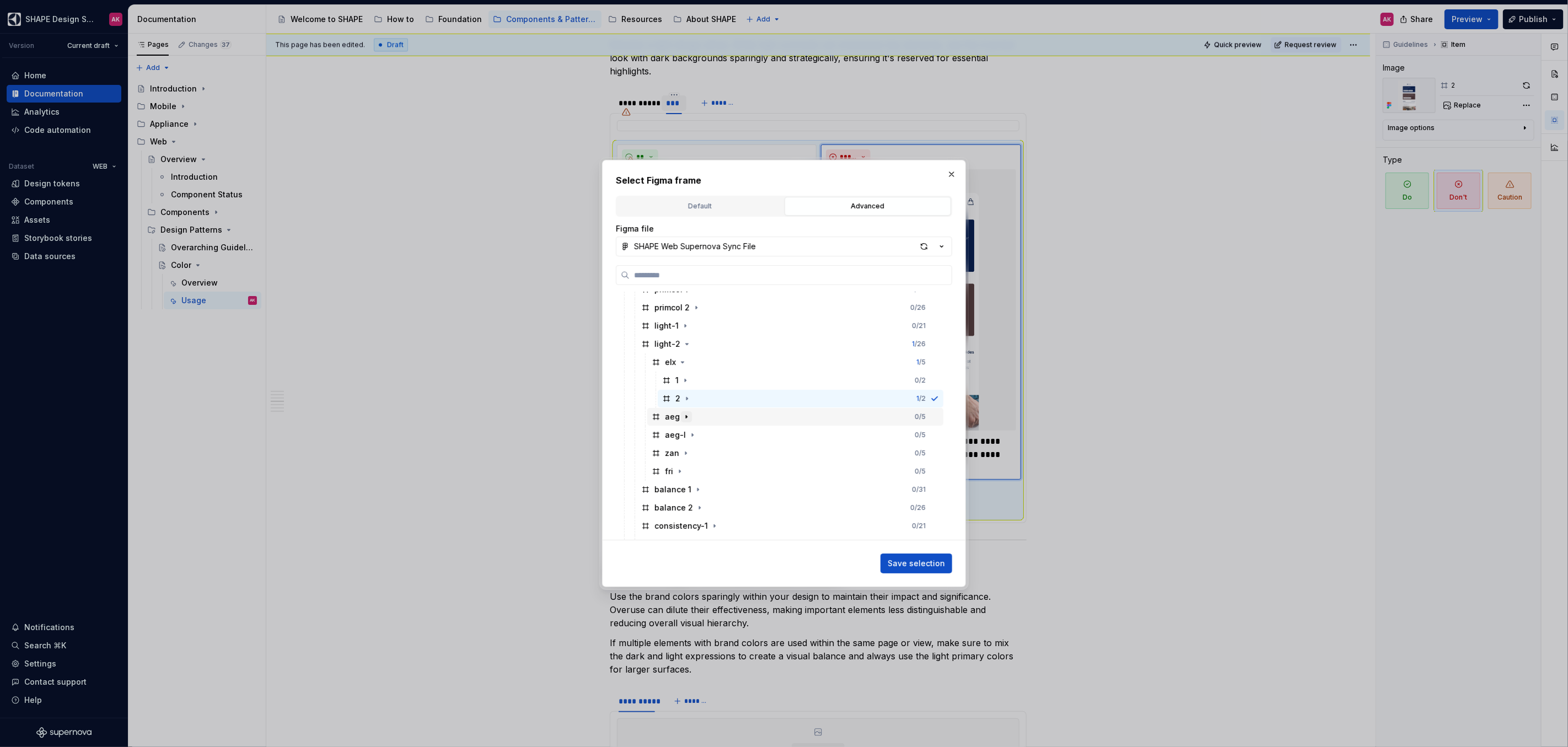
click at [686, 417] on icon "button" at bounding box center [686, 416] width 1 height 3
click at [675, 451] on div "2" at bounding box center [677, 453] width 30 height 11
click at [931, 564] on span "Save selection" at bounding box center [917, 564] width 57 height 11
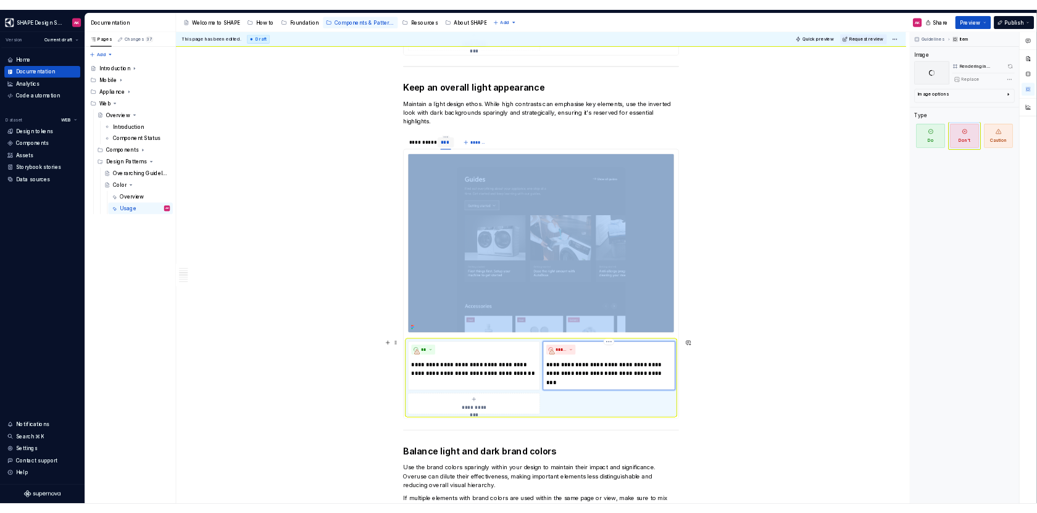
scroll to position [2317, 0]
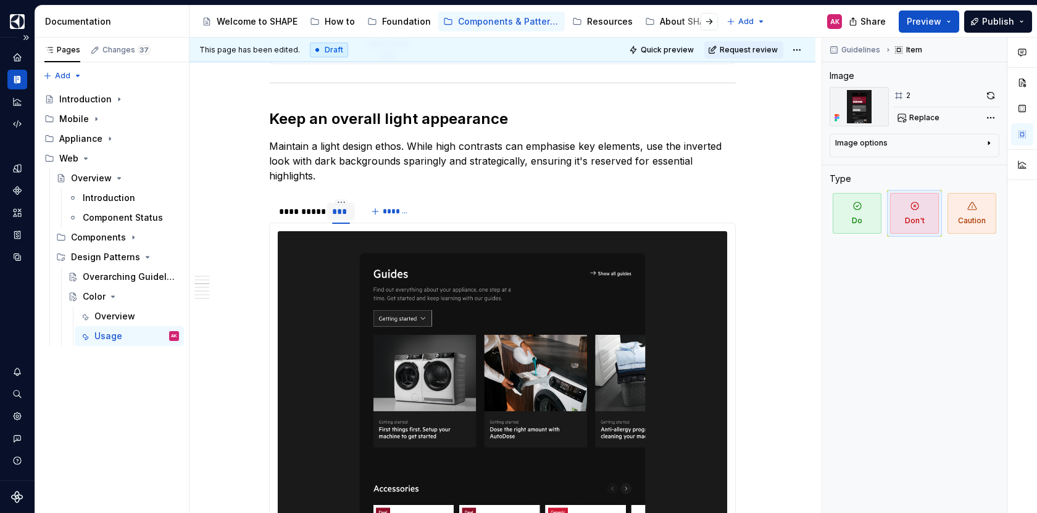
type textarea "*"
